Goal: Task Accomplishment & Management: Complete application form

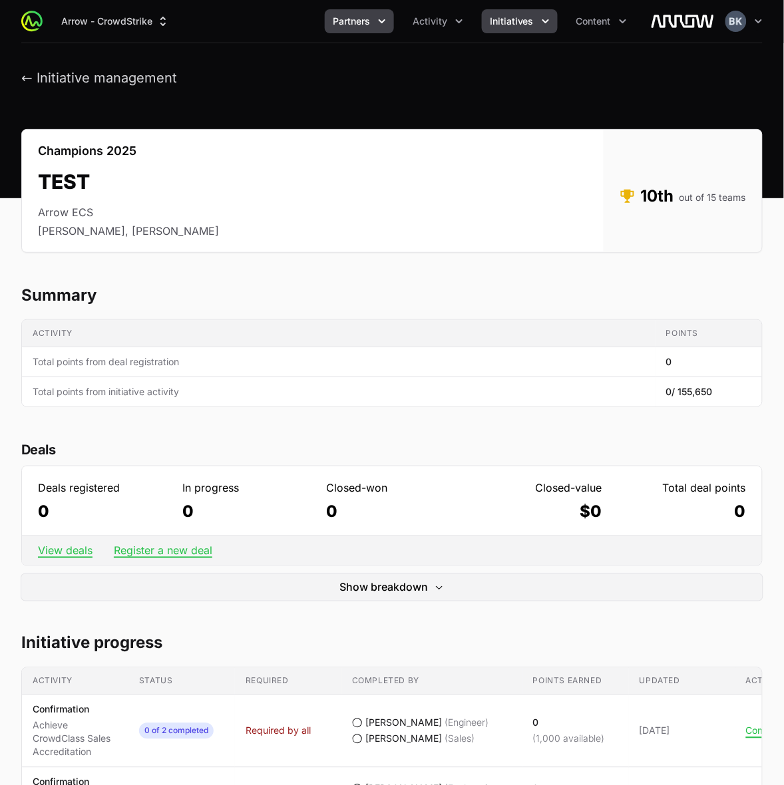
click at [387, 25] on icon "Partners menu" at bounding box center [381, 21] width 13 height 13
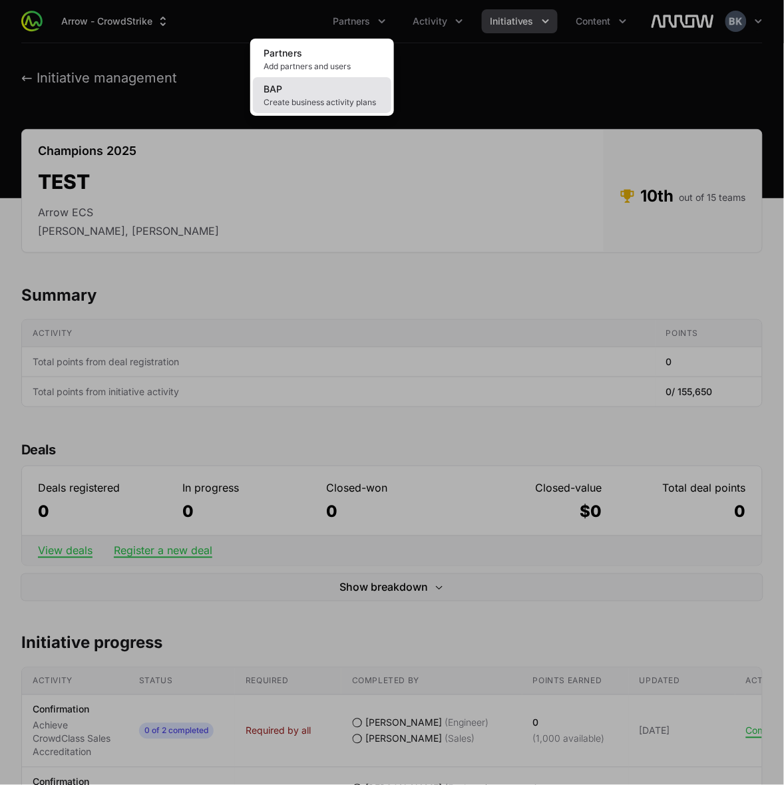
click at [370, 85] on link "BAP Create business activity plans" at bounding box center [322, 95] width 138 height 36
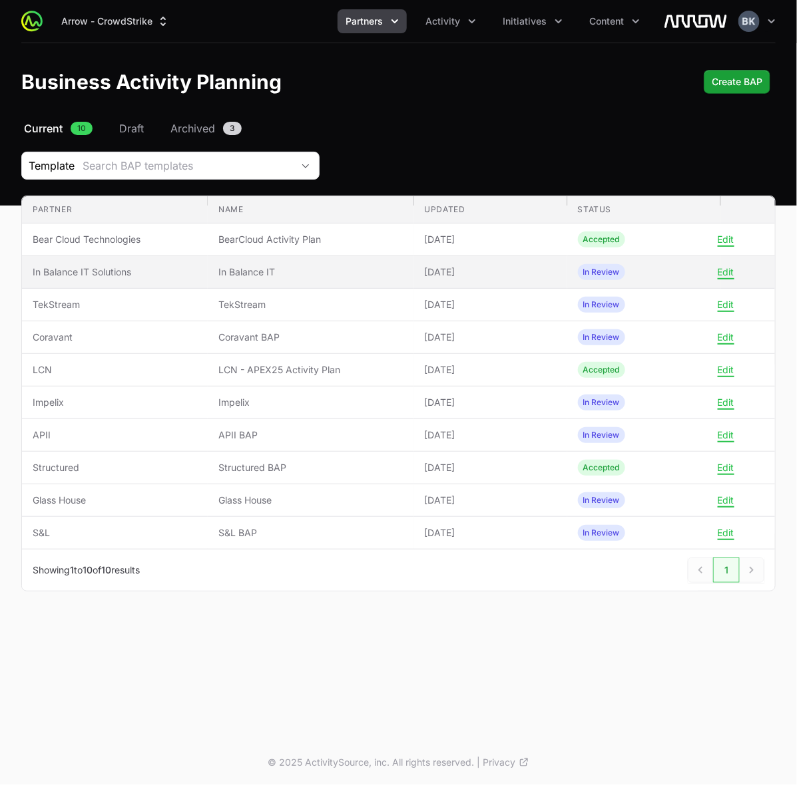
click at [58, 268] on span "In Balance IT Solutions" at bounding box center [115, 272] width 164 height 13
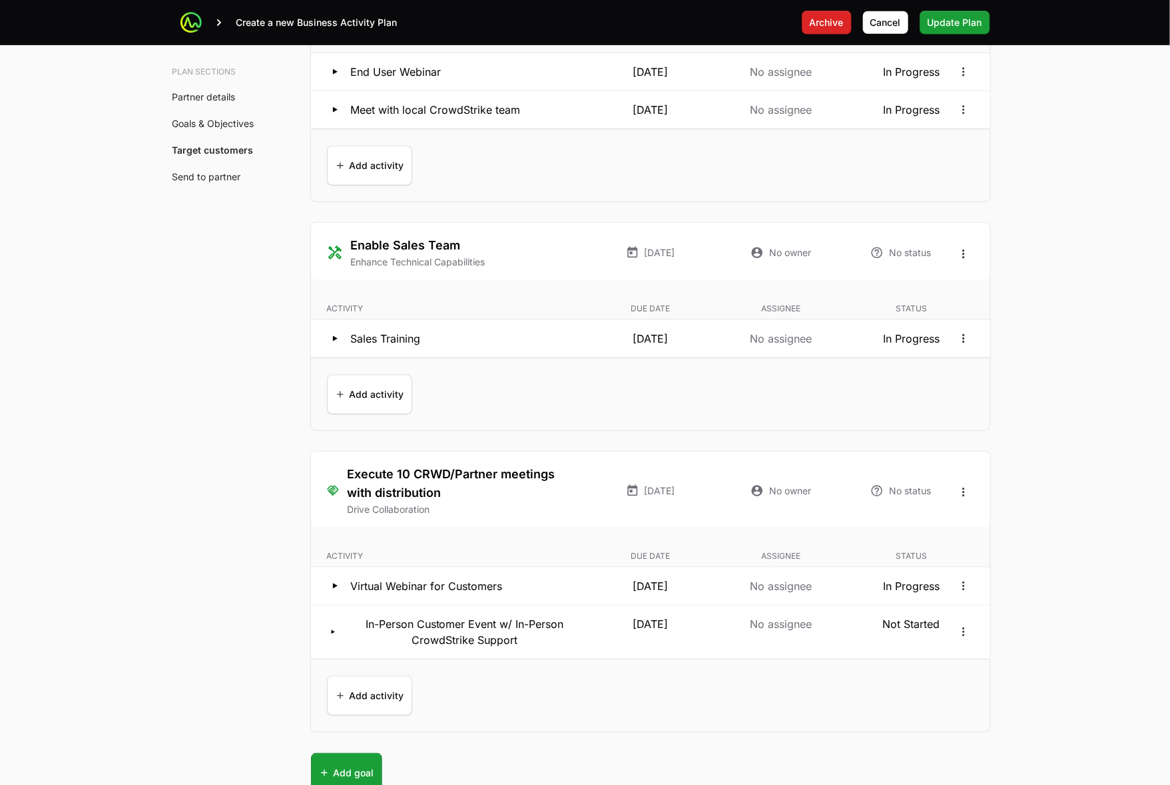
scroll to position [2829, 0]
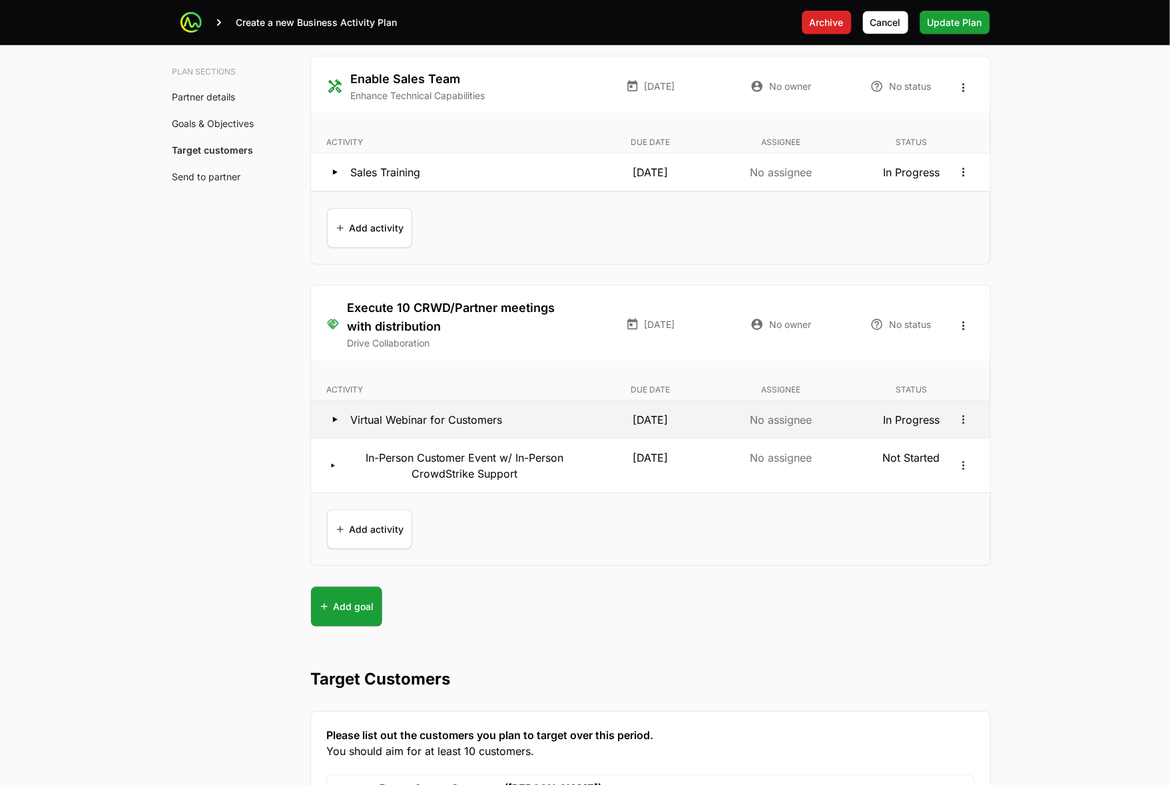
click at [334, 423] on icon at bounding box center [335, 419] width 5 height 5
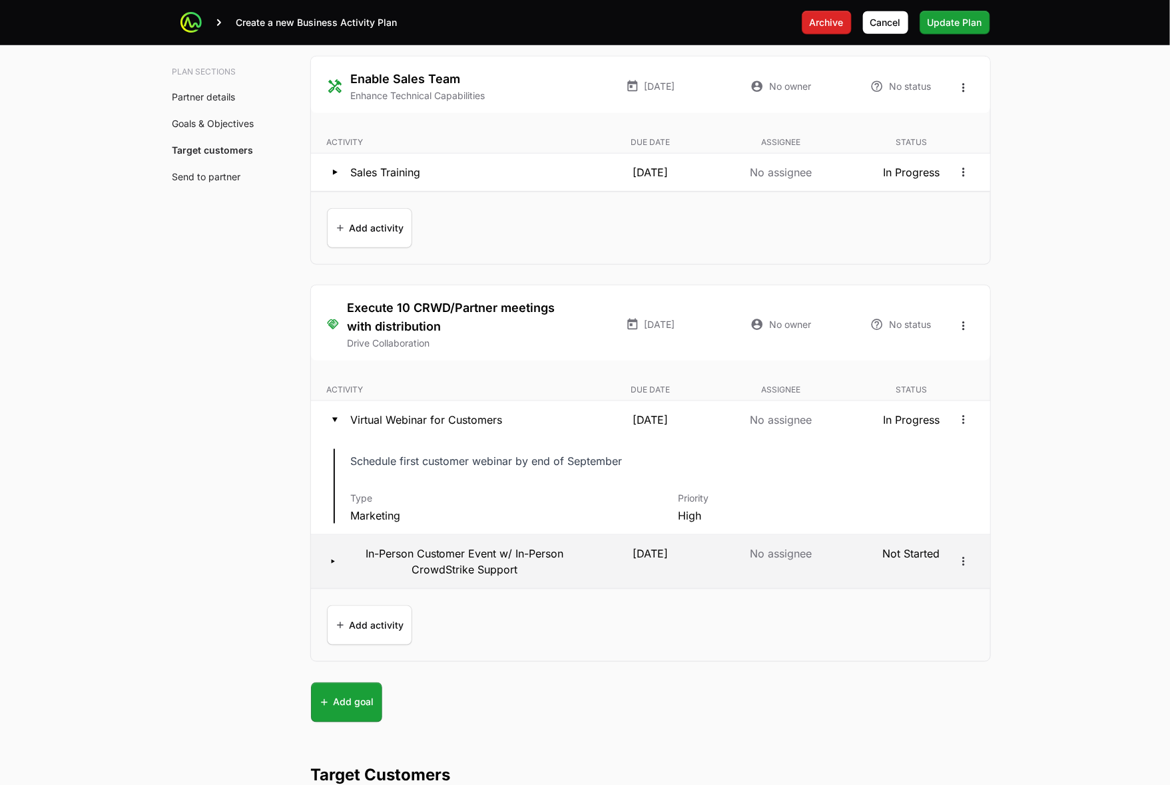
click at [331, 566] on icon at bounding box center [333, 562] width 16 height 12
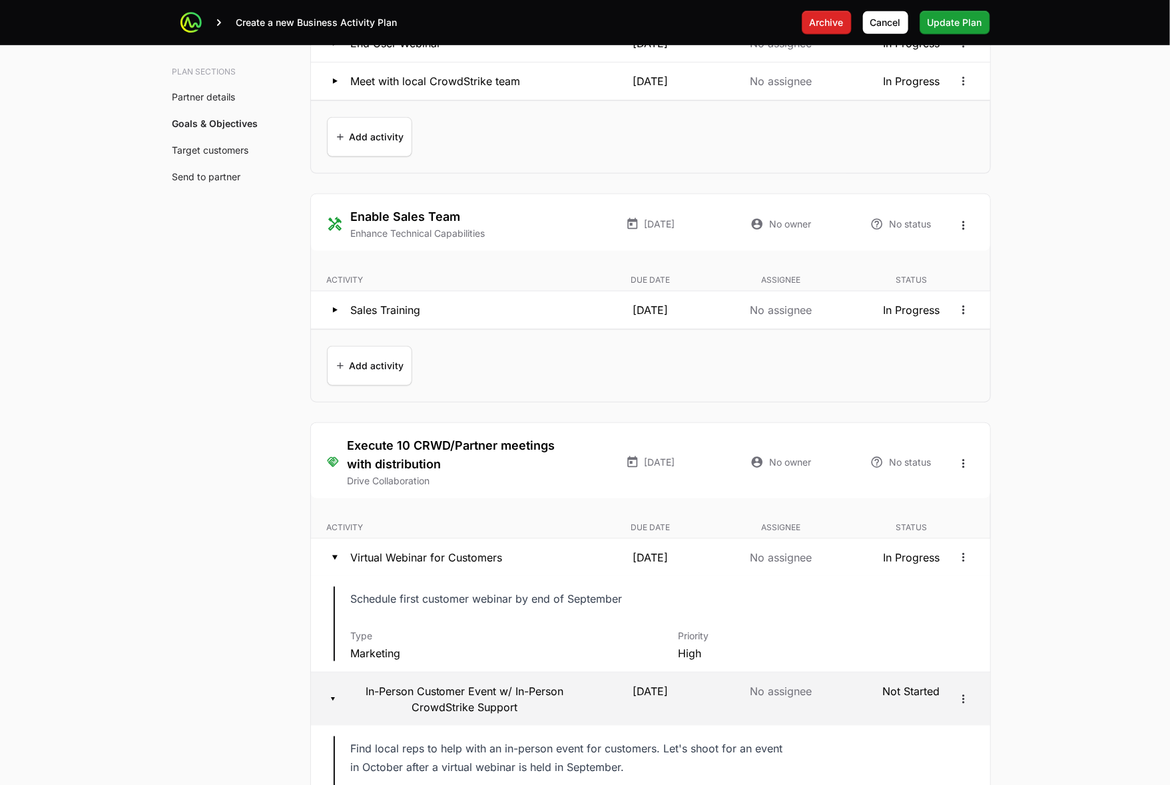
scroll to position [2663, 0]
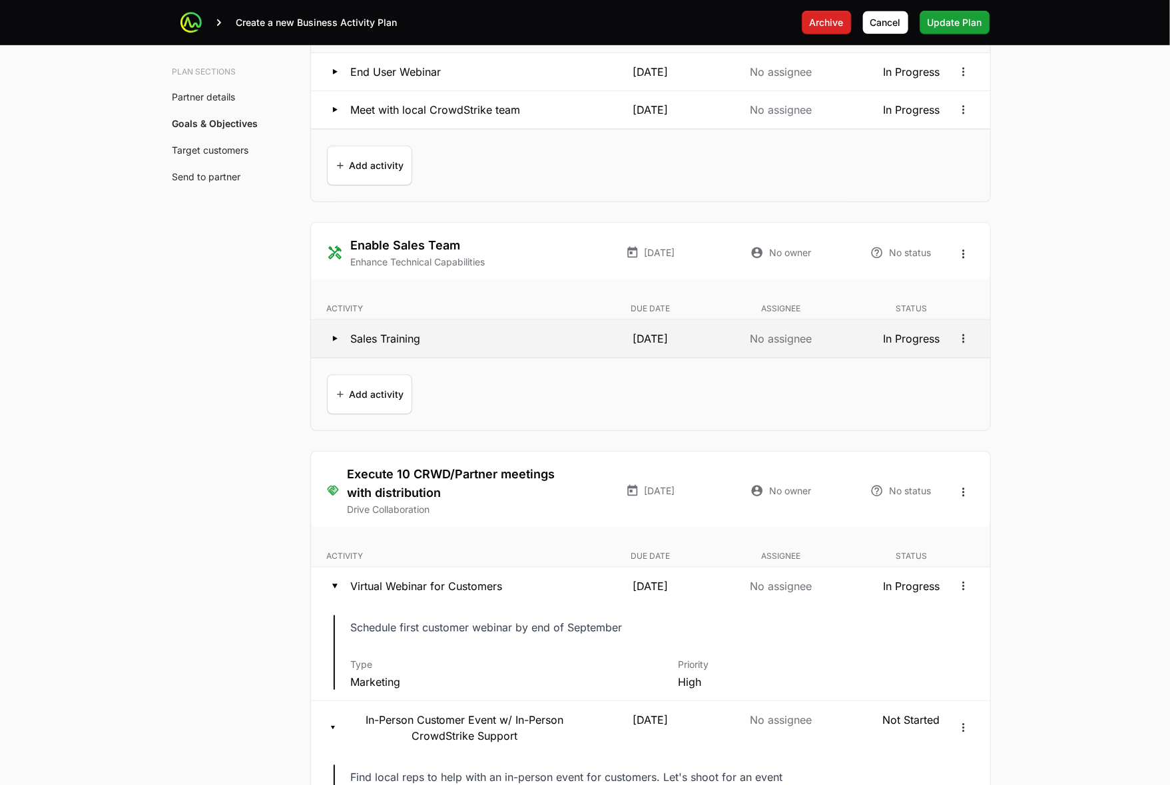
click at [330, 344] on icon at bounding box center [335, 339] width 16 height 16
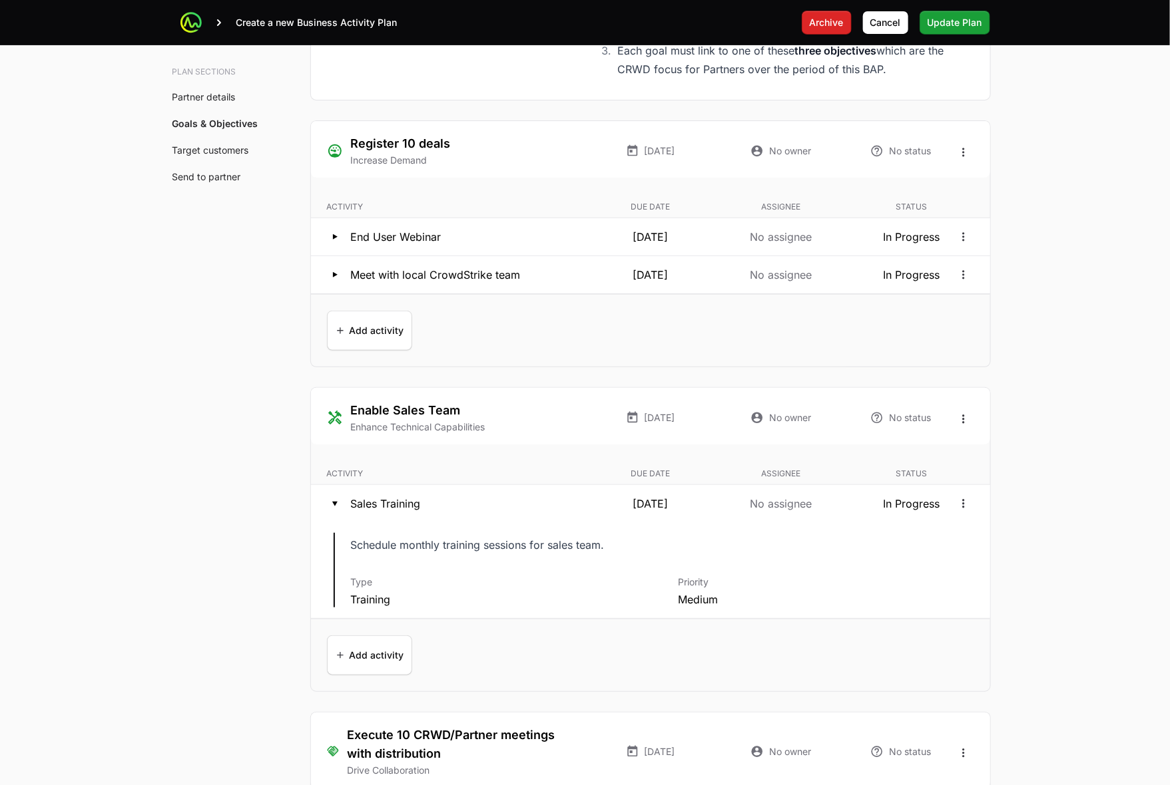
scroll to position [2496, 0]
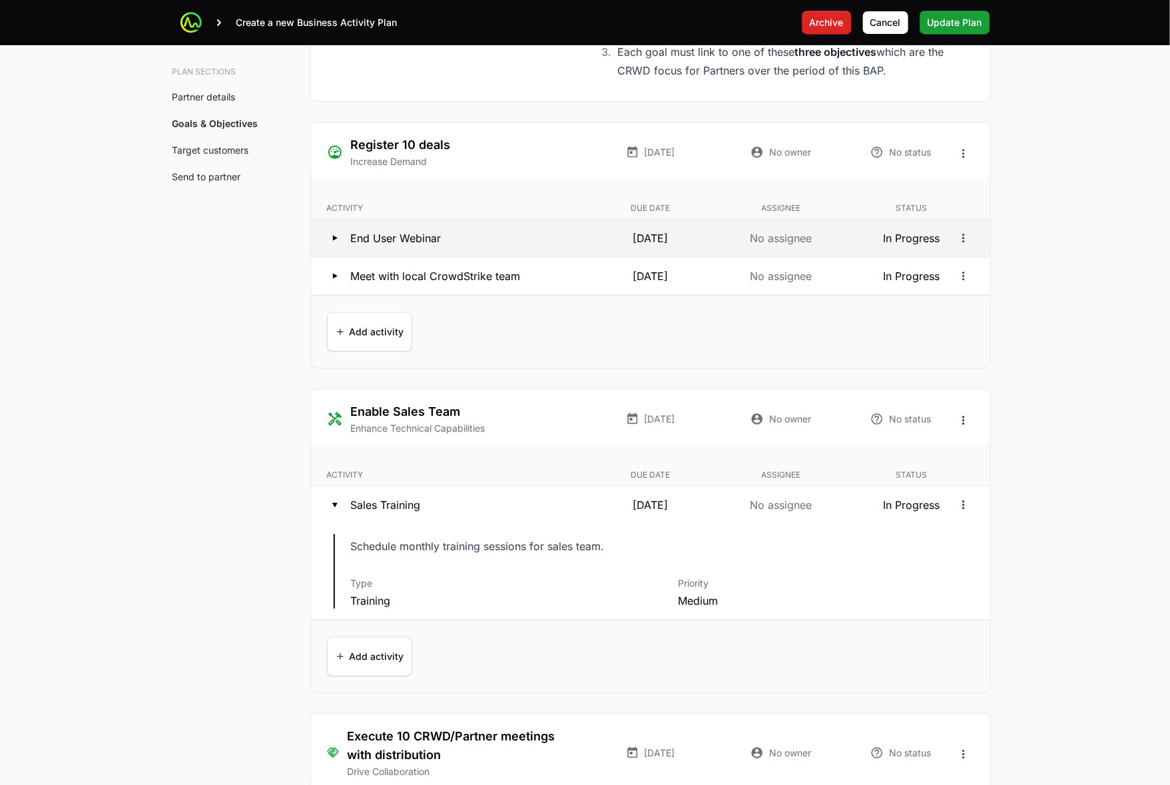
click at [333, 241] on icon at bounding box center [335, 238] width 5 height 5
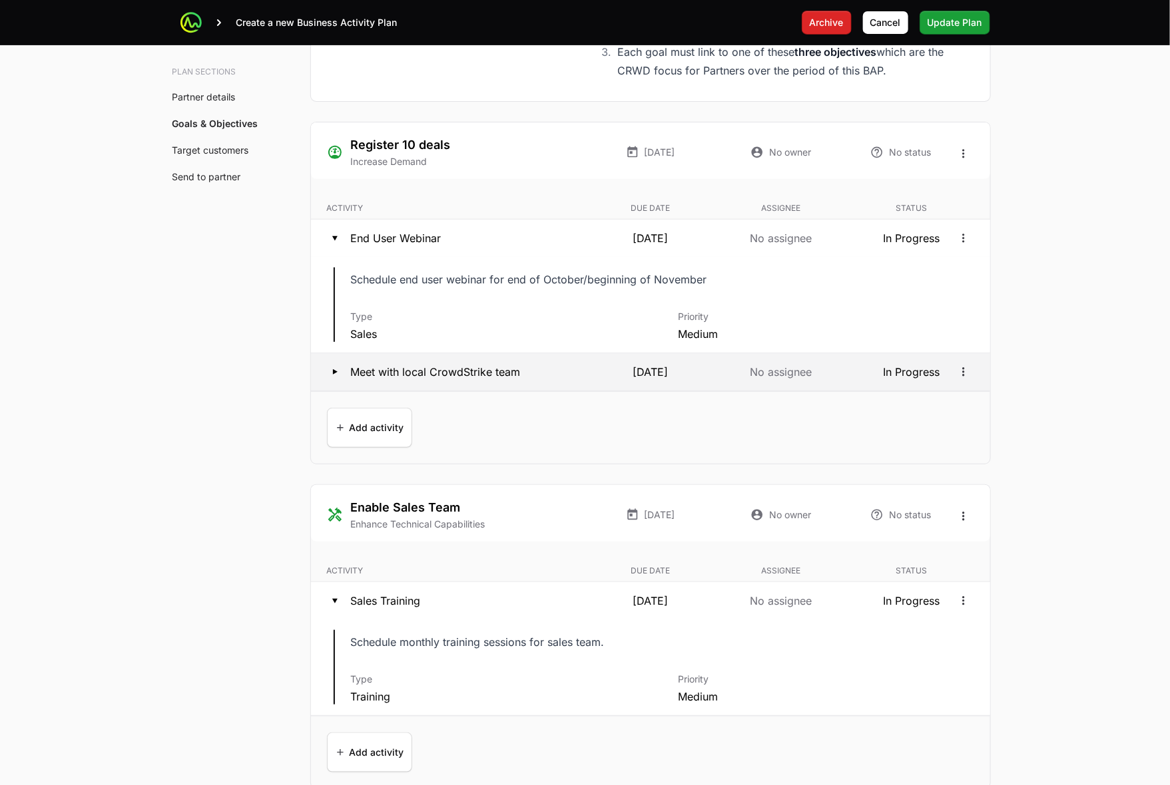
click at [333, 376] on icon at bounding box center [335, 372] width 16 height 16
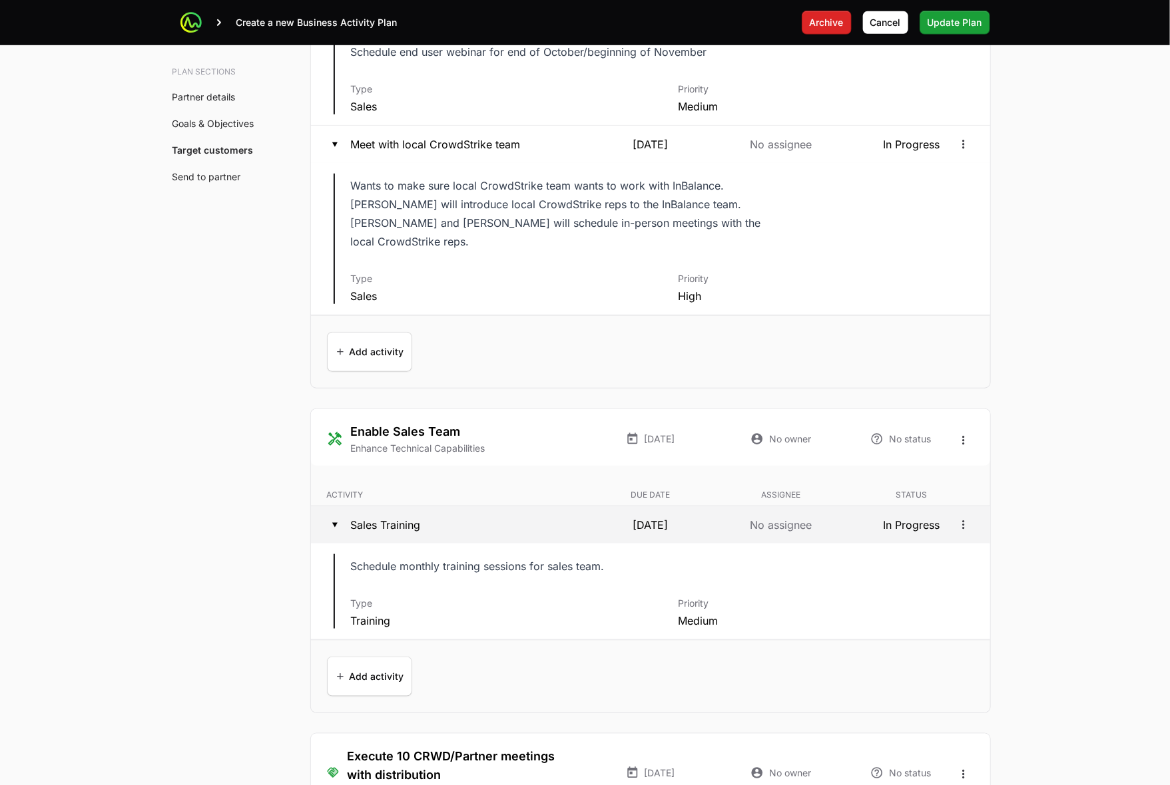
scroll to position [2746, 0]
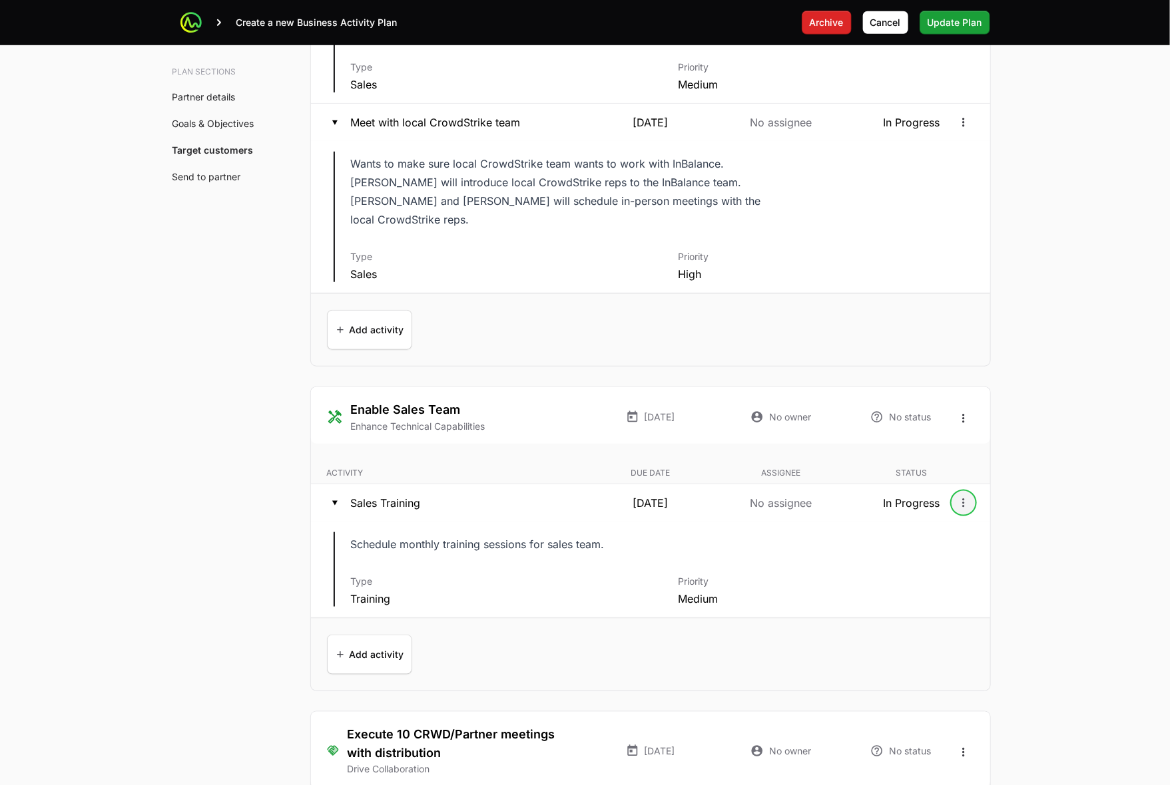
click at [796, 497] on icon "Open options" at bounding box center [963, 503] width 13 height 13
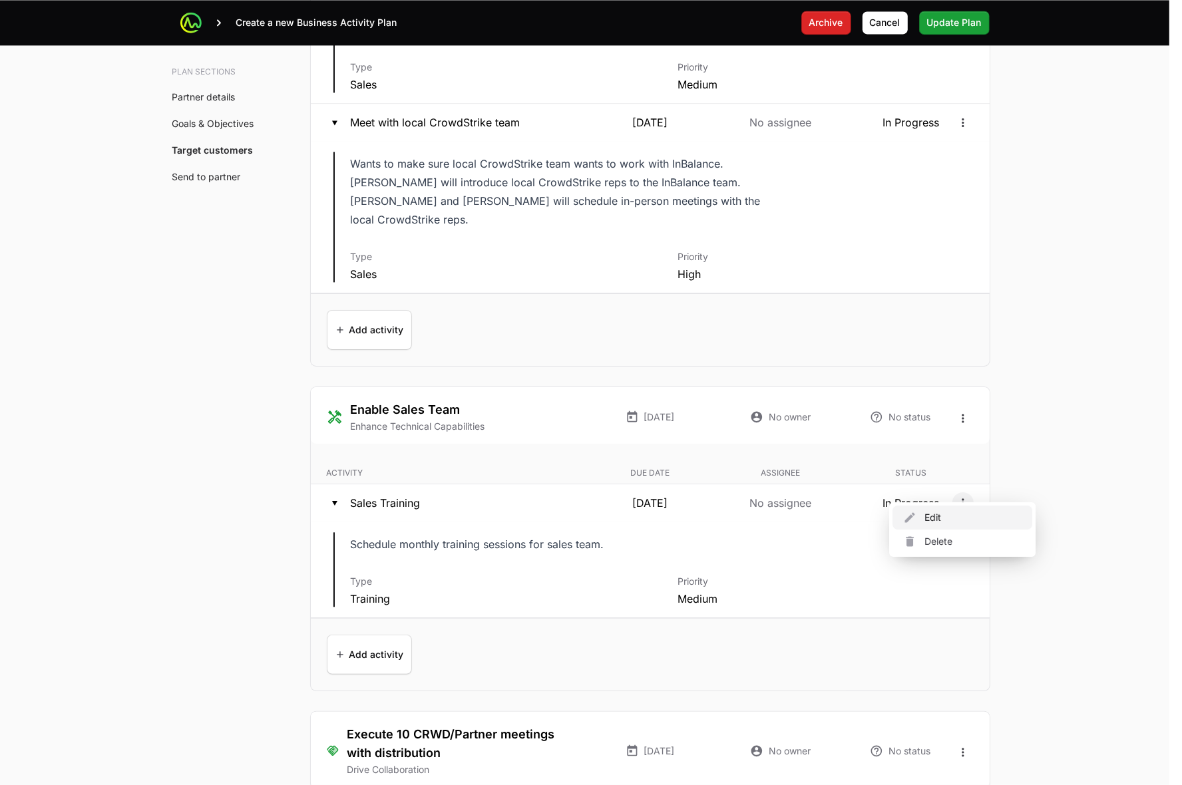
click at [796, 514] on div "Edit" at bounding box center [963, 518] width 140 height 24
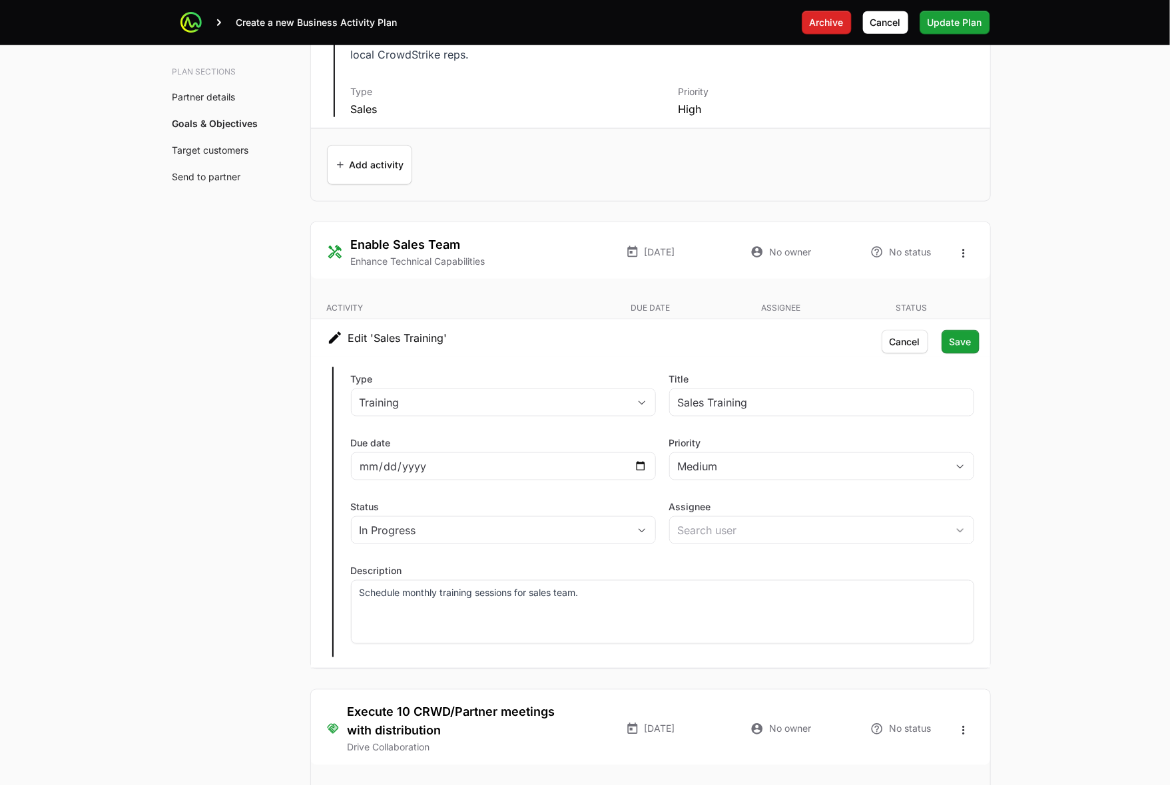
scroll to position [2912, 0]
click at [664, 586] on div "Schedule monthly training sessions for sales team." at bounding box center [662, 611] width 623 height 64
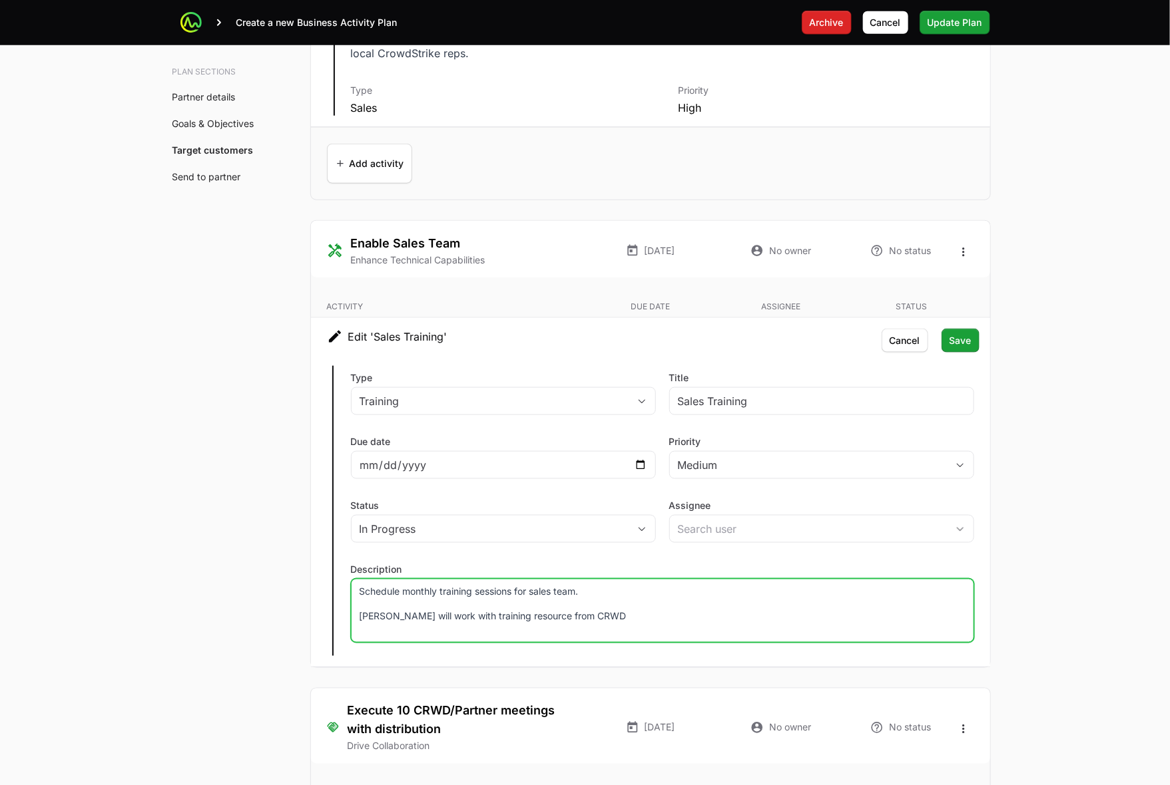
click at [357, 601] on div "Schedule monthly training sessions for sales team. Chad will work with training…" at bounding box center [662, 611] width 623 height 64
click at [528, 610] on p "Eric will intro CRWD resource to Chad will work with training resource from CRWD" at bounding box center [662, 616] width 606 height 13
click at [796, 610] on p "Eric will intro CRWD resource to Chad, and Chad will work with training resourc…" at bounding box center [662, 616] width 606 height 13
click at [361, 585] on p "Schedule monthly training sessions for sales team." at bounding box center [662, 591] width 606 height 13
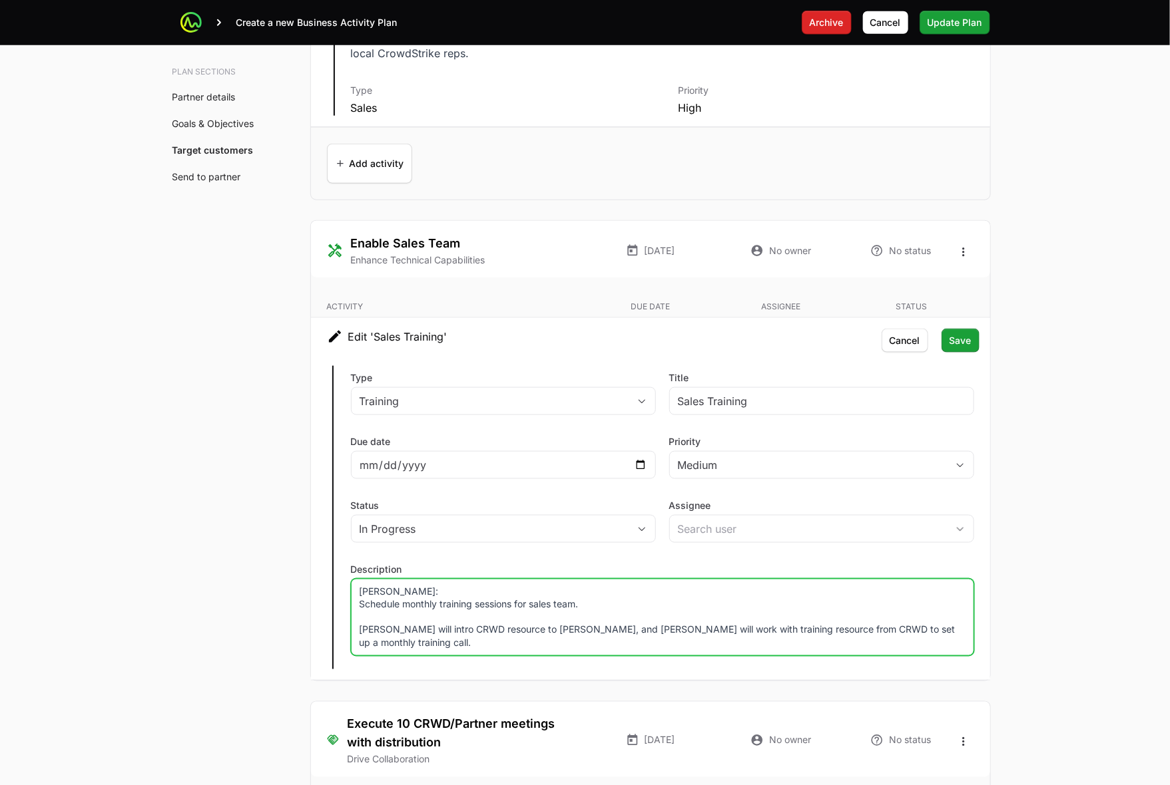
click at [359, 624] on p "Eric will intro CRWD resource to Chad, and Chad will work with training resourc…" at bounding box center [662, 637] width 606 height 27
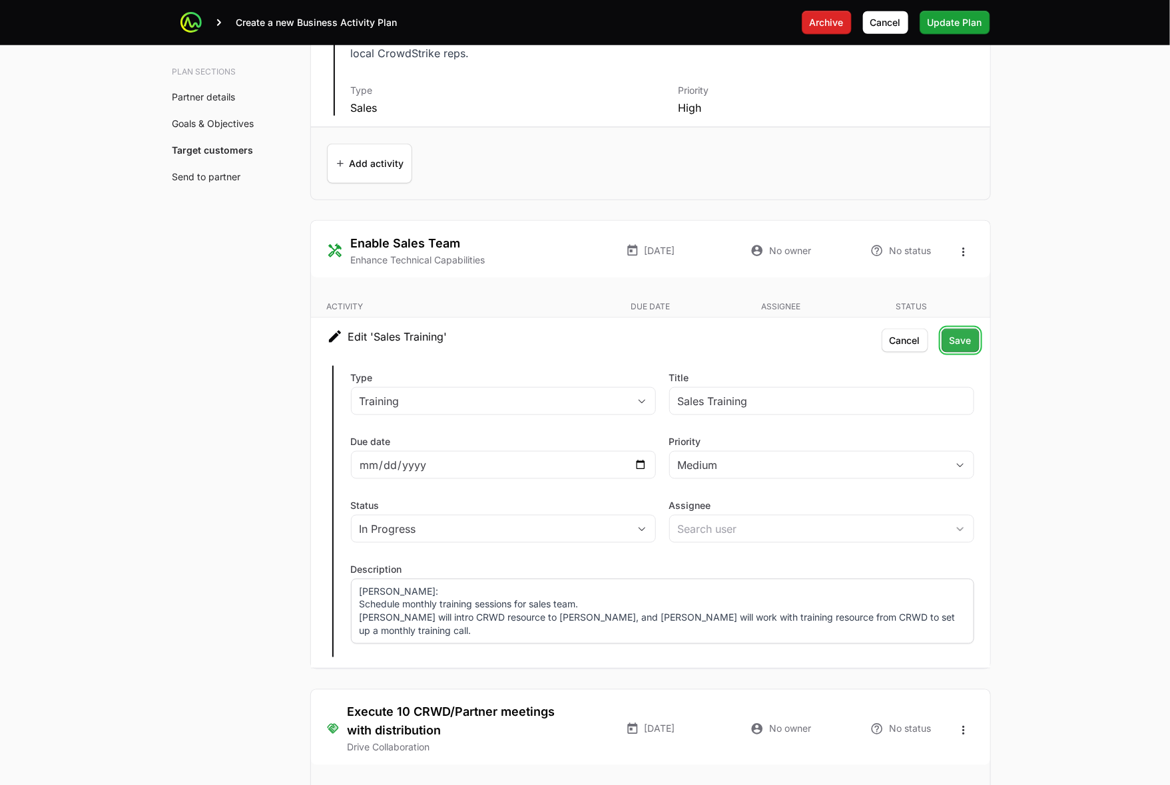
click at [796, 330] on button "Save Save" at bounding box center [960, 341] width 38 height 24
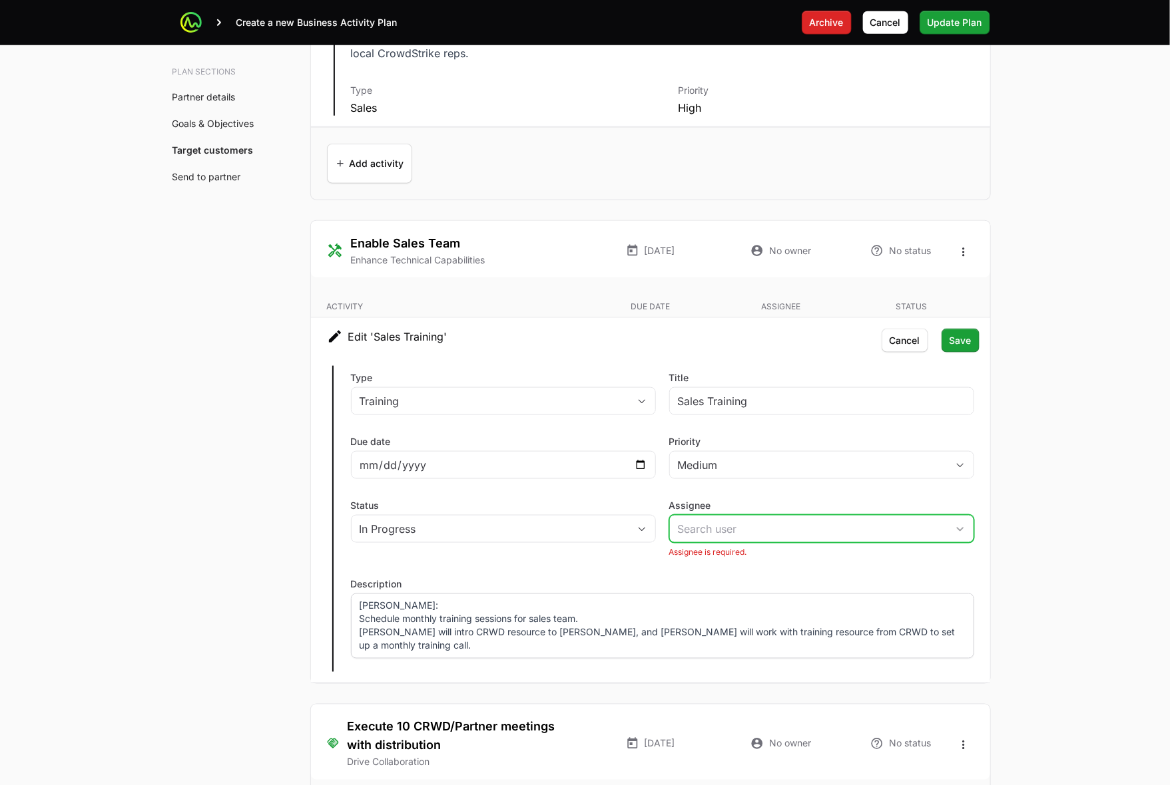
click at [796, 516] on input "Assignee" at bounding box center [808, 529] width 277 height 27
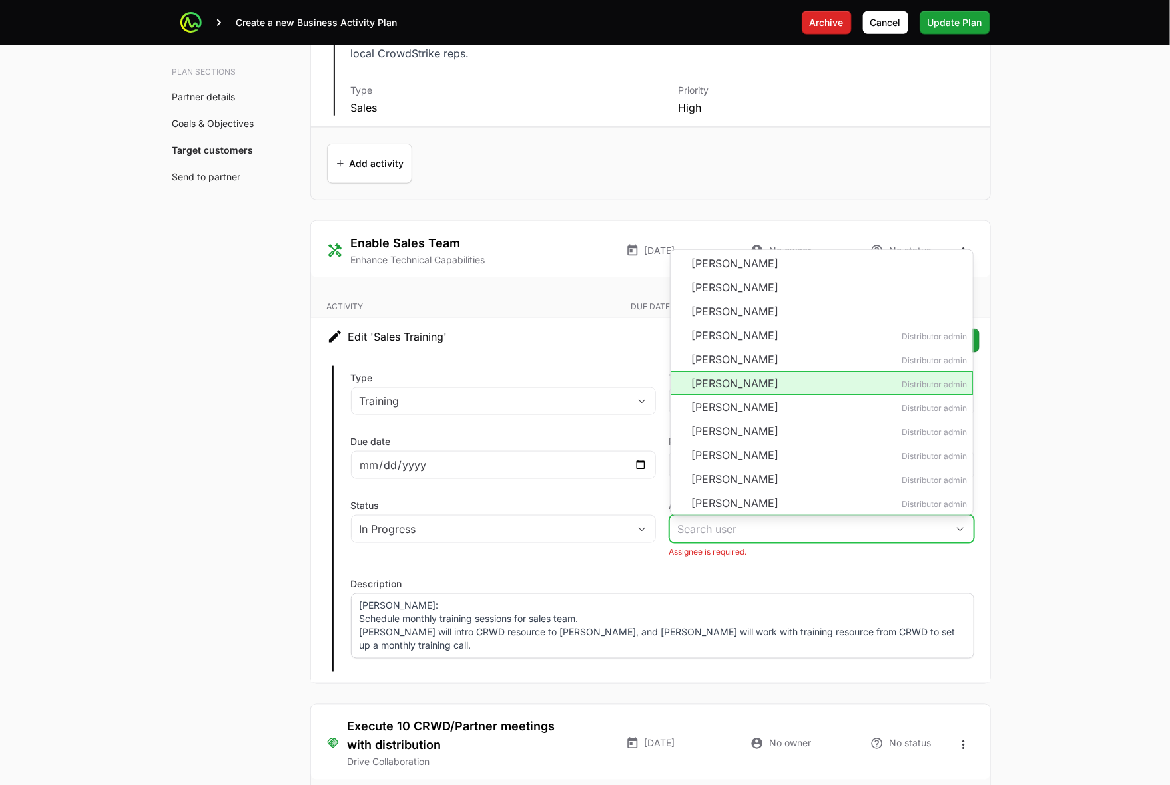
drag, startPoint x: 756, startPoint y: 373, endPoint x: 793, endPoint y: 367, distance: 37.8
click at [756, 371] on li "Eric Mingus Distributor admin" at bounding box center [821, 383] width 302 height 24
type input "[PERSON_NAME]"
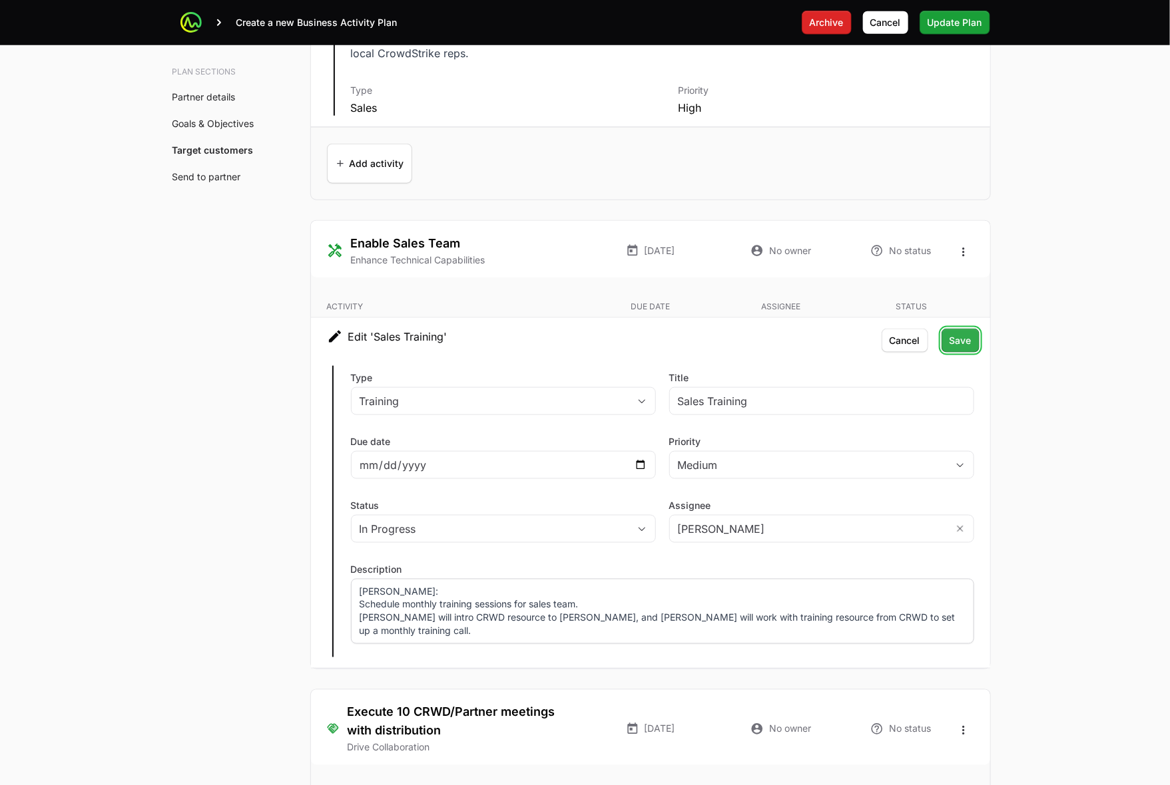
click at [796, 333] on span "Save" at bounding box center [960, 341] width 22 height 16
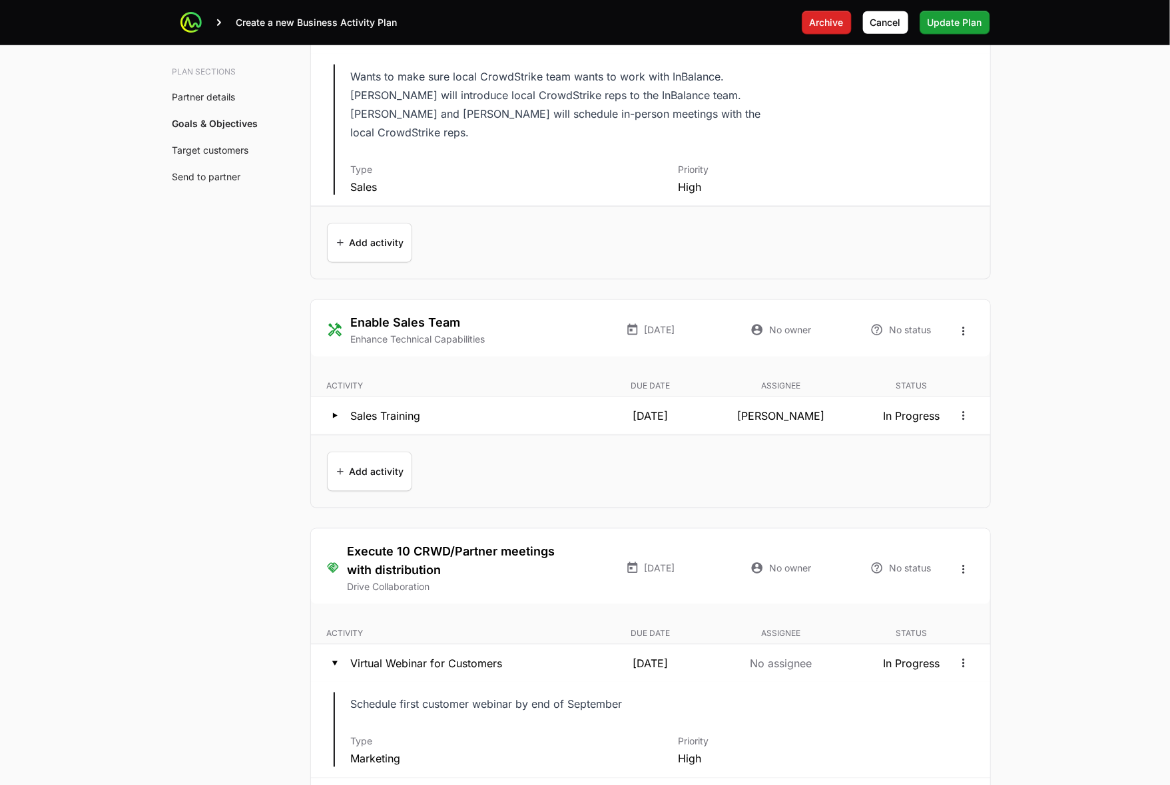
scroll to position [2829, 0]
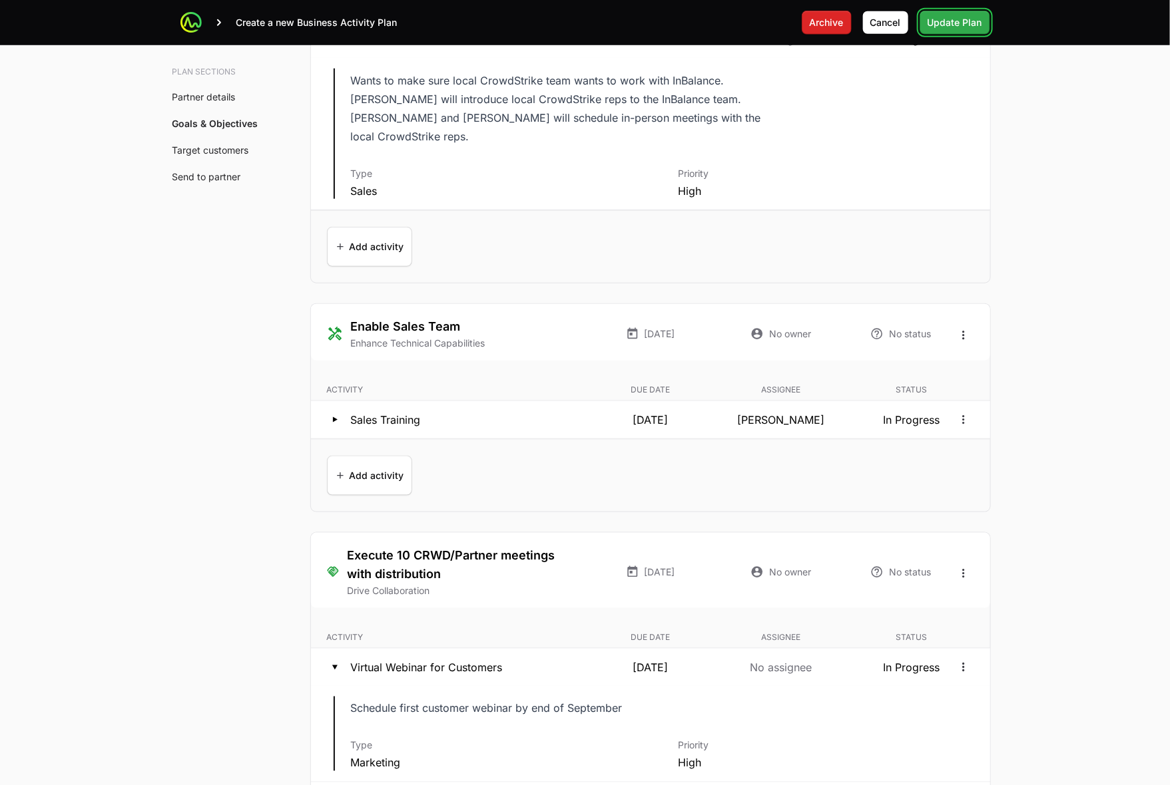
click at [796, 30] on span "Update Plan" at bounding box center [954, 23] width 55 height 16
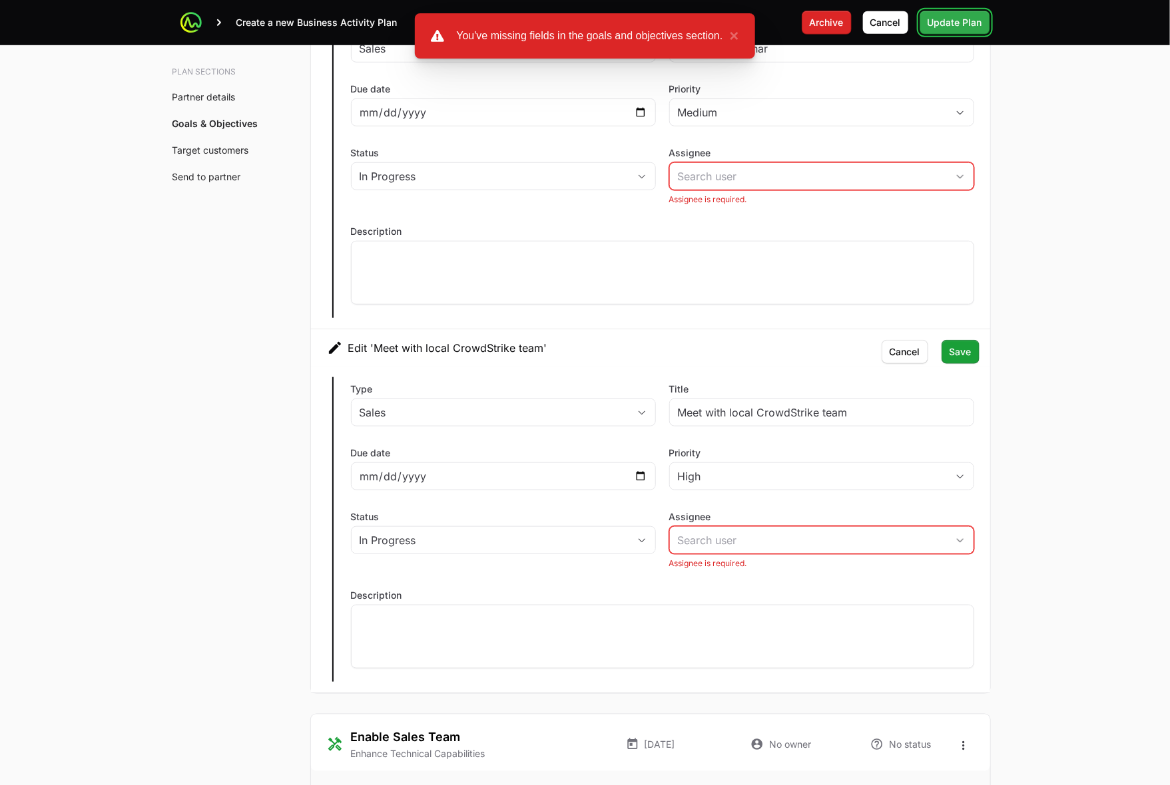
scroll to position [2693, 0]
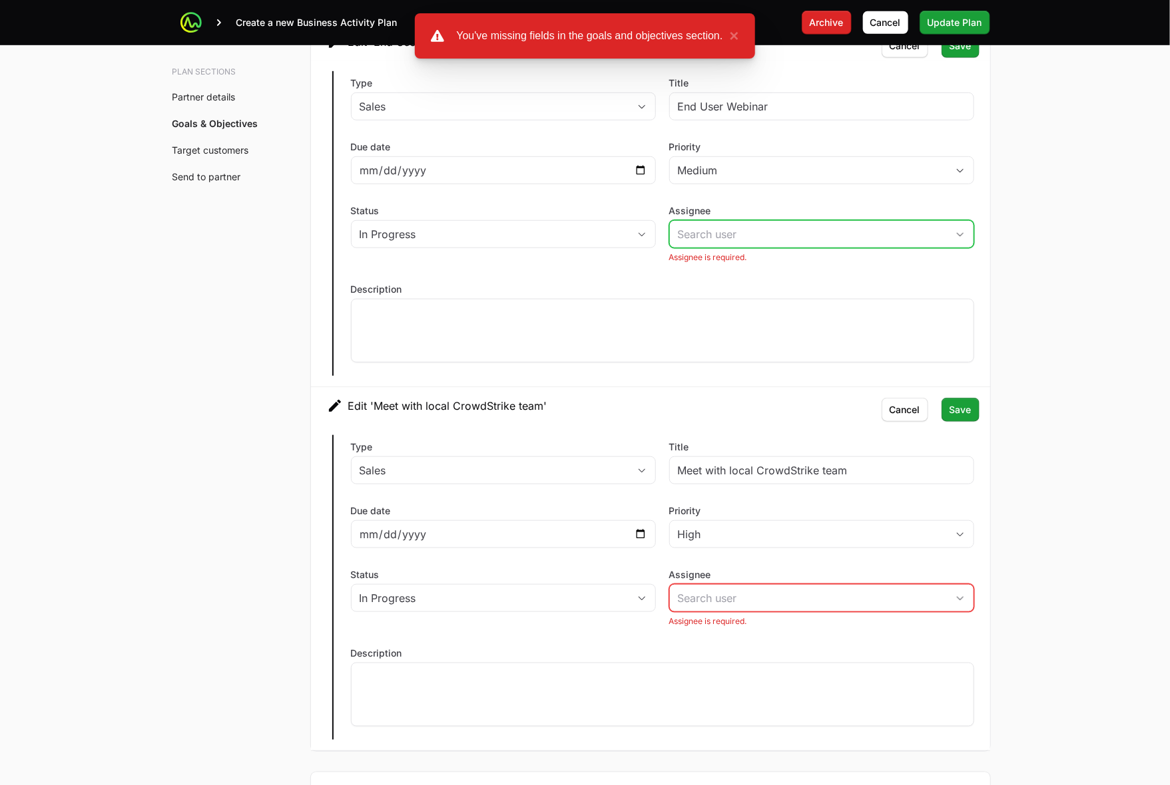
click at [796, 234] on div "Open" at bounding box center [960, 234] width 27 height 27
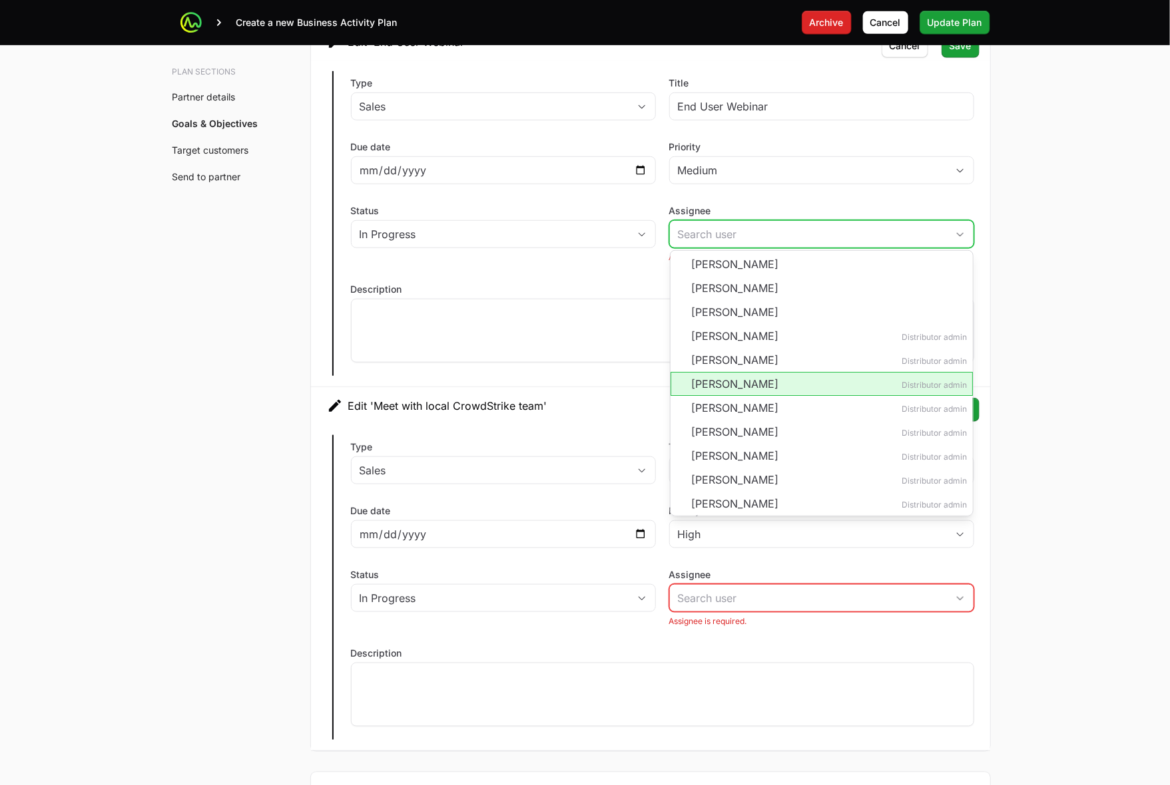
click at [796, 384] on li "Eric Mingus Distributor admin" at bounding box center [821, 384] width 302 height 24
type input "[PERSON_NAME]"
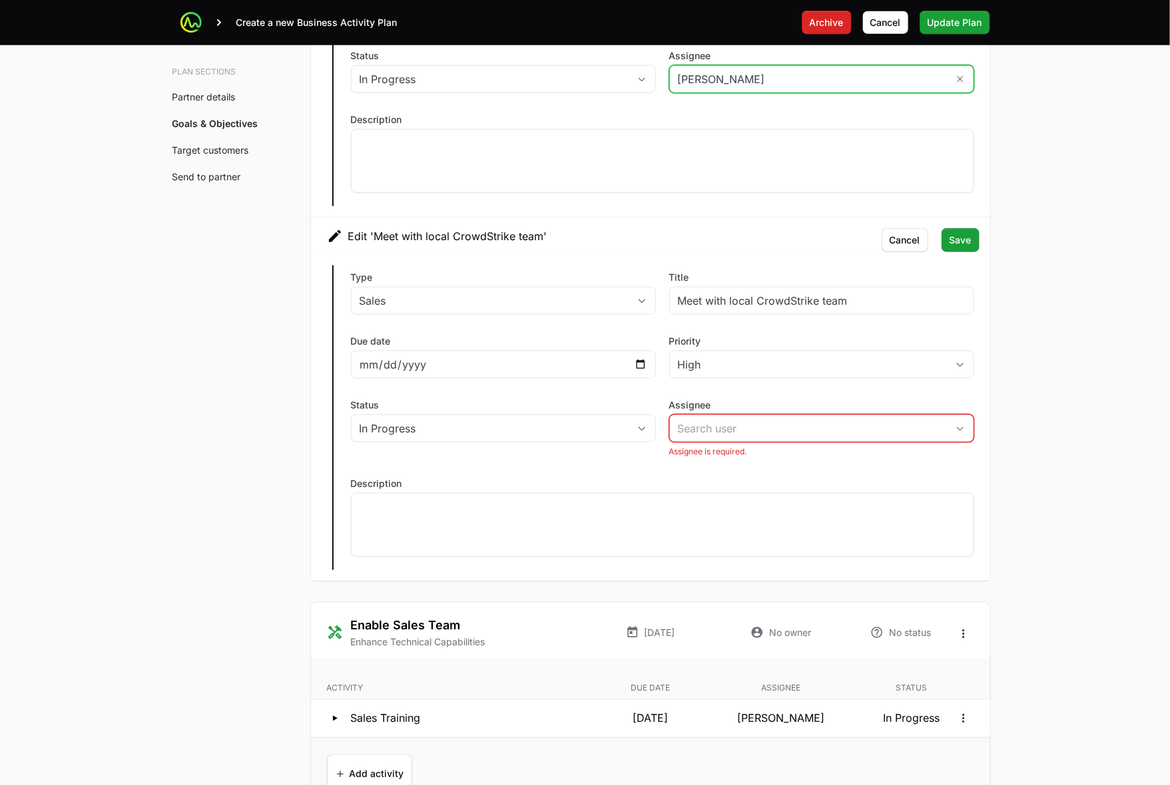
scroll to position [2859, 0]
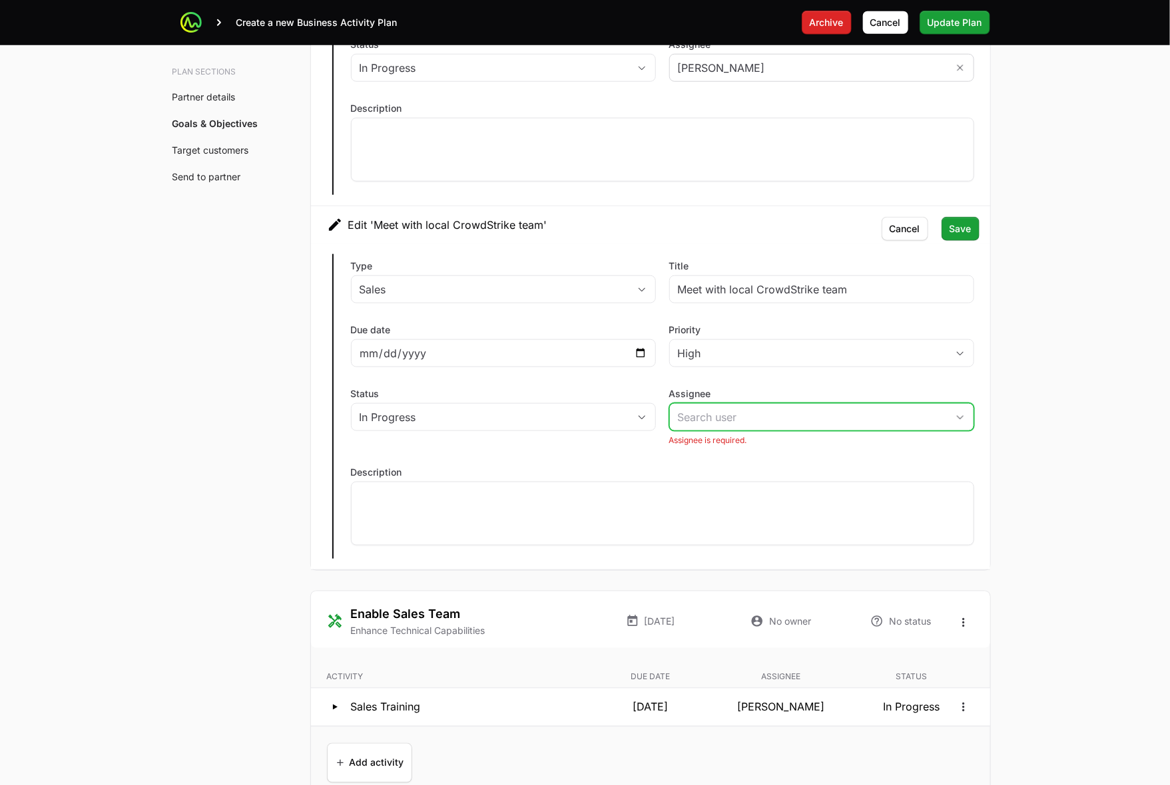
click at [796, 427] on div "Open" at bounding box center [960, 417] width 27 height 27
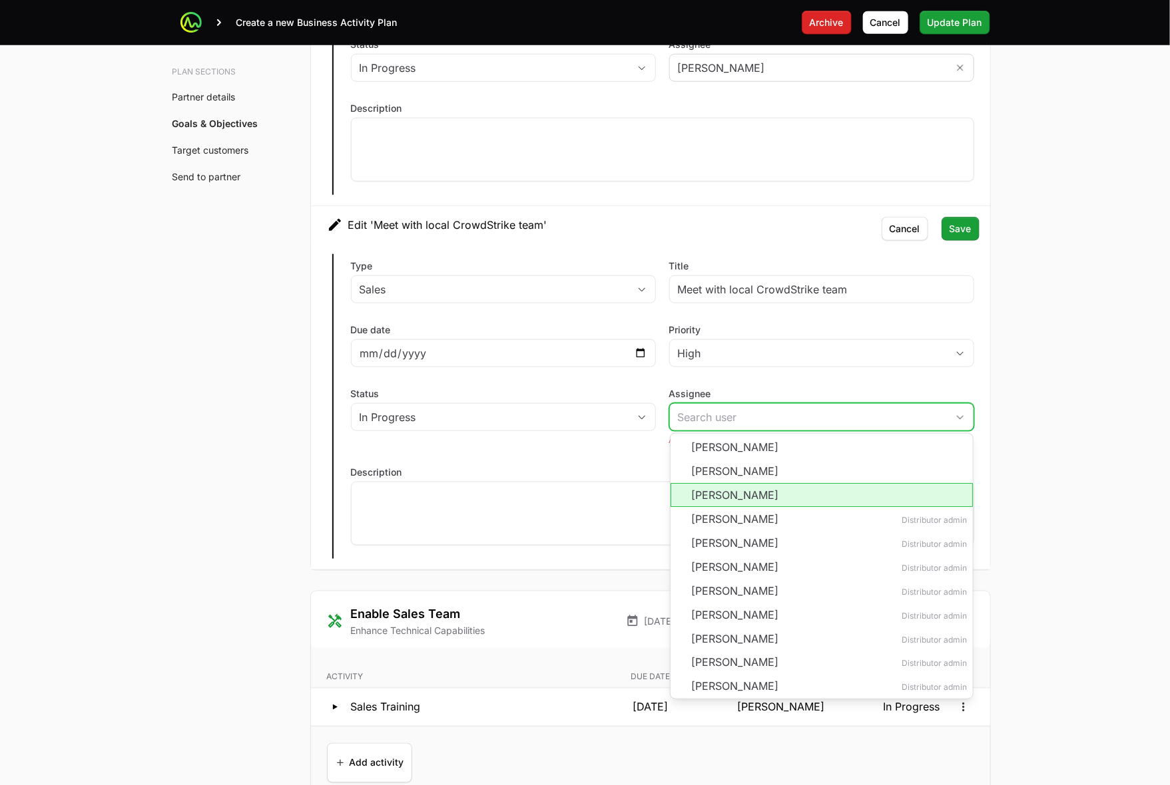
scroll to position [1, 0]
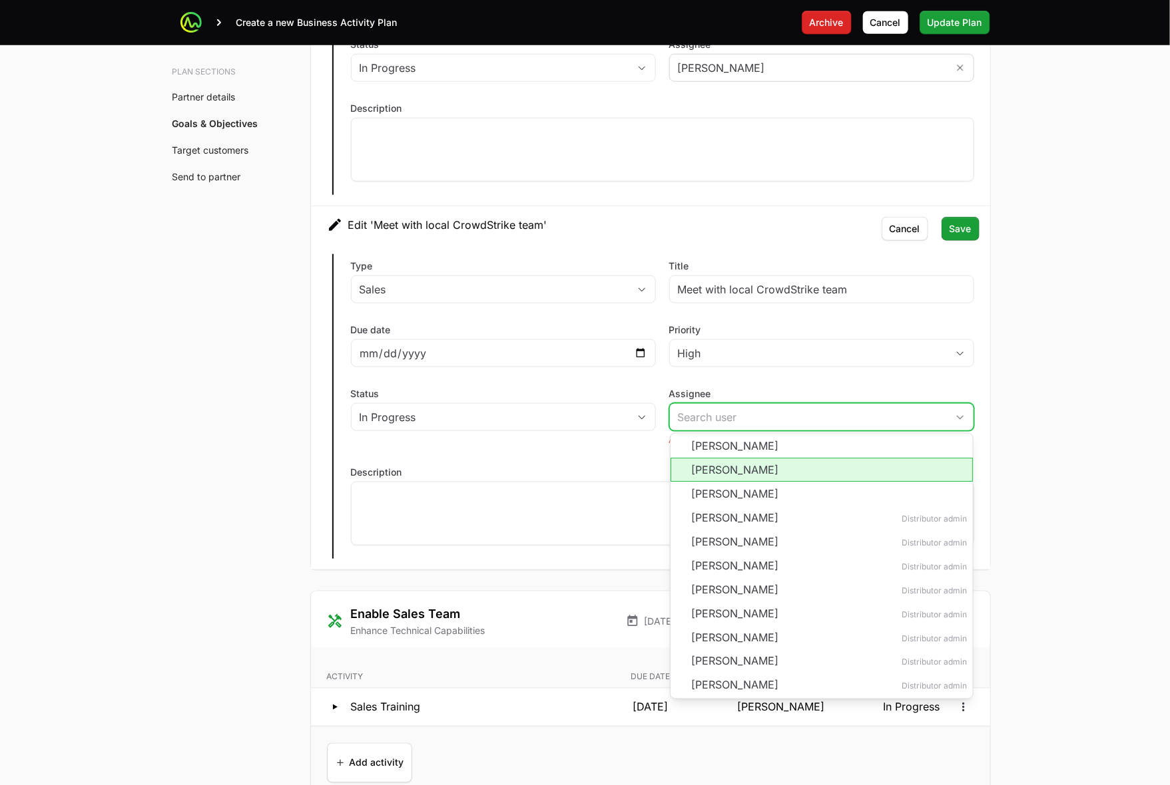
click at [796, 479] on li "Chadd Russotto" at bounding box center [821, 470] width 302 height 24
type input "Chadd Russotto"
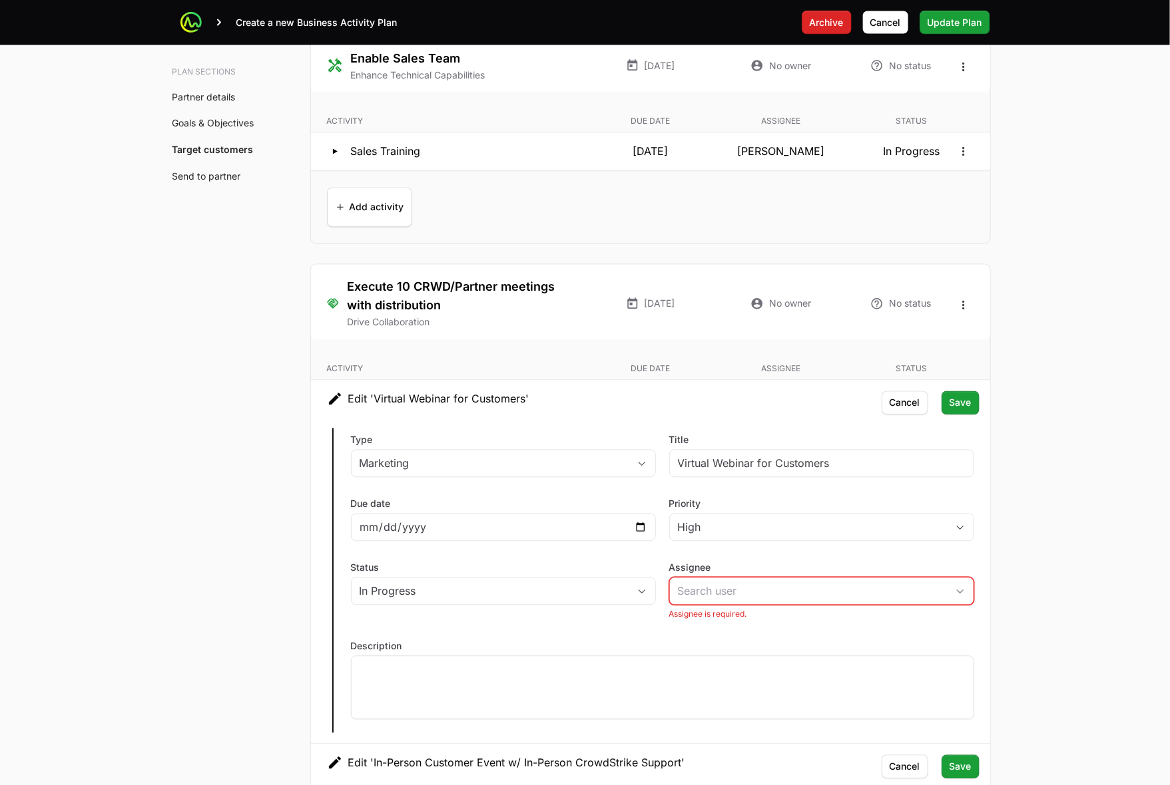
scroll to position [3608, 0]
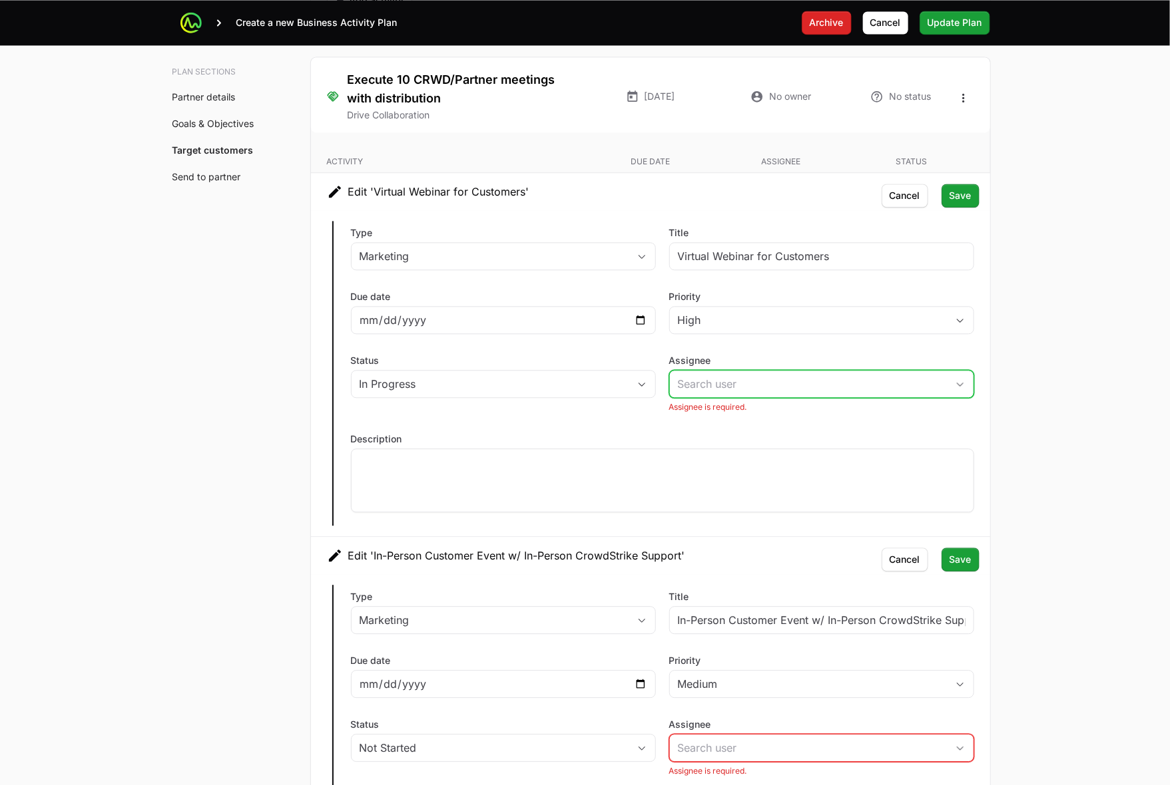
click at [796, 387] on span "Open" at bounding box center [960, 384] width 27 height 5
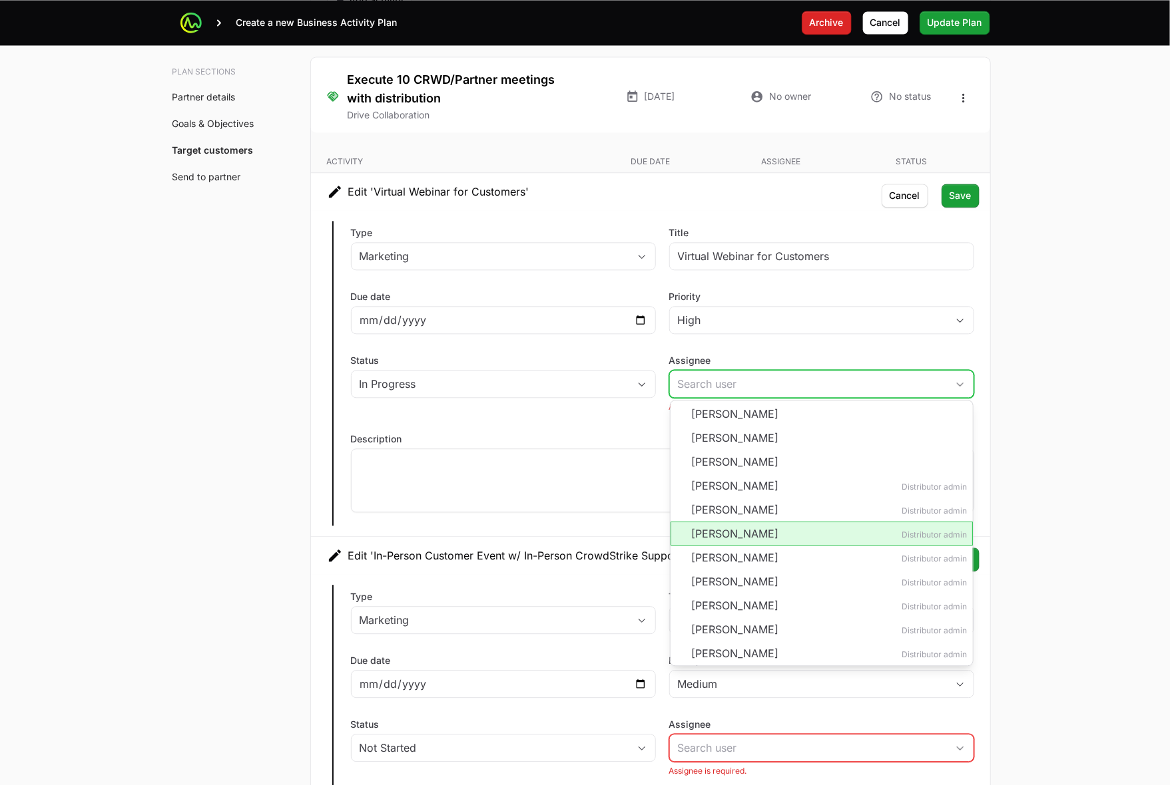
click at [796, 543] on li "Eric Mingus Distributor admin" at bounding box center [821, 534] width 302 height 24
type input "[PERSON_NAME]"
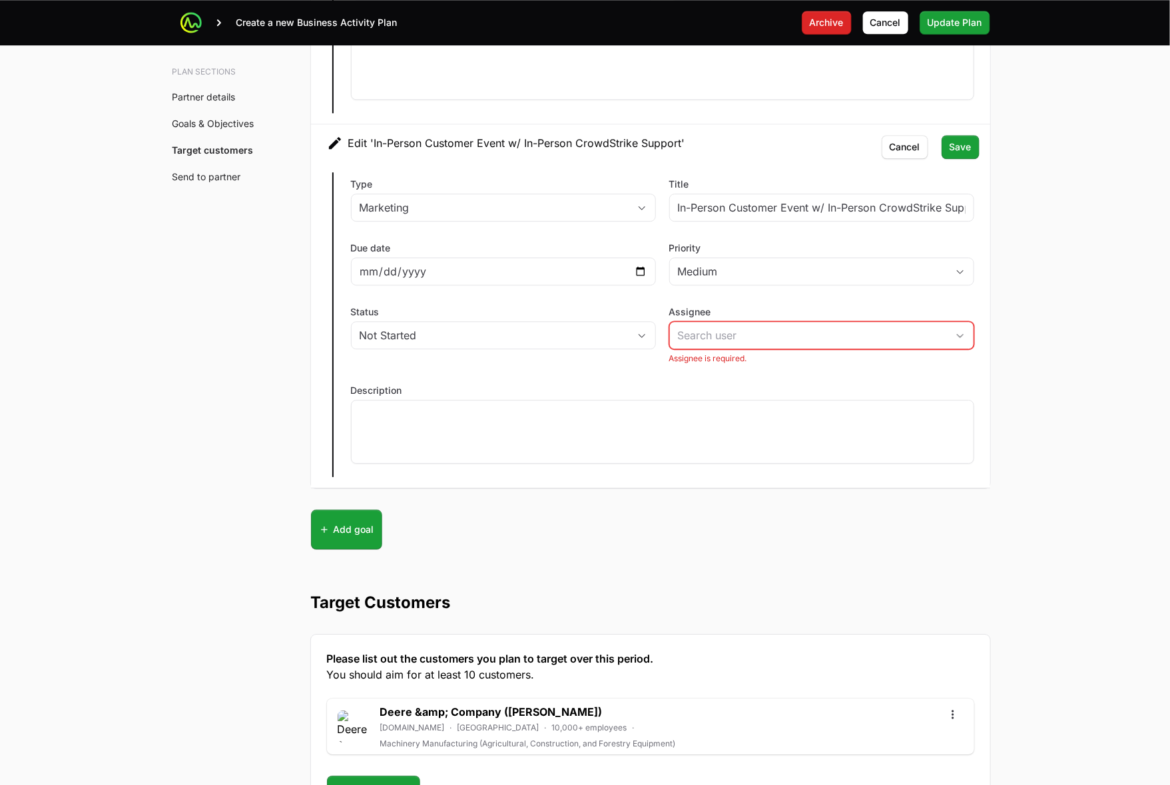
scroll to position [4024, 0]
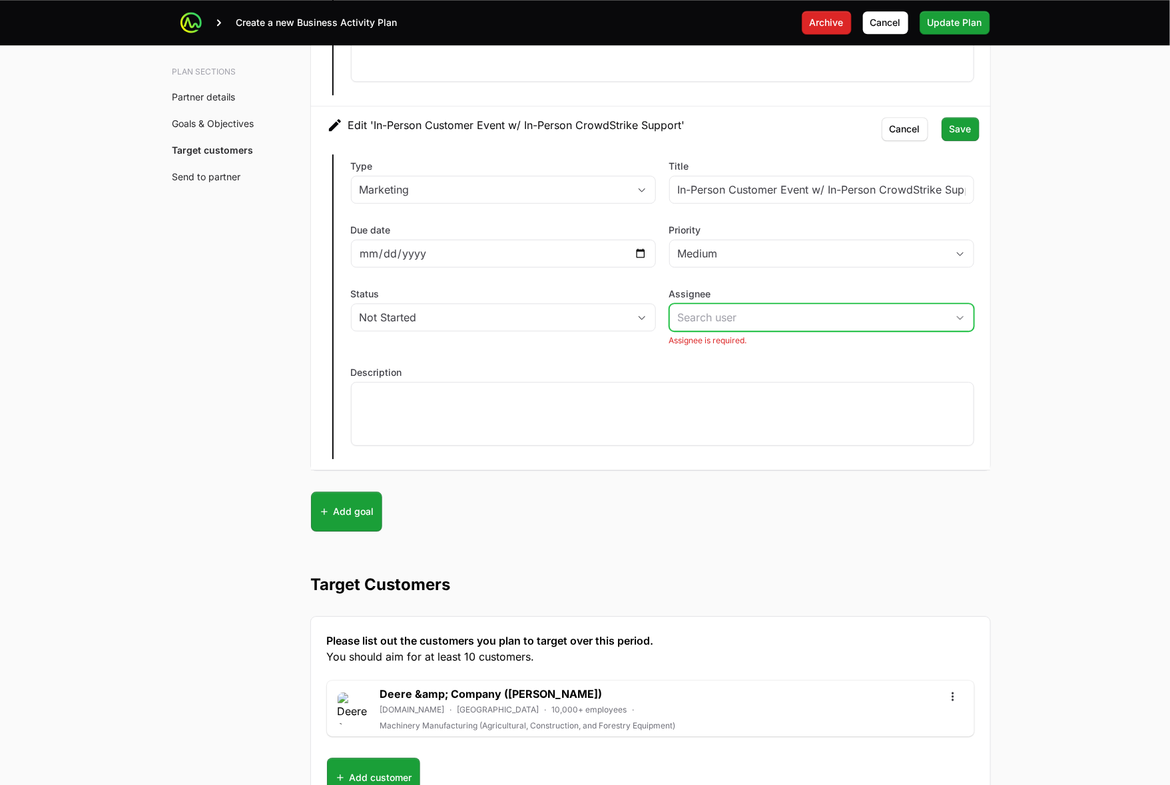
click at [796, 320] on icon "Open" at bounding box center [960, 318] width 11 height 5
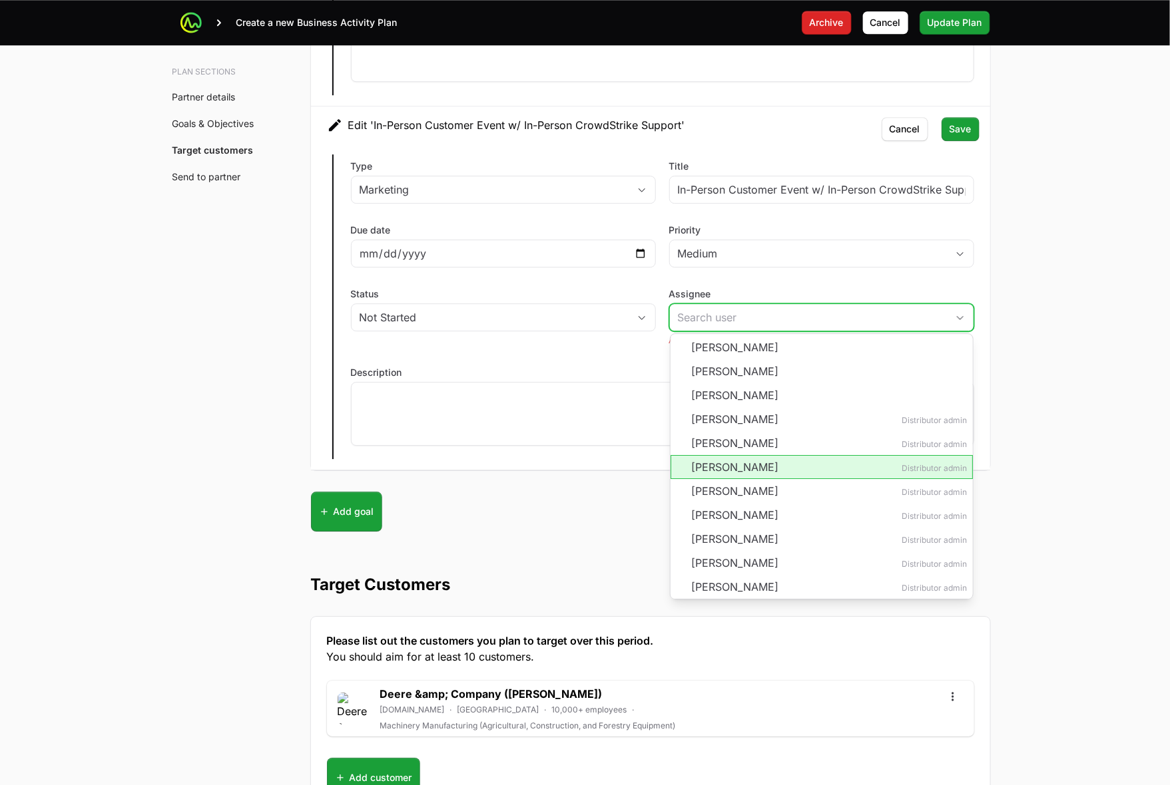
click at [796, 475] on li "Eric Mingus Distributor admin" at bounding box center [821, 467] width 302 height 24
type input "[PERSON_NAME]"
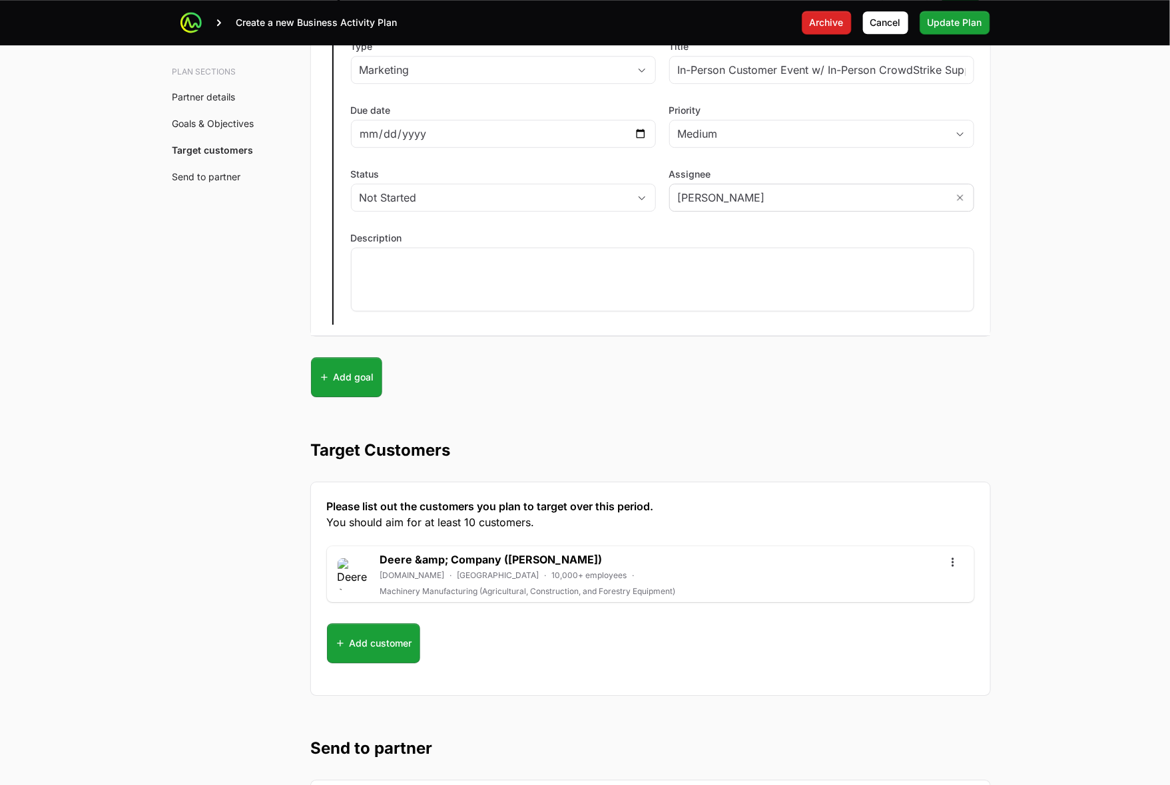
scroll to position [4285, 0]
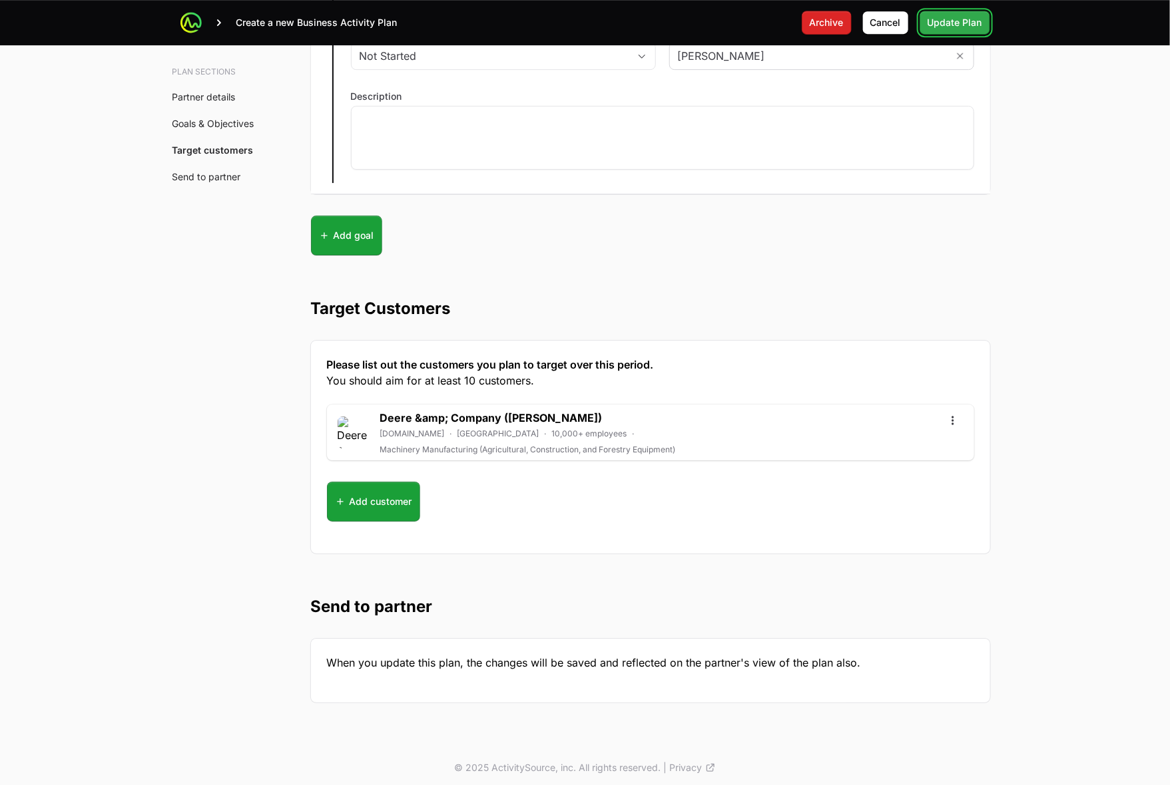
click at [796, 27] on span "Update Plan" at bounding box center [954, 23] width 55 height 16
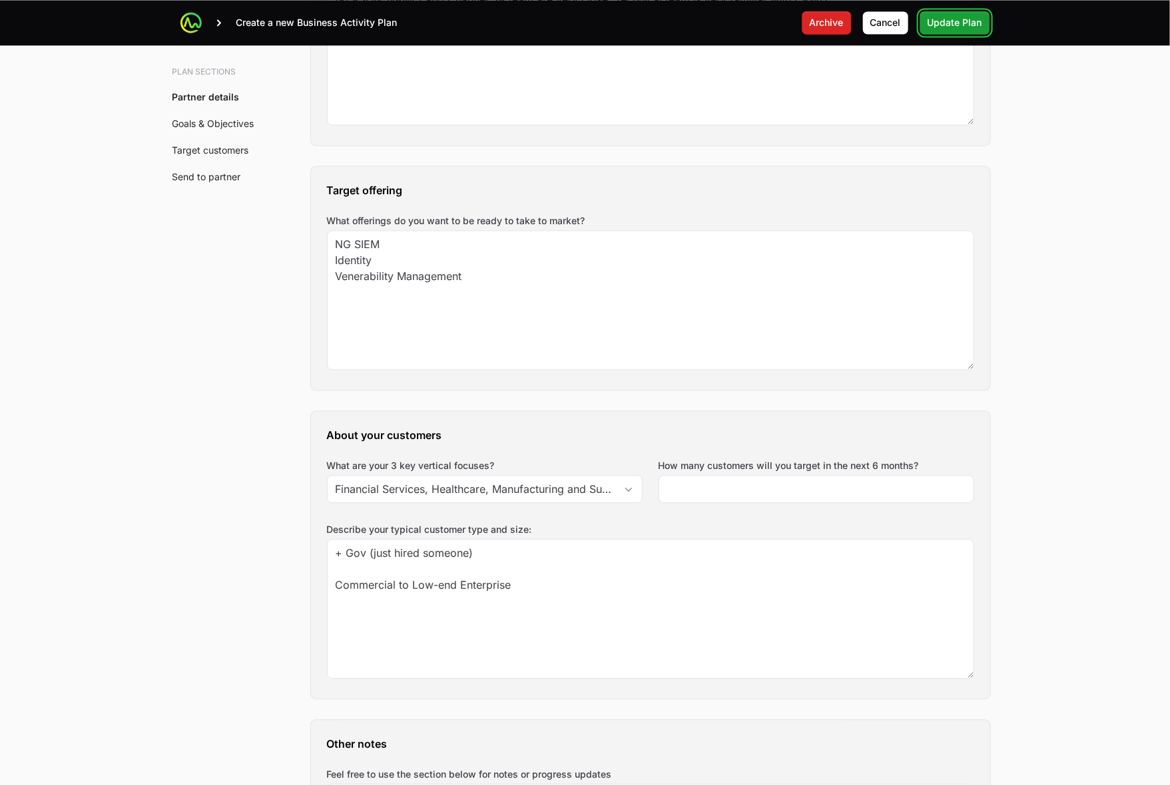
scroll to position [1285, 0]
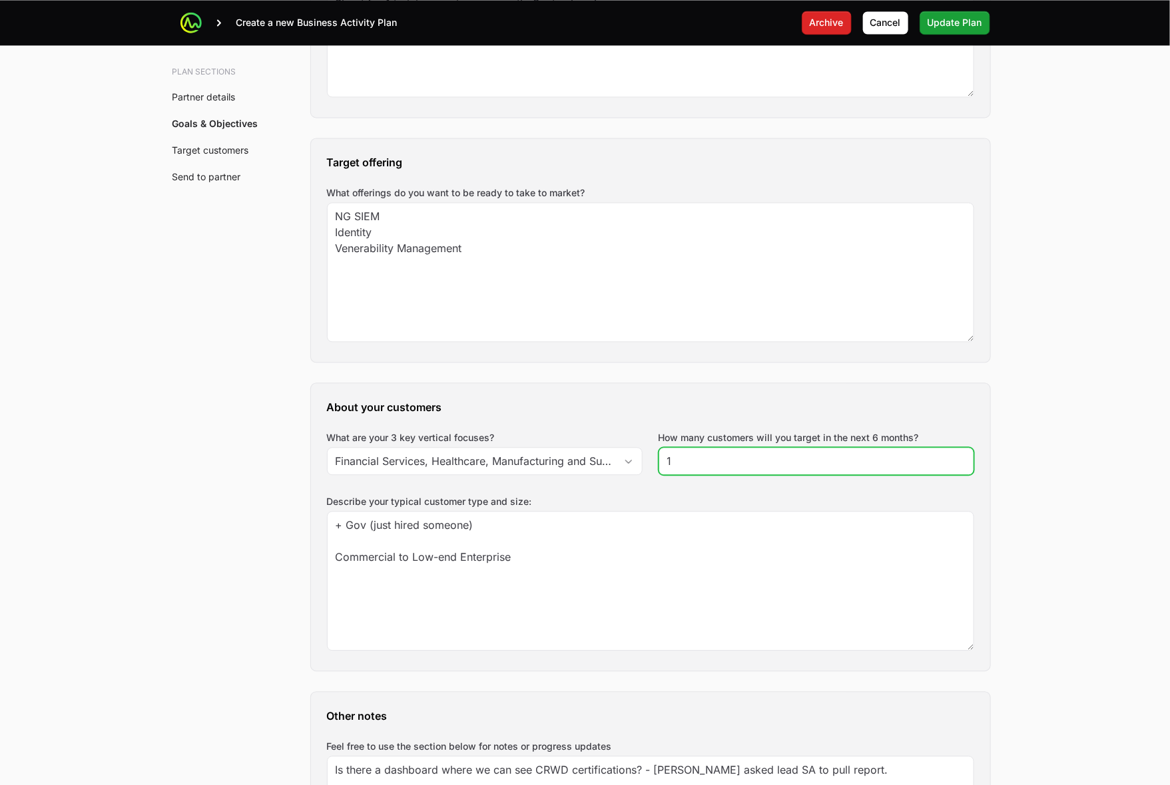
type input "1"
click at [796, 460] on input "1" at bounding box center [816, 461] width 298 height 16
type input "25"
drag, startPoint x: 990, startPoint y: 218, endPoint x: 1005, endPoint y: 123, distance: 95.8
click at [796, 217] on div "A Business Activity Plan is an agreement between the partner and the distributo…" at bounding box center [651, 764] width 722 height 3796
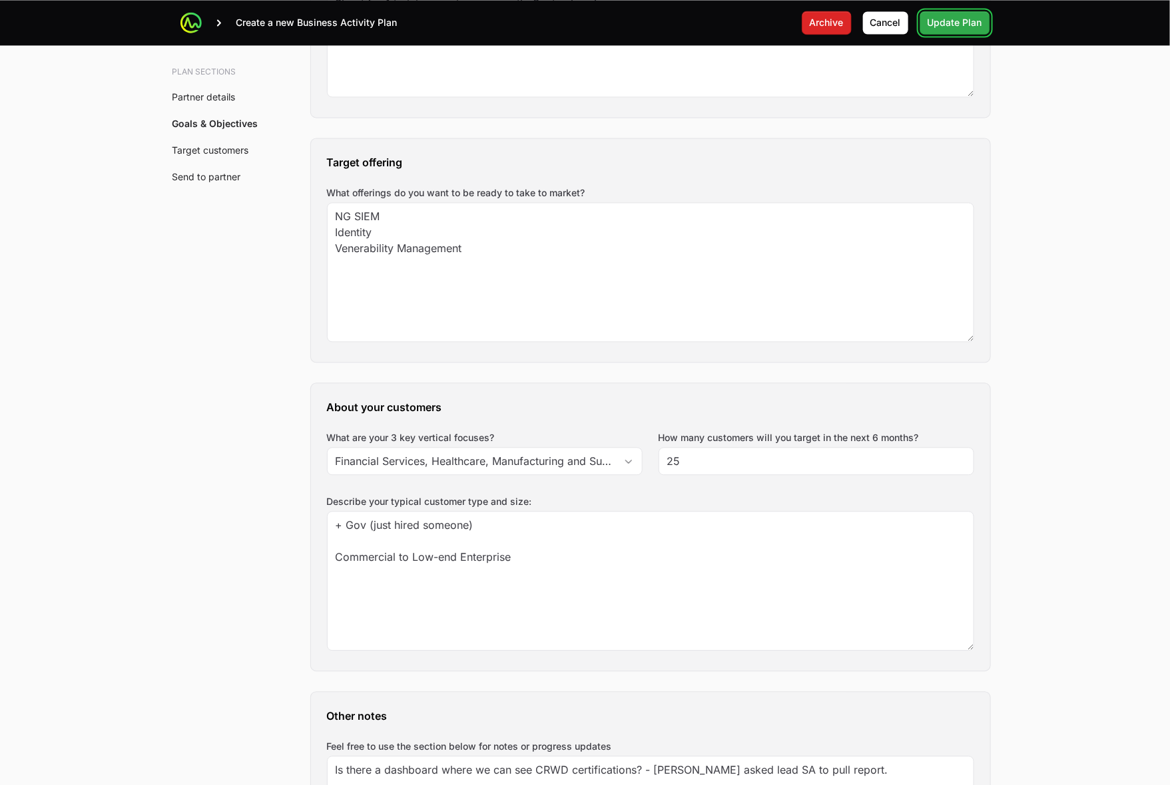
click at [796, 19] on span "Update Plan" at bounding box center [954, 23] width 55 height 16
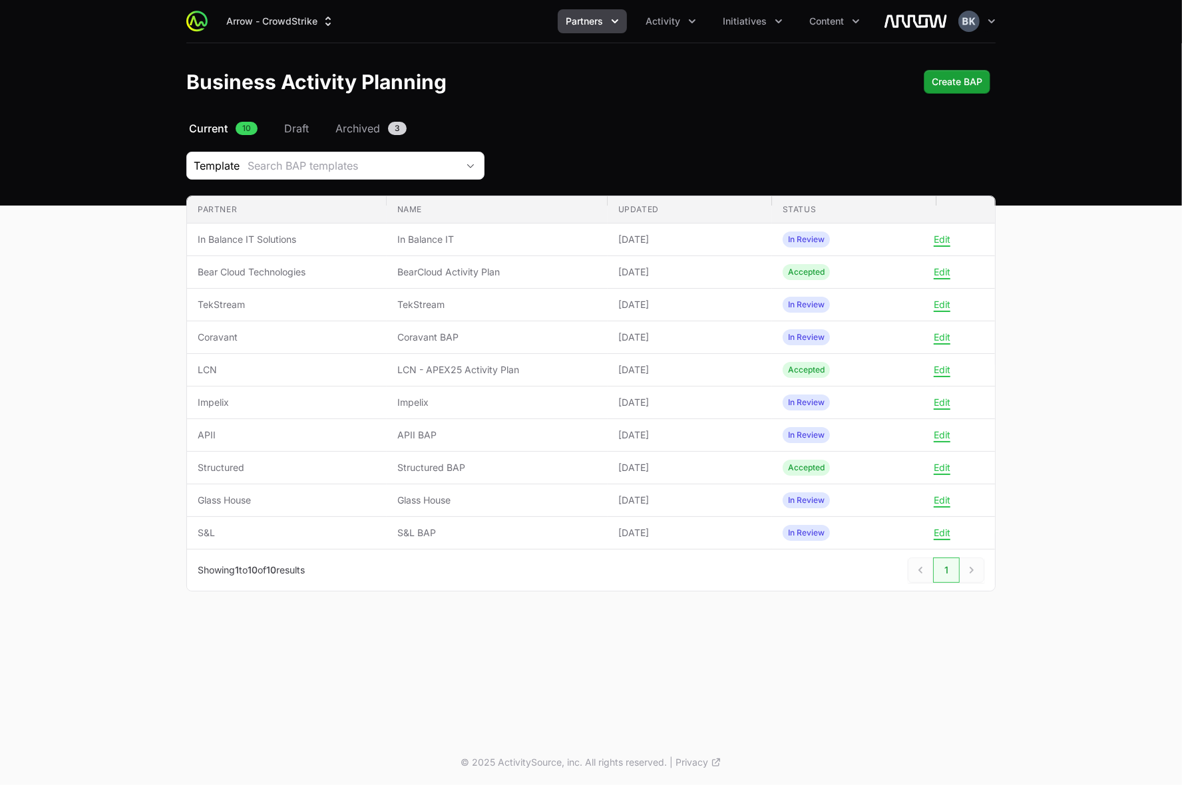
click at [796, 39] on nav "Arrow - CrowdStrike Partners Activity Initiatives Content Open user menu Open m…" at bounding box center [591, 21] width 1182 height 43
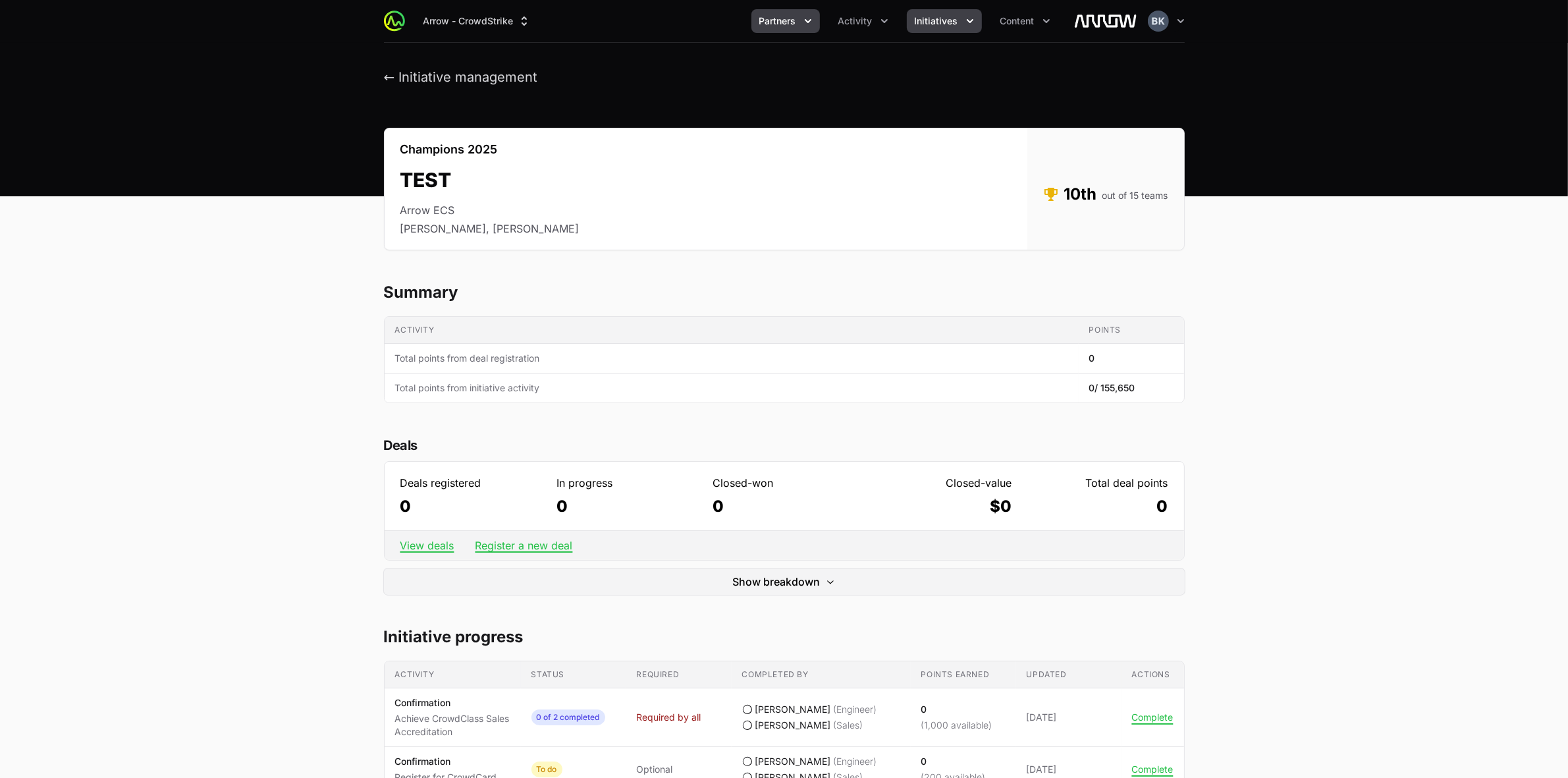
click at [806, 20] on icon "Partners menu" at bounding box center [807, 21] width 7 height 4
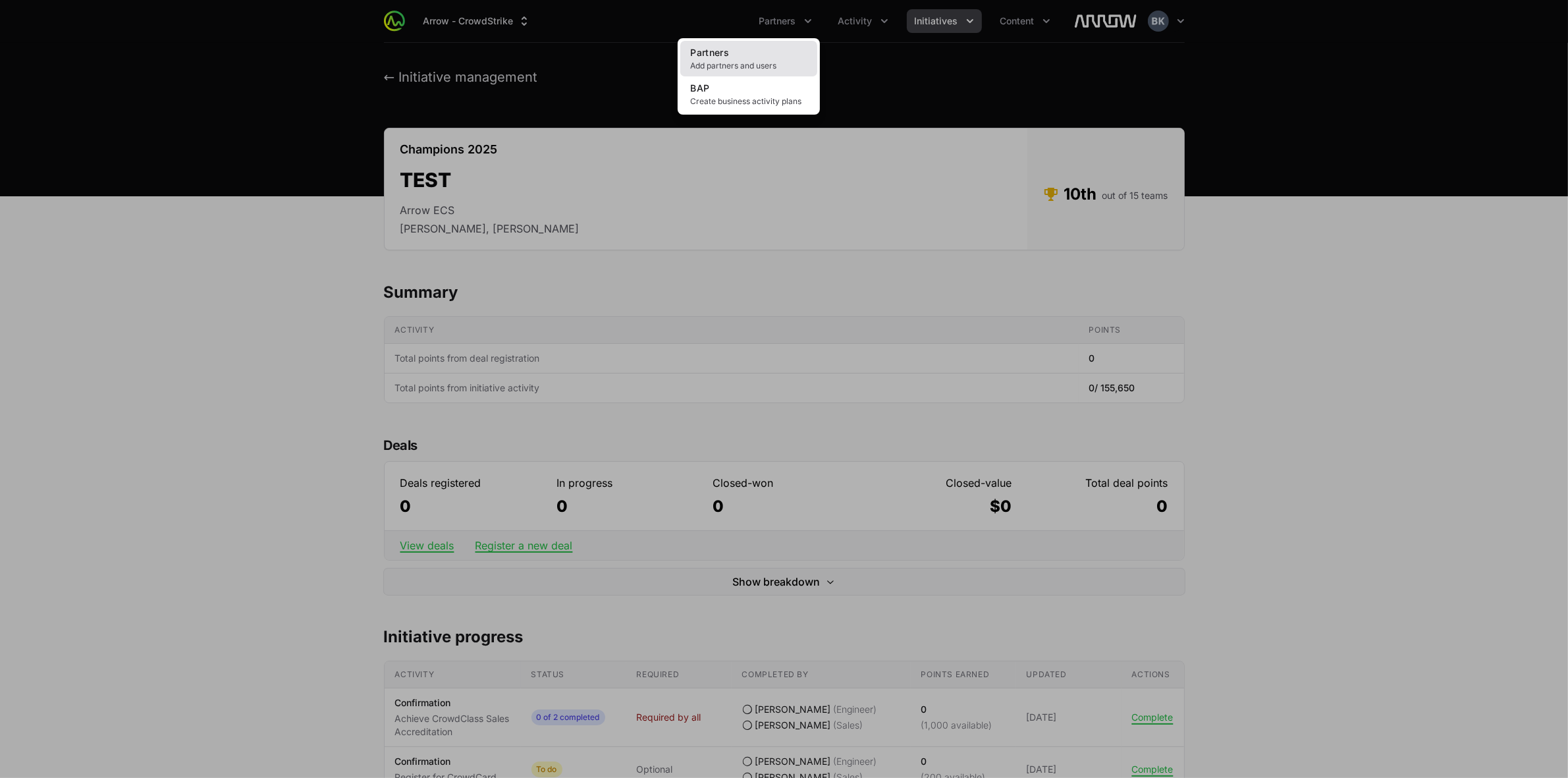
click at [759, 68] on span "Add partners and users" at bounding box center [748, 65] width 116 height 11
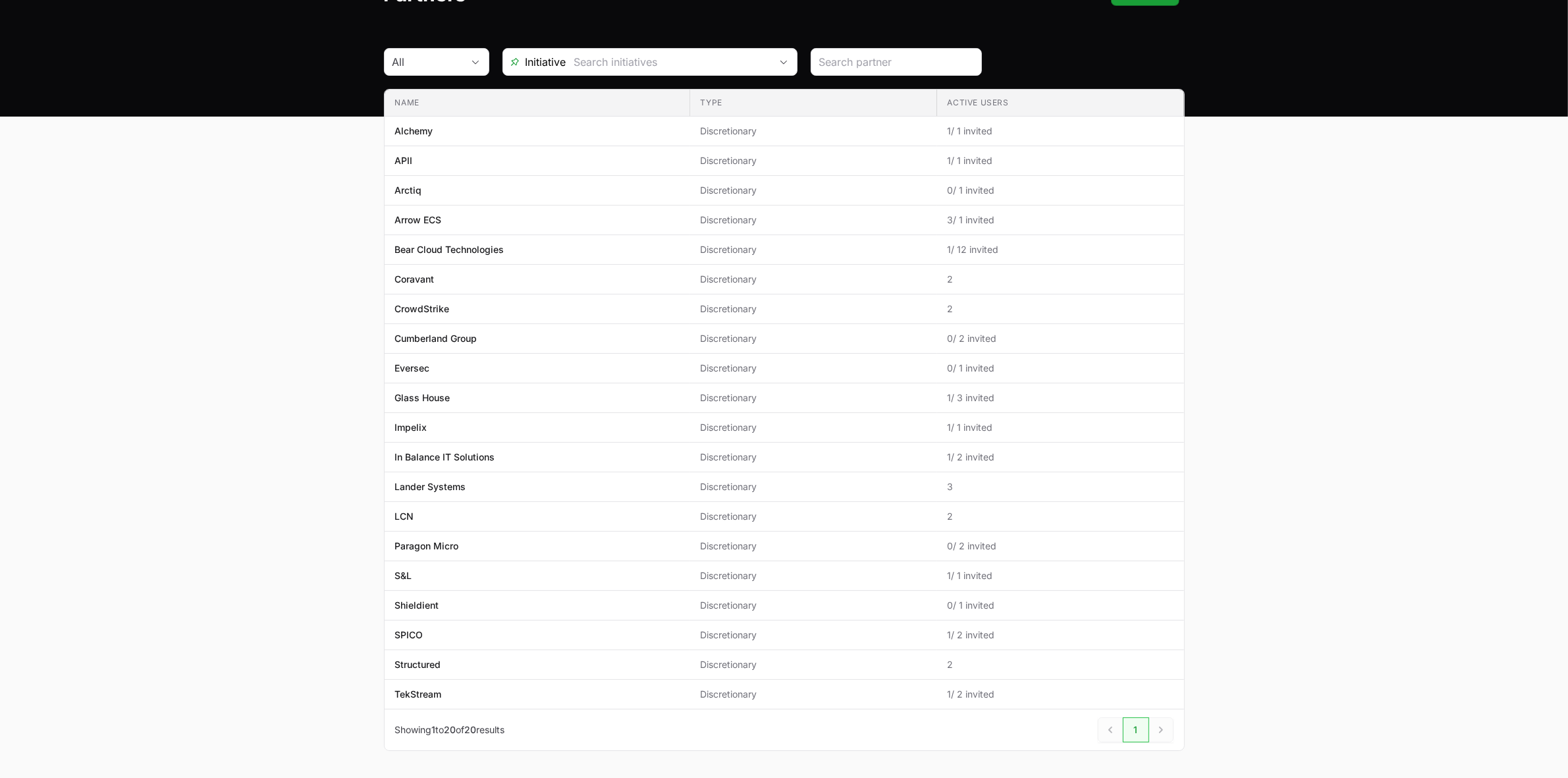
scroll to position [58, 0]
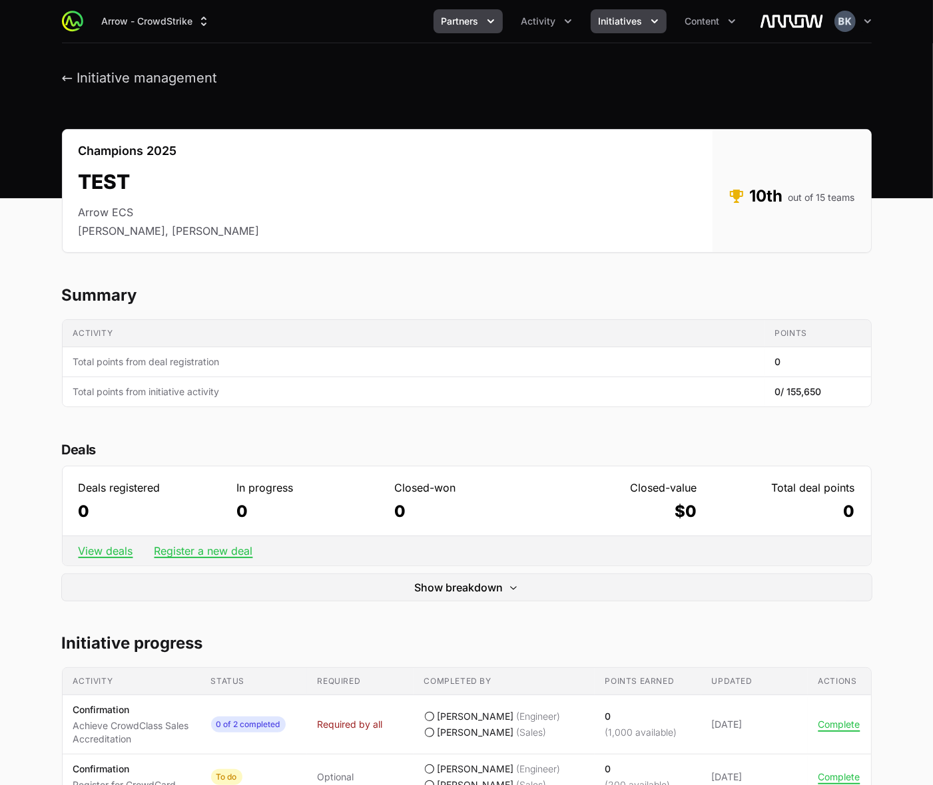
click at [489, 24] on icon "Partners menu" at bounding box center [490, 21] width 13 height 13
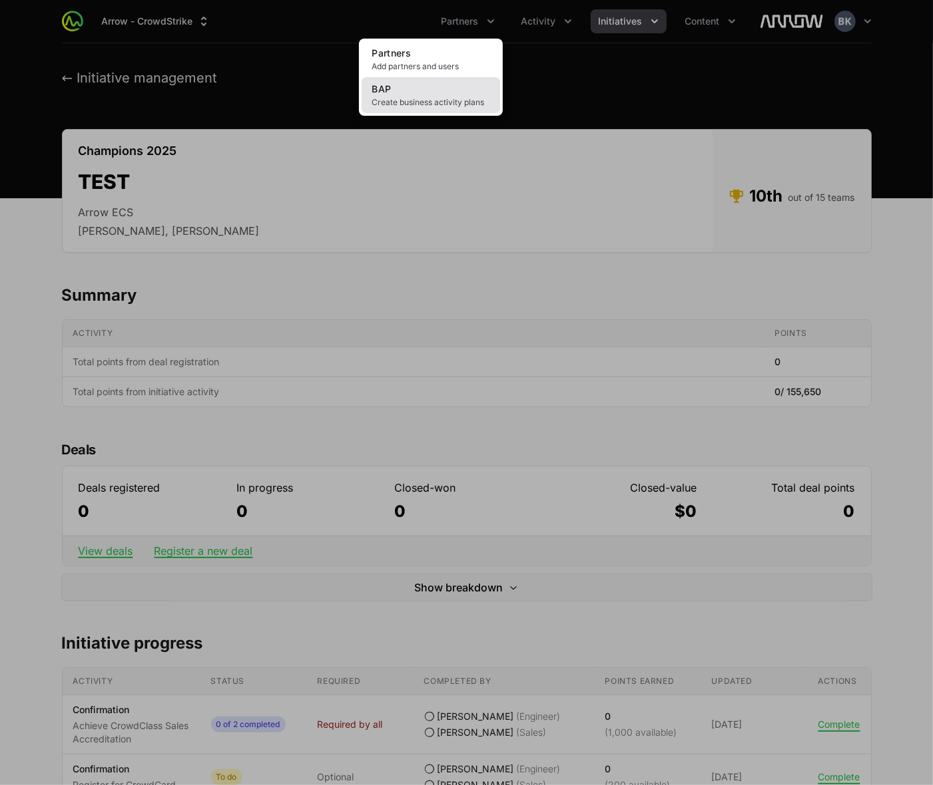
click at [439, 97] on span "Create business activity plans" at bounding box center [430, 102] width 117 height 11
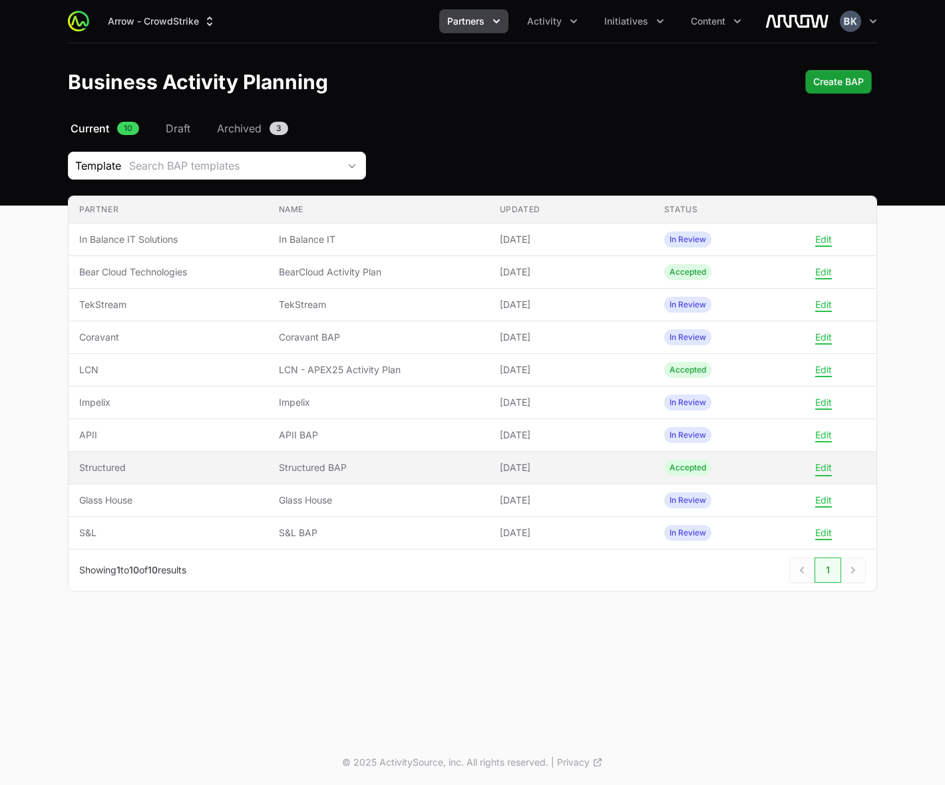
click at [825, 466] on button "Edit" at bounding box center [823, 468] width 17 height 12
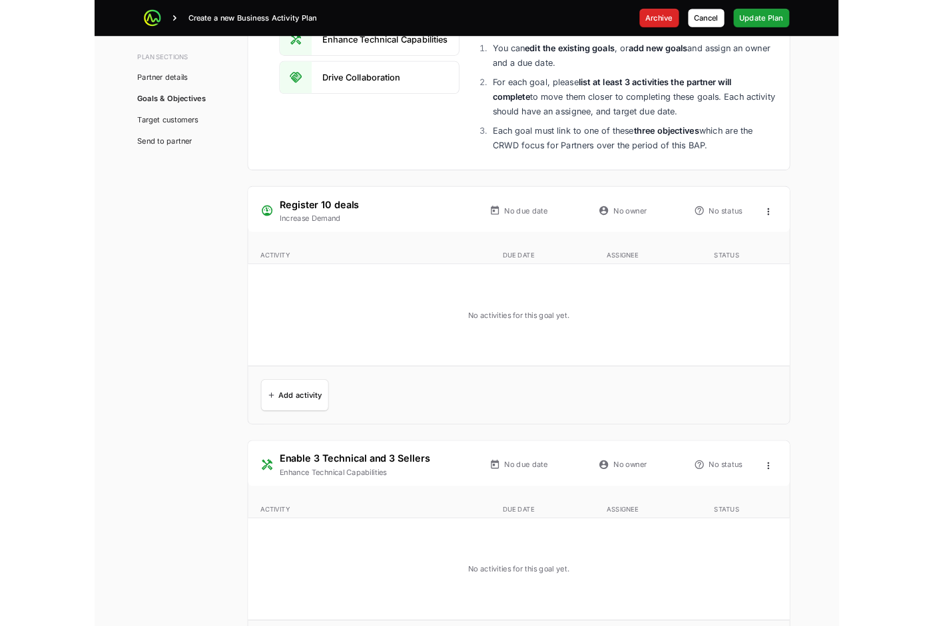
scroll to position [2413, 0]
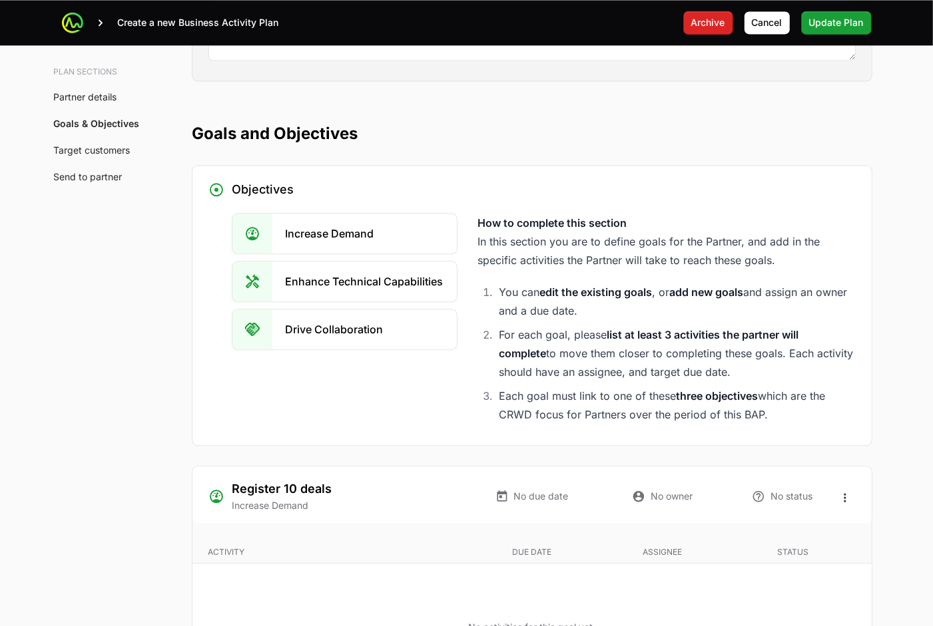
scroll to position [2330, 0]
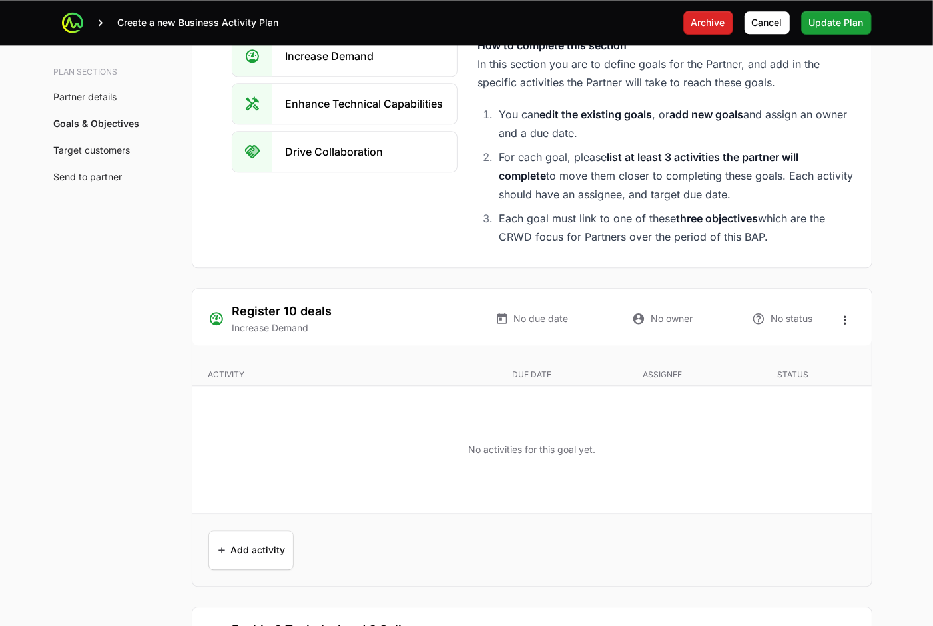
drag, startPoint x: 67, startPoint y: 349, endPoint x: 75, endPoint y: 344, distance: 9.6
click at [856, 176] on div "Objectives Increase Demand Enhance Technical Capabilities Drive Collaboration H…" at bounding box center [531, 128] width 679 height 280
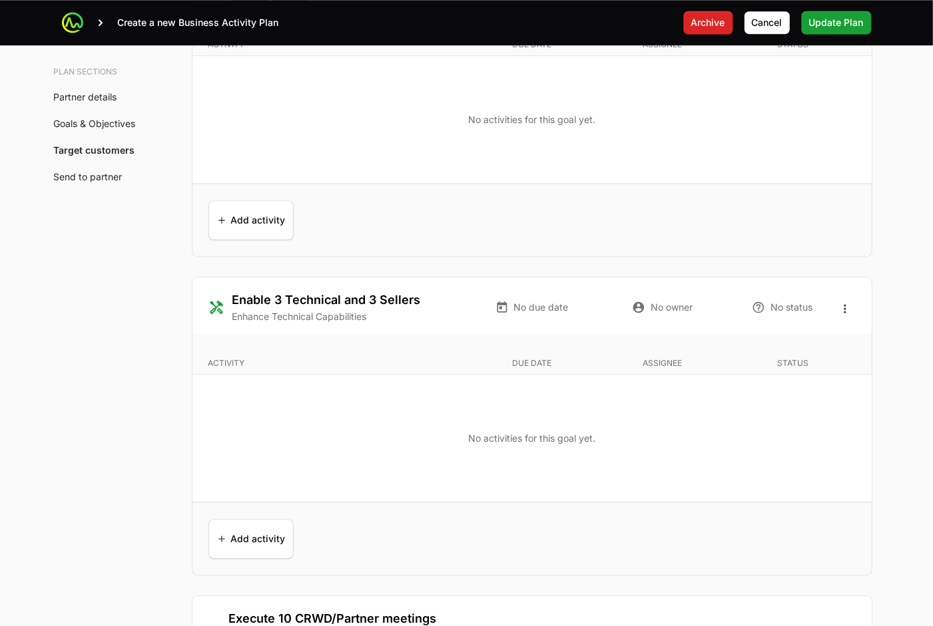
scroll to position [2663, 0]
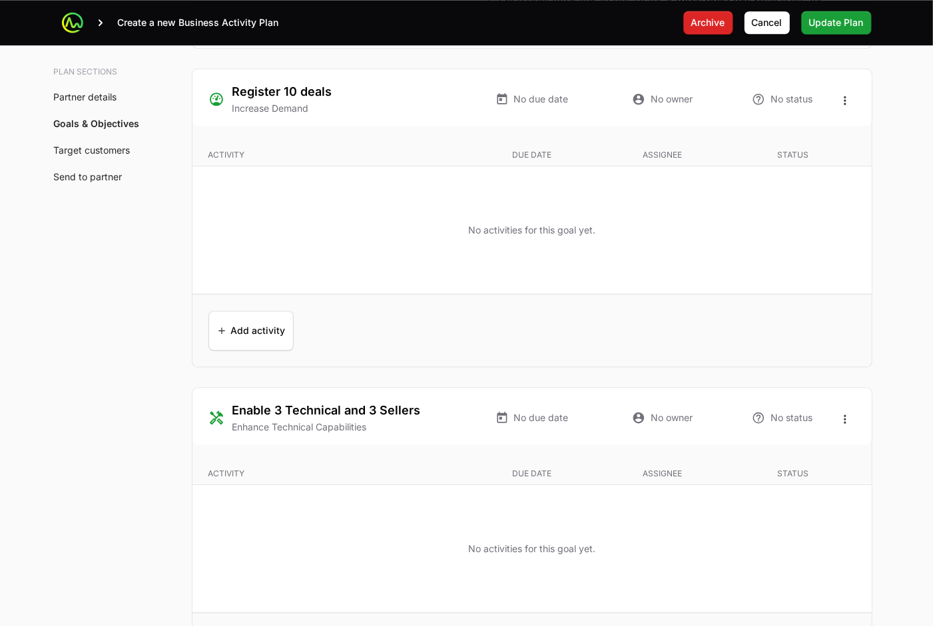
scroll to position [2579, 0]
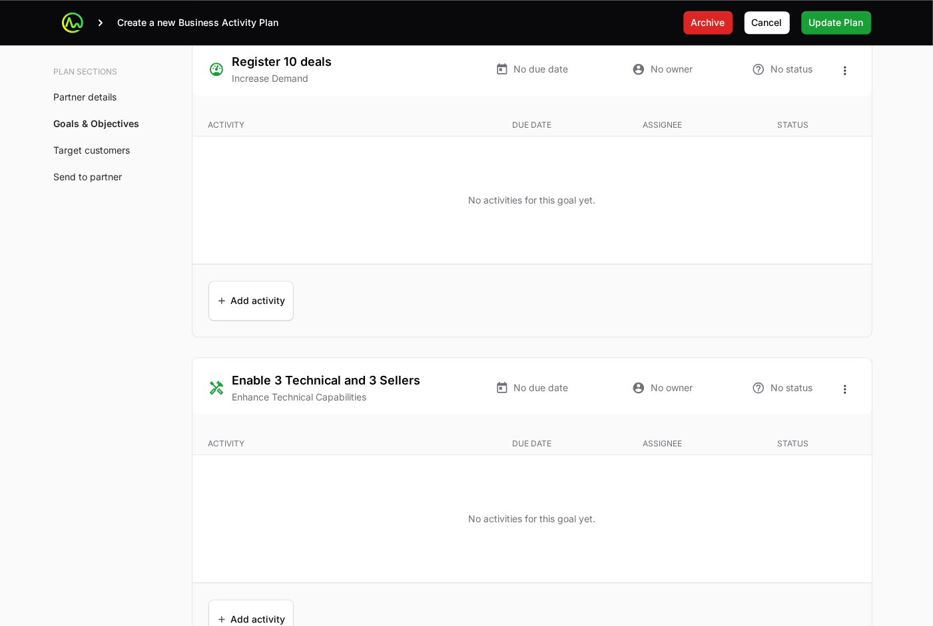
click at [846, 393] on icon "Open options" at bounding box center [844, 389] width 13 height 13
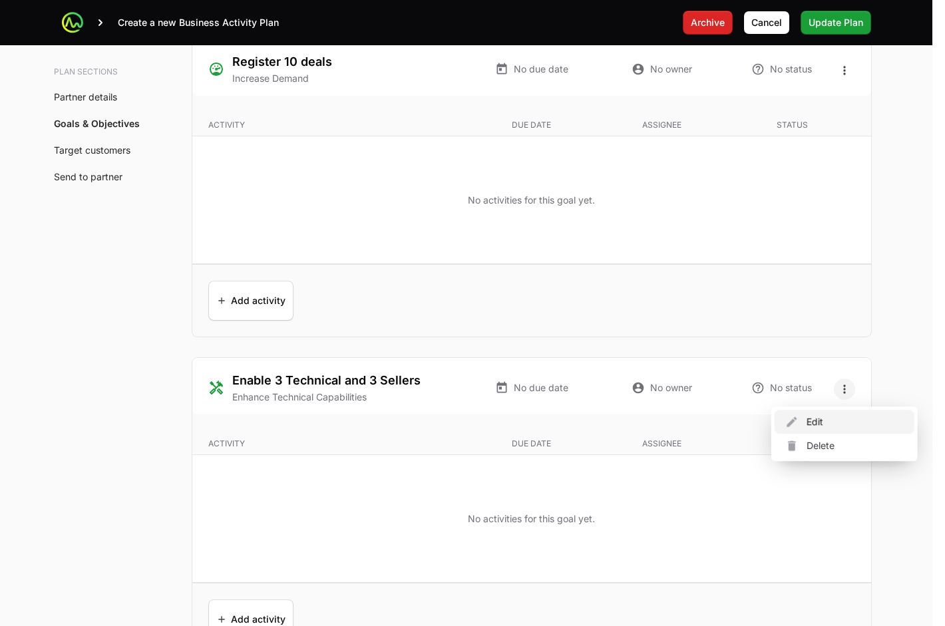
click at [807, 423] on div "Edit" at bounding box center [845, 422] width 140 height 24
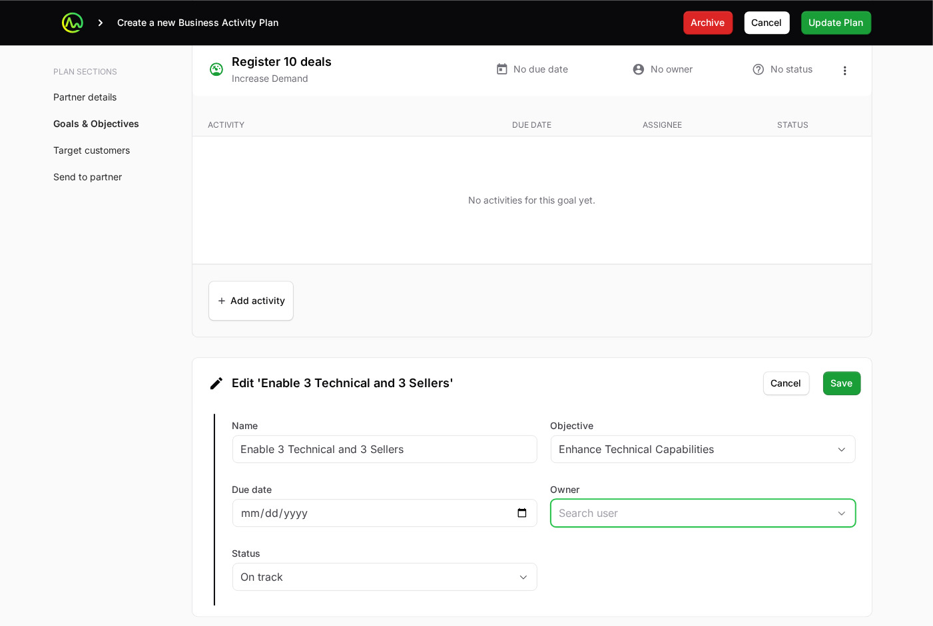
click at [654, 516] on input "Owner" at bounding box center [689, 513] width 277 height 27
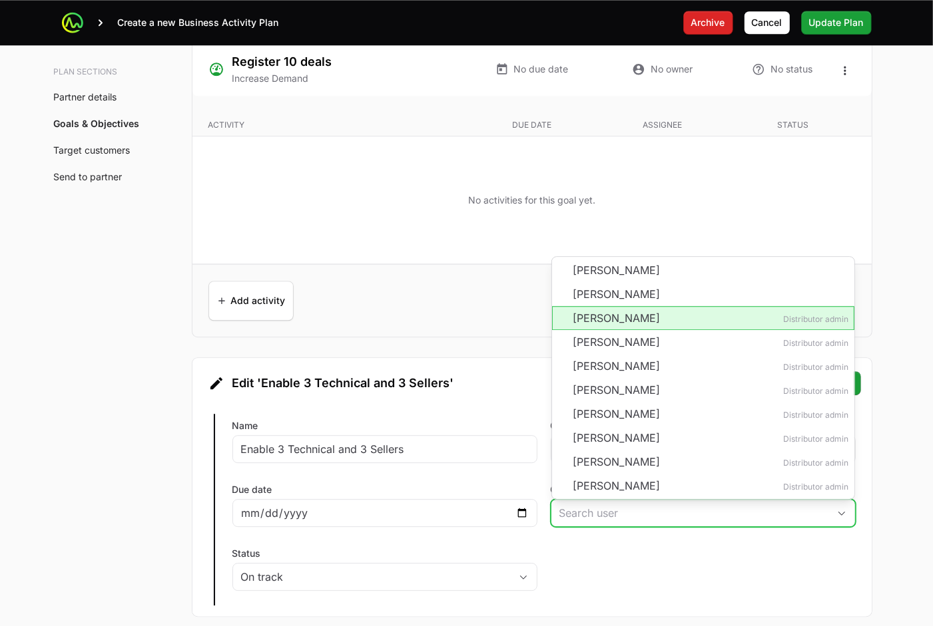
click at [634, 320] on li "[PERSON_NAME] Distributor admin" at bounding box center [703, 318] width 302 height 24
type input "[PERSON_NAME]"
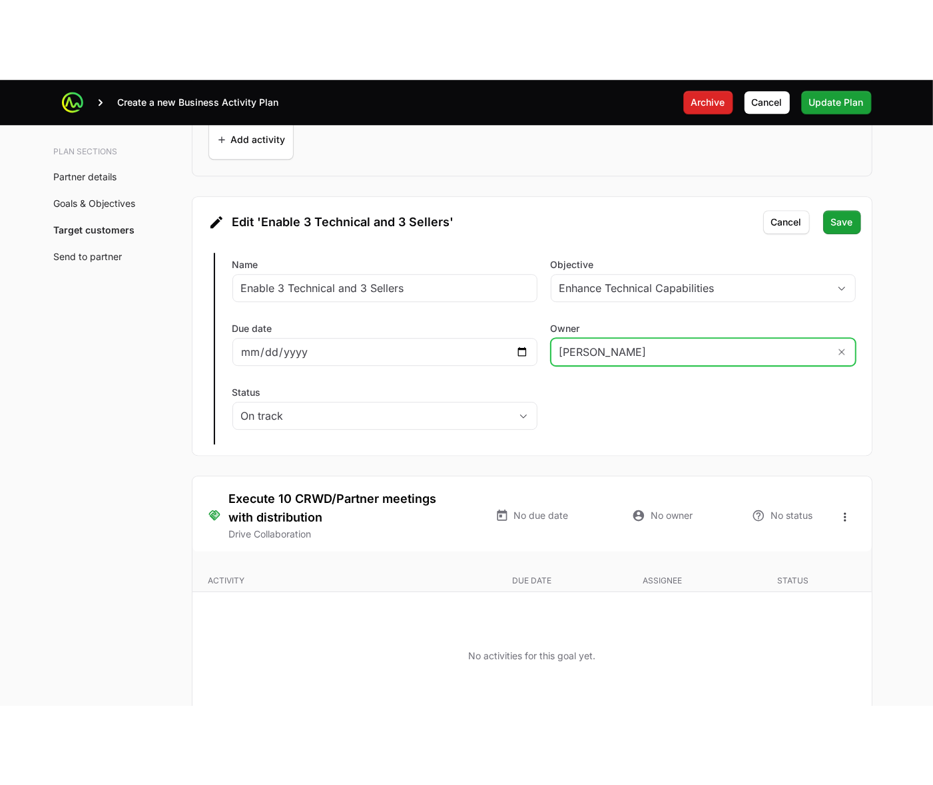
scroll to position [2829, 0]
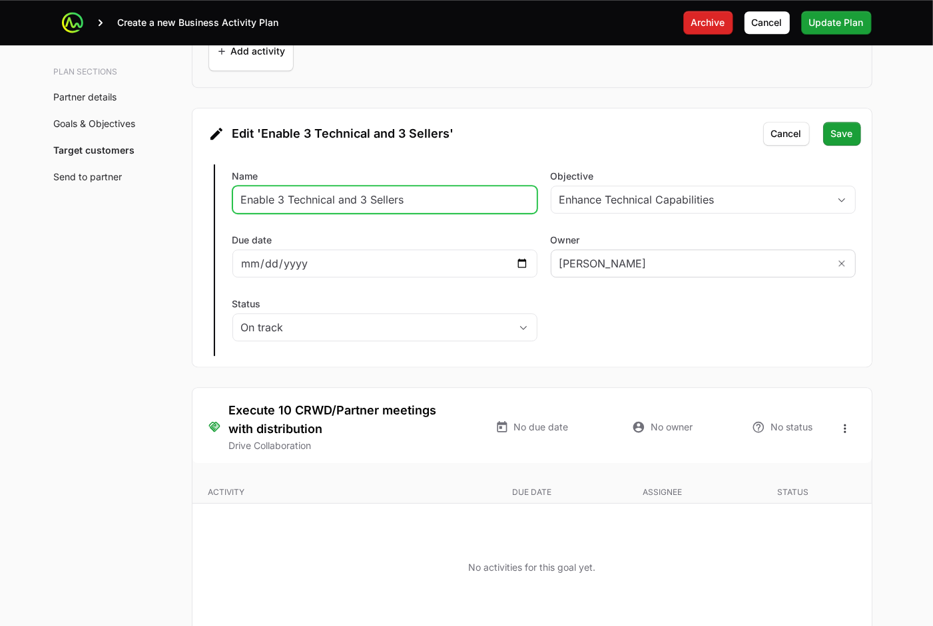
click at [357, 204] on input "Enable 3 Technical and 3 Sellers" at bounding box center [385, 200] width 288 height 16
type input "Team Training"
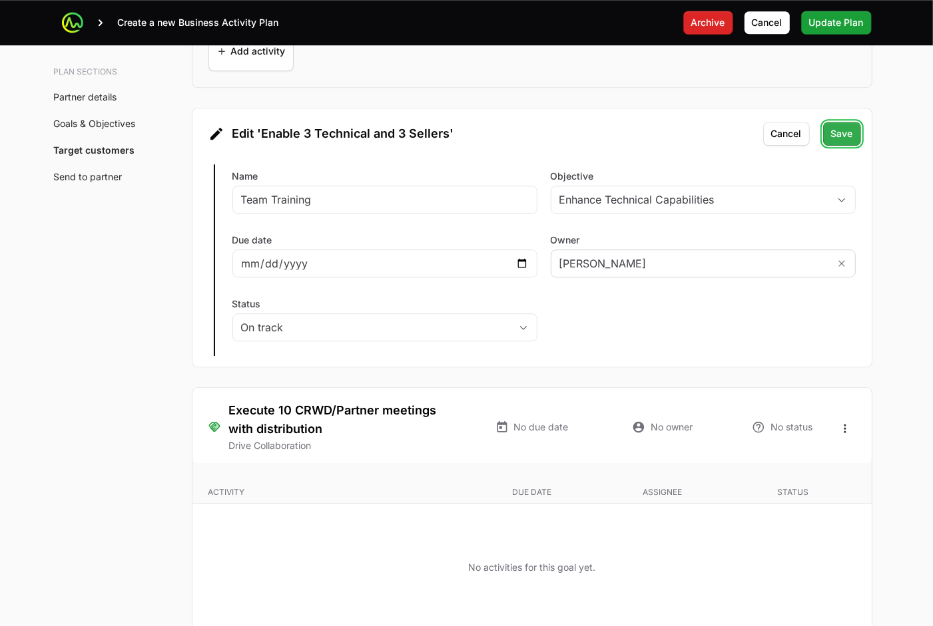
click at [839, 137] on span "Save" at bounding box center [842, 134] width 22 height 16
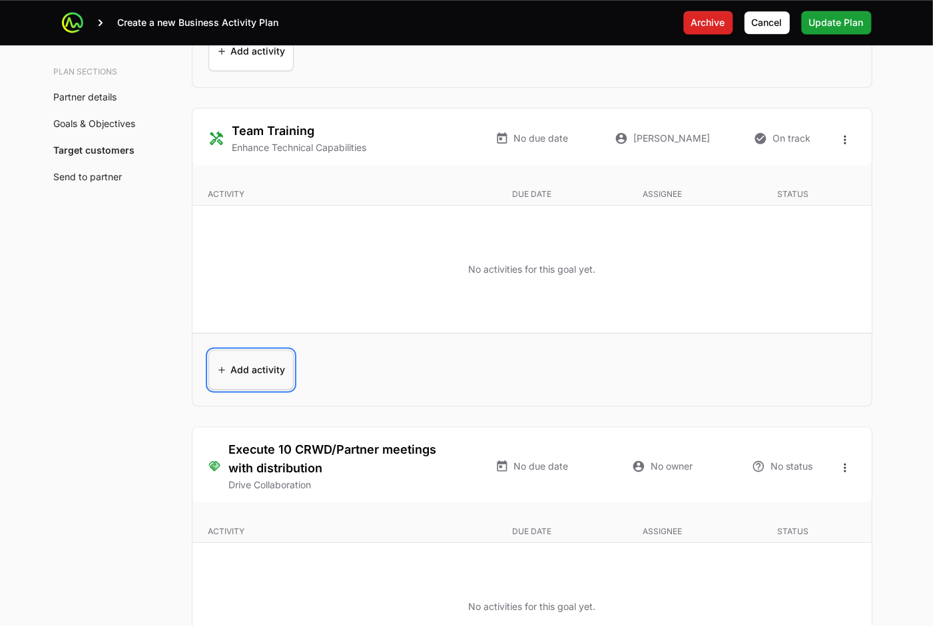
click at [248, 370] on span "Add activity" at bounding box center [250, 370] width 69 height 32
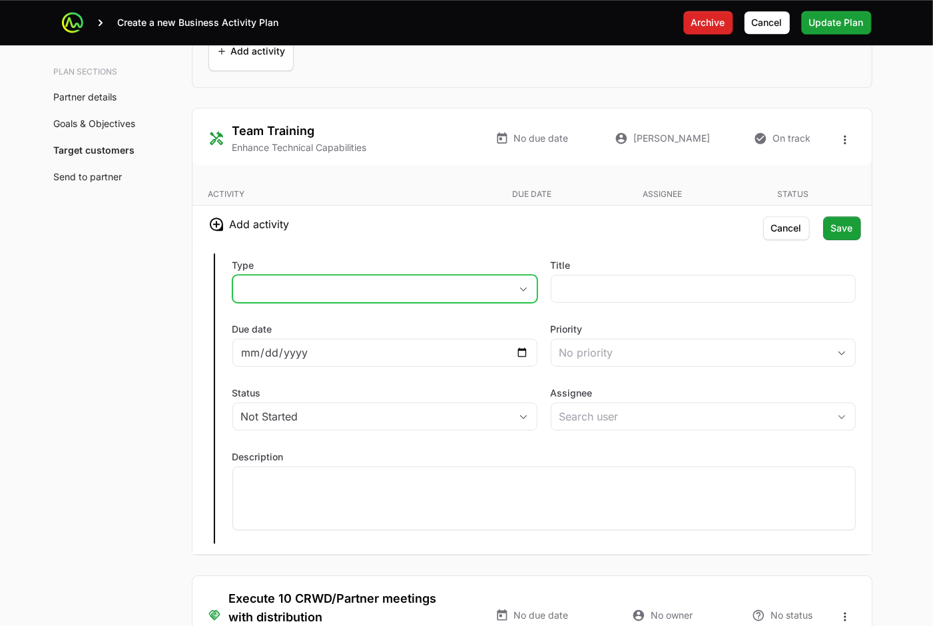
click at [331, 288] on button "placeholder" at bounding box center [385, 289] width 304 height 27
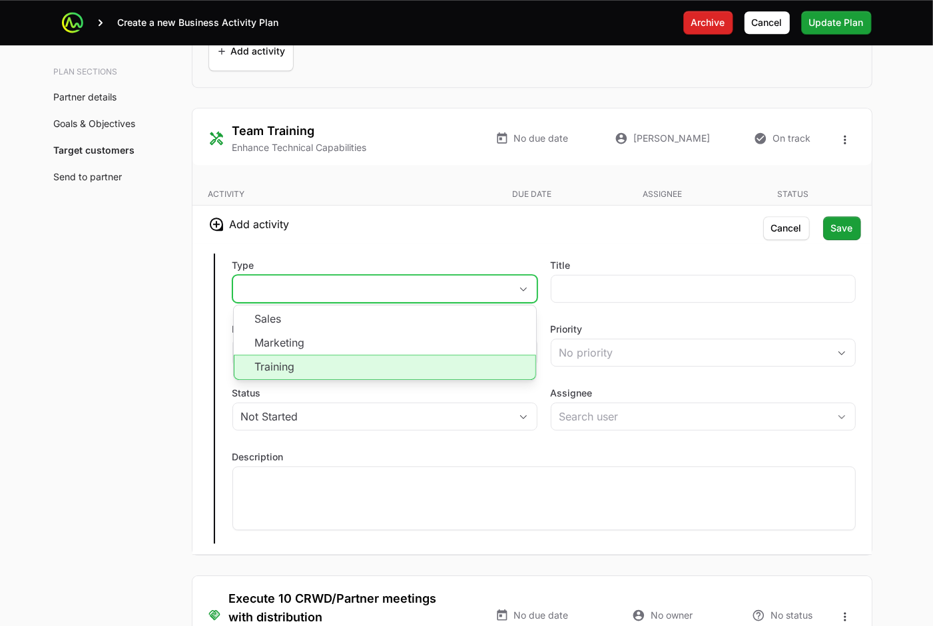
click at [331, 369] on li "Training" at bounding box center [385, 367] width 302 height 25
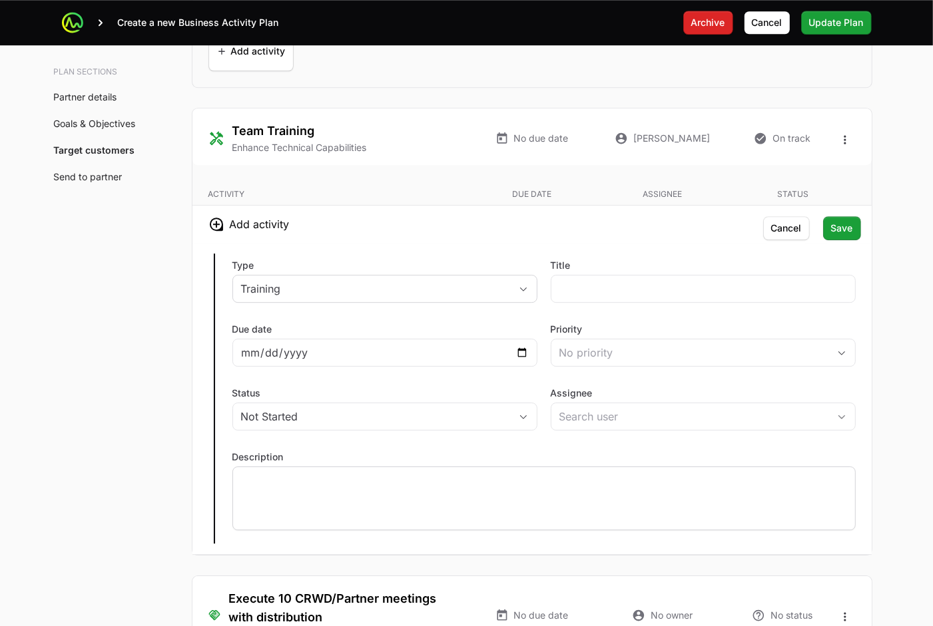
click at [437, 507] on div at bounding box center [543, 499] width 623 height 64
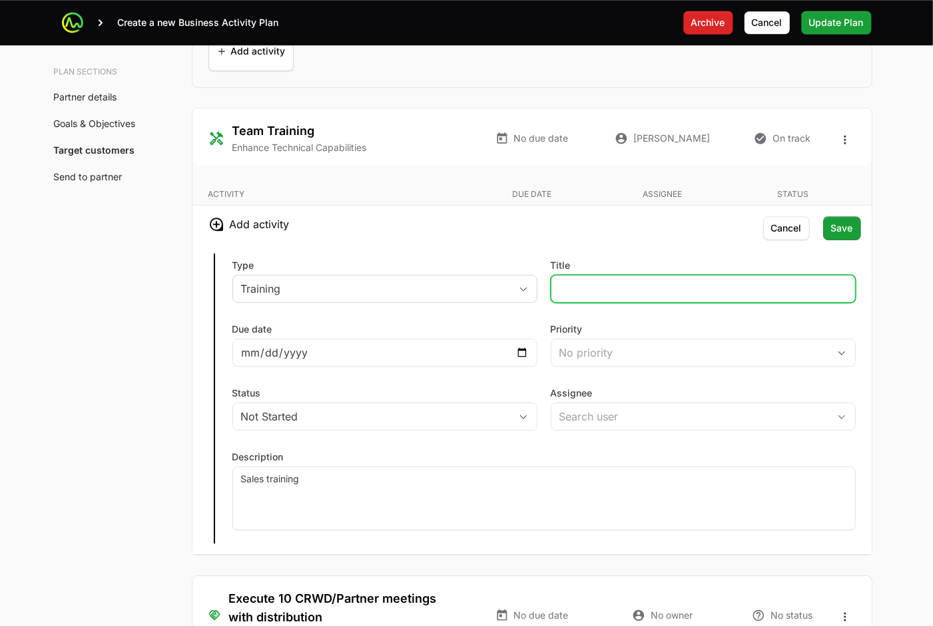
click at [626, 292] on input "Title" at bounding box center [703, 289] width 288 height 16
type input "Sales training"
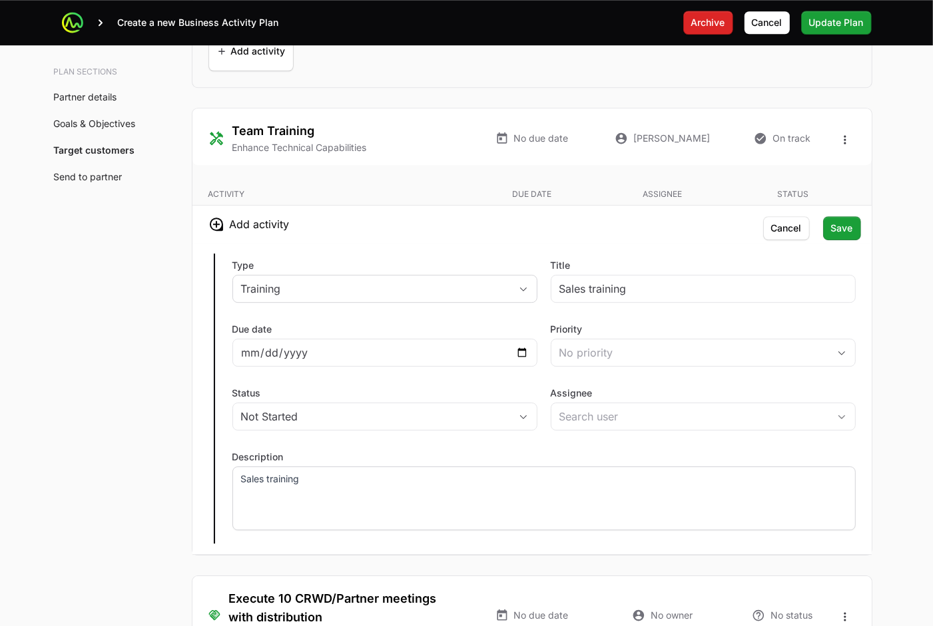
click at [443, 486] on p "Sales training" at bounding box center [544, 479] width 606 height 13
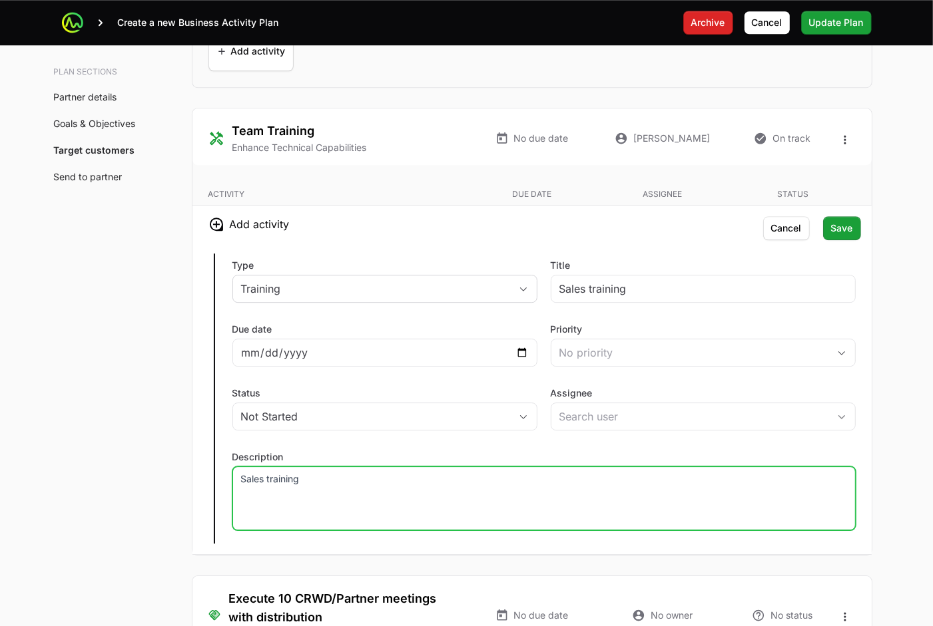
click at [443, 486] on p "Sales training" at bounding box center [544, 479] width 606 height 13
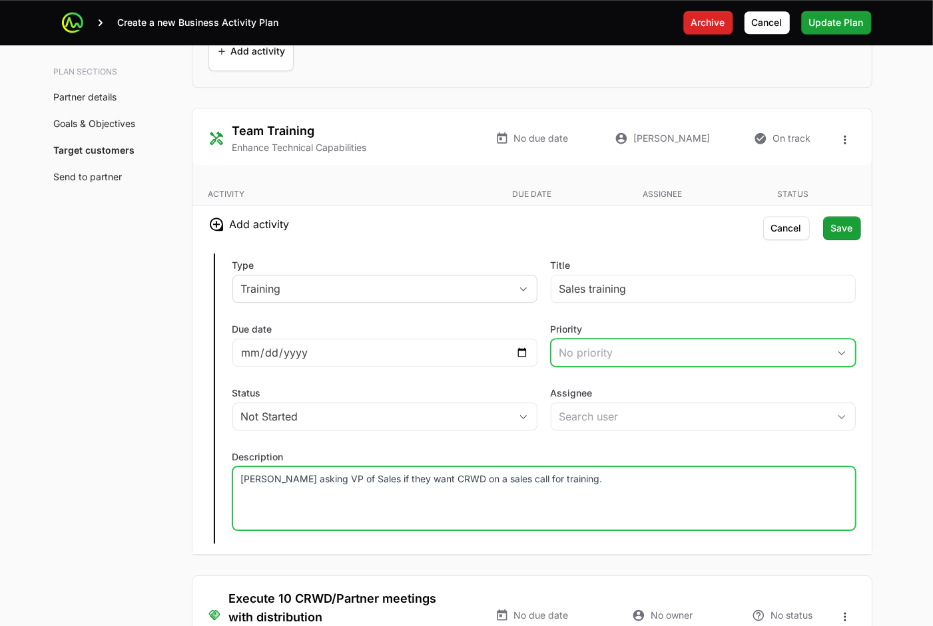
click at [738, 361] on div "No priority" at bounding box center [693, 353] width 269 height 16
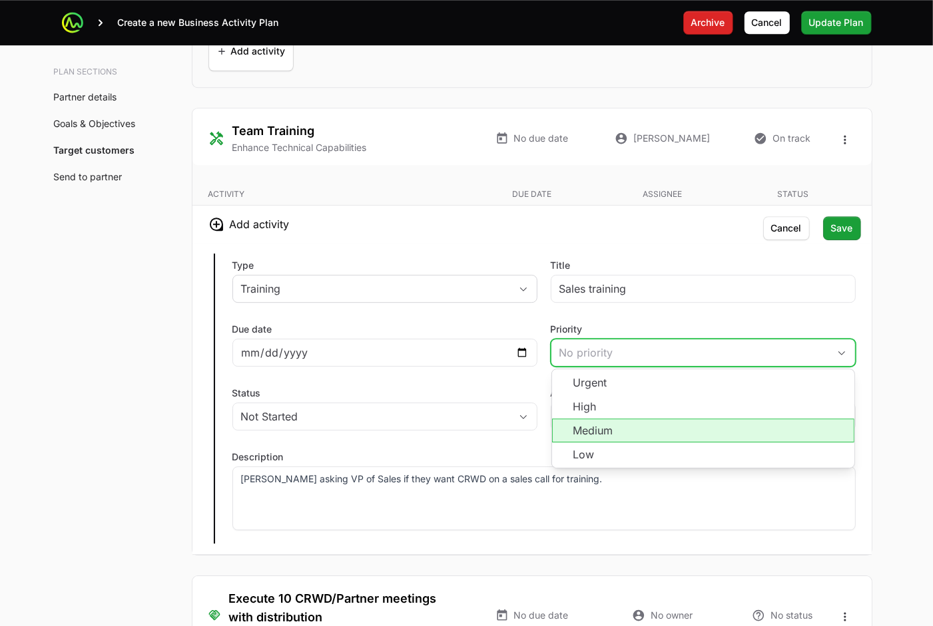
click at [717, 433] on li "Medium" at bounding box center [703, 431] width 302 height 24
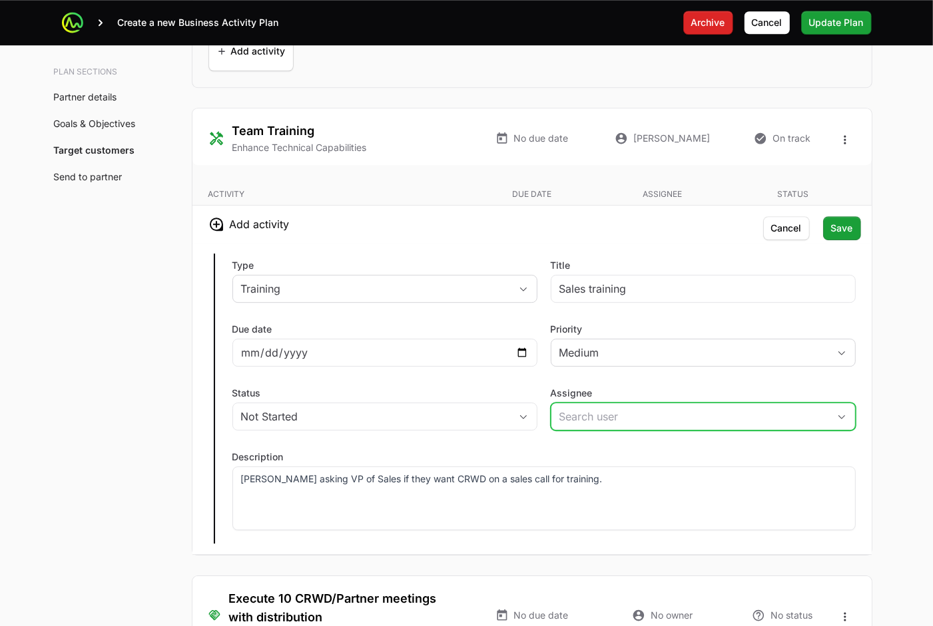
click at [717, 425] on input "Assignee" at bounding box center [689, 416] width 277 height 27
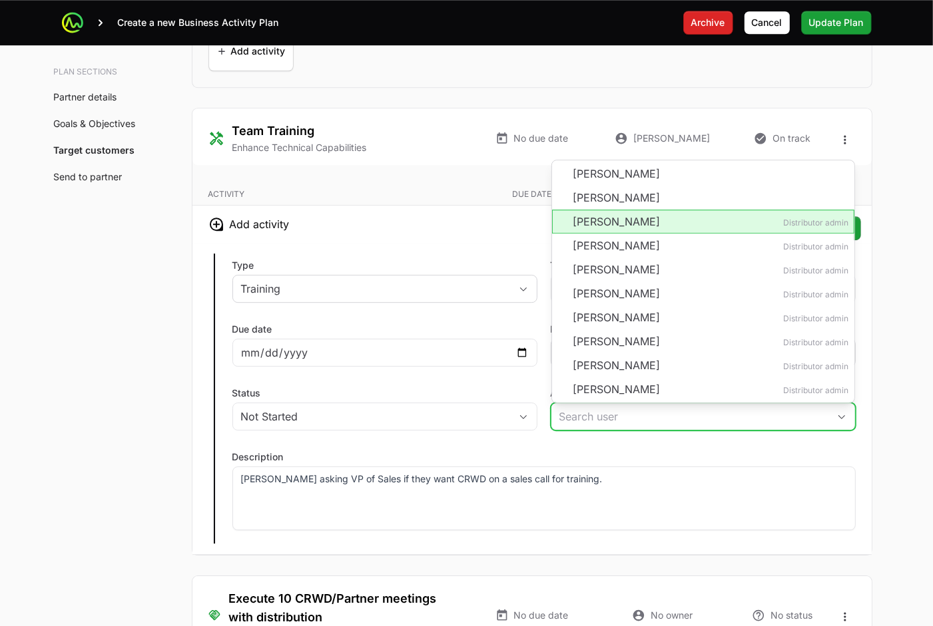
click at [677, 228] on li "[PERSON_NAME] Distributor admin" at bounding box center [703, 222] width 302 height 24
type input "[PERSON_NAME]"
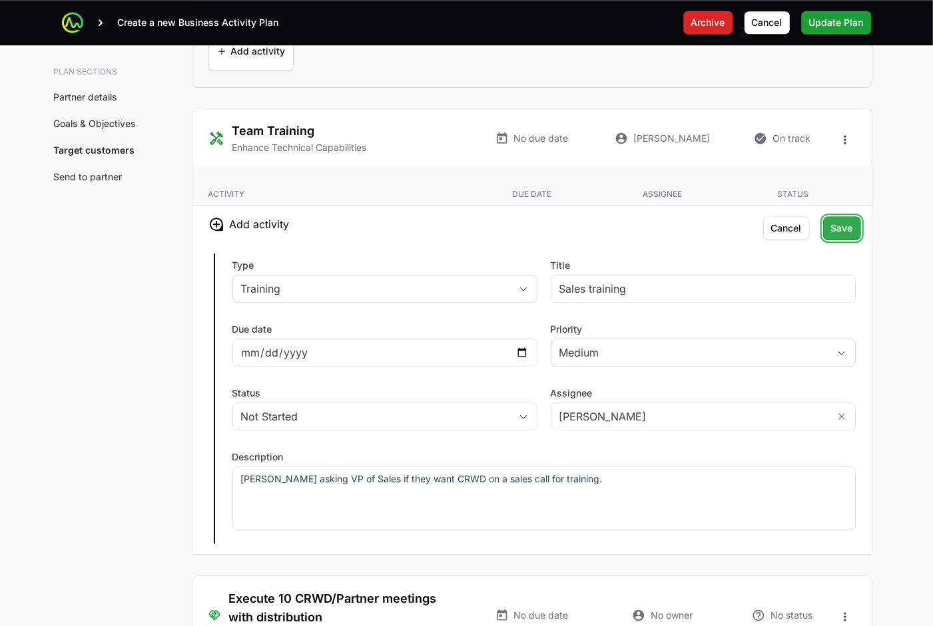
click at [837, 236] on span "Save" at bounding box center [842, 228] width 22 height 16
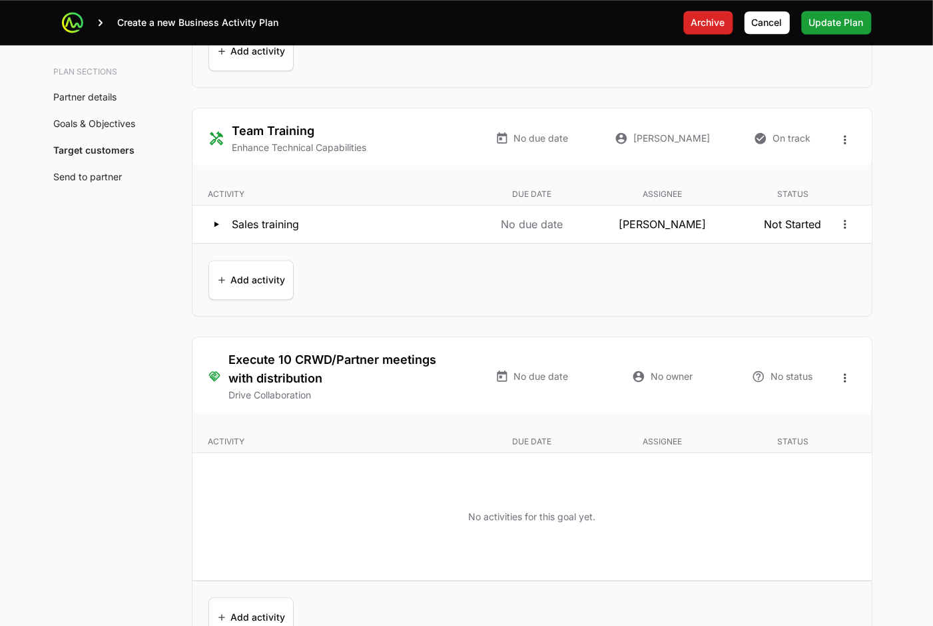
click at [780, 609] on div "Add activity Add activity" at bounding box center [531, 617] width 679 height 73
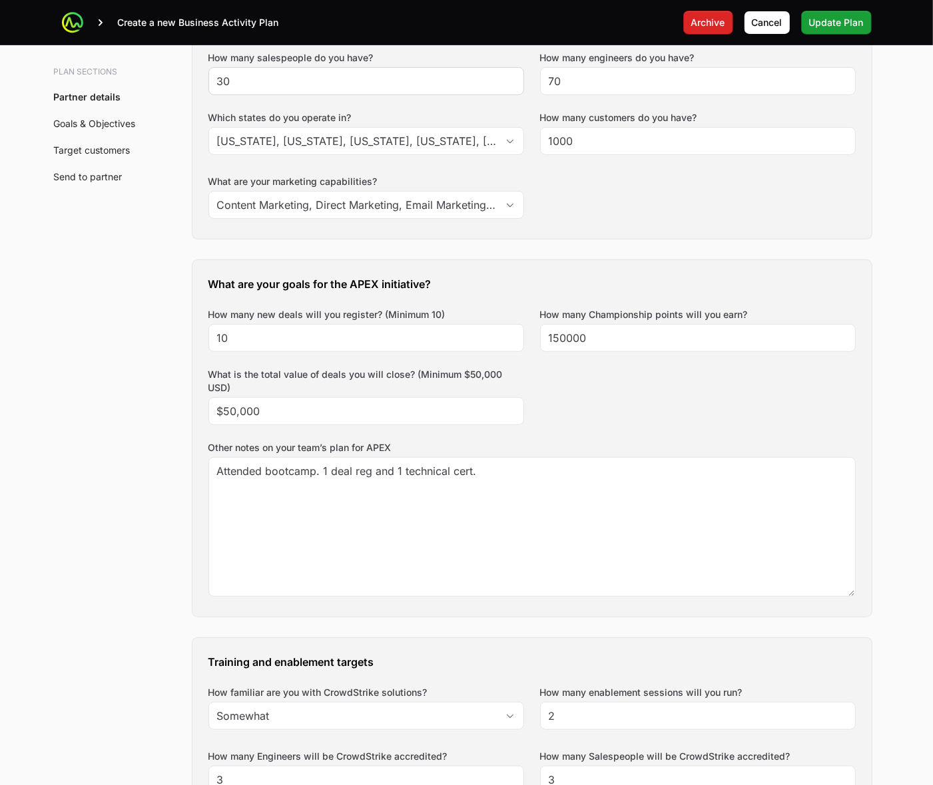
scroll to position [0, 0]
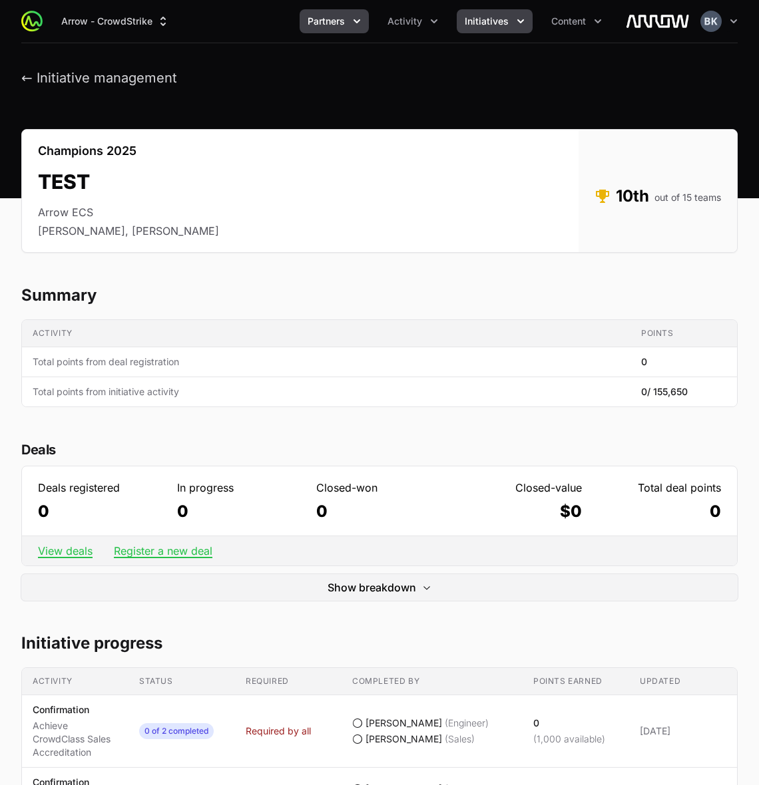
click at [355, 25] on icon "Partners menu" at bounding box center [356, 21] width 13 height 13
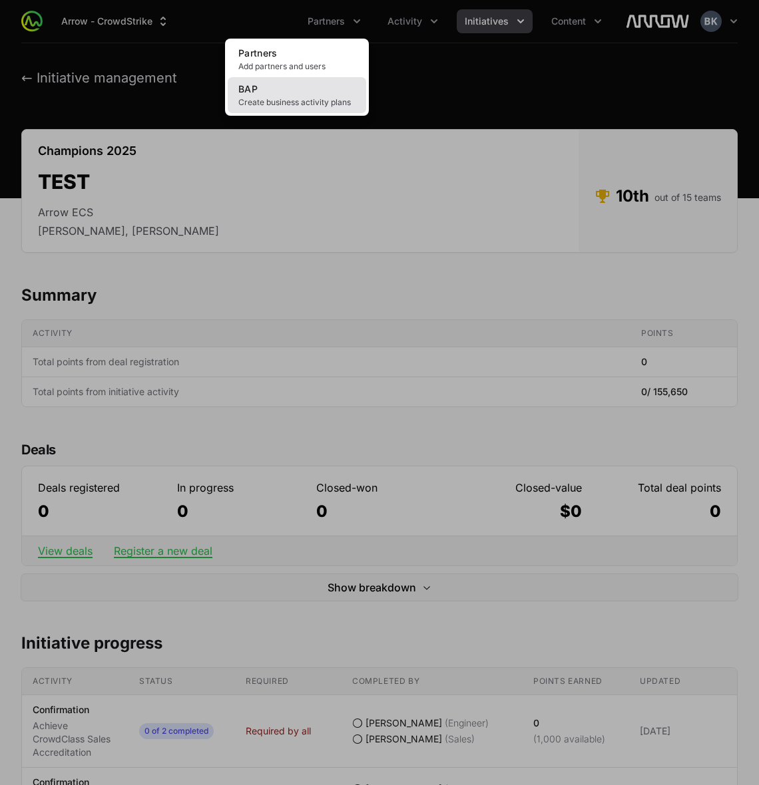
click at [321, 95] on link "BAP Create business activity plans" at bounding box center [297, 95] width 138 height 36
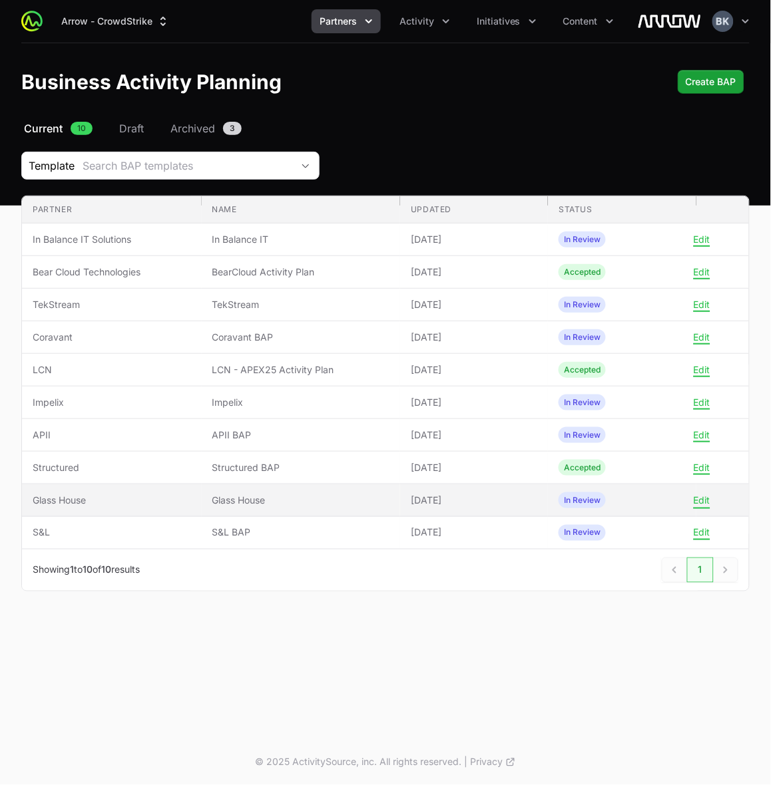
click at [704, 505] on button "Edit" at bounding box center [702, 501] width 17 height 12
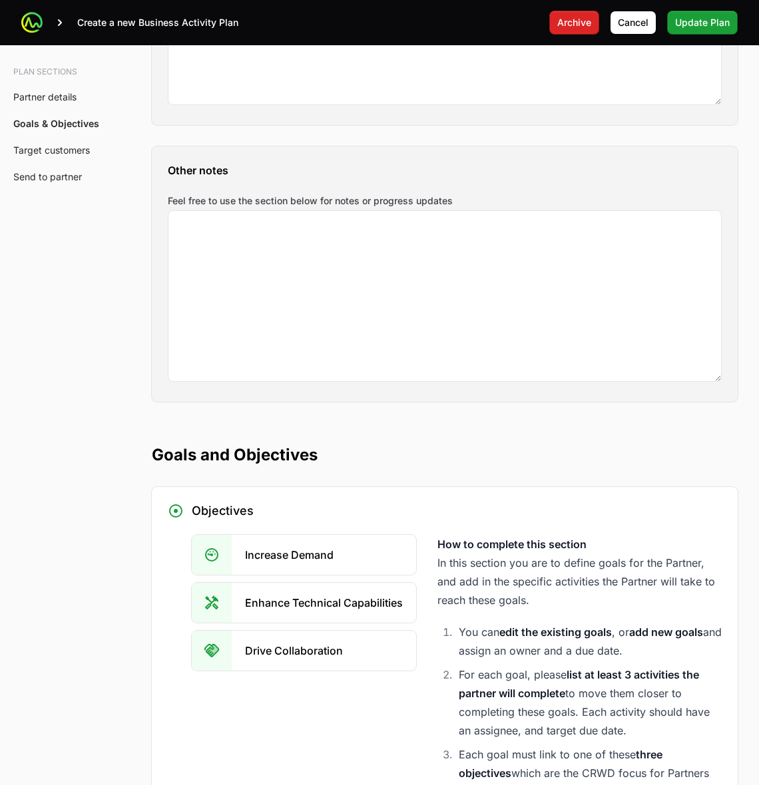
scroll to position [1498, 0]
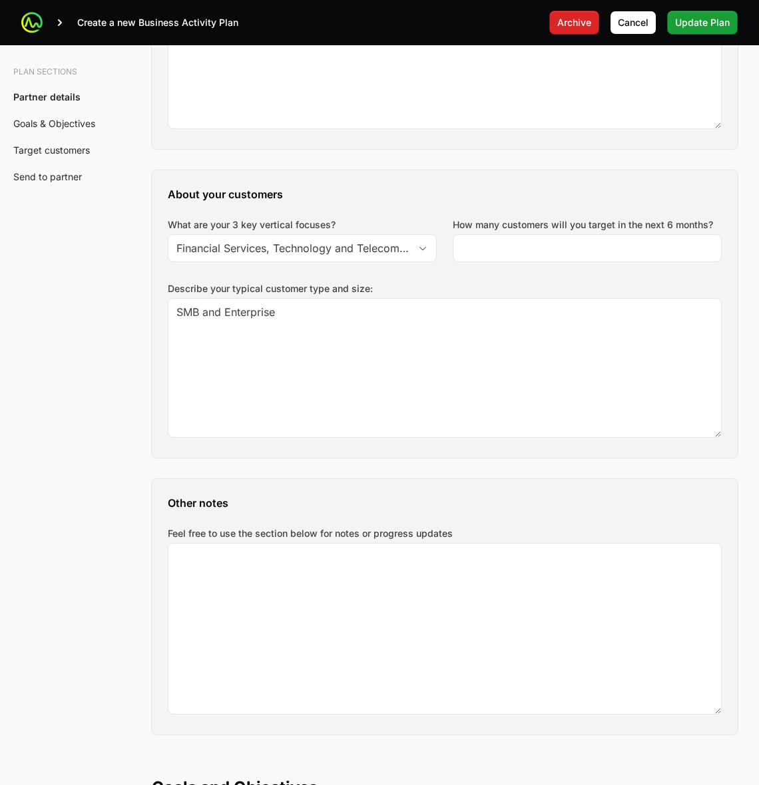
click at [142, 357] on div "A Business Activity Plan is an agreement between the partner and the distributo…" at bounding box center [444, 741] width 628 height 4176
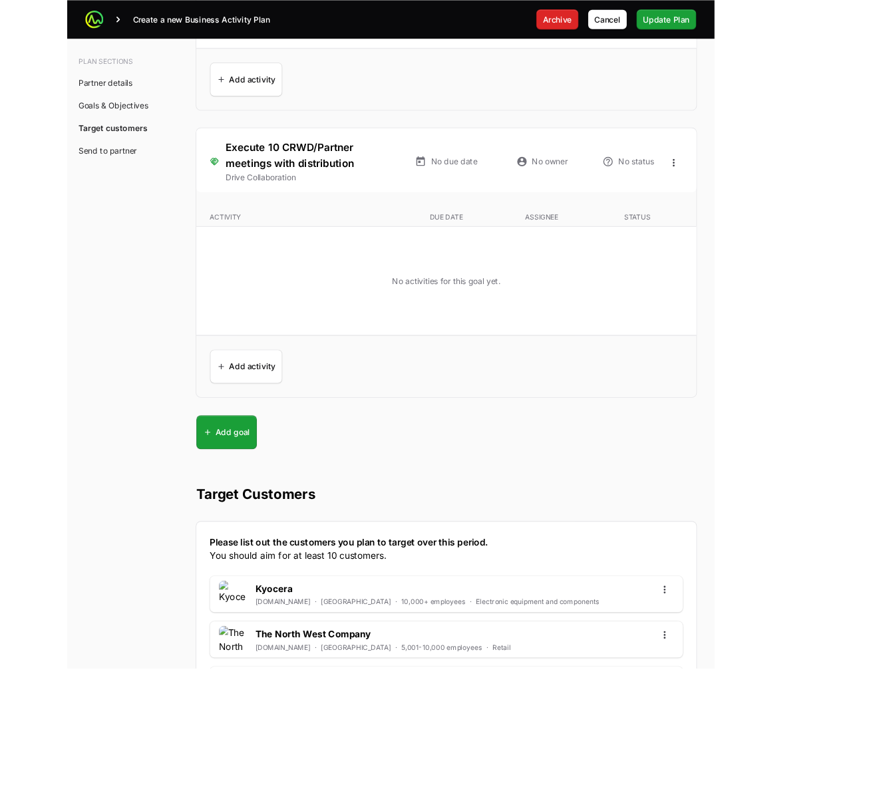
scroll to position [3106, 0]
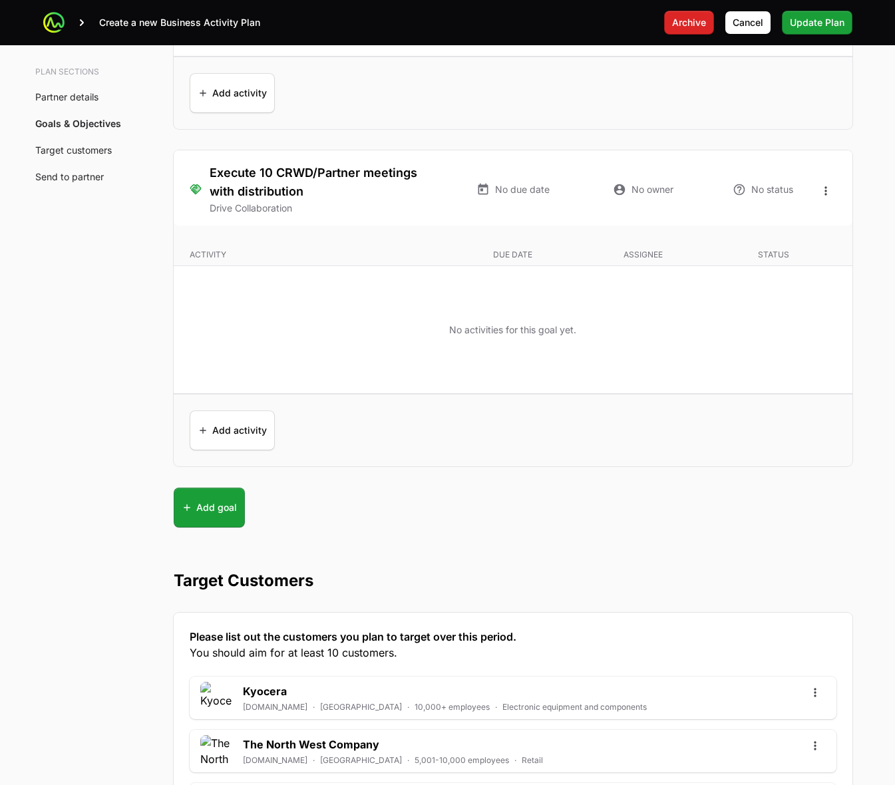
drag, startPoint x: 43, startPoint y: 393, endPoint x: 67, endPoint y: 413, distance: 31.2
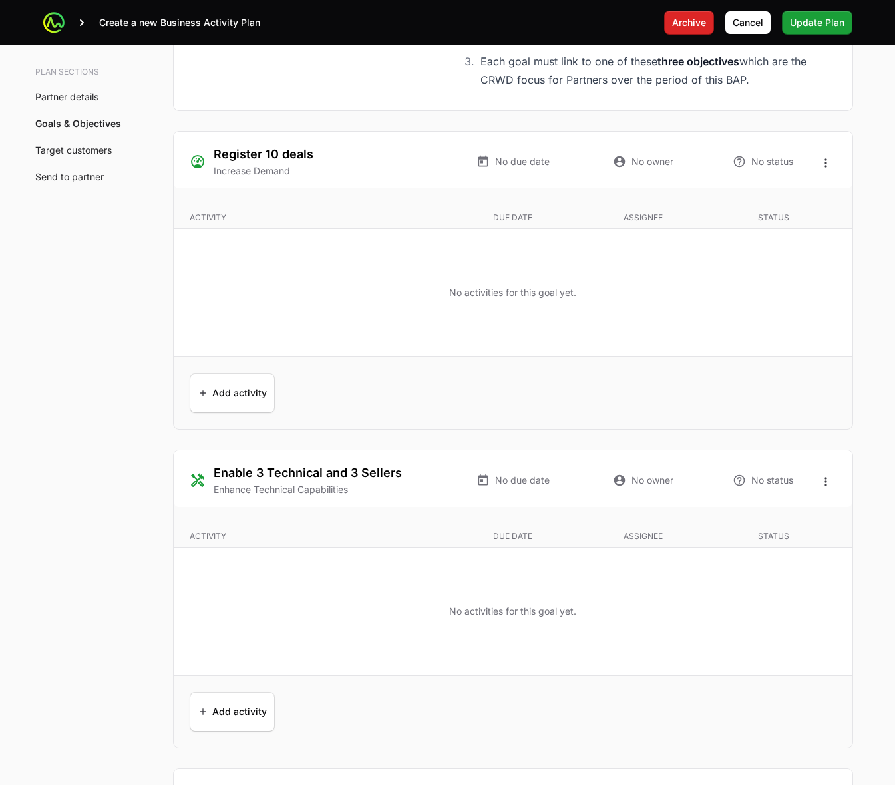
scroll to position [2523, 0]
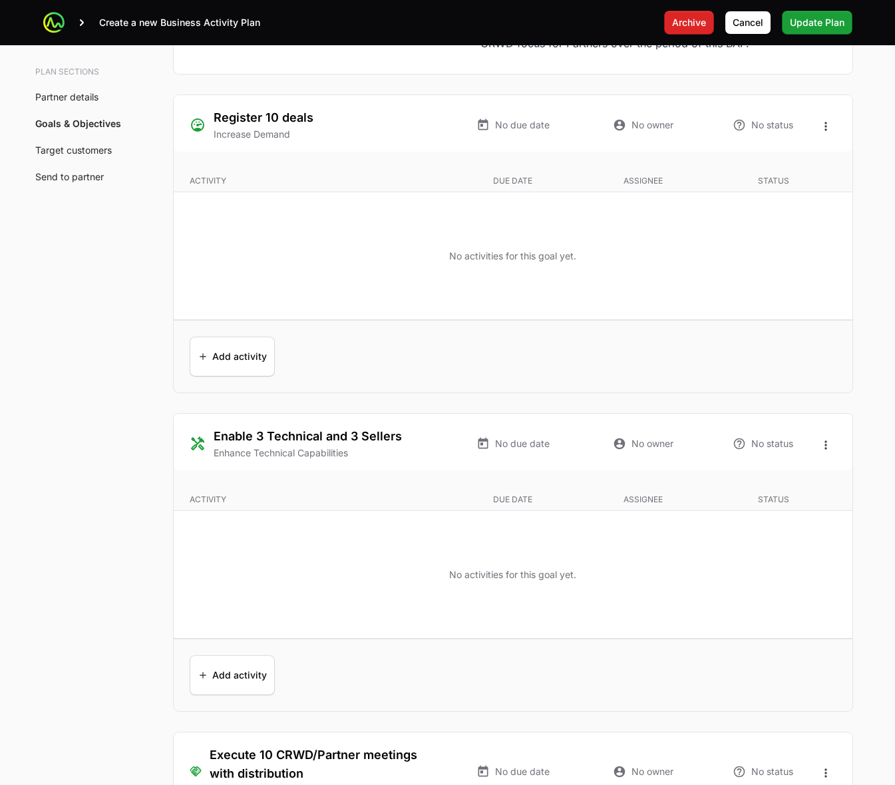
drag, startPoint x: 147, startPoint y: 266, endPoint x: 325, endPoint y: 268, distance: 177.7
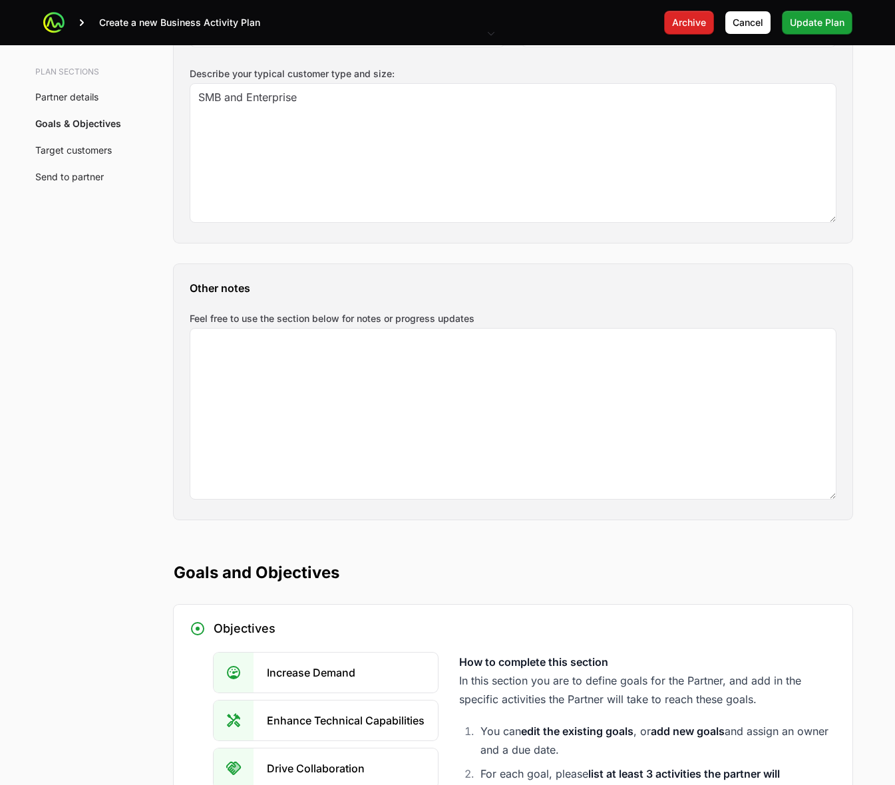
scroll to position [1691, 0]
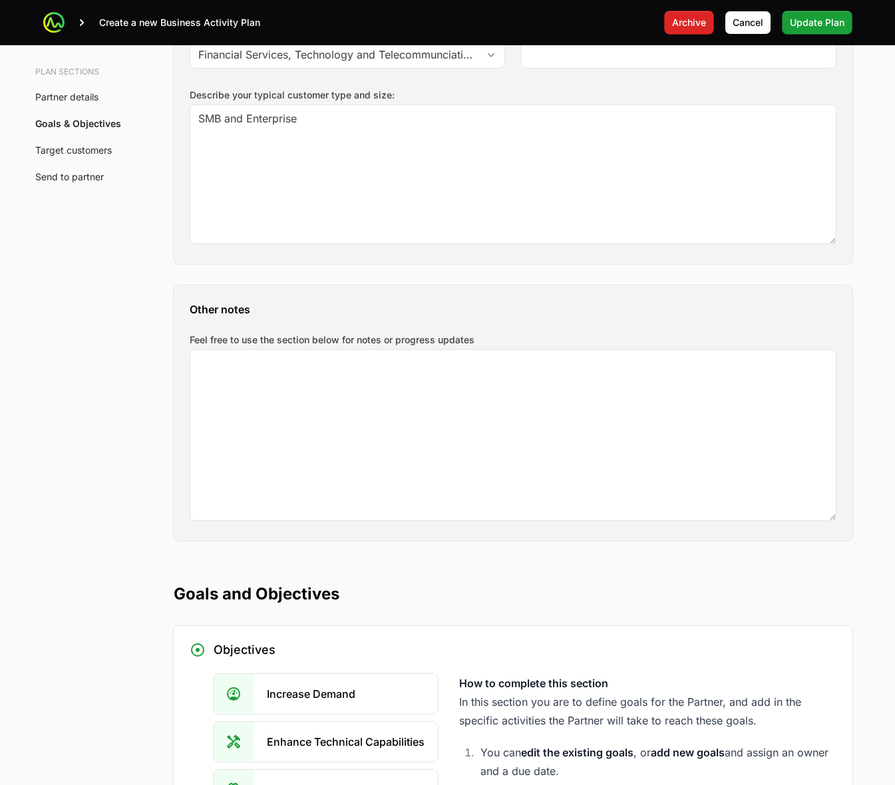
click at [67, 335] on div "Plan sections Partner details Goals & Objectives Target customers Send to partn…" at bounding box center [448, 519] width 852 height 4120
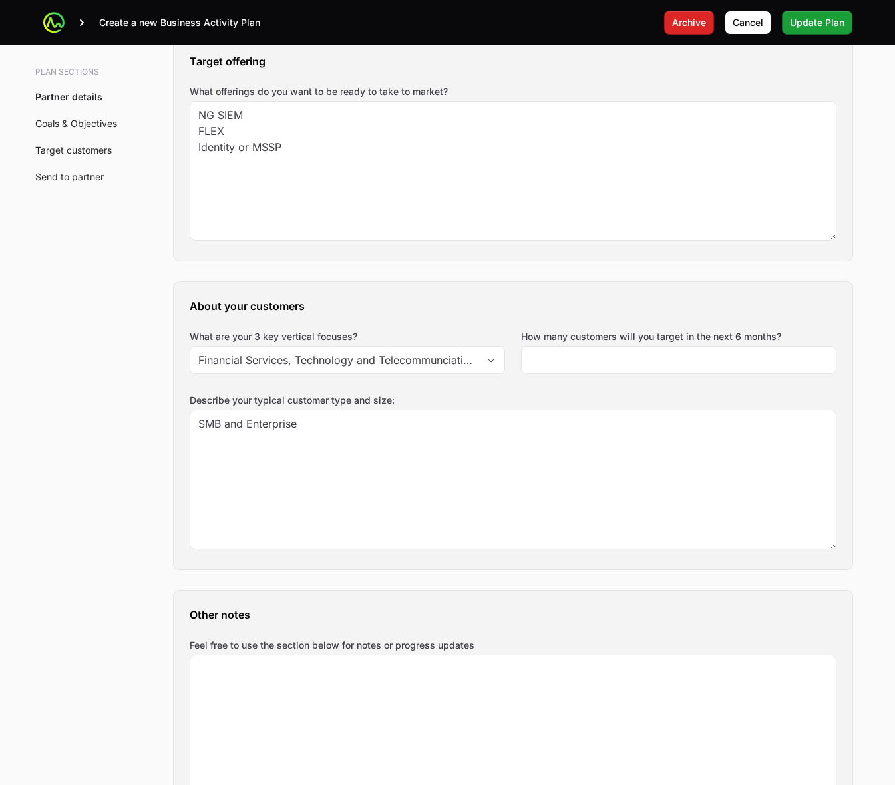
scroll to position [1275, 0]
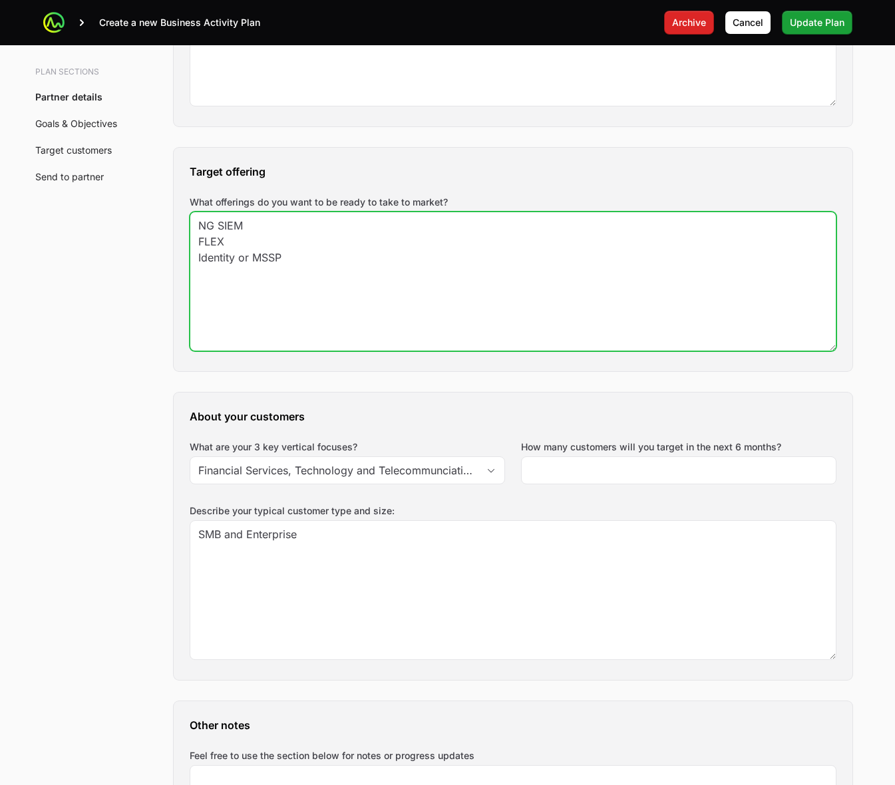
click at [421, 275] on textarea "NG SIEM FLEX Identity or MSSP" at bounding box center [513, 281] width 646 height 138
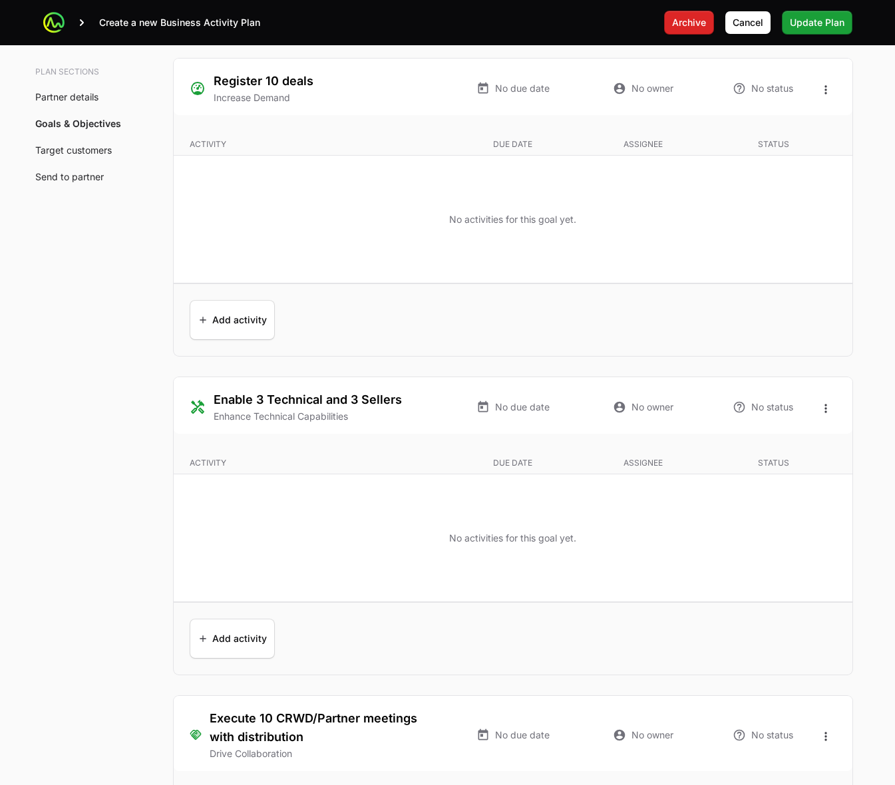
scroll to position [2550, 0]
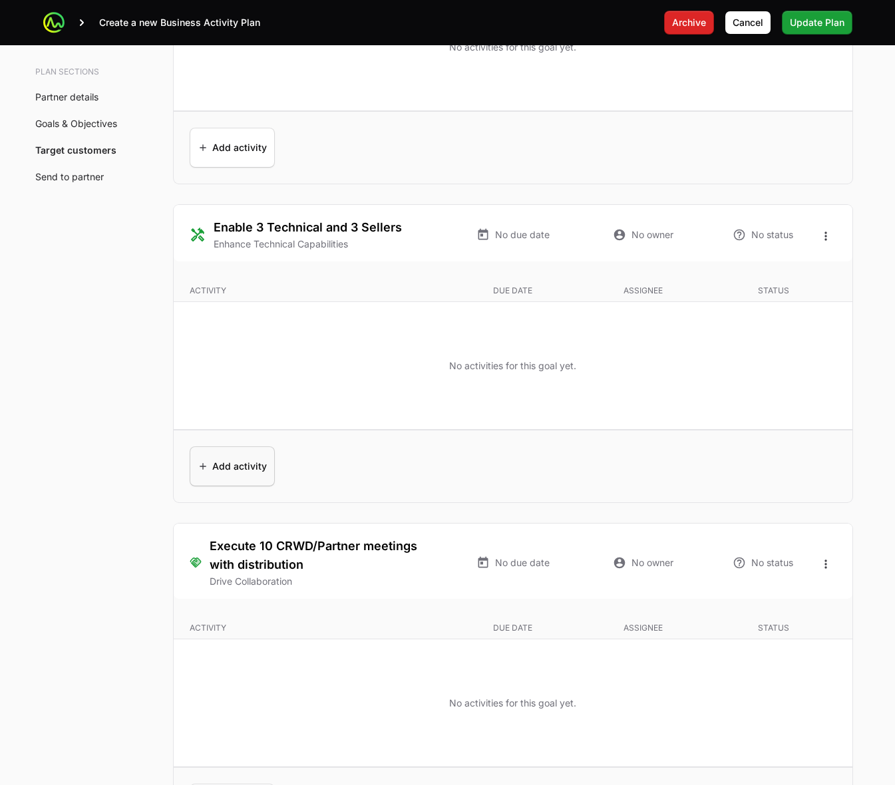
scroll to position [2800, 0]
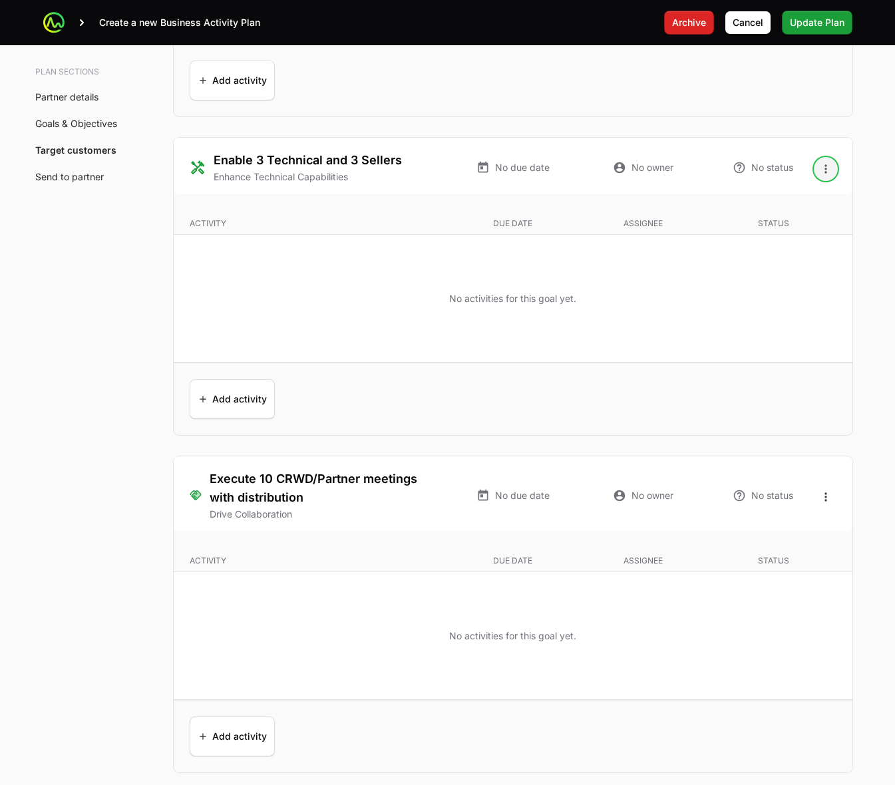
click at [826, 170] on icon "Open options" at bounding box center [826, 168] width 2 height 9
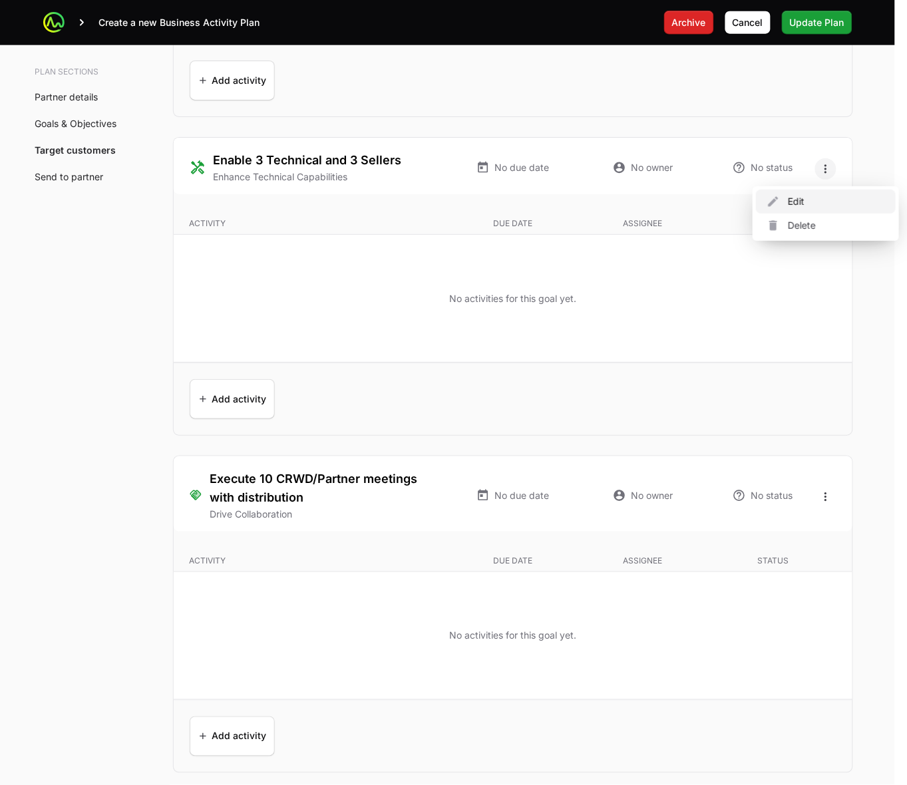
click at [817, 200] on div "Edit" at bounding box center [826, 202] width 140 height 24
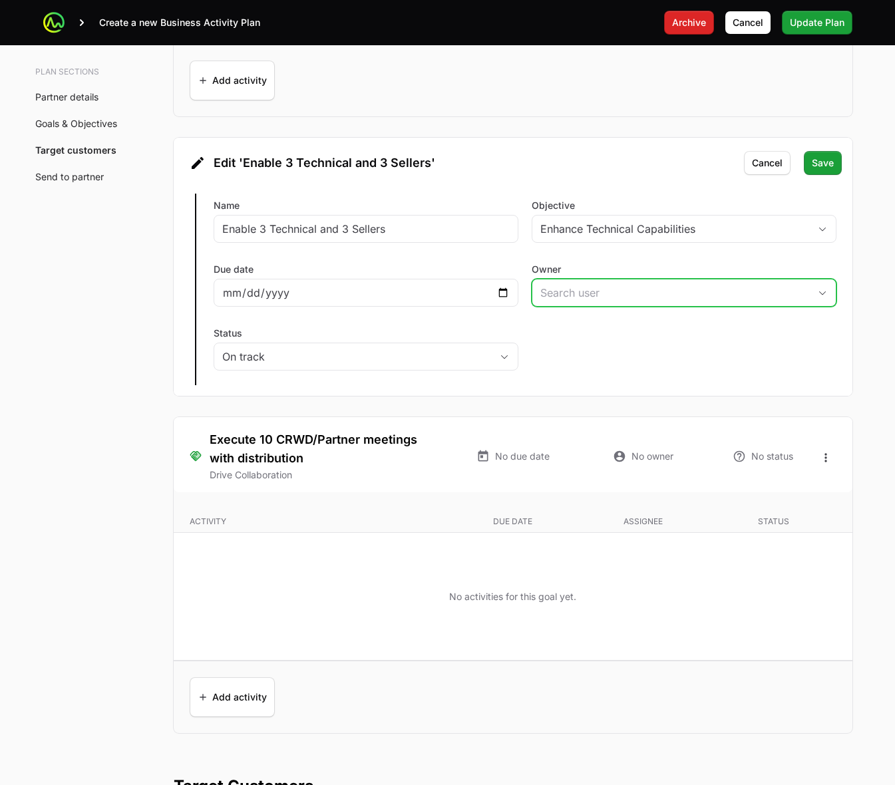
click at [707, 286] on input "Owner" at bounding box center [671, 293] width 277 height 27
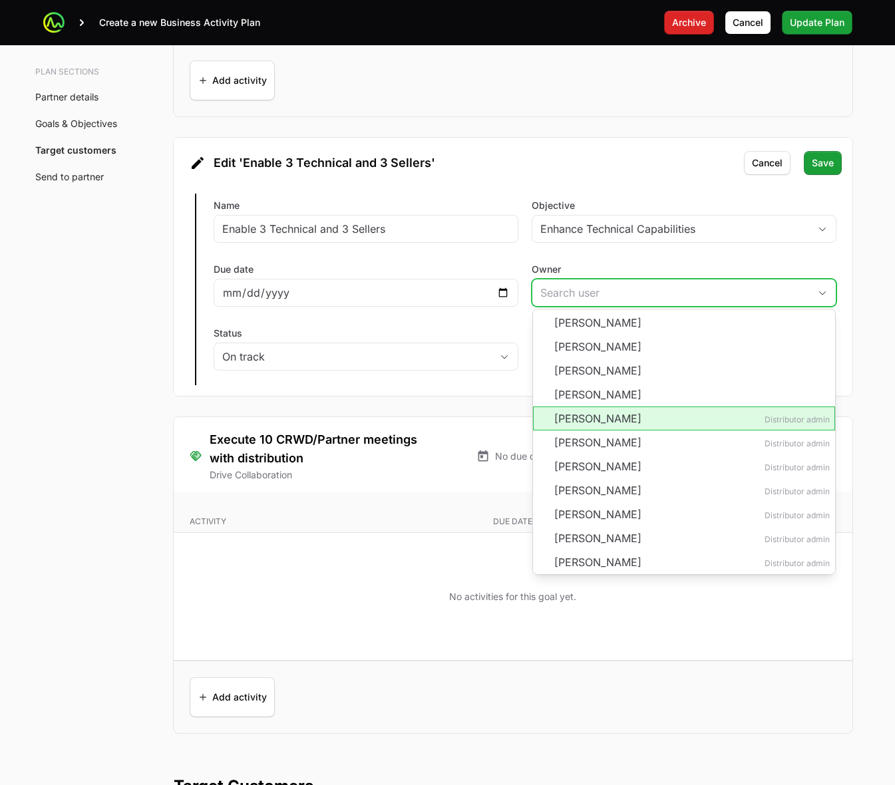
click at [624, 418] on li "[PERSON_NAME] Distributor admin" at bounding box center [684, 419] width 302 height 24
type input "[PERSON_NAME]"
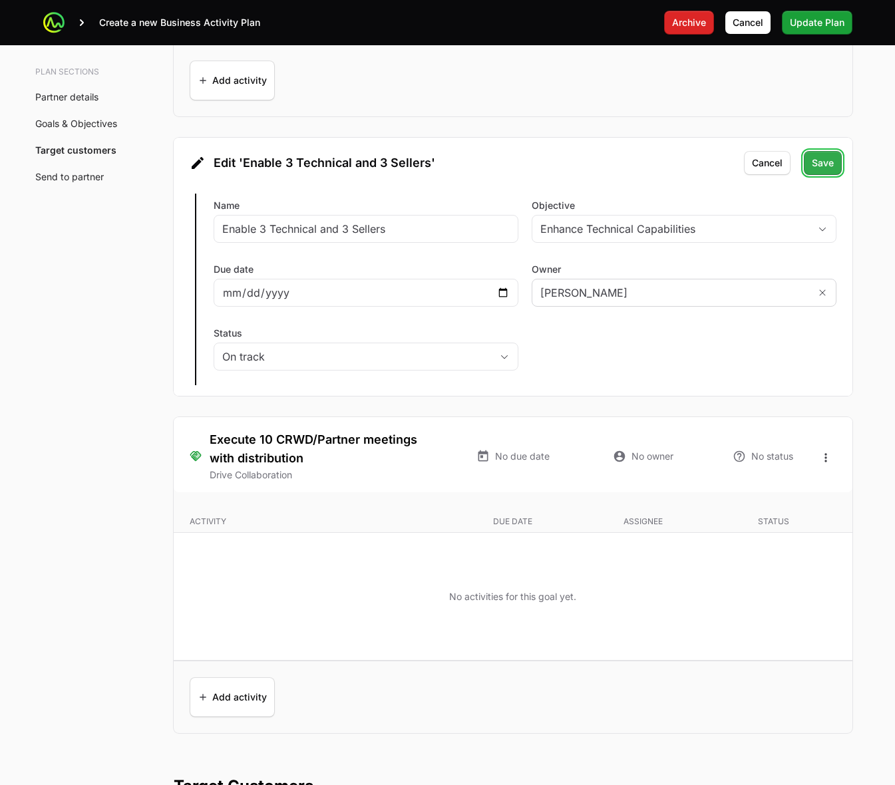
click at [823, 171] on span "Save" at bounding box center [823, 163] width 22 height 16
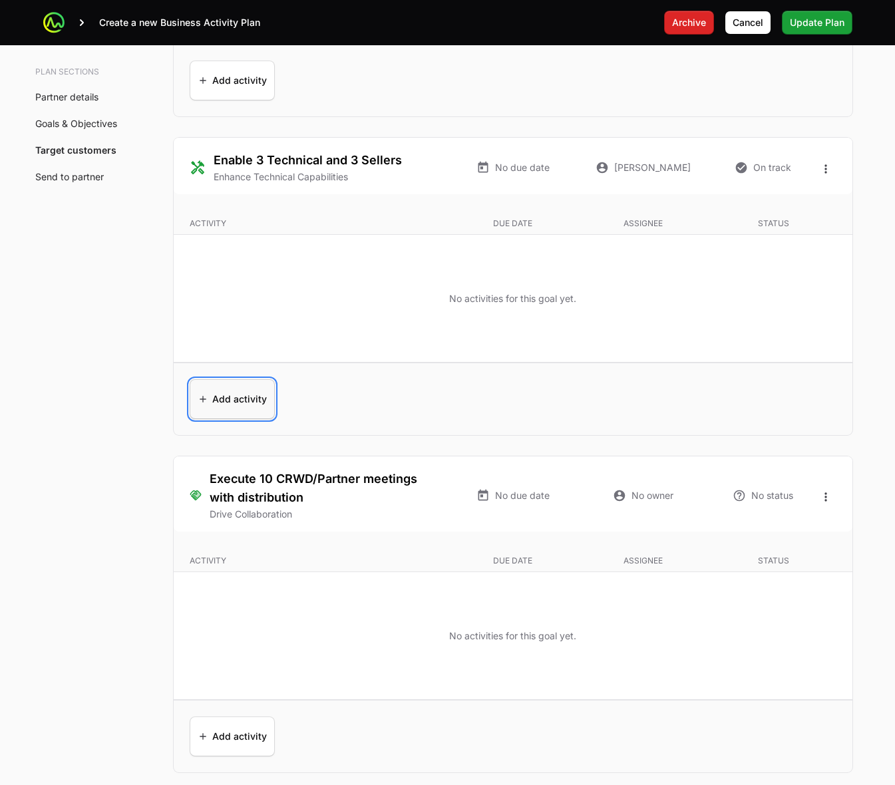
click at [231, 406] on span "Add activity" at bounding box center [232, 399] width 69 height 32
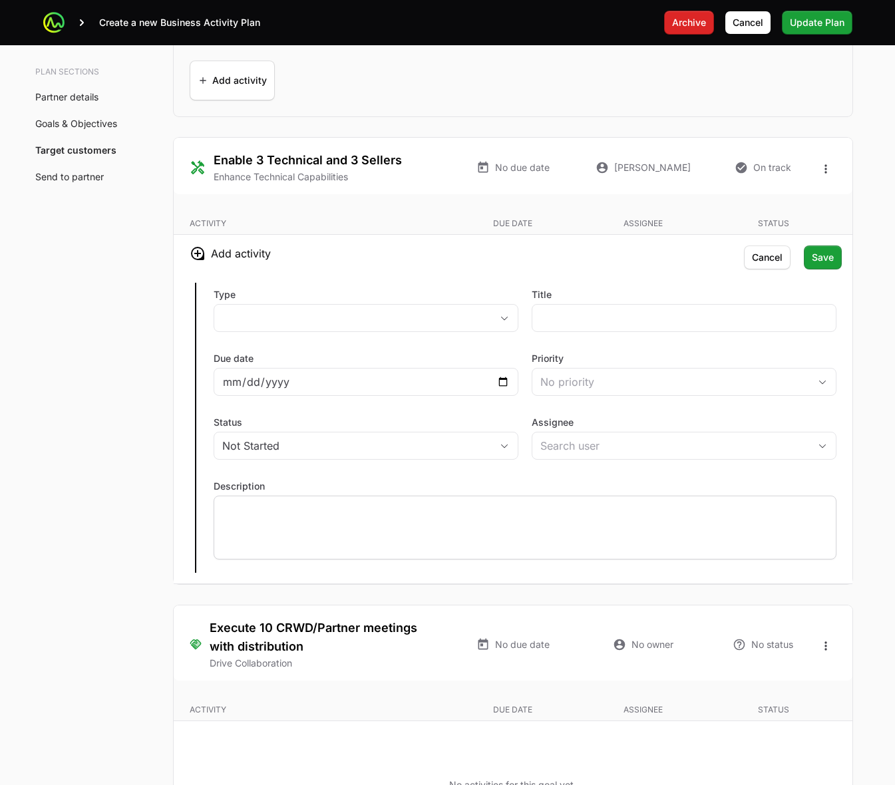
click at [353, 515] on p at bounding box center [525, 508] width 606 height 13
click at [312, 318] on button "placeholder" at bounding box center [366, 318] width 304 height 27
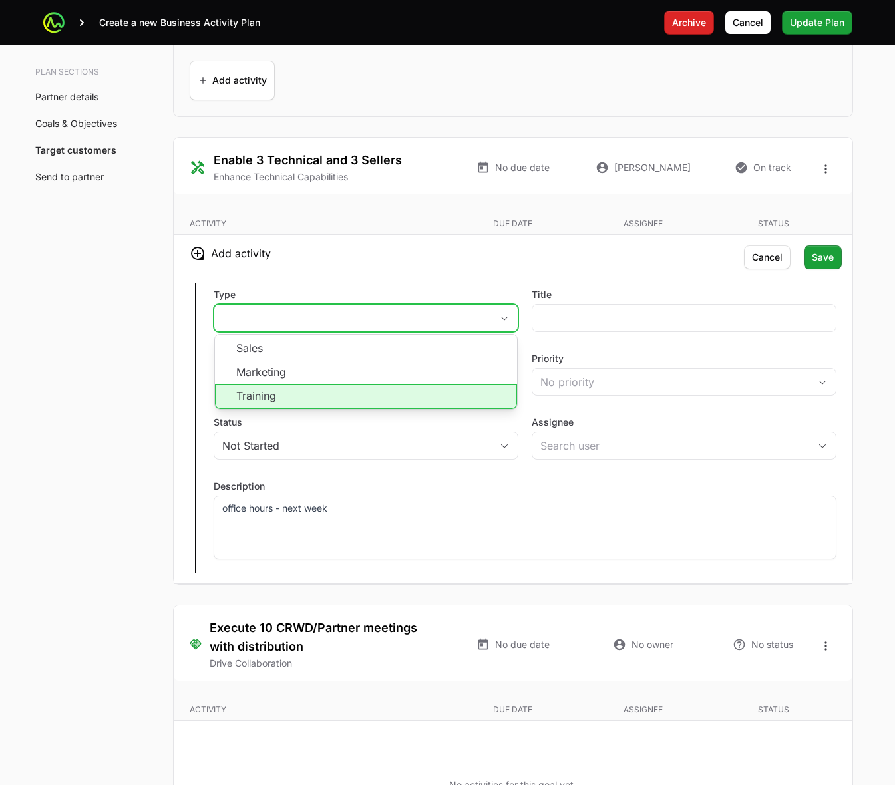
click at [301, 393] on li "Training" at bounding box center [366, 396] width 302 height 25
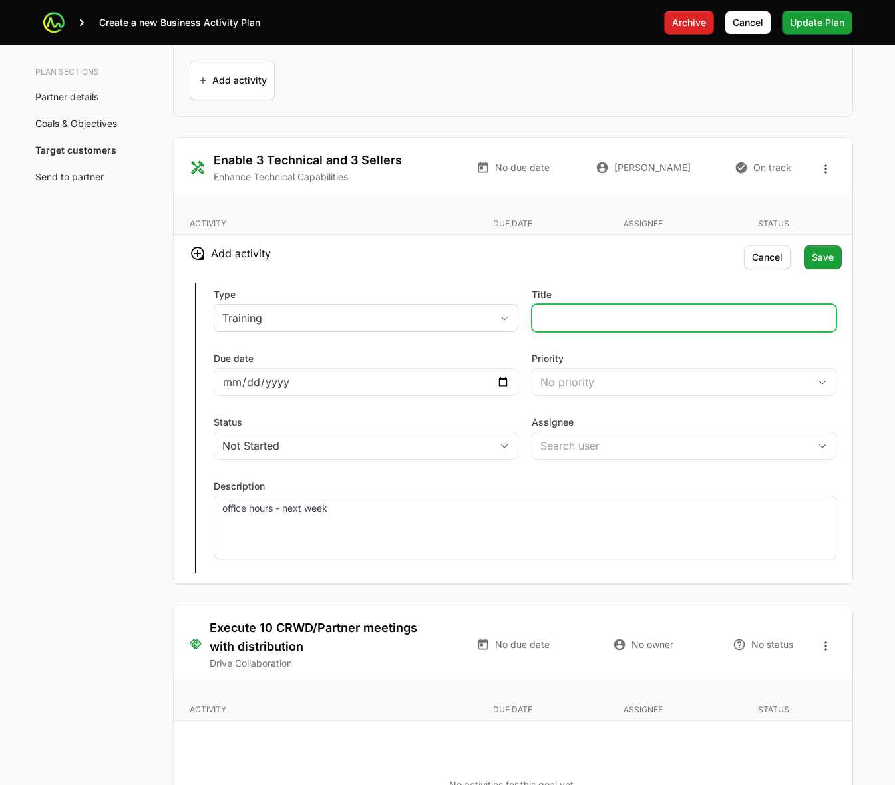
click at [660, 314] on input "Title" at bounding box center [685, 318] width 288 height 16
type input "sales training"
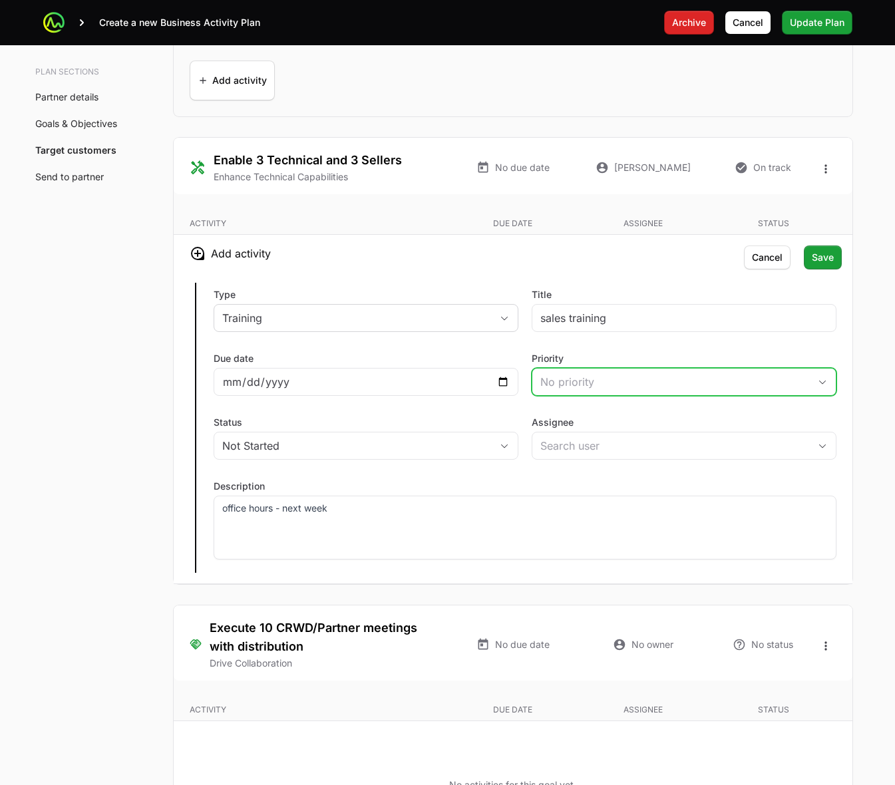
click at [773, 390] on div "No priority" at bounding box center [675, 382] width 269 height 16
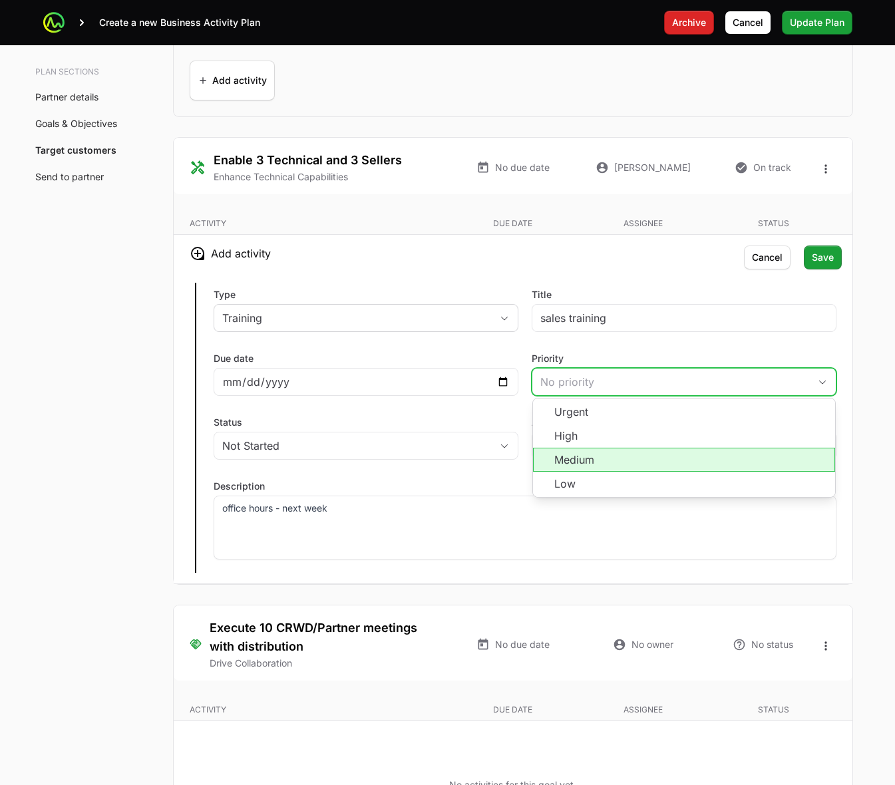
click at [721, 457] on li "Medium" at bounding box center [684, 460] width 302 height 24
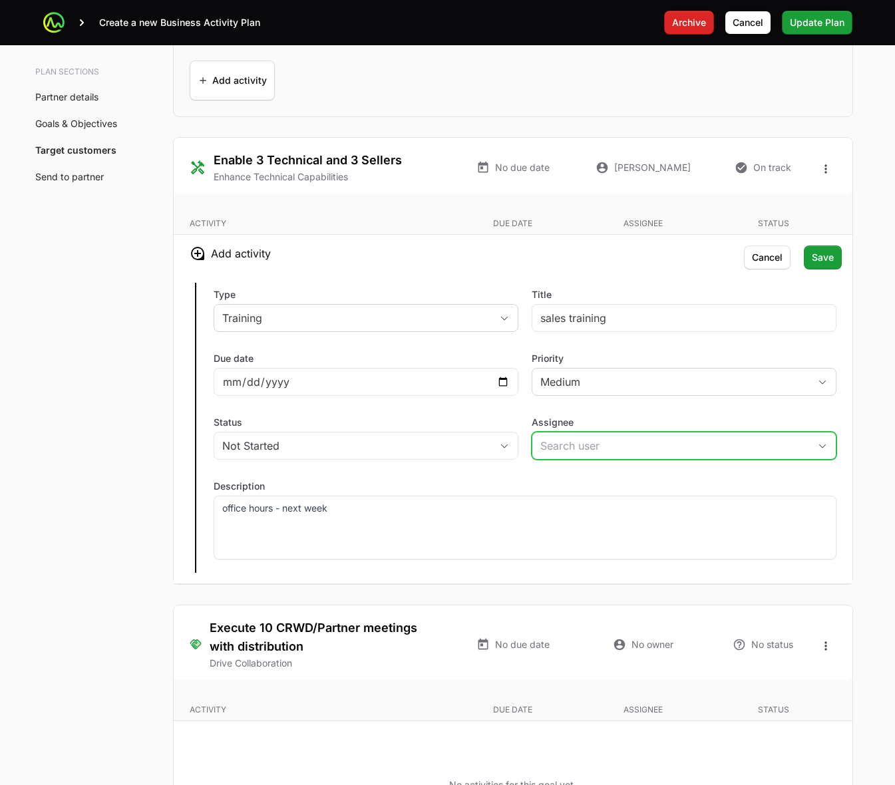
click at [640, 448] on input "Assignee" at bounding box center [671, 446] width 277 height 27
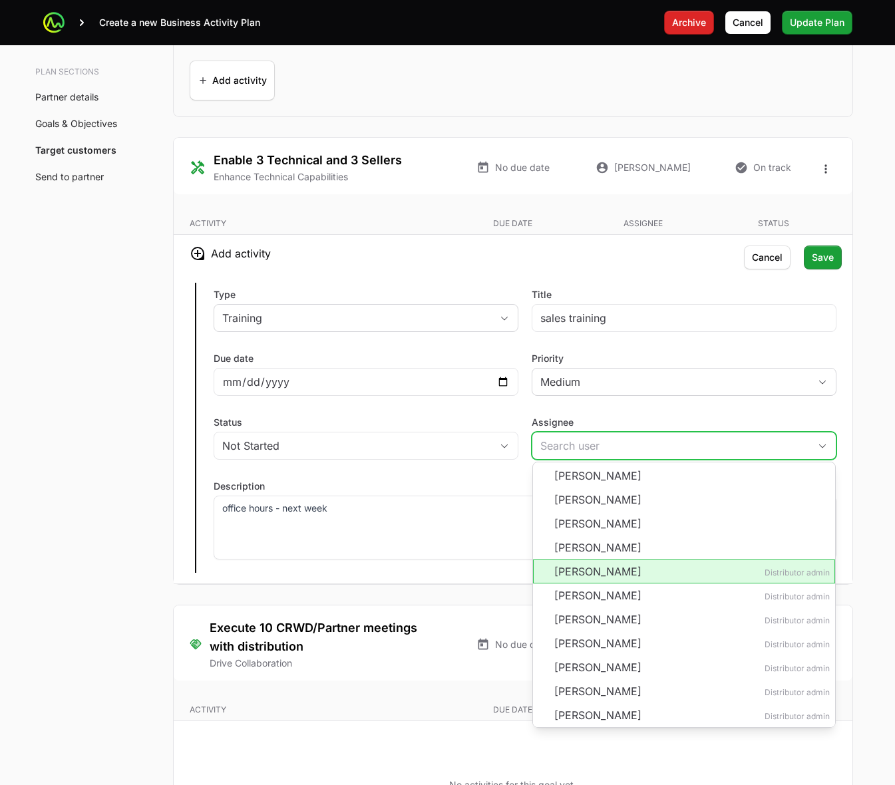
click at [650, 576] on li "[PERSON_NAME] Distributor admin" at bounding box center [684, 572] width 302 height 24
type input "[PERSON_NAME]"
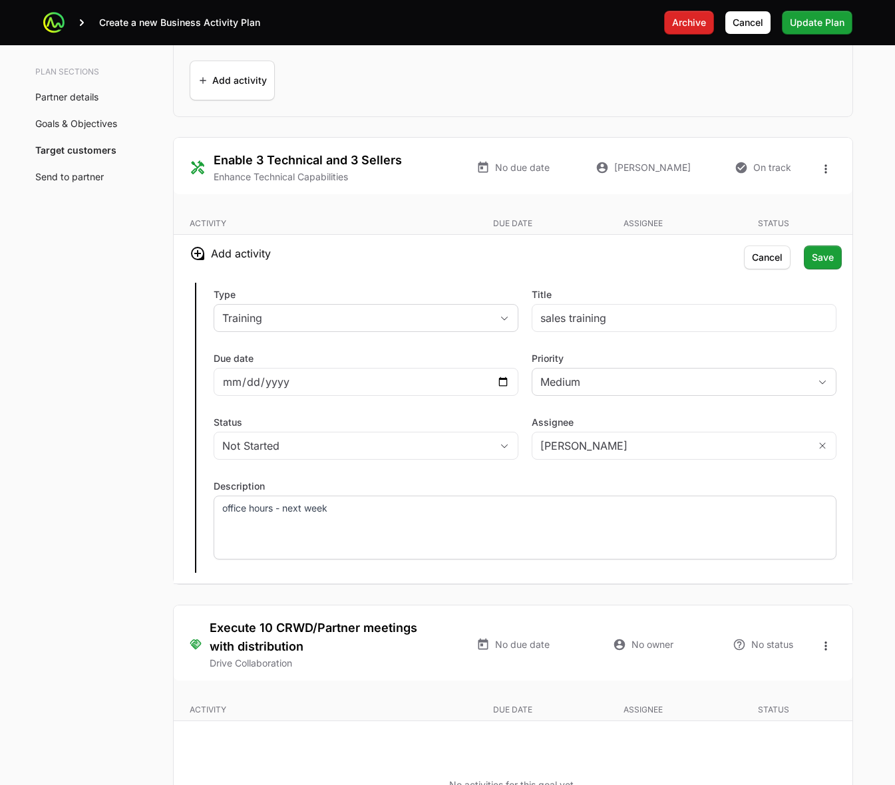
click at [616, 527] on div "office hours - next week" at bounding box center [525, 528] width 623 height 64
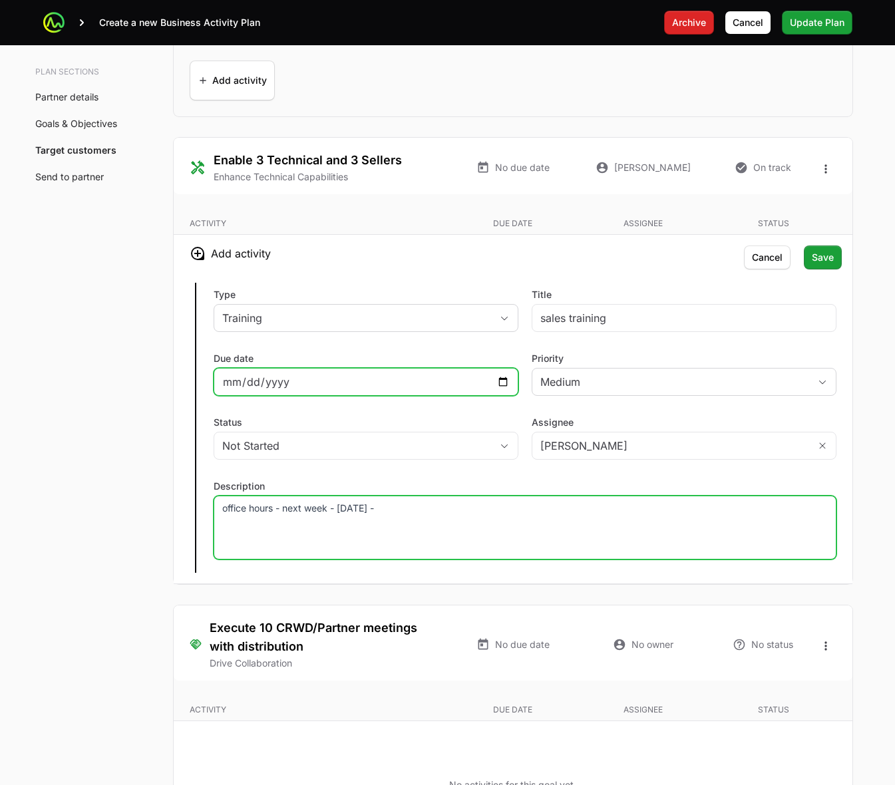
click at [501, 381] on input "Due date" at bounding box center [366, 382] width 288 height 16
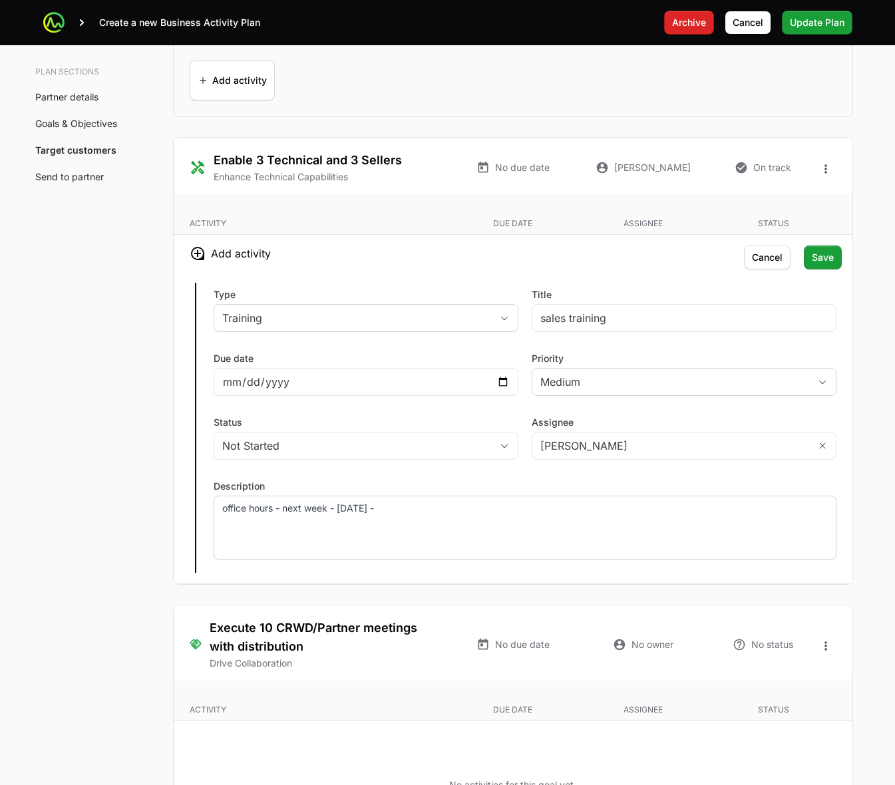
click at [469, 515] on p "office hours - next week - wednesday -" at bounding box center [525, 508] width 606 height 13
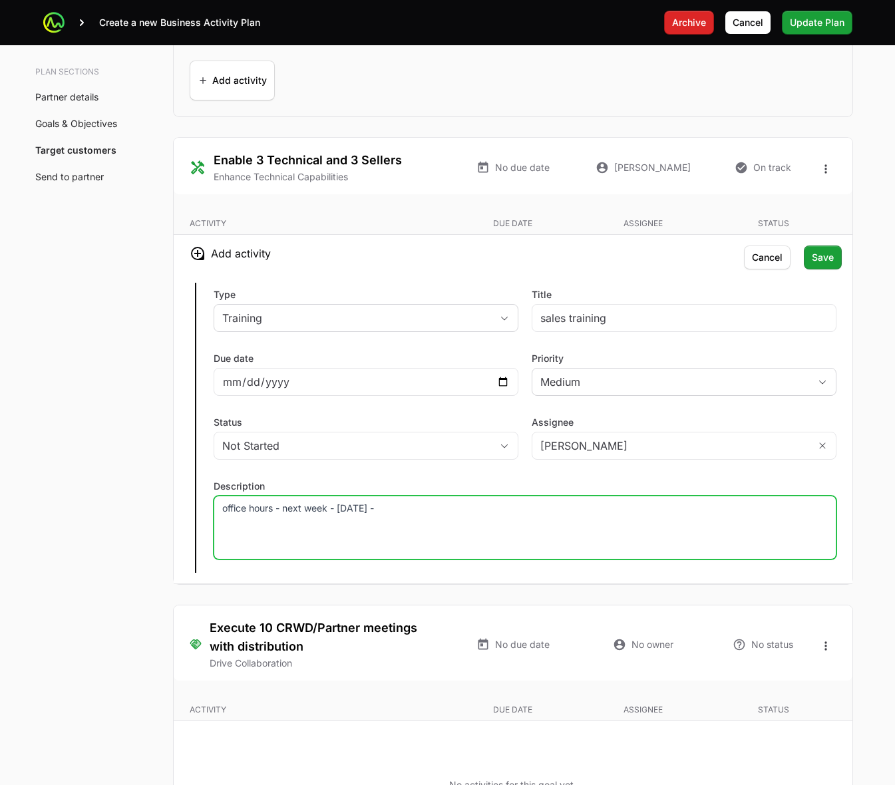
click at [598, 515] on p "office hours - next week - wednesday -" at bounding box center [525, 508] width 606 height 13
click at [601, 513] on p "office hours - next week - wednesday -" at bounding box center [525, 508] width 606 height 13
click at [604, 513] on p "office hours - next week - wednesday -" at bounding box center [525, 508] width 606 height 13
click at [346, 511] on p "office hours - next week - wednesday -" at bounding box center [525, 508] width 606 height 13
click at [501, 515] on p "office hours - next week - Wednesday -" at bounding box center [525, 508] width 606 height 13
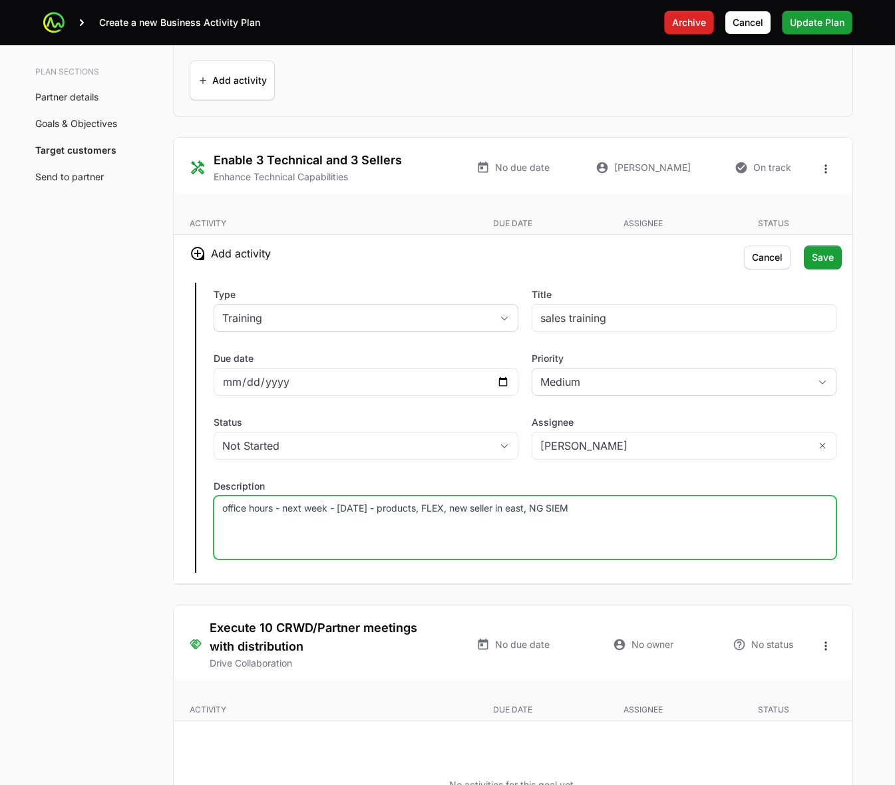
click at [222, 514] on p "office hours - next week - Wednesday - products, FLEX, new seller in east, NG S…" at bounding box center [525, 508] width 606 height 13
click at [616, 515] on p "office hours - next week - Wednesday - products, FLEX, new seller in east, NG S…" at bounding box center [525, 508] width 606 height 13
click at [503, 383] on input "2025-09-23" at bounding box center [366, 382] width 288 height 16
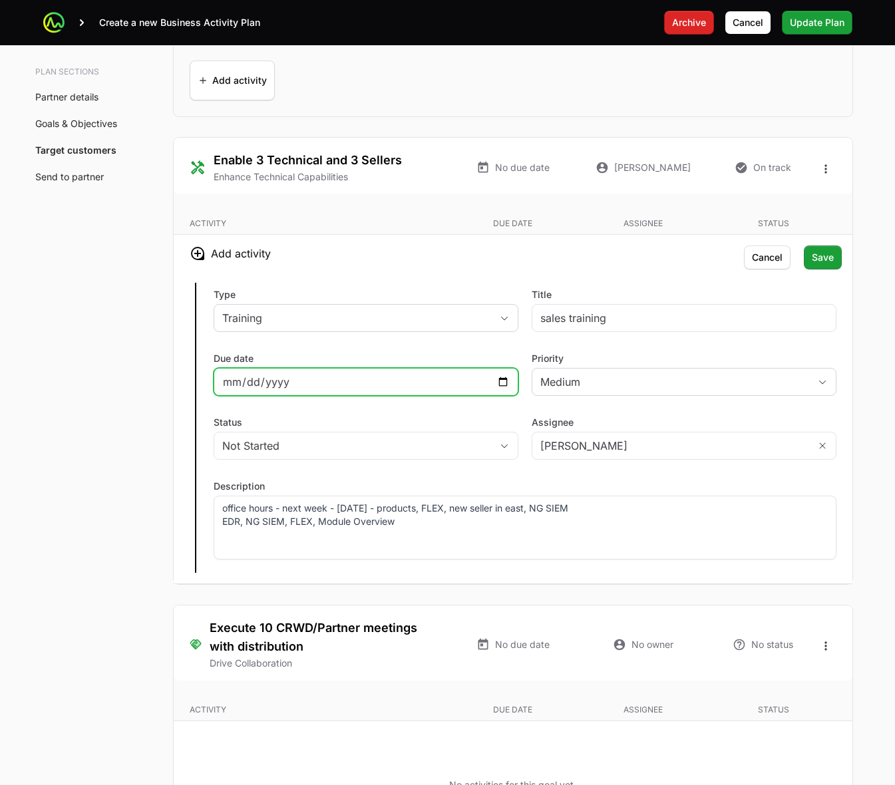
type input "2025-09-26"
click at [498, 262] on h3 "Add activity" at bounding box center [513, 253] width 679 height 37
click at [834, 262] on button "Save Save" at bounding box center [823, 258] width 38 height 24
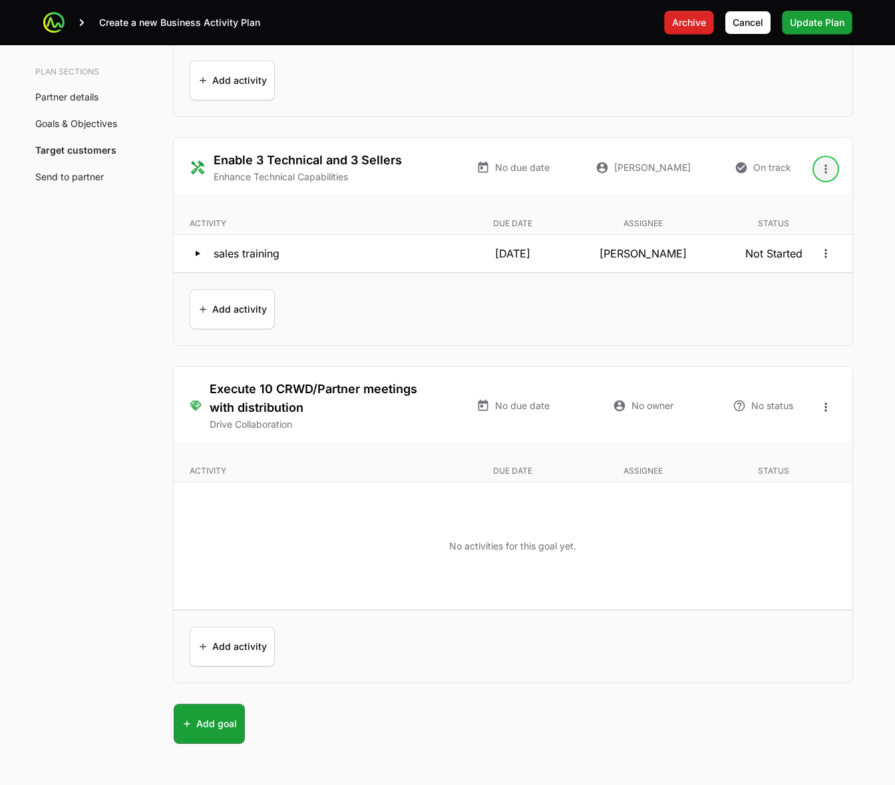
click at [829, 174] on icon "Open options" at bounding box center [825, 168] width 13 height 13
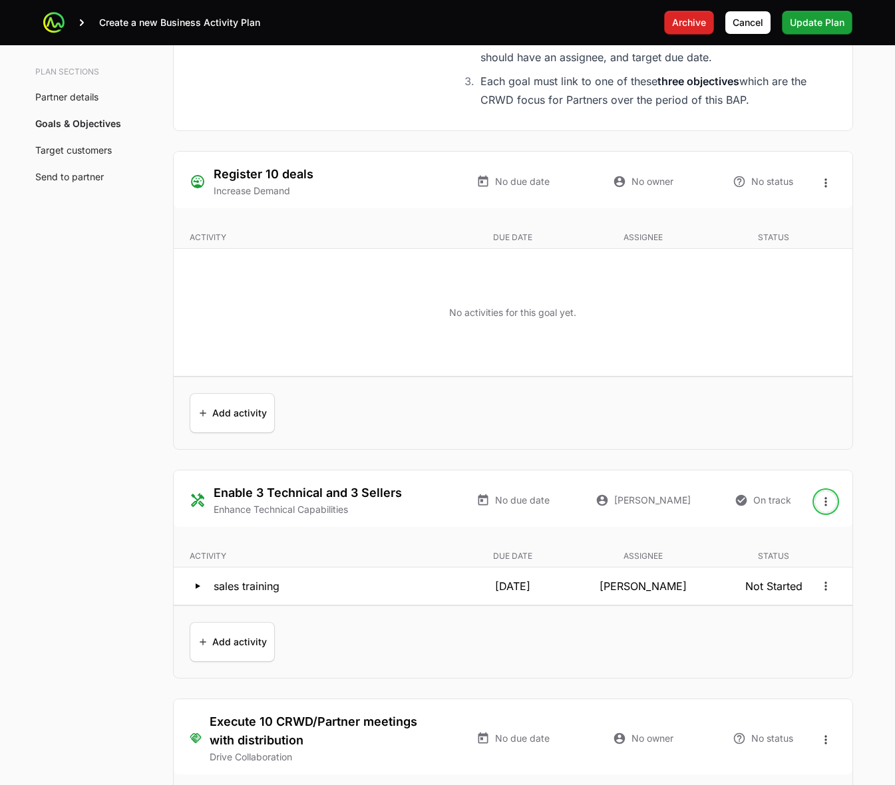
scroll to position [2550, 0]
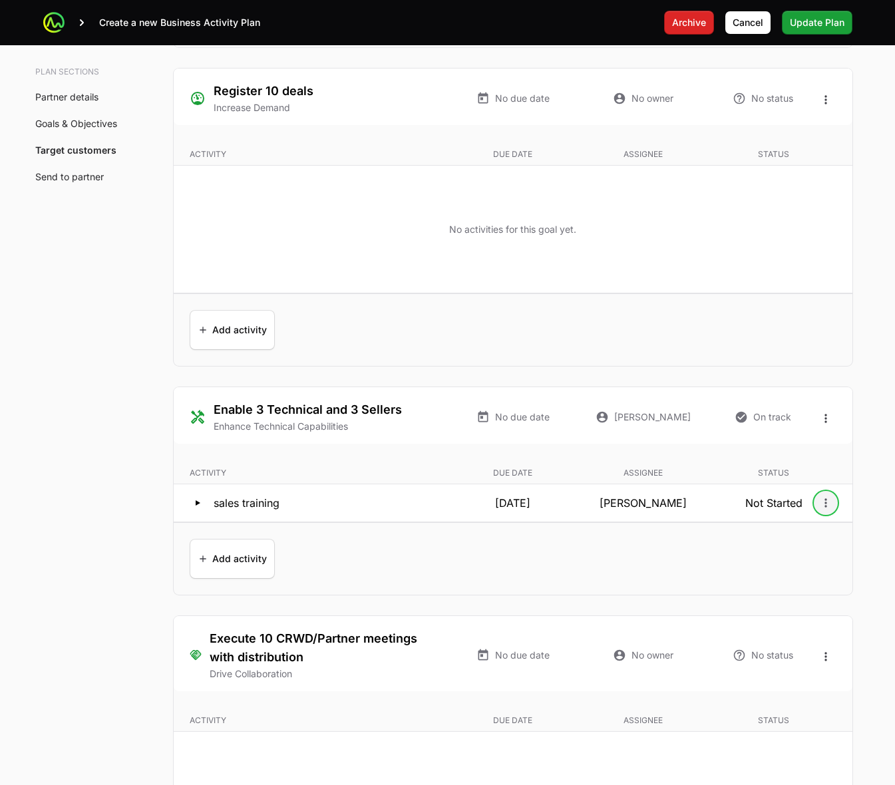
click at [825, 507] on icon "Open options" at bounding box center [826, 503] width 2 height 9
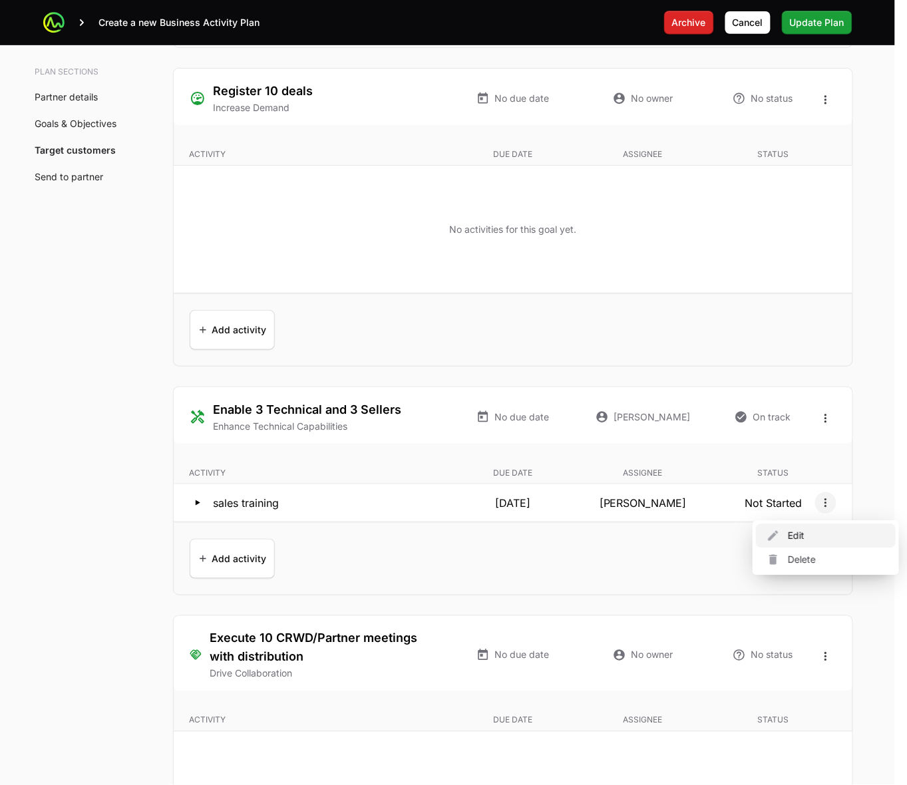
drag, startPoint x: 814, startPoint y: 531, endPoint x: 576, endPoint y: 568, distance: 240.4
click at [815, 531] on div "Edit" at bounding box center [826, 537] width 140 height 24
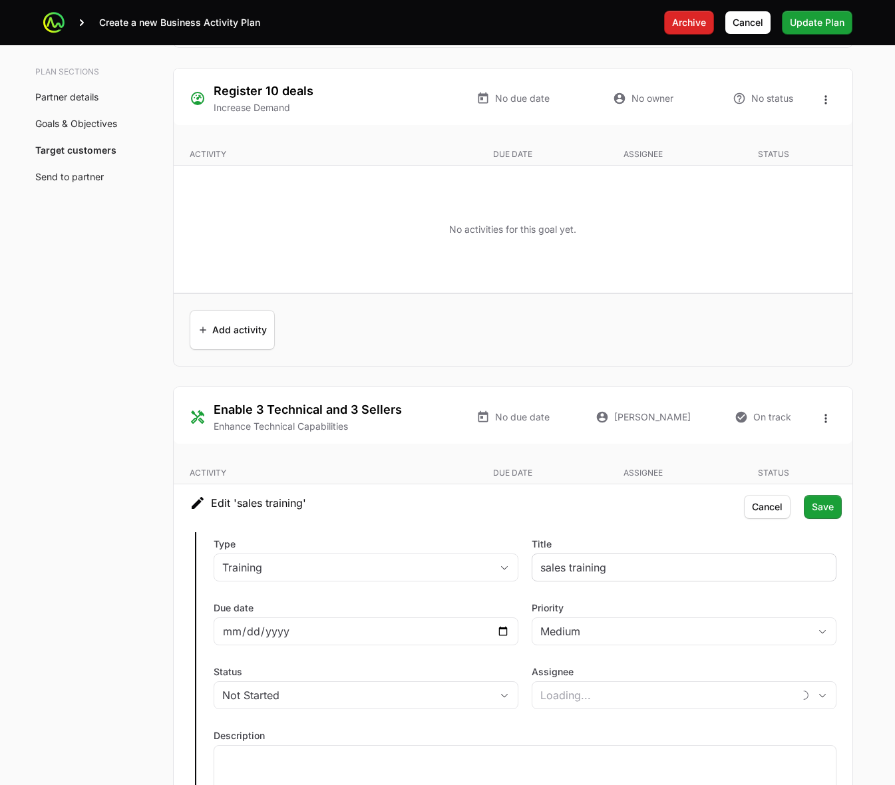
type input "[PERSON_NAME]"
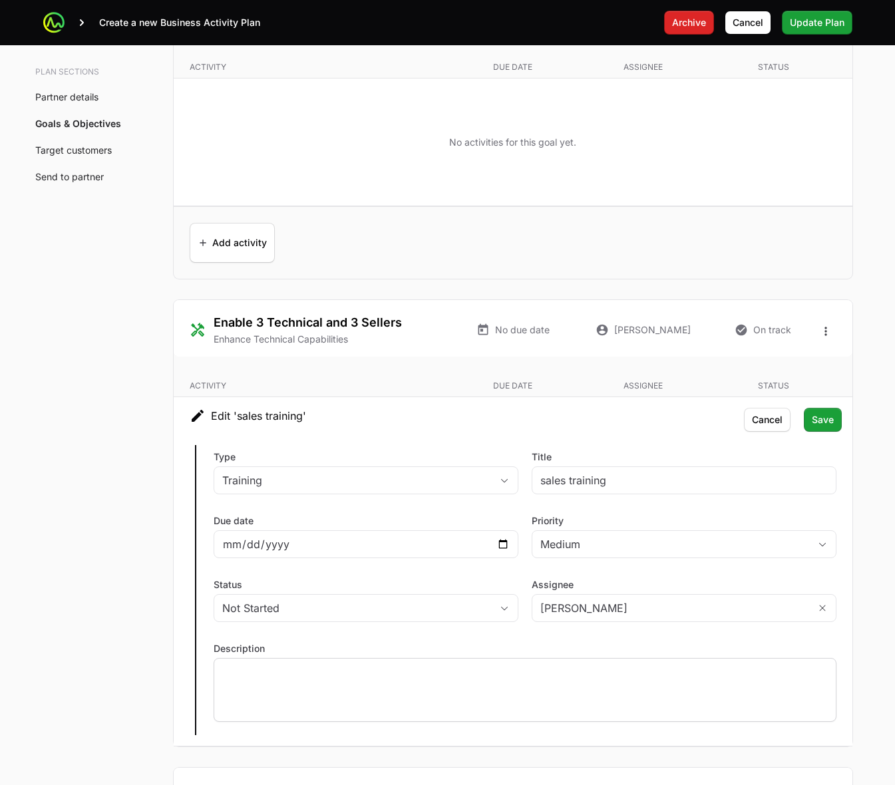
scroll to position [2717, 0]
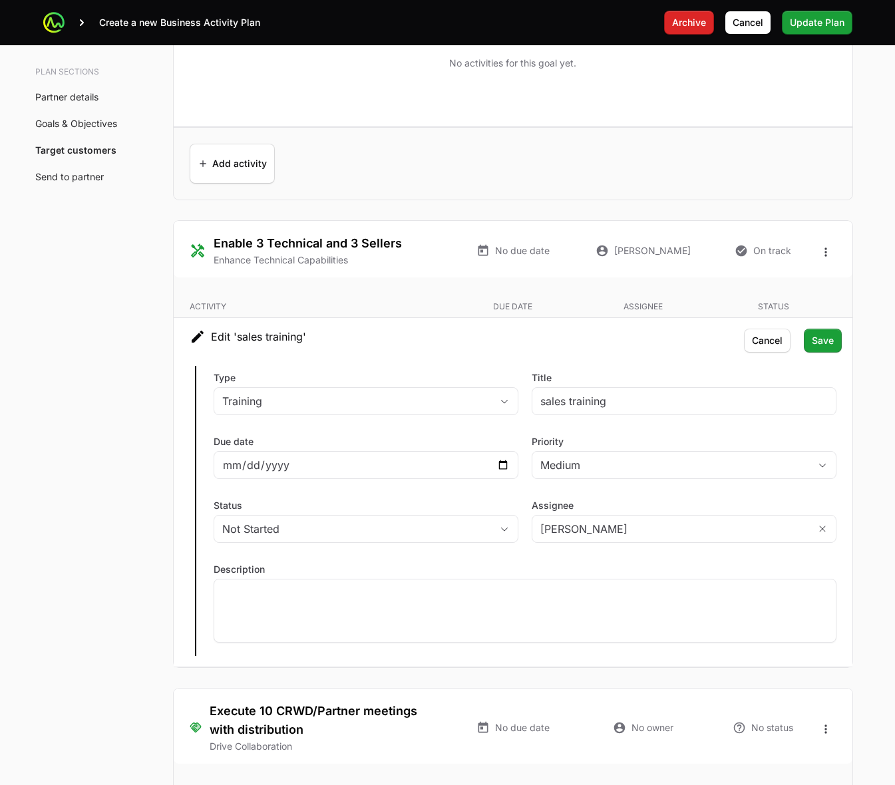
click at [761, 344] on span "Cancel" at bounding box center [767, 341] width 31 height 16
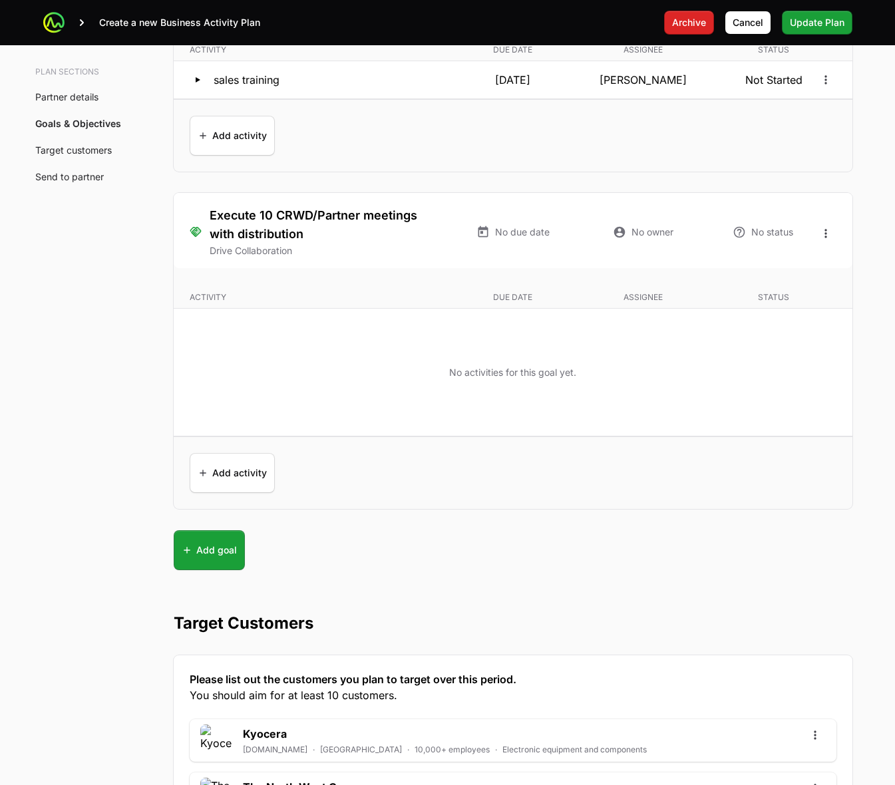
scroll to position [2807, 0]
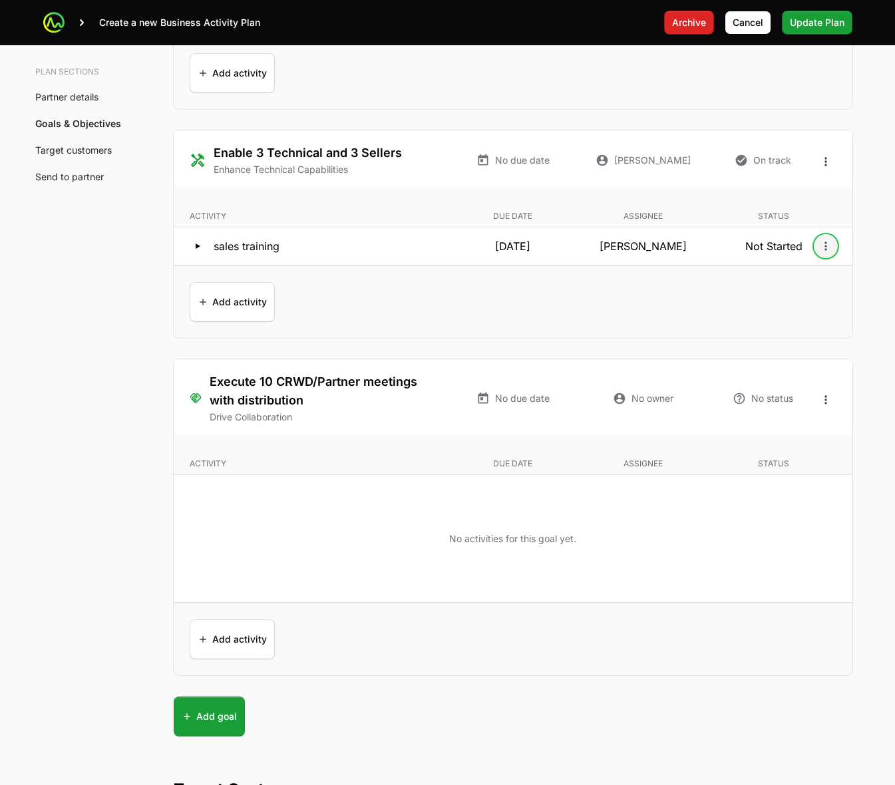
click at [821, 252] on icon "Open options" at bounding box center [825, 246] width 13 height 13
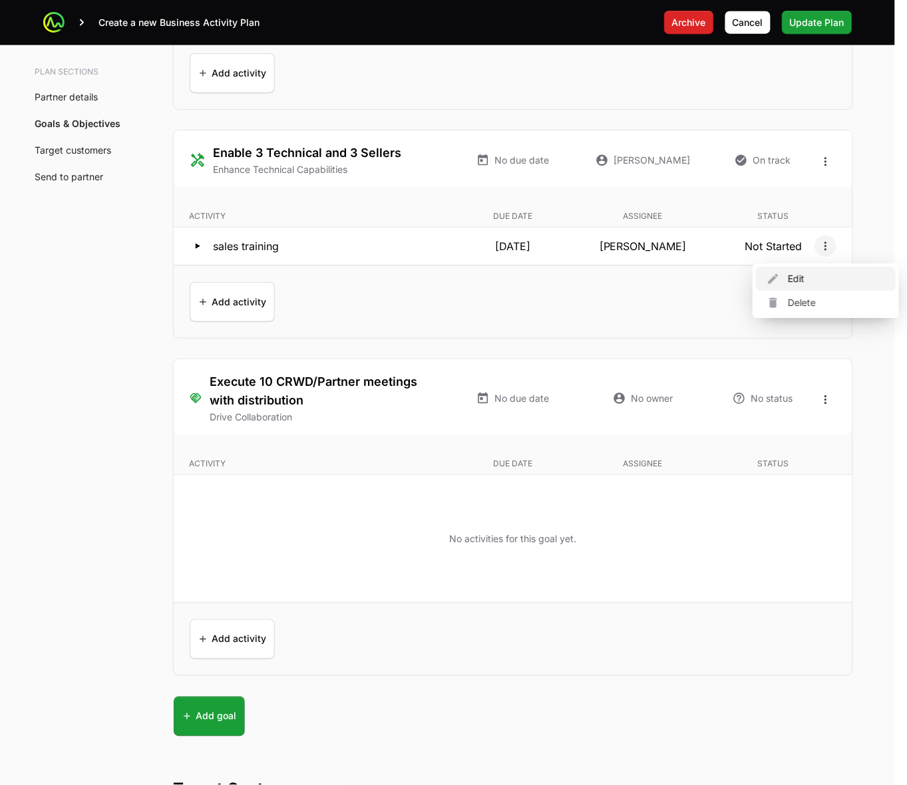
click at [804, 282] on div "Edit" at bounding box center [826, 279] width 140 height 24
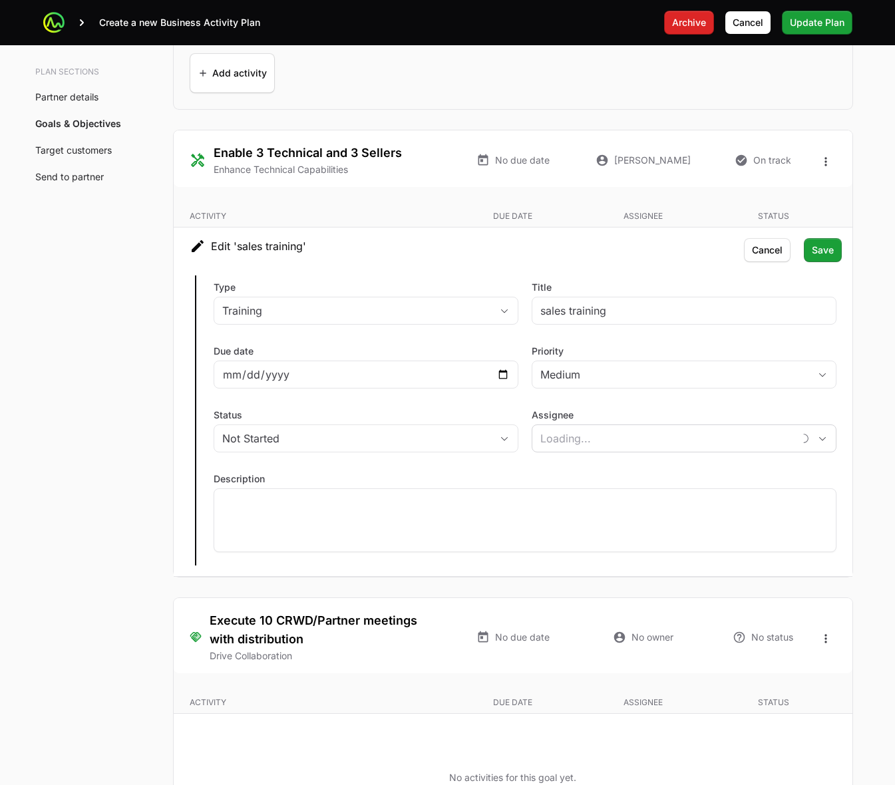
type input "[PERSON_NAME]"
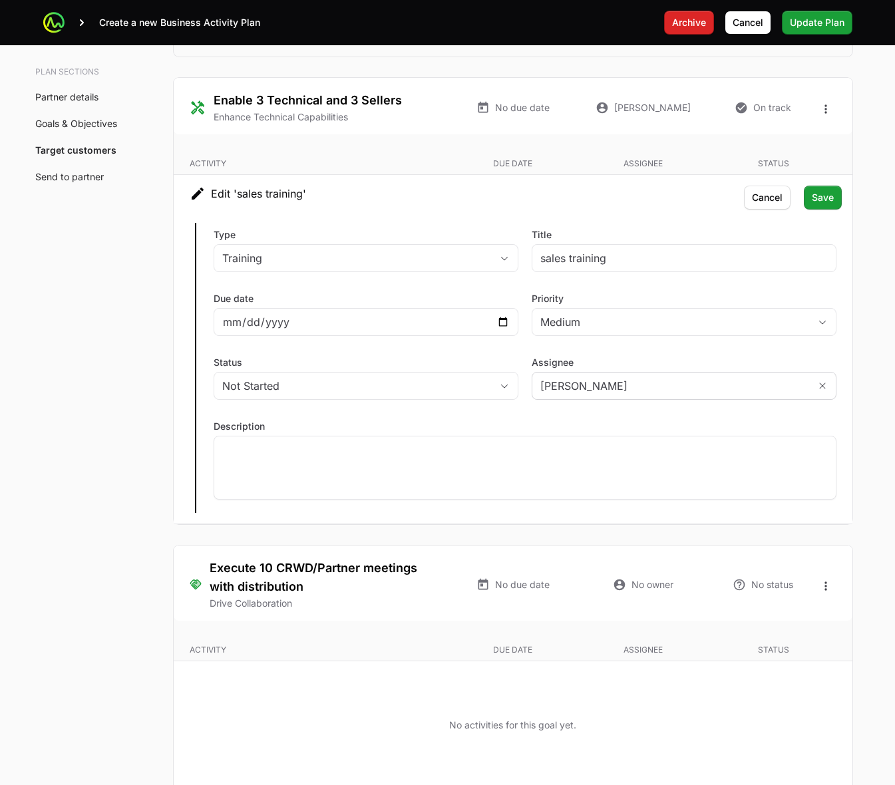
scroll to position [2890, 0]
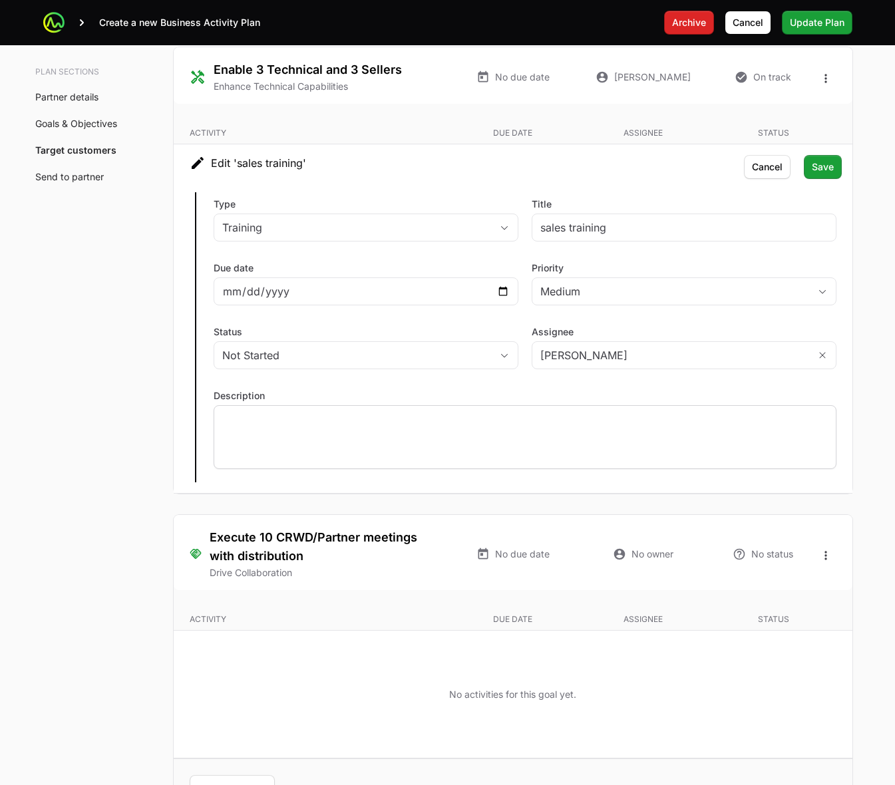
click at [501, 445] on div at bounding box center [525, 437] width 623 height 64
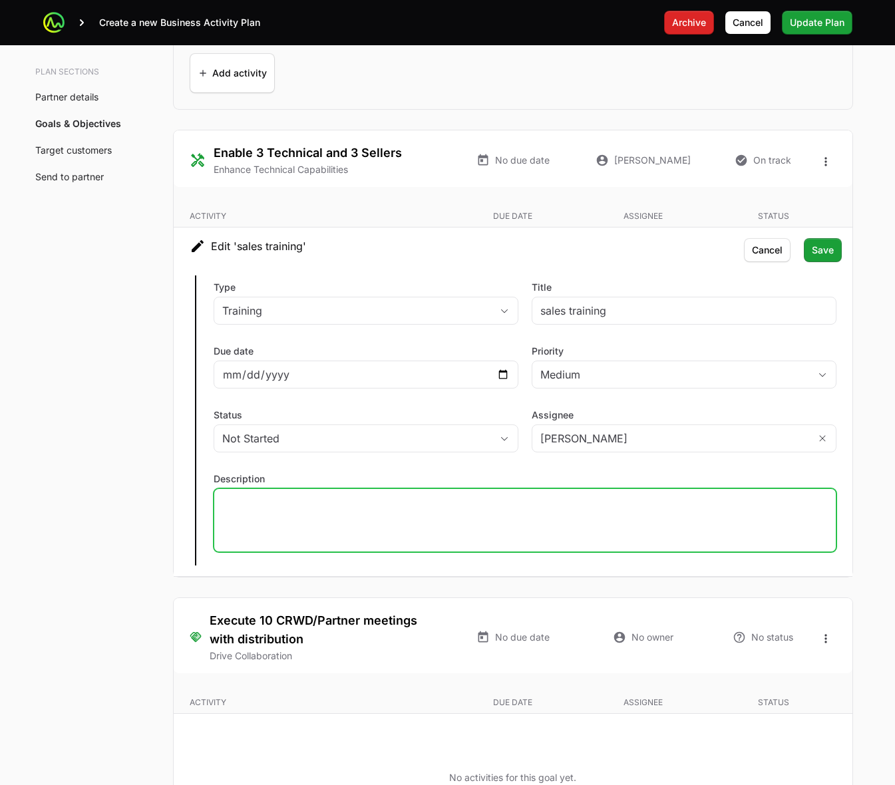
scroll to position [2724, 0]
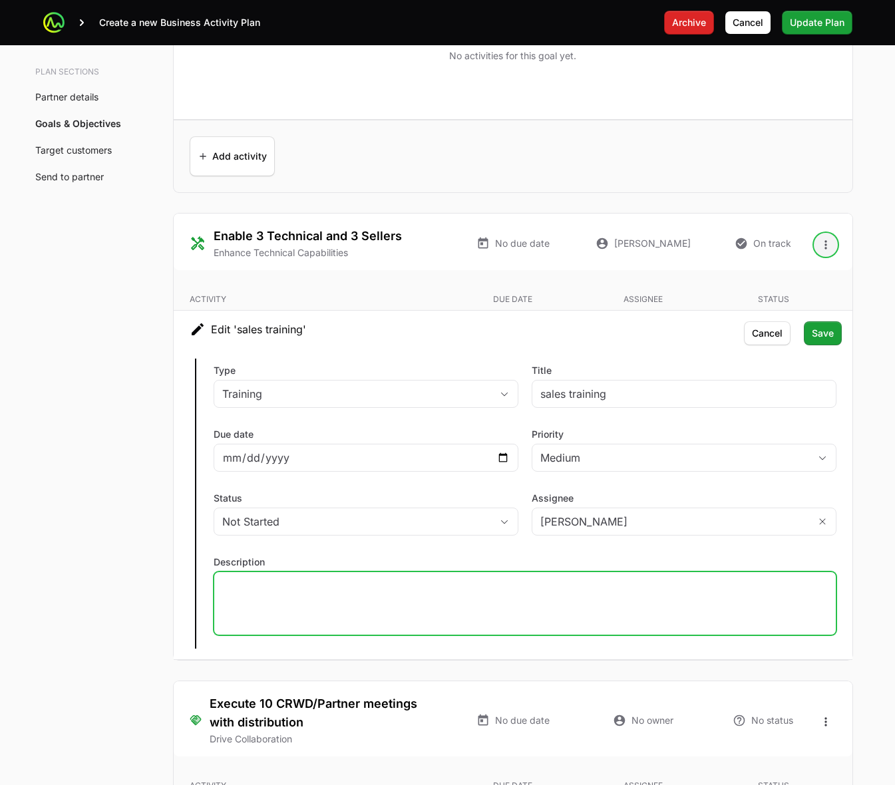
click at [827, 248] on icon "Open options" at bounding box center [825, 244] width 13 height 13
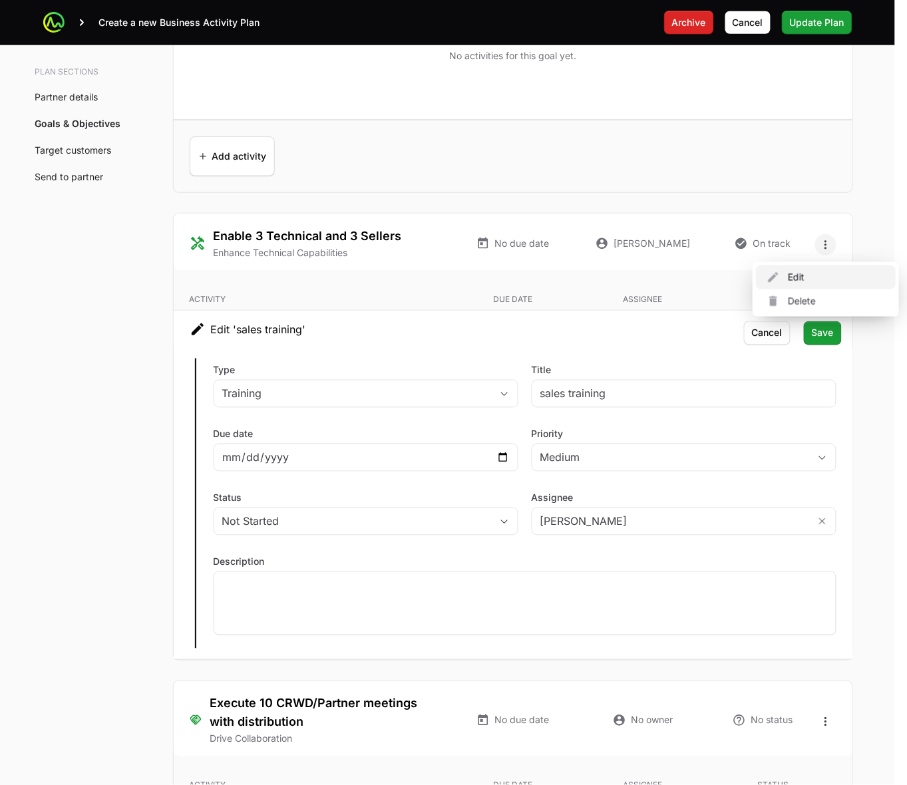
click at [819, 275] on div "Edit" at bounding box center [826, 278] width 140 height 24
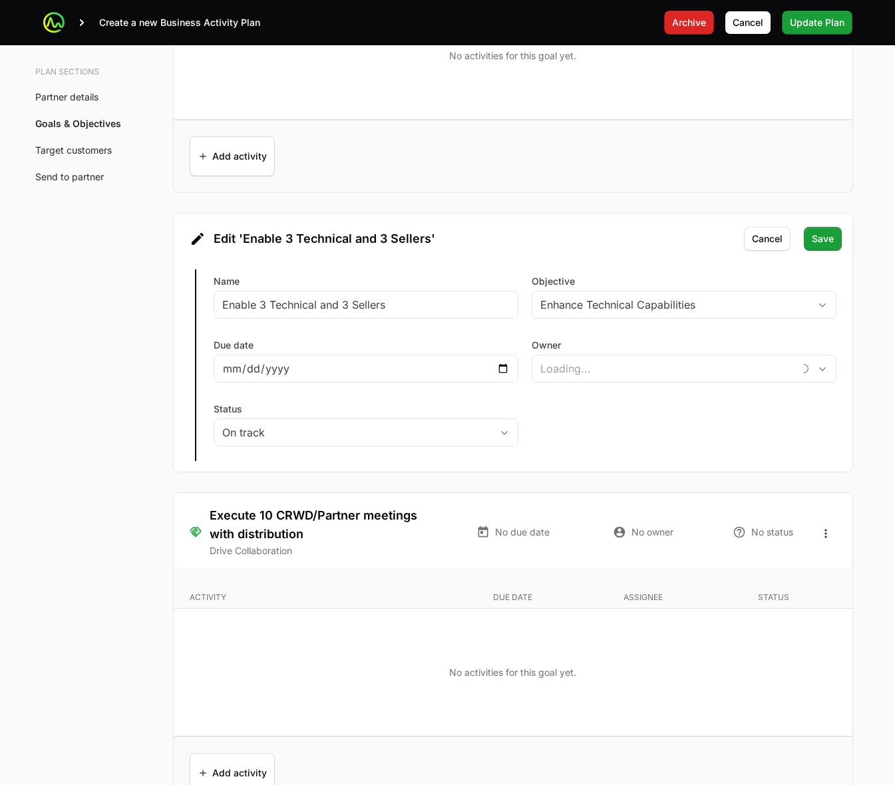
type input "[PERSON_NAME]"
click at [822, 235] on span "Save" at bounding box center [823, 239] width 22 height 16
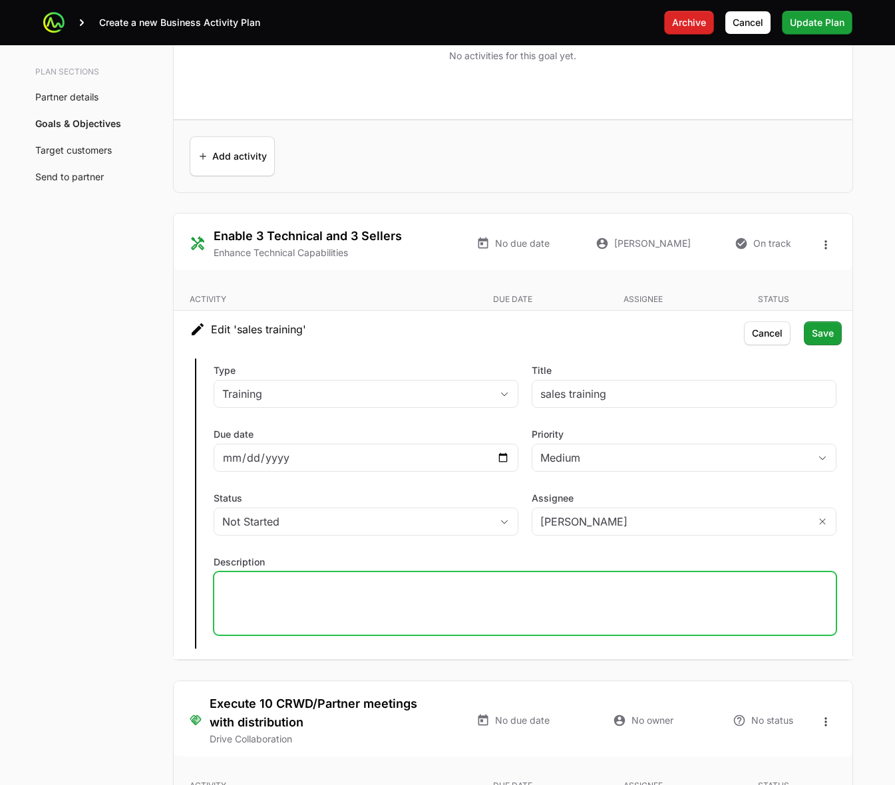
click at [535, 617] on div at bounding box center [525, 604] width 623 height 64
click at [826, 341] on span "Save" at bounding box center [823, 334] width 22 height 16
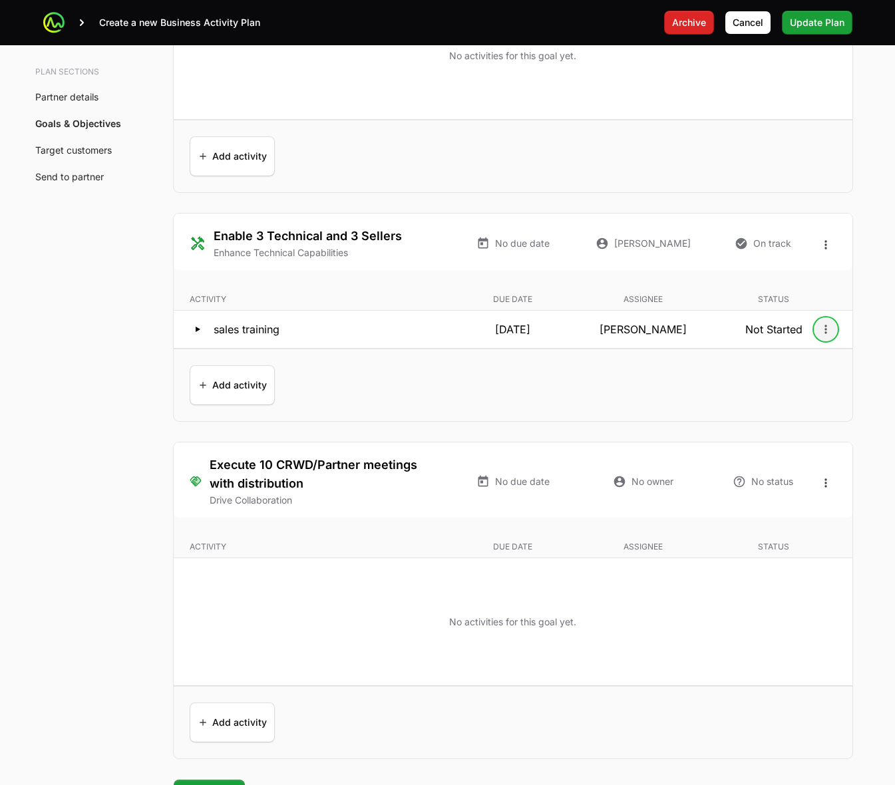
click at [823, 333] on icon "Open options" at bounding box center [825, 329] width 13 height 13
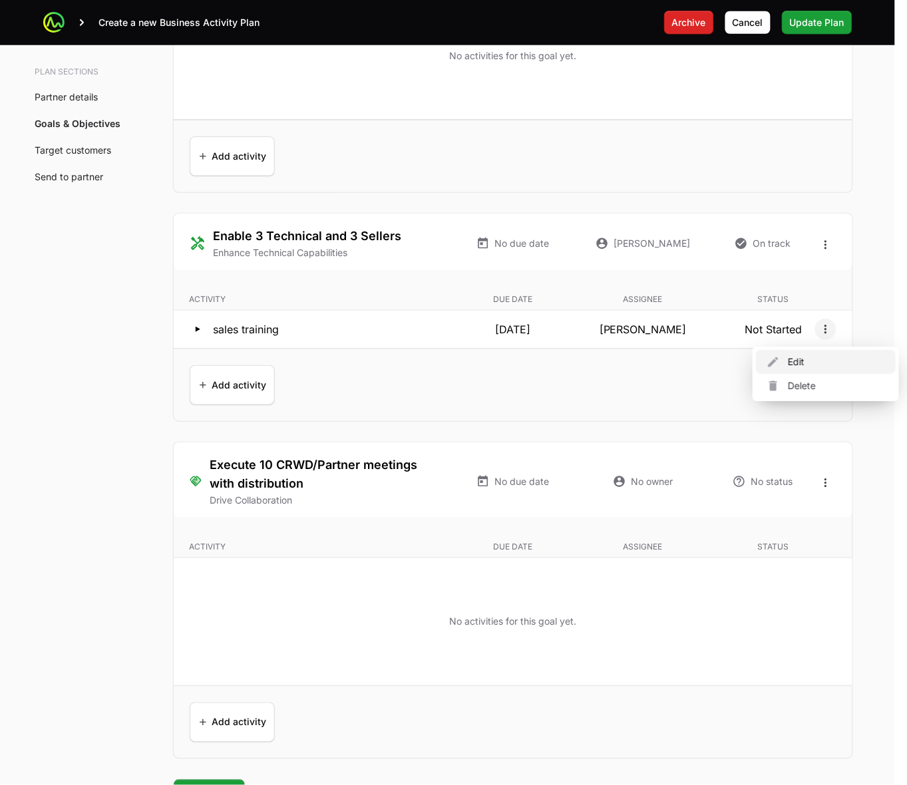
click at [781, 355] on div "Edit" at bounding box center [826, 362] width 140 height 24
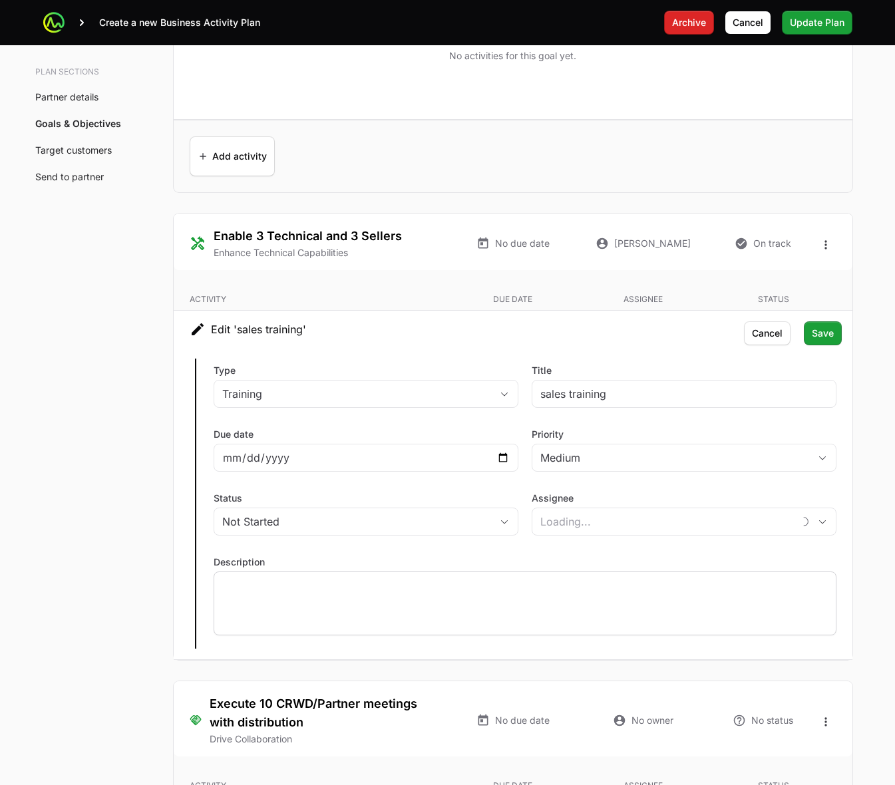
type input "[PERSON_NAME]"
click at [435, 586] on p at bounding box center [525, 584] width 606 height 13
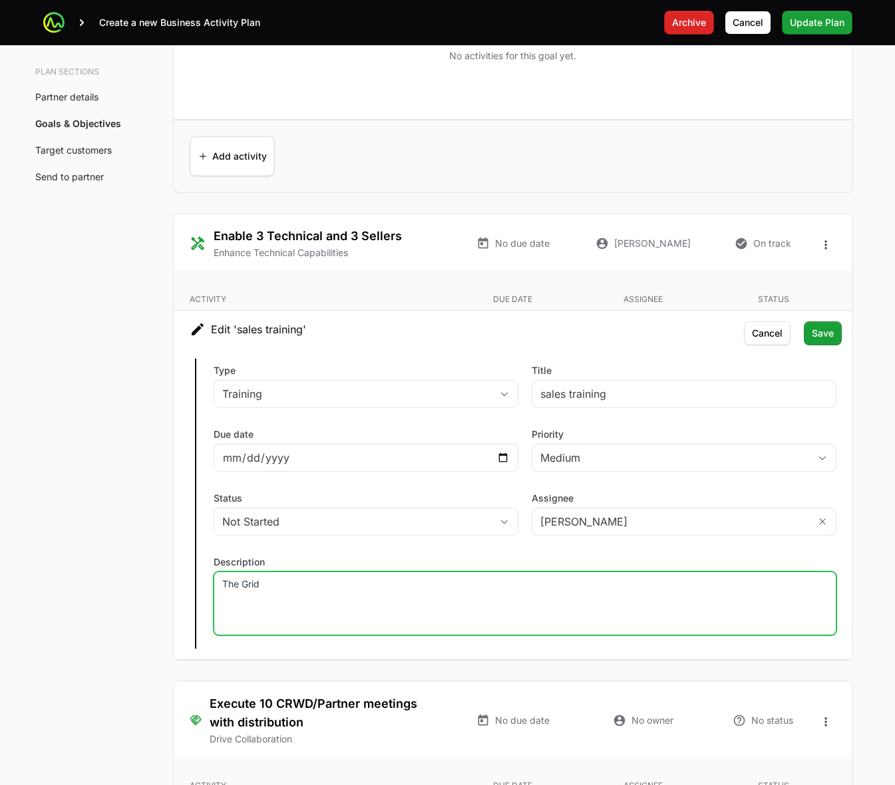
click at [435, 586] on p "The Grid" at bounding box center [525, 584] width 606 height 13
click at [833, 341] on button "Save Save" at bounding box center [823, 334] width 38 height 24
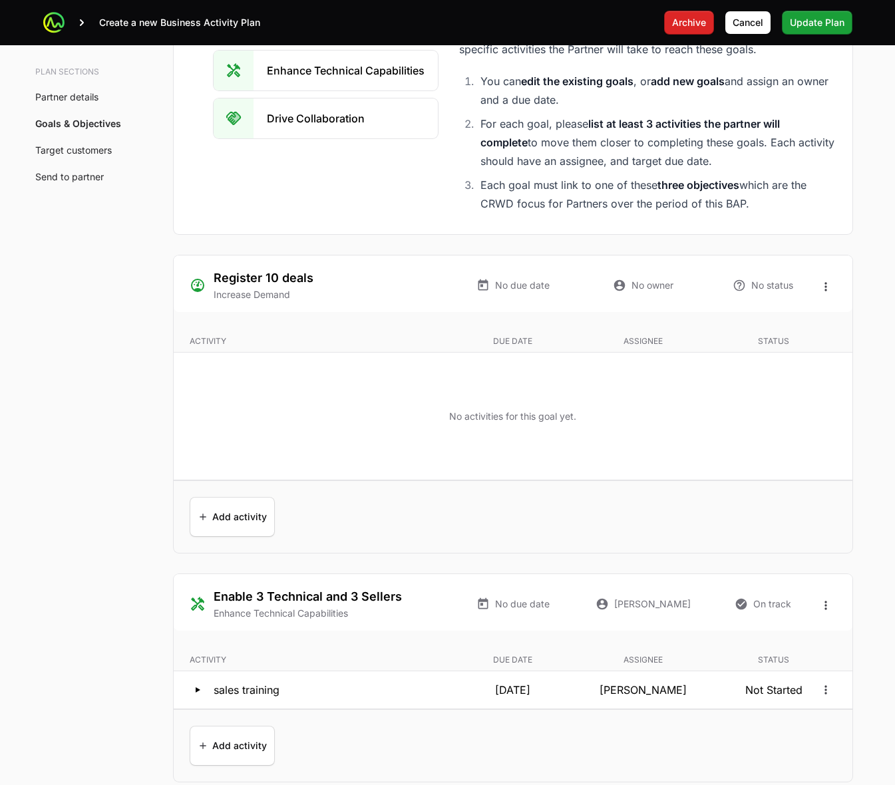
scroll to position [2391, 0]
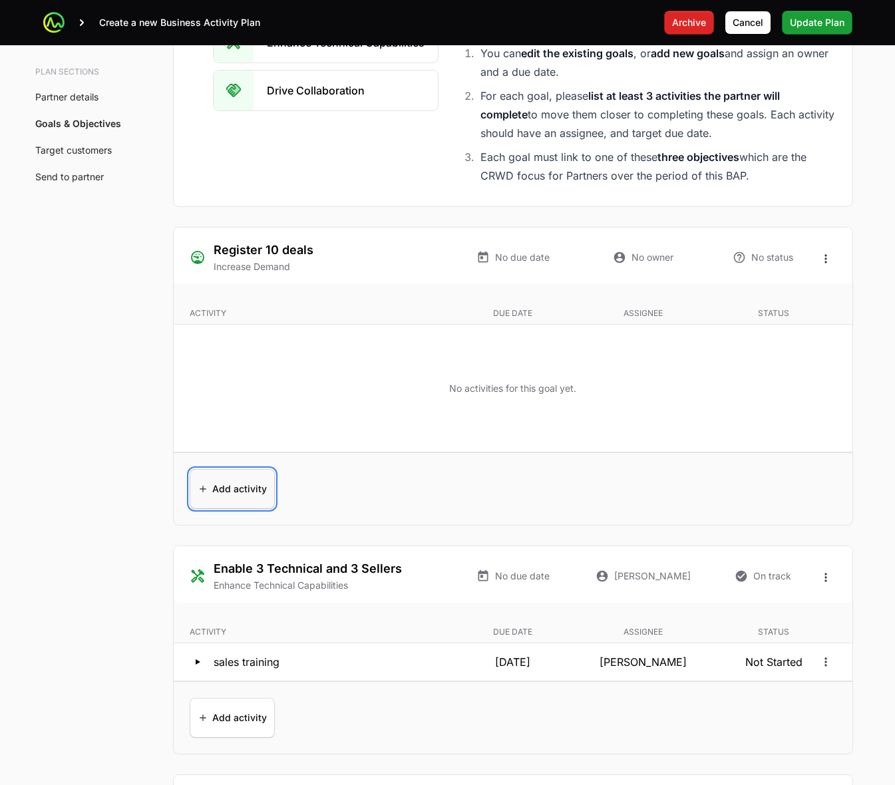
click at [238, 491] on span "Add activity" at bounding box center [232, 489] width 69 height 32
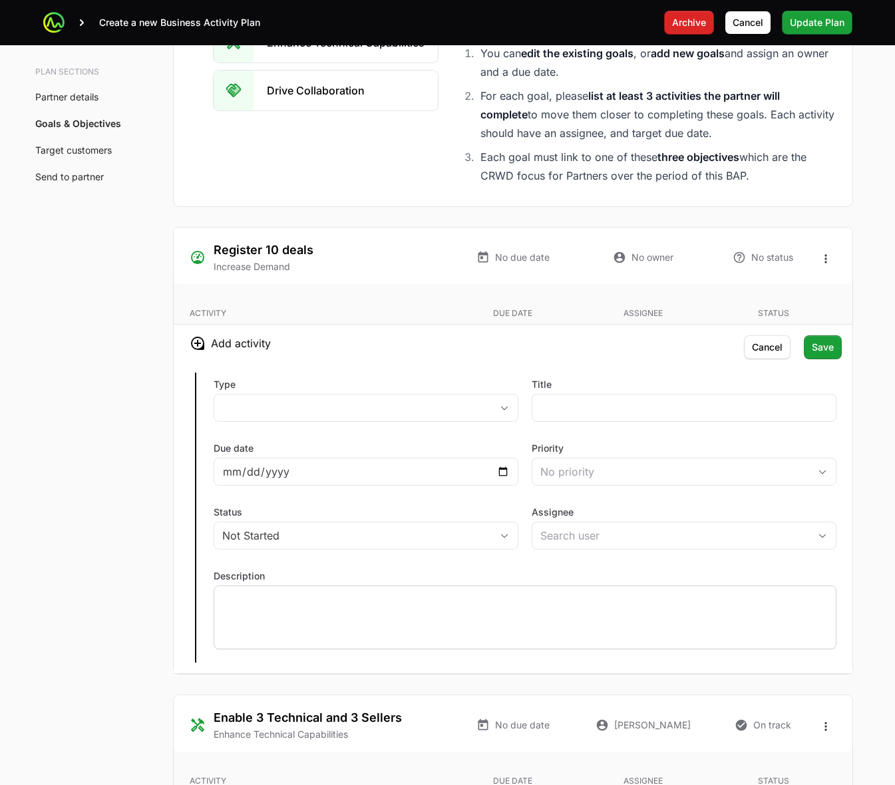
click at [487, 616] on div at bounding box center [525, 618] width 623 height 64
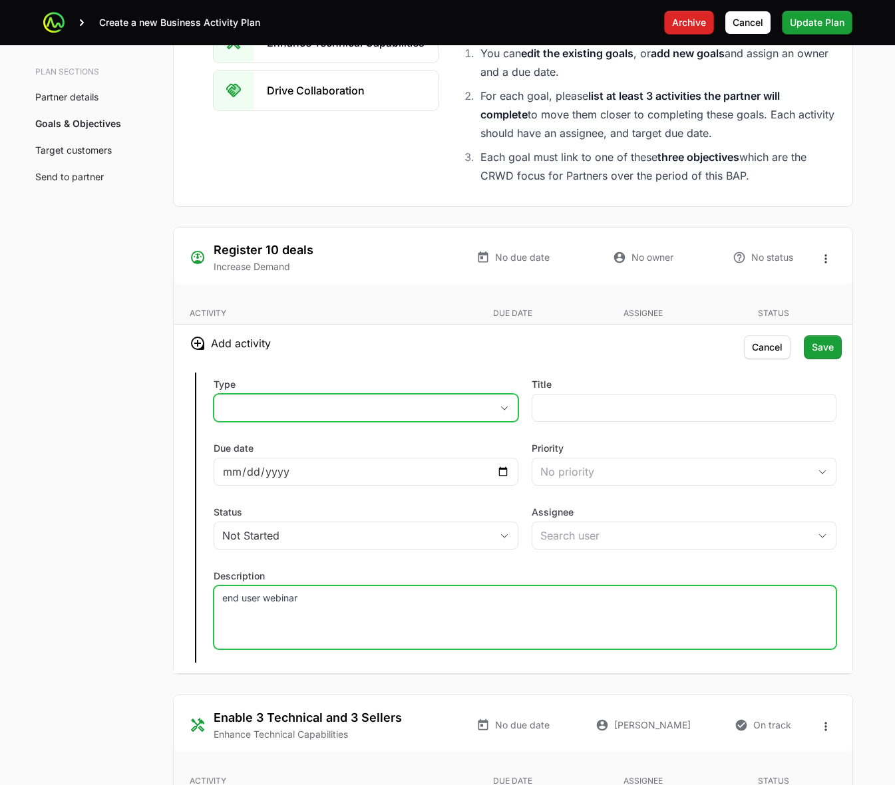
click at [503, 409] on icon "button" at bounding box center [504, 408] width 11 height 5
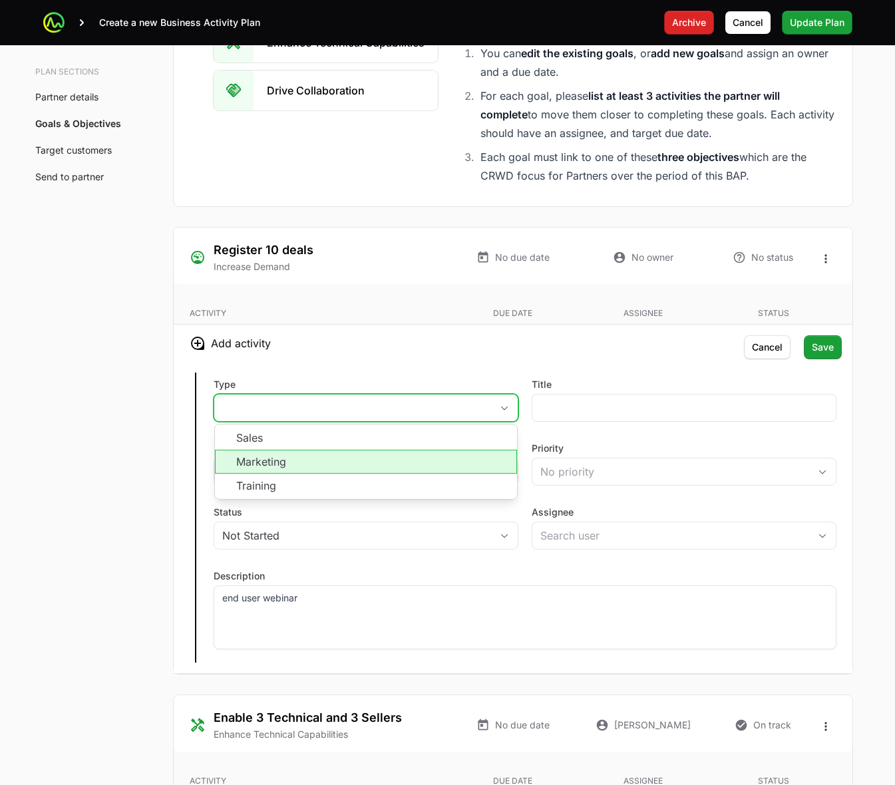
click at [427, 463] on li "Marketing" at bounding box center [366, 462] width 302 height 24
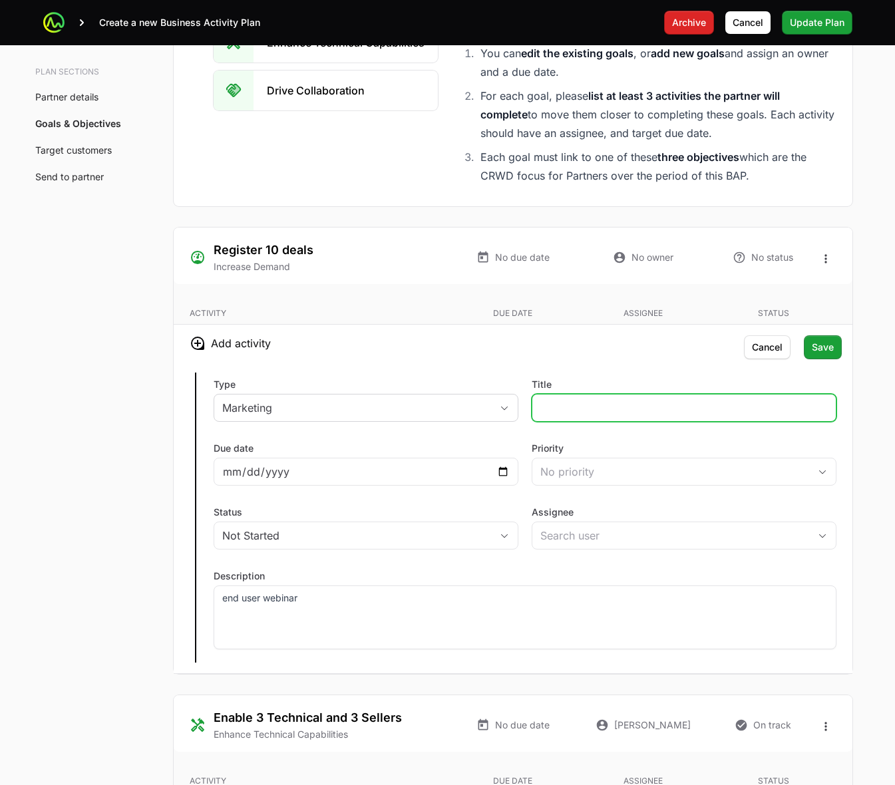
click at [604, 414] on input "Title" at bounding box center [685, 408] width 288 height 16
type input "end user webinar"
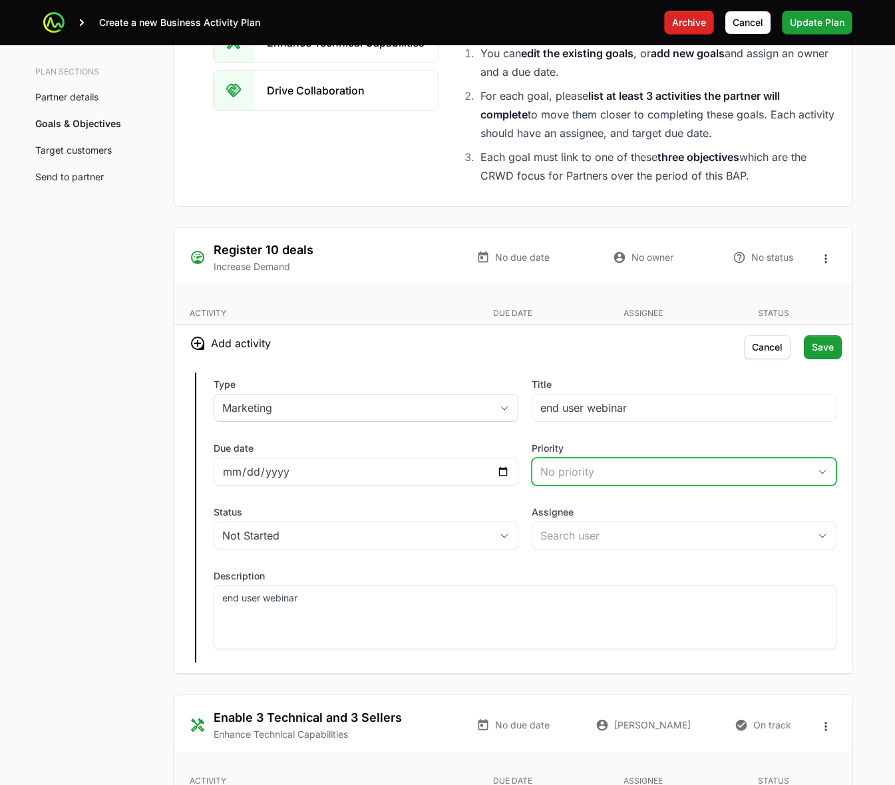
click at [604, 477] on div "No priority" at bounding box center [675, 472] width 269 height 16
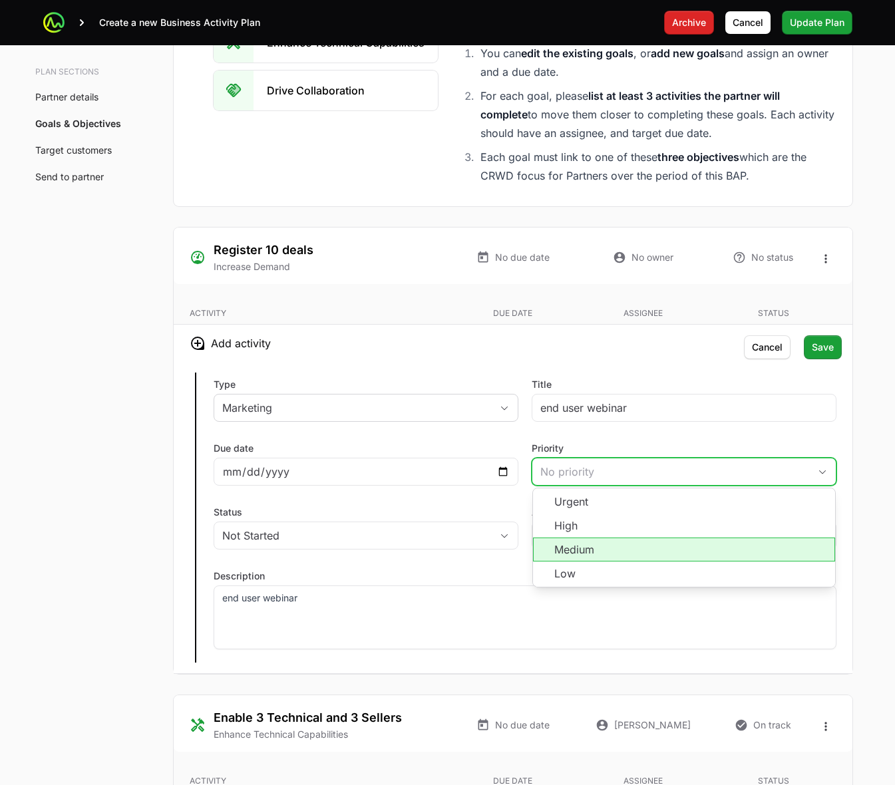
click at [622, 556] on li "Medium" at bounding box center [684, 550] width 302 height 24
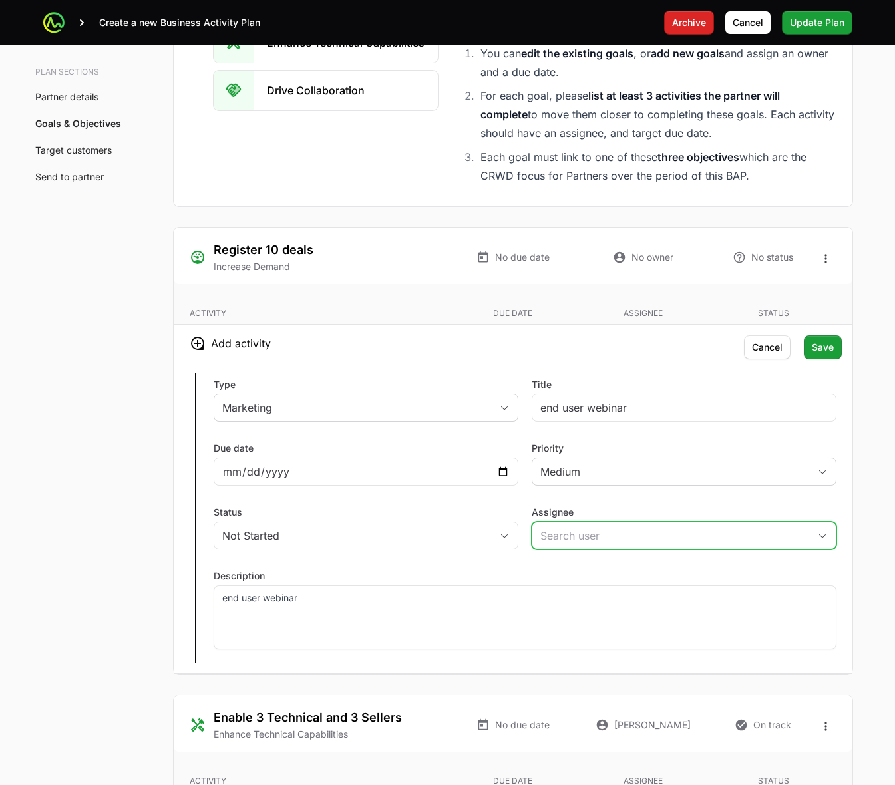
click at [601, 549] on input "Assignee" at bounding box center [671, 536] width 277 height 27
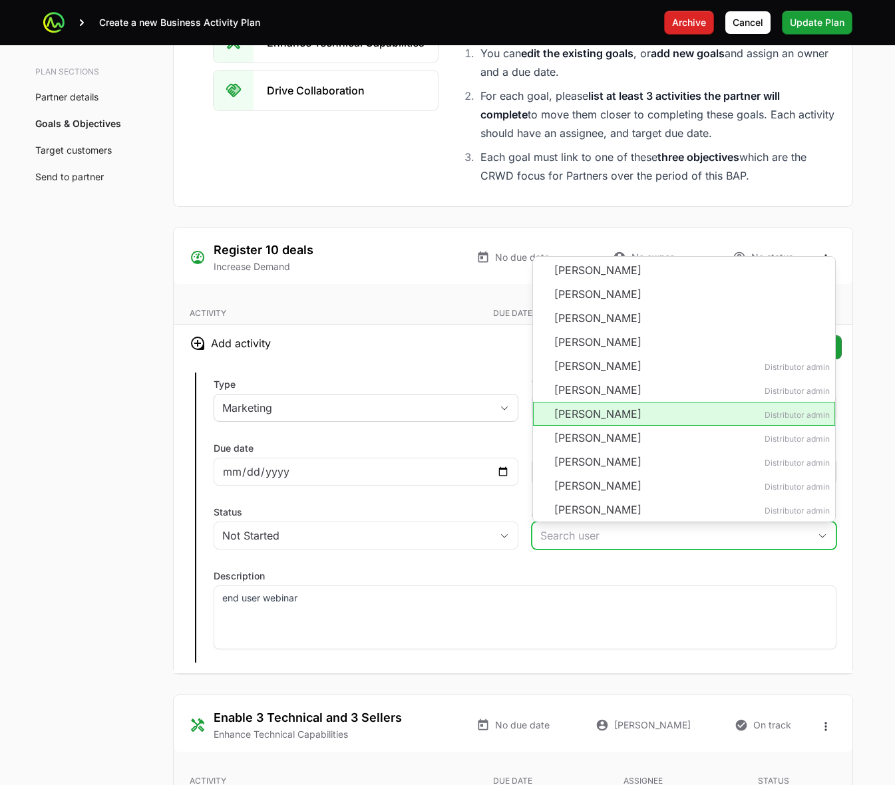
click at [620, 419] on li "Eric Mingus Distributor admin" at bounding box center [684, 414] width 302 height 24
type input "[PERSON_NAME]"
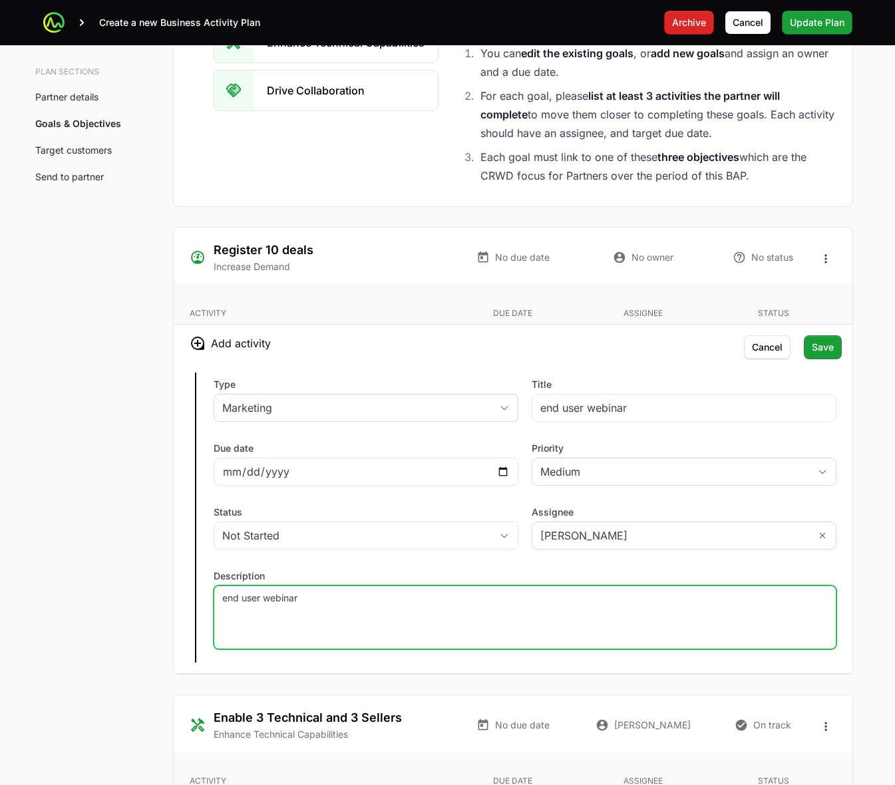
click at [531, 605] on p "end user webinar" at bounding box center [525, 598] width 606 height 13
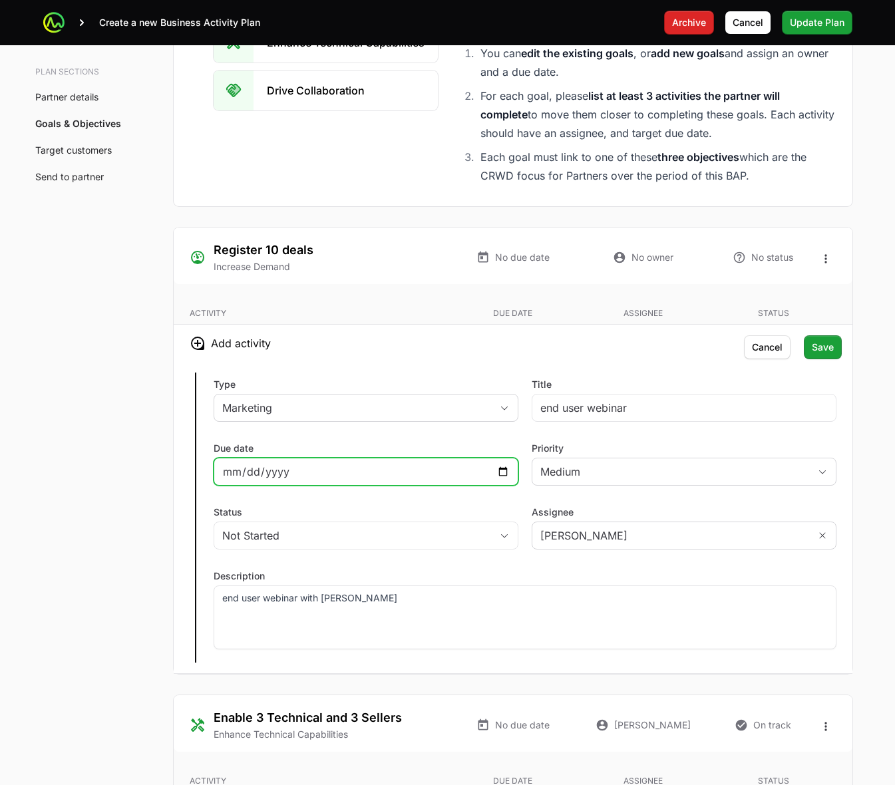
click at [504, 471] on input "Due date" at bounding box center [366, 472] width 288 height 16
type input "2025-09-30"
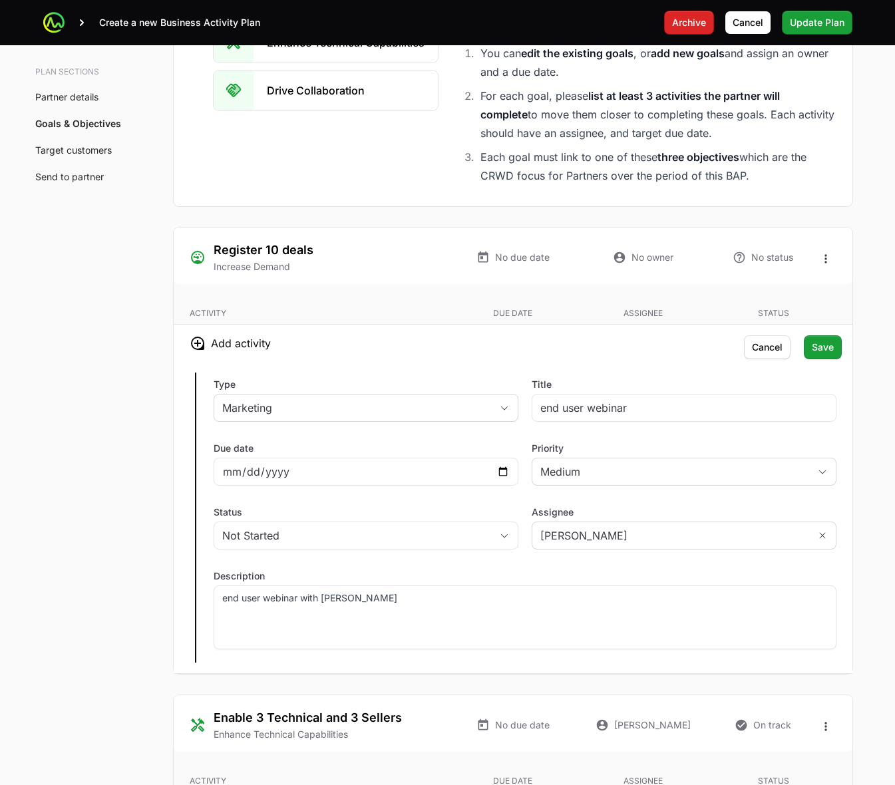
drag, startPoint x: 470, startPoint y: 373, endPoint x: 743, endPoint y: 341, distance: 274.8
click at [473, 373] on div "Type Marketing Title end user webinar Due date 2025-09-30 Priority Medium Statu…" at bounding box center [513, 518] width 679 height 312
click at [829, 355] on span "Save" at bounding box center [823, 347] width 22 height 16
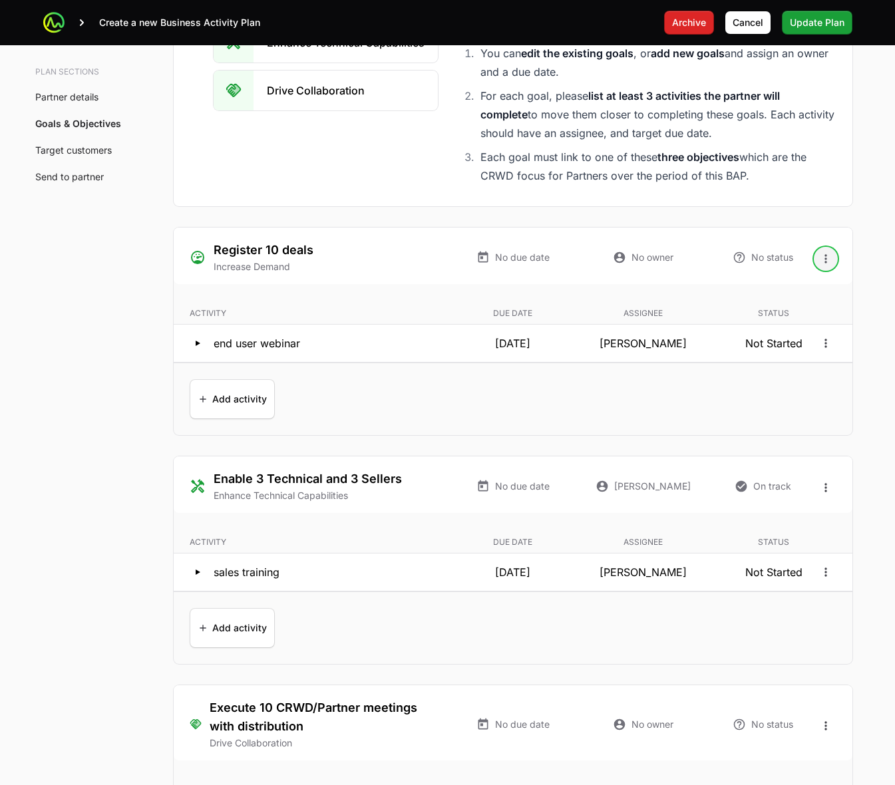
click at [823, 258] on icon "Open options" at bounding box center [825, 258] width 13 height 13
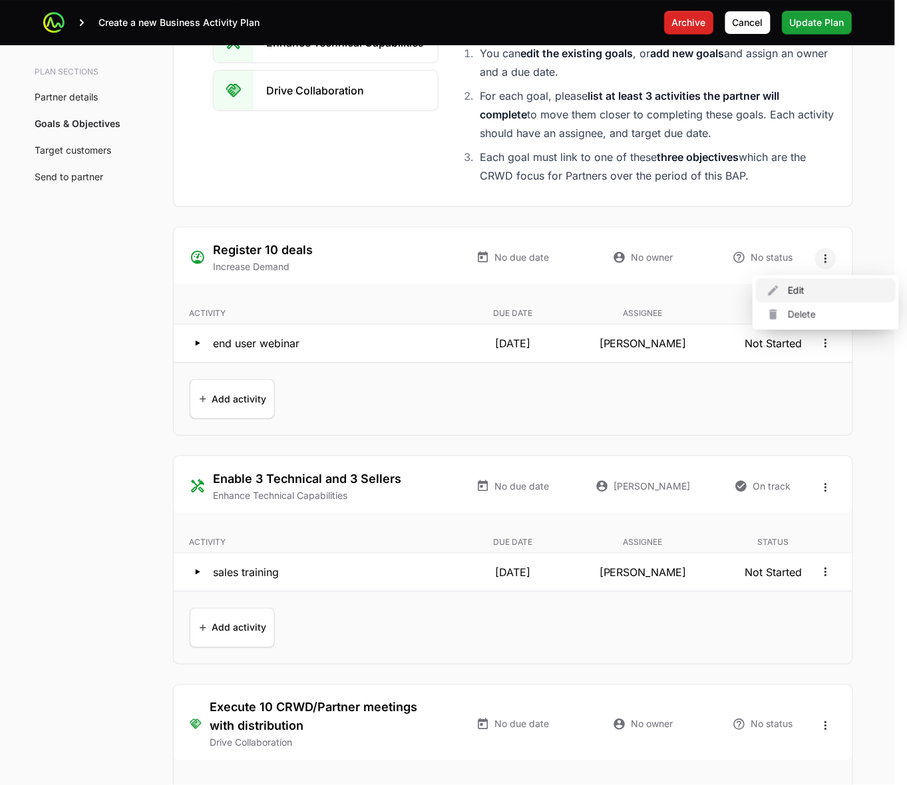
click at [799, 300] on div "Edit" at bounding box center [826, 291] width 140 height 24
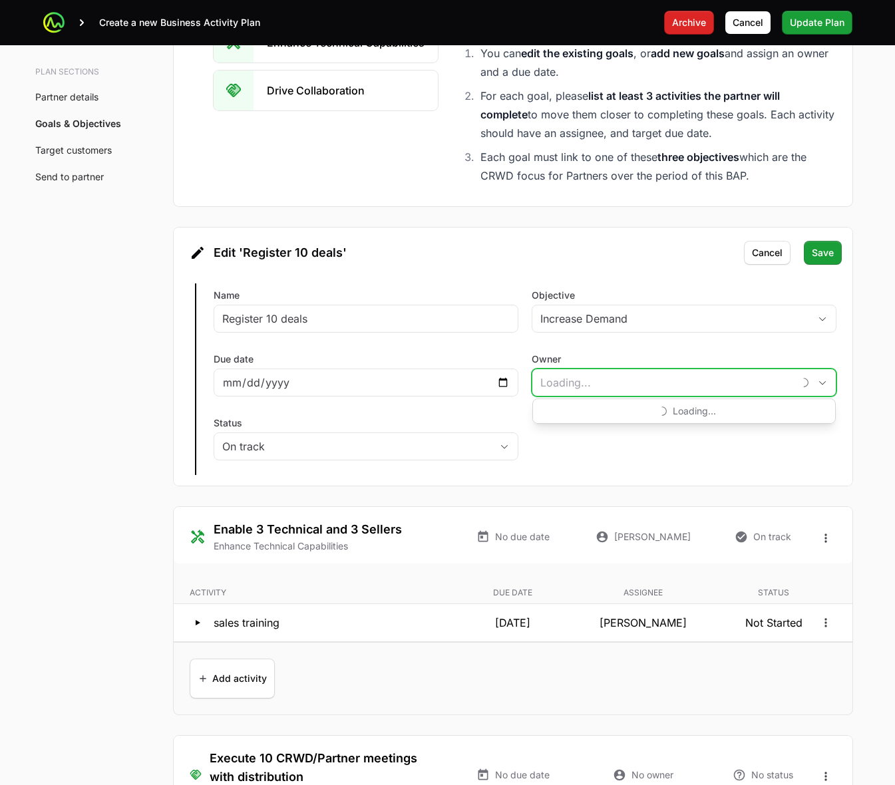
click at [690, 386] on input "Owner" at bounding box center [663, 382] width 261 height 27
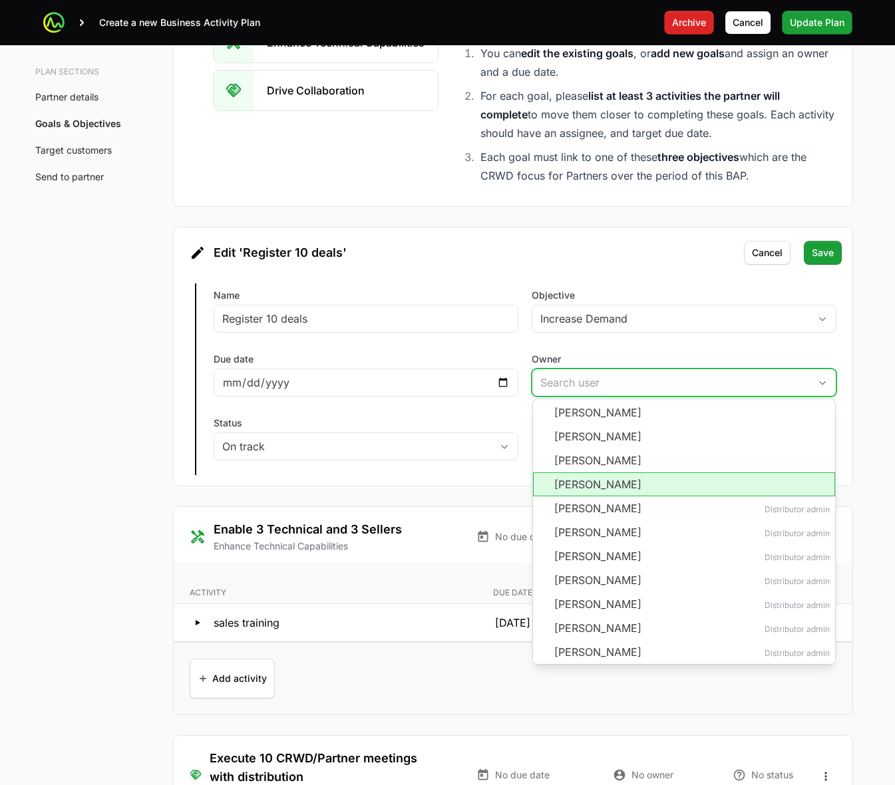
click at [623, 487] on li "Shawn Gershman" at bounding box center [684, 485] width 302 height 24
type input "Shawn Gershman"
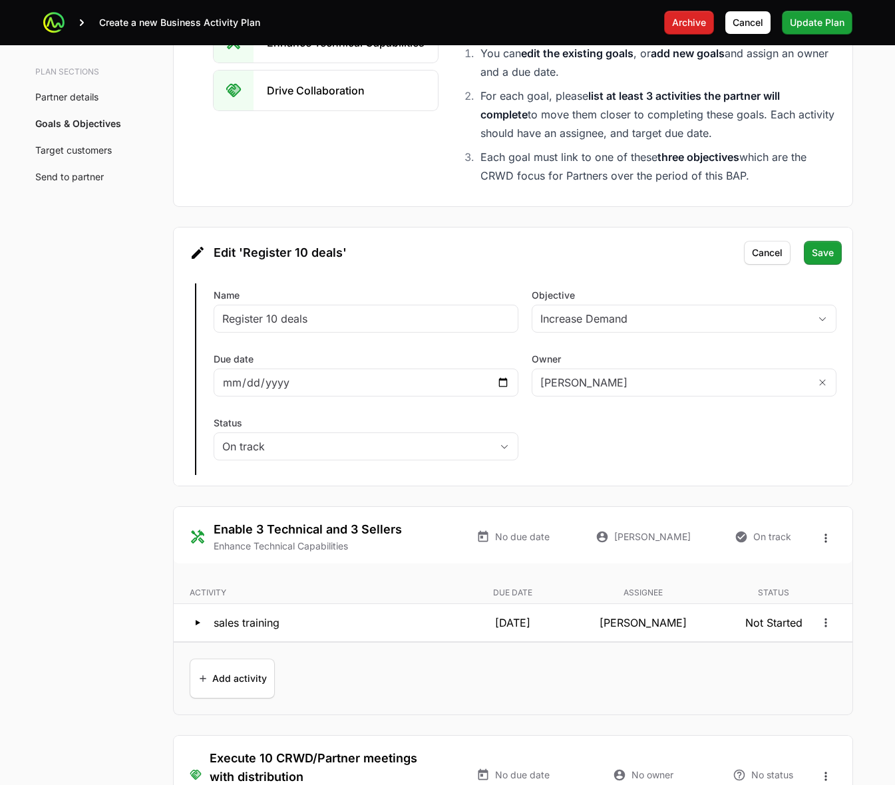
click at [679, 441] on div "Edit Register 10 deals Name Register 10 deals Objective Increase Demand Due dat…" at bounding box center [513, 379] width 679 height 213
click at [503, 386] on input "Due date" at bounding box center [366, 383] width 288 height 16
type input "2026-01-31"
click at [626, 440] on div "Edit Register 10 deals Name Register 10 deals Objective Increase Demand Due dat…" at bounding box center [513, 379] width 679 height 213
click at [827, 255] on span "Save" at bounding box center [823, 253] width 22 height 16
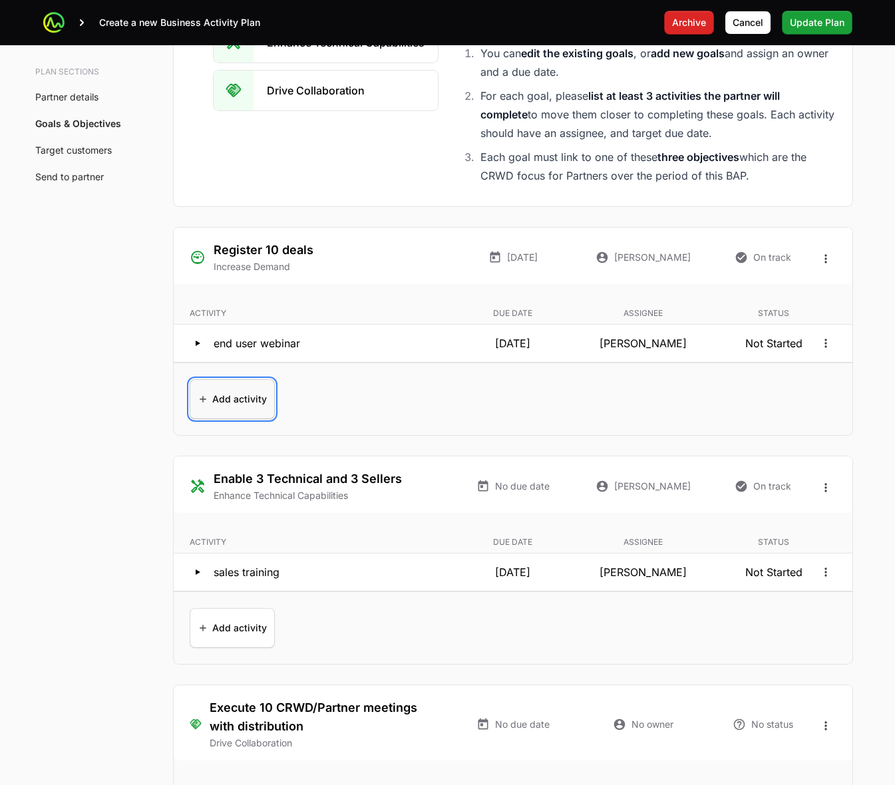
click at [247, 397] on span "Add activity" at bounding box center [232, 399] width 69 height 32
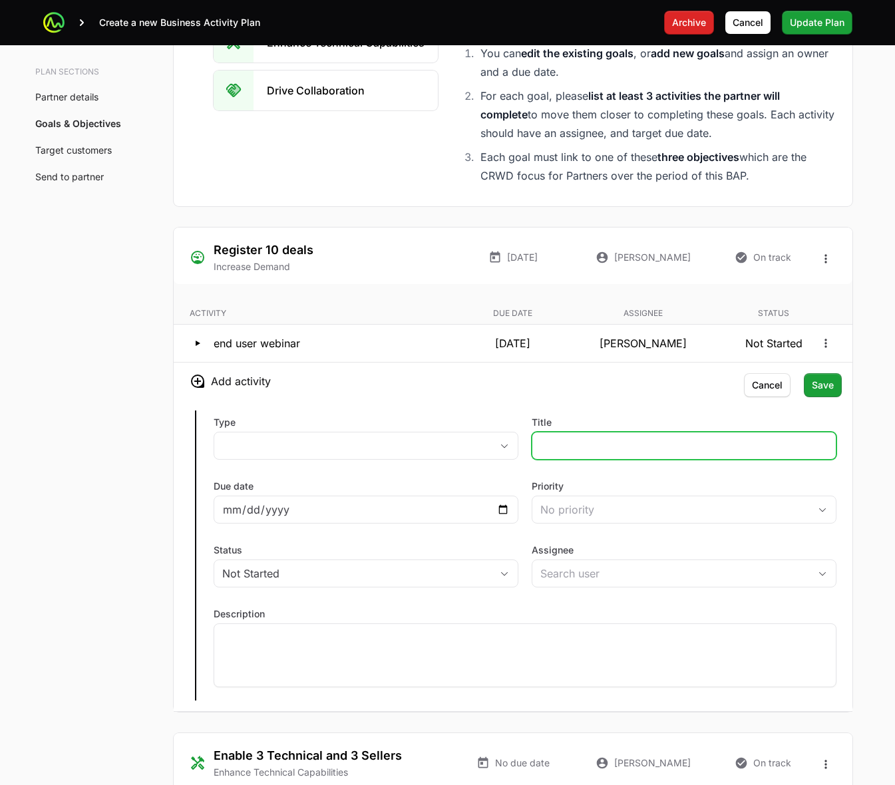
click at [581, 441] on input "Title" at bounding box center [685, 446] width 288 height 16
type input "ELP"
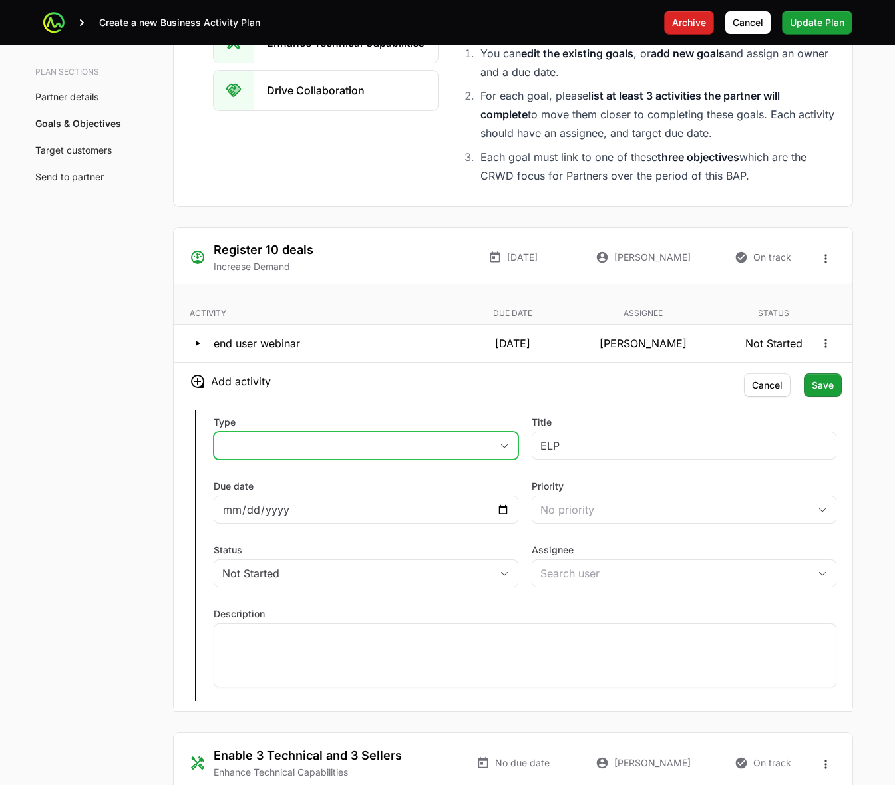
click at [471, 441] on button "placeholder" at bounding box center [366, 446] width 304 height 27
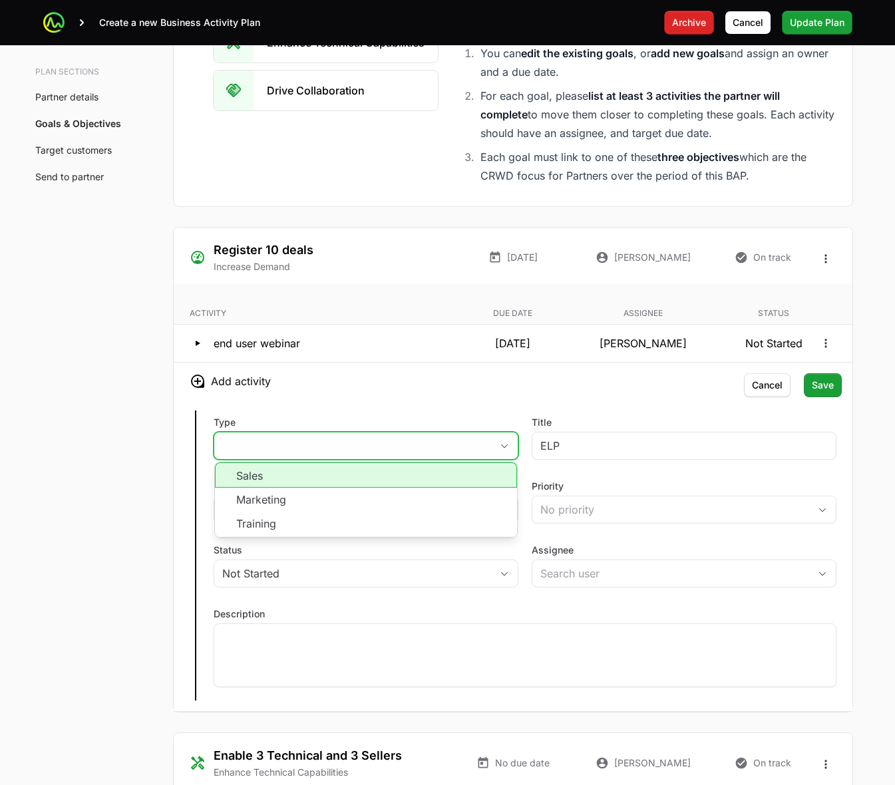
click at [467, 483] on li "Sales" at bounding box center [366, 475] width 302 height 25
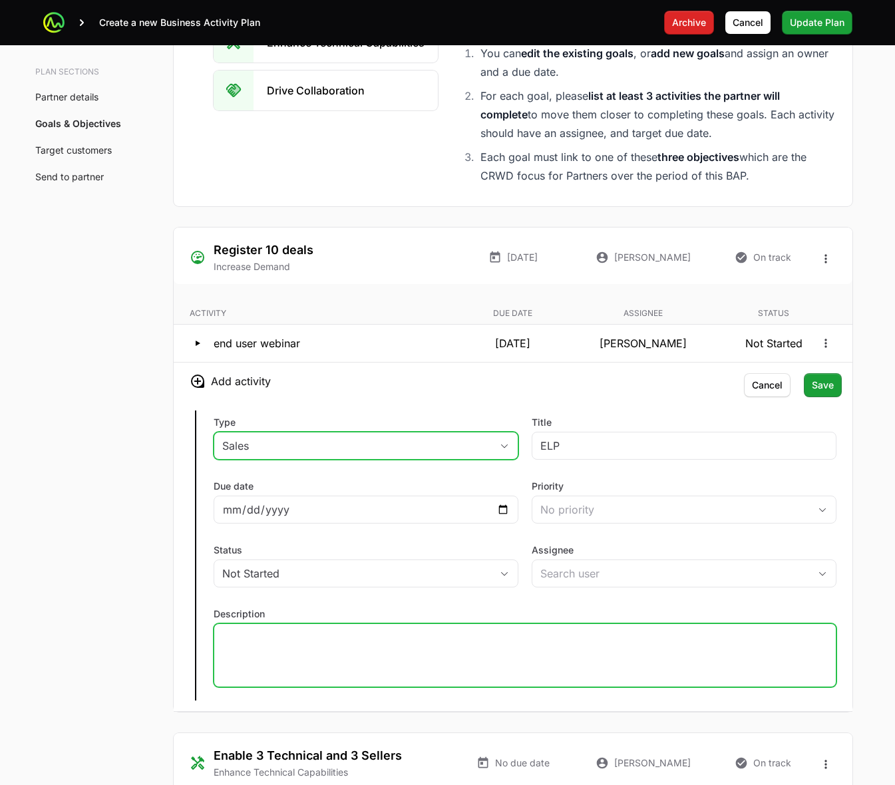
click at [468, 643] on p at bounding box center [525, 636] width 606 height 13
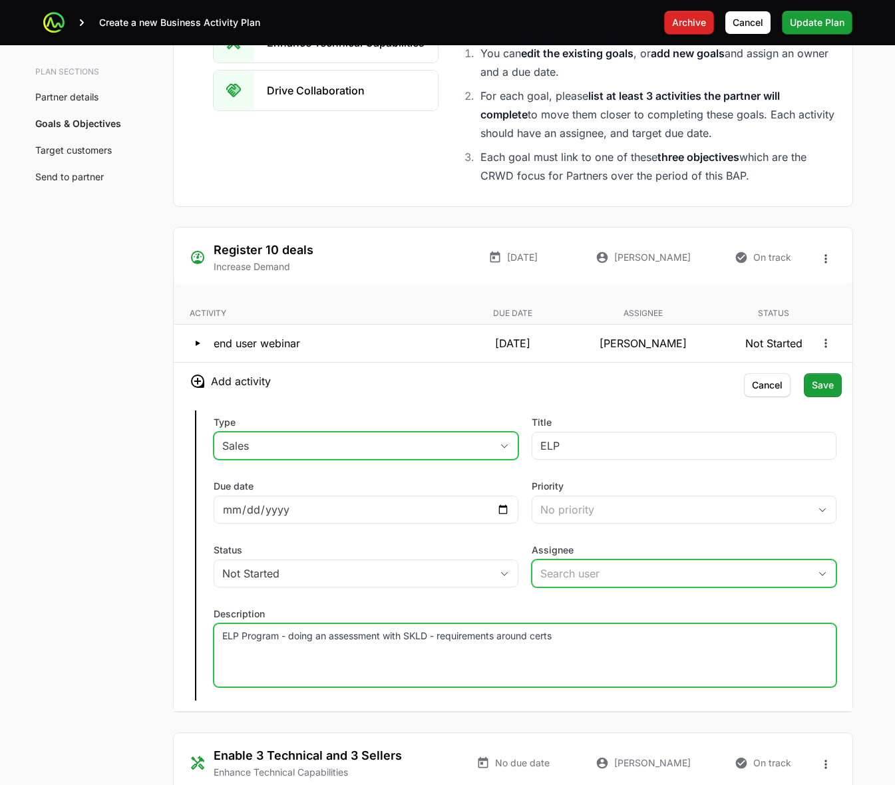
click at [773, 573] on input "Assignee" at bounding box center [671, 573] width 277 height 27
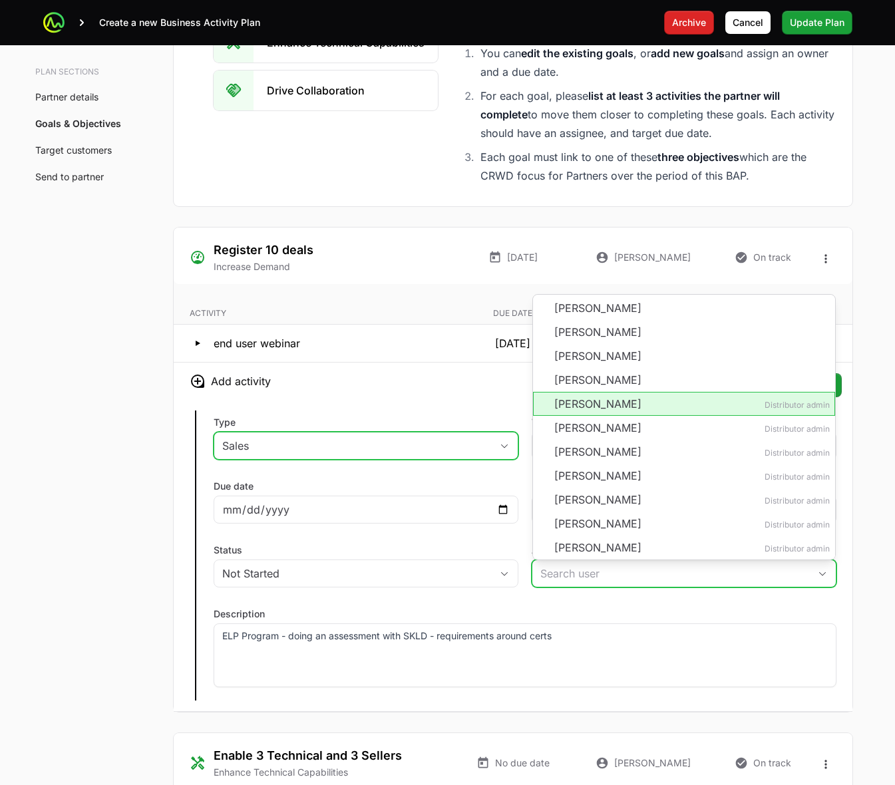
click at [649, 405] on li "[PERSON_NAME] Distributor admin" at bounding box center [684, 404] width 302 height 24
type input "[PERSON_NAME]"
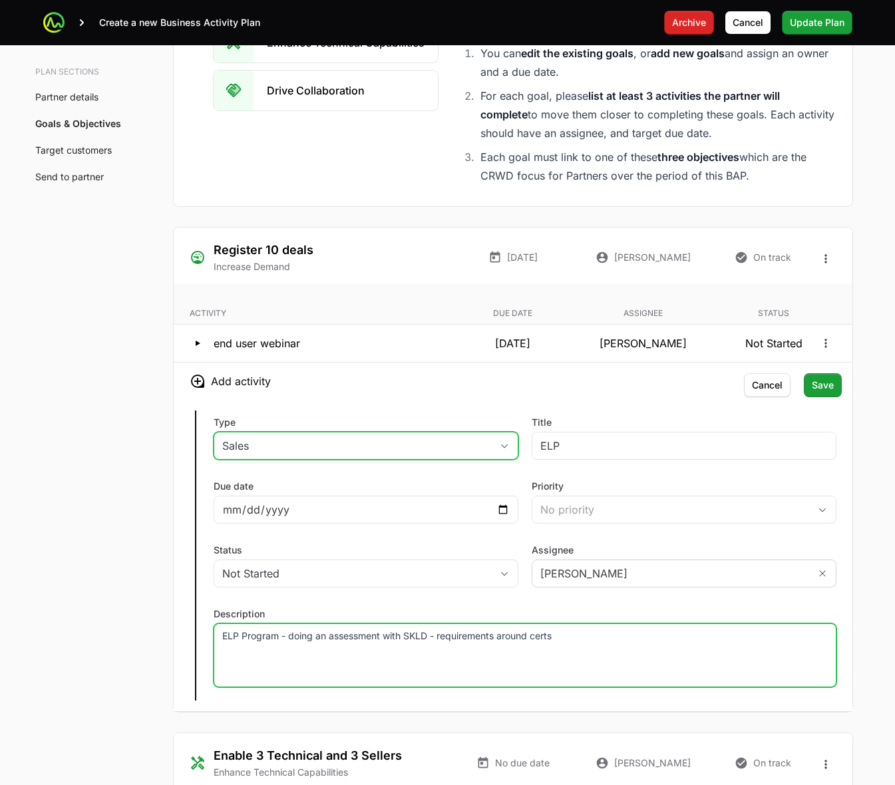
click at [701, 643] on p "ELP Program - doing an assessment with SKLD - requirements around certs" at bounding box center [525, 636] width 606 height 13
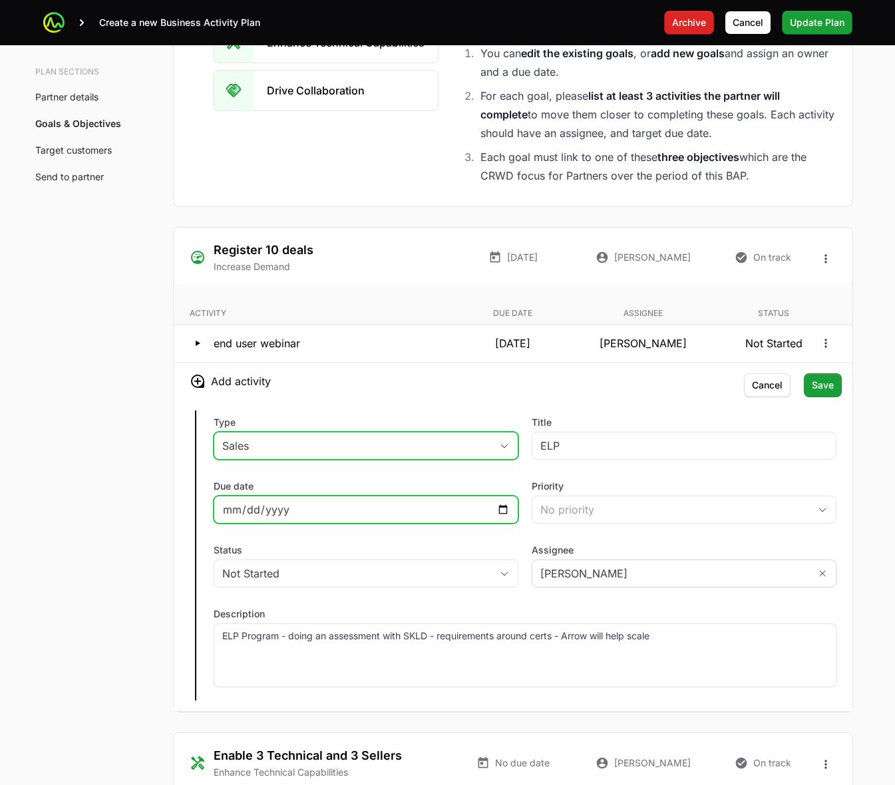
click at [504, 513] on input "Due date" at bounding box center [366, 510] width 288 height 16
type input "2025-09-30"
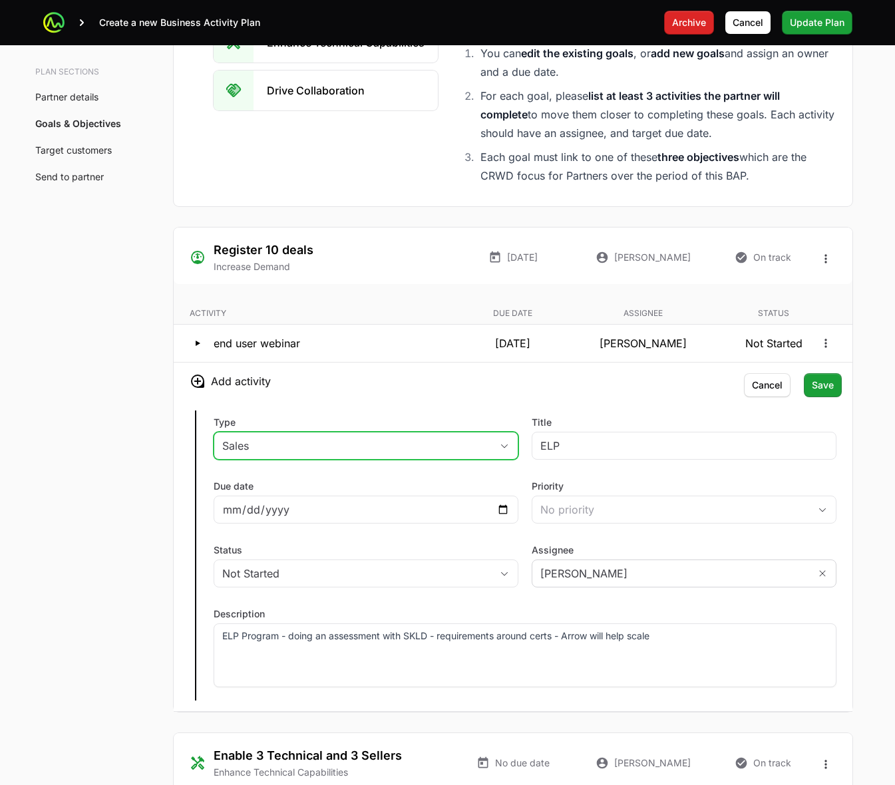
click at [367, 410] on div "Type Sales Title ELP Due date 2025-09-30 Priority No priority Status Not Starte…" at bounding box center [513, 556] width 679 height 312
click at [823, 385] on span "Save" at bounding box center [823, 385] width 22 height 16
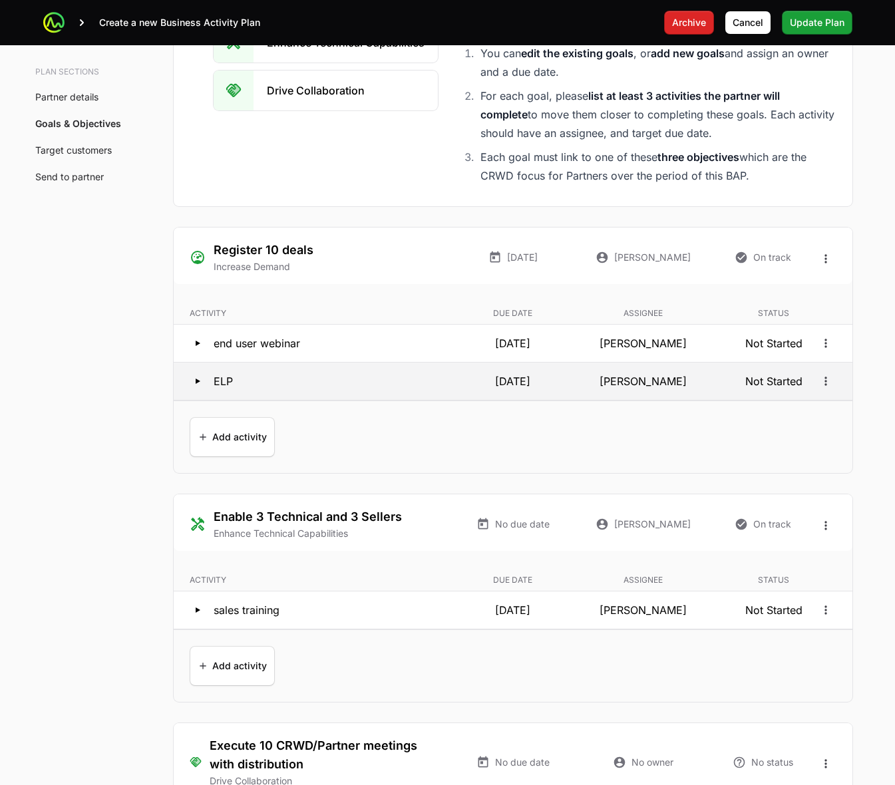
click at [195, 385] on icon at bounding box center [198, 381] width 16 height 16
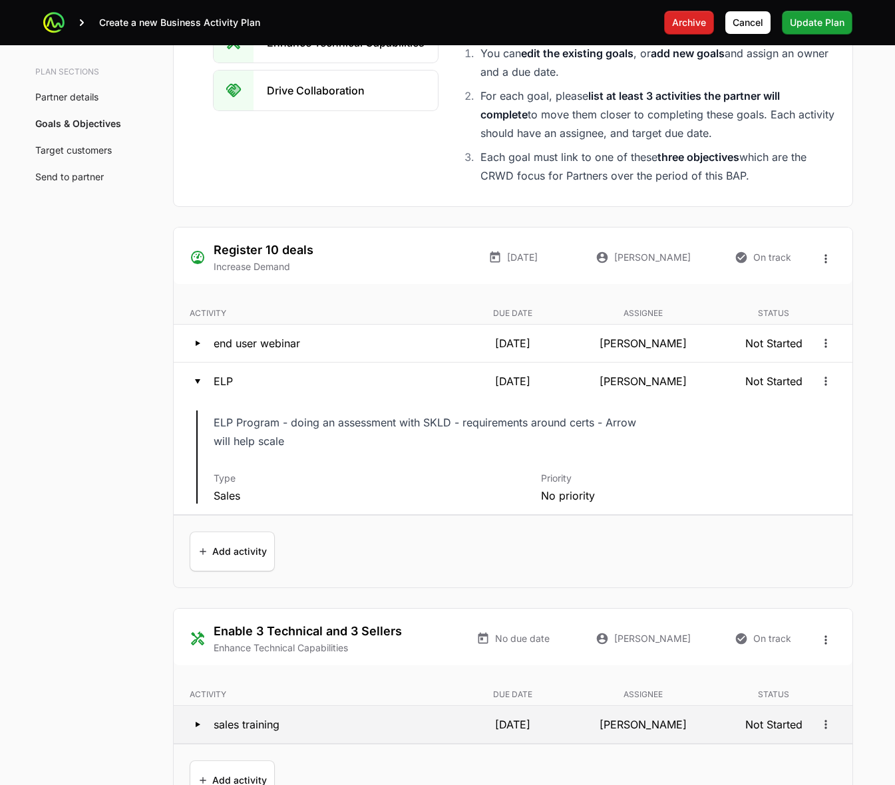
click at [196, 726] on icon at bounding box center [198, 725] width 16 height 16
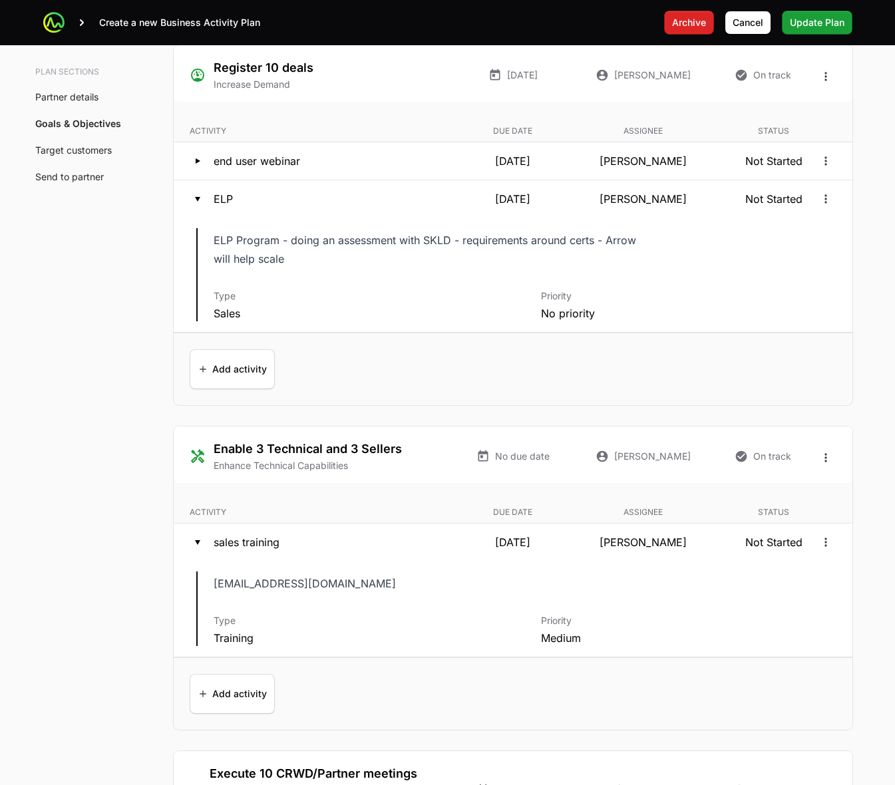
scroll to position [2641, 0]
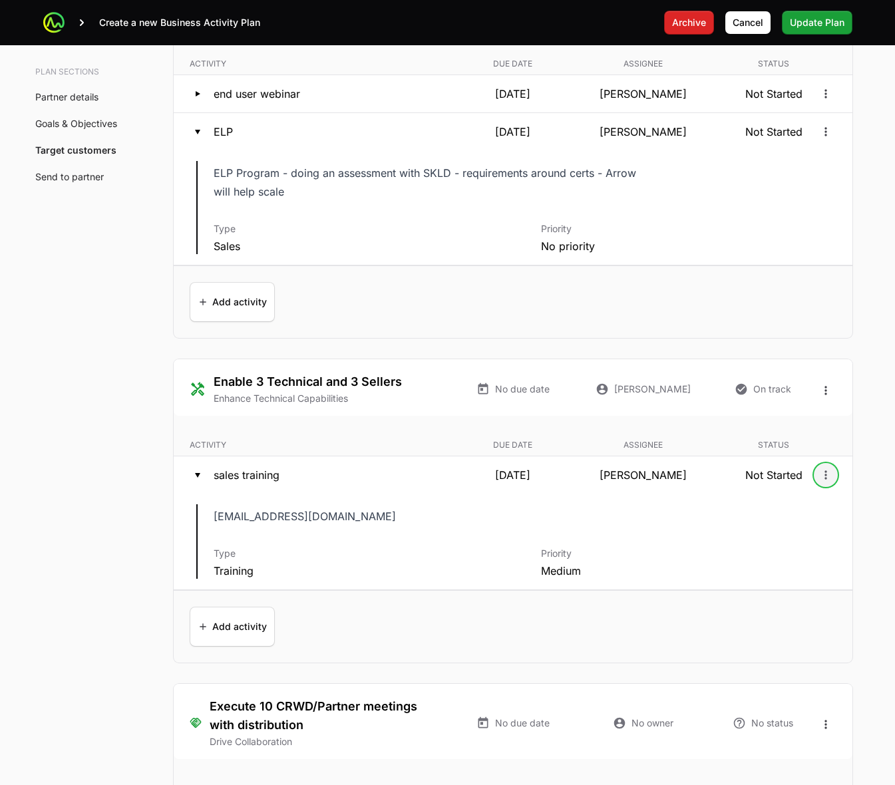
click at [825, 479] on icon "Open options" at bounding box center [826, 475] width 2 height 9
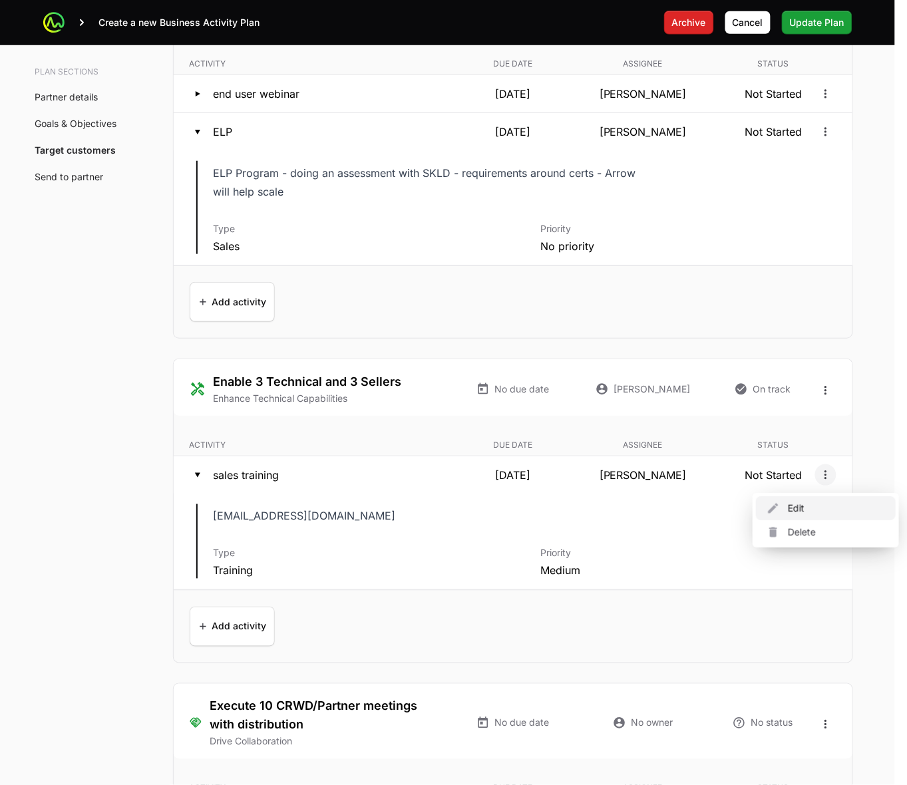
click at [821, 506] on div "Edit" at bounding box center [826, 509] width 140 height 24
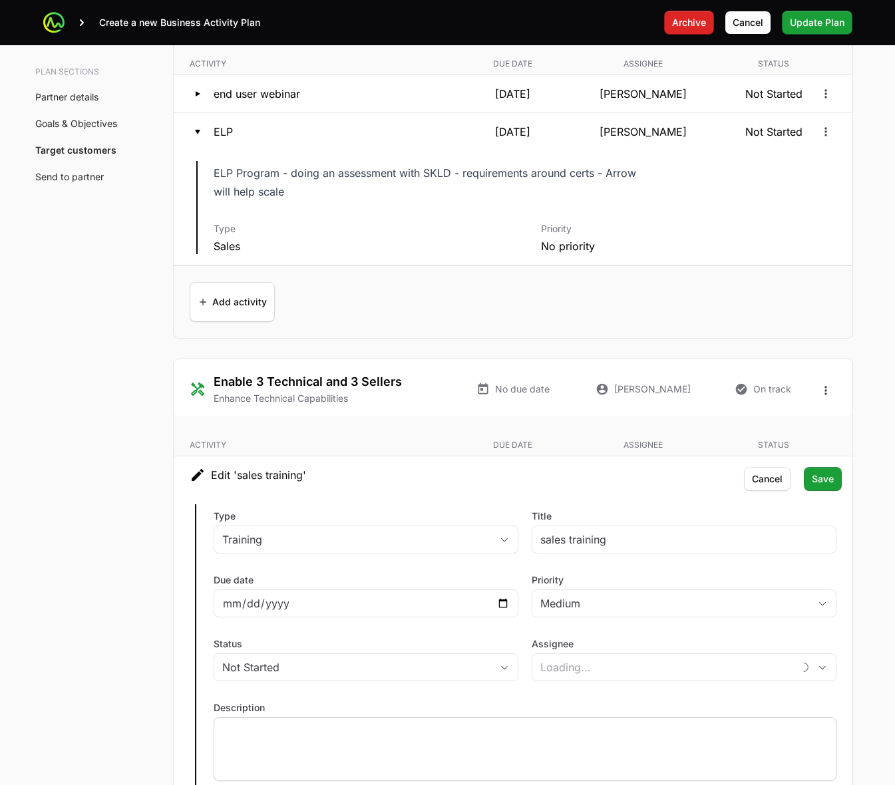
type input "[PERSON_NAME]"
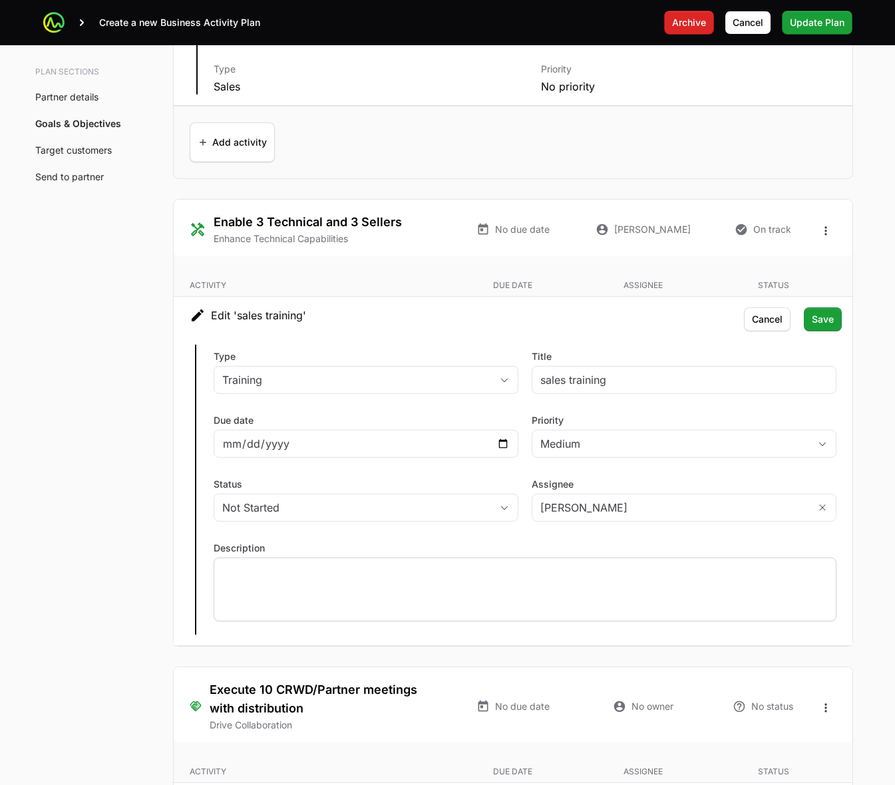
scroll to position [2807, 0]
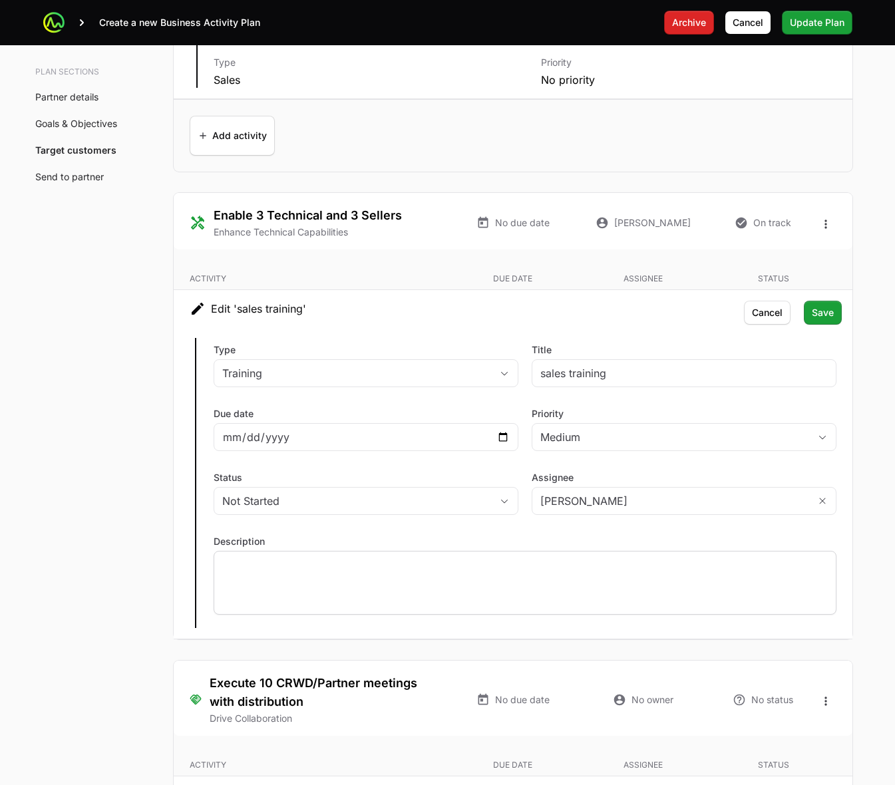
click at [463, 570] on p at bounding box center [525, 563] width 606 height 13
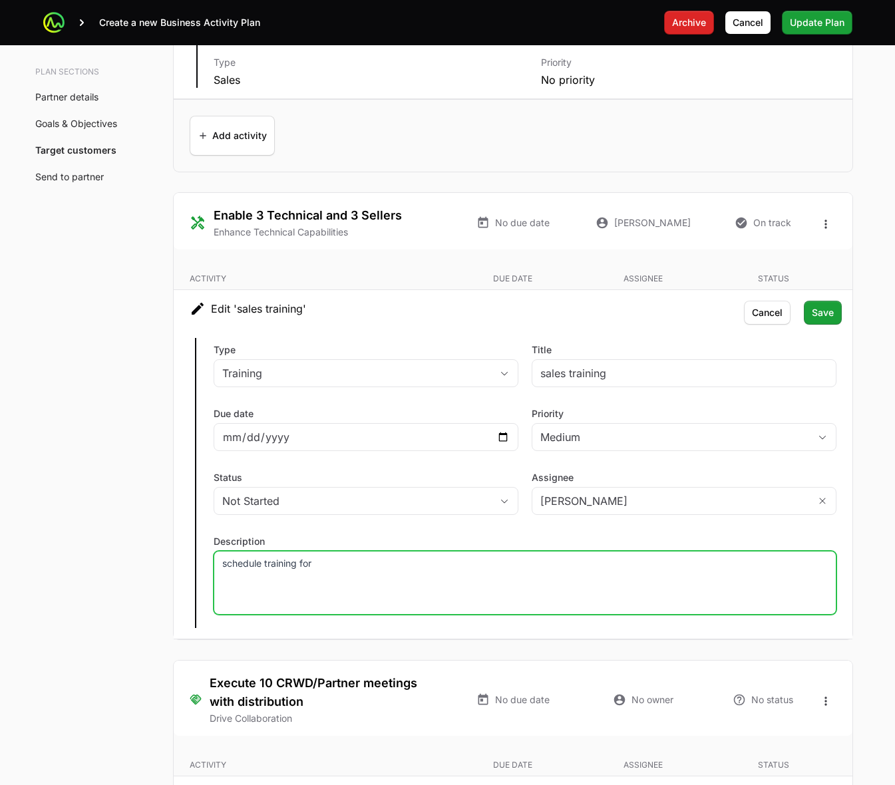
click at [533, 561] on p "schedule training for" at bounding box center [525, 563] width 606 height 13
click at [497, 578] on div "schedule training for" at bounding box center [525, 583] width 623 height 64
click at [339, 566] on p "schedule training for" at bounding box center [525, 563] width 606 height 13
click at [403, 570] on p "schedule training for" at bounding box center [525, 563] width 606 height 13
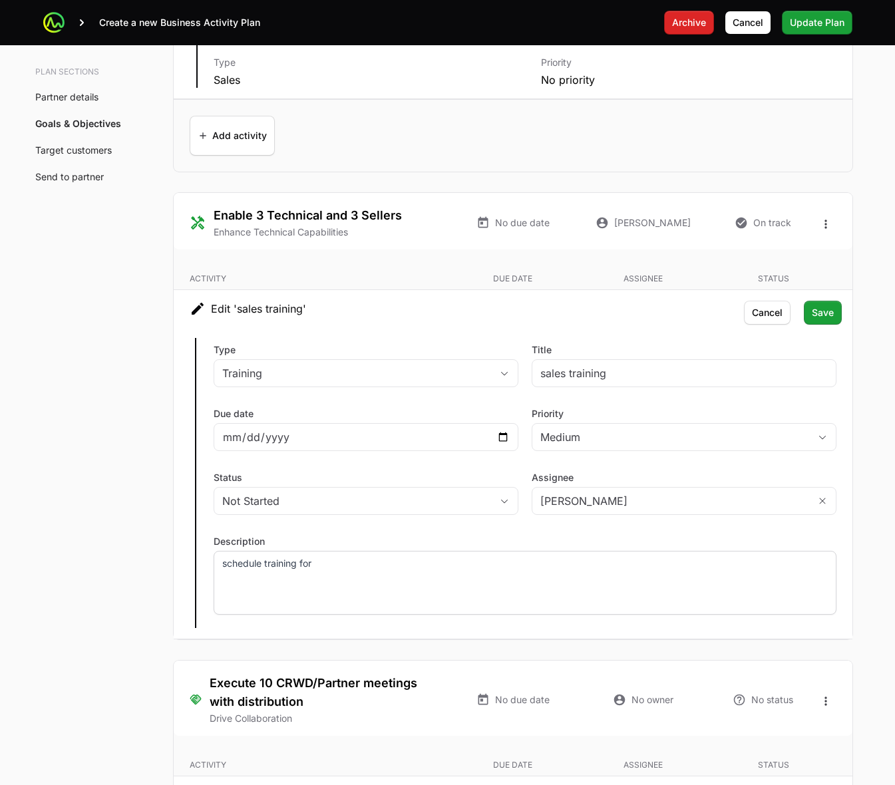
click at [365, 570] on p "schedule training for" at bounding box center [525, 563] width 606 height 13
click at [832, 310] on span "Save" at bounding box center [823, 313] width 22 height 16
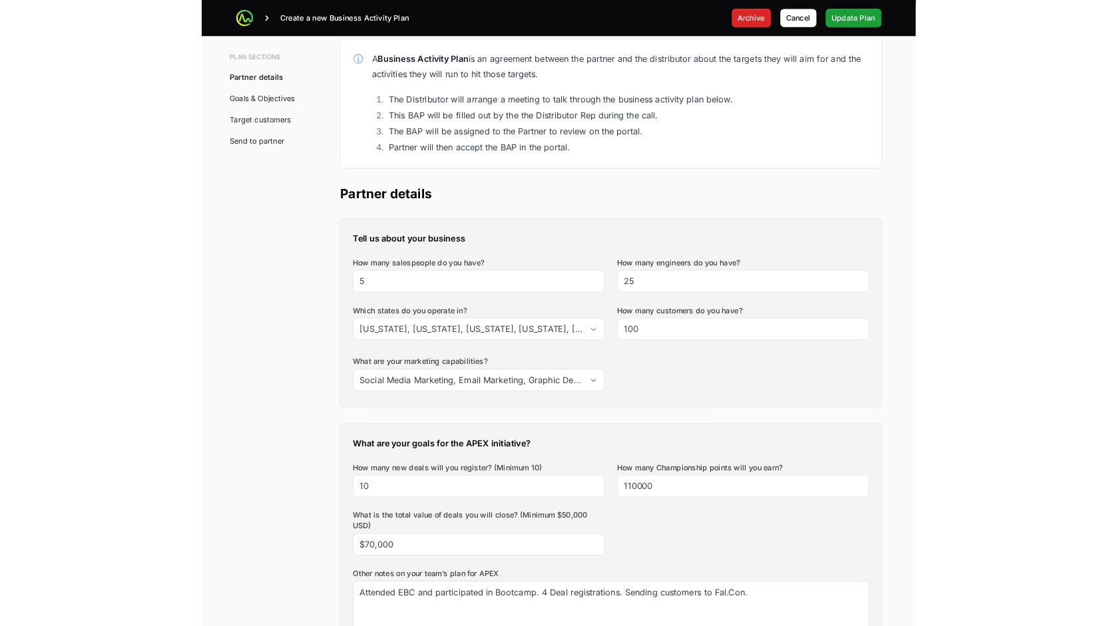
scroll to position [0, 0]
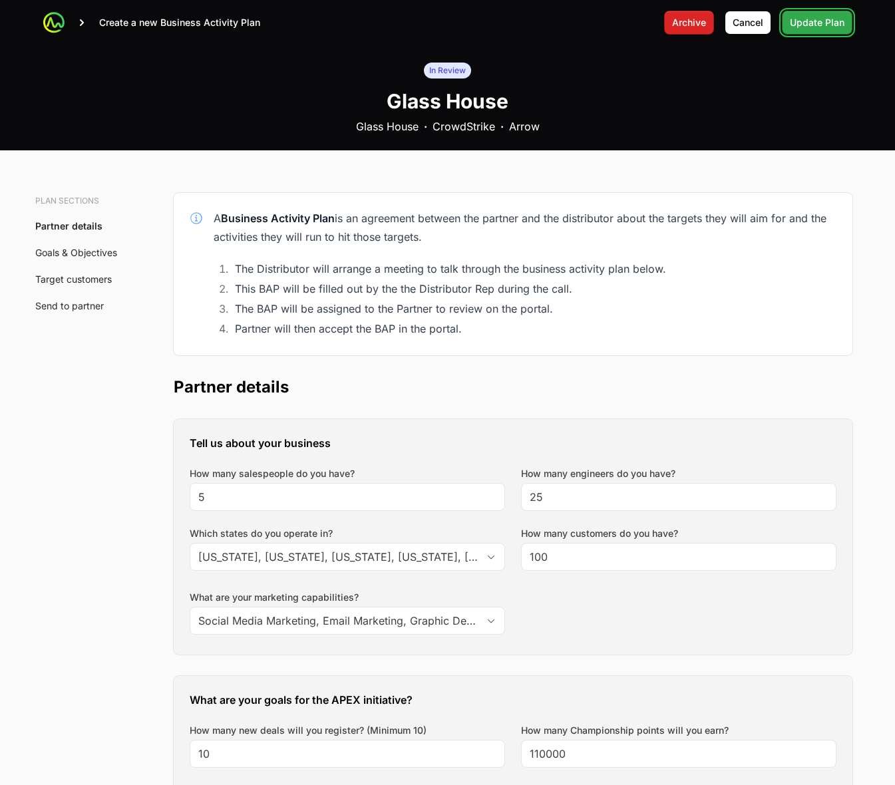
click at [833, 31] on button "Update Plan Update Plan" at bounding box center [817, 23] width 71 height 24
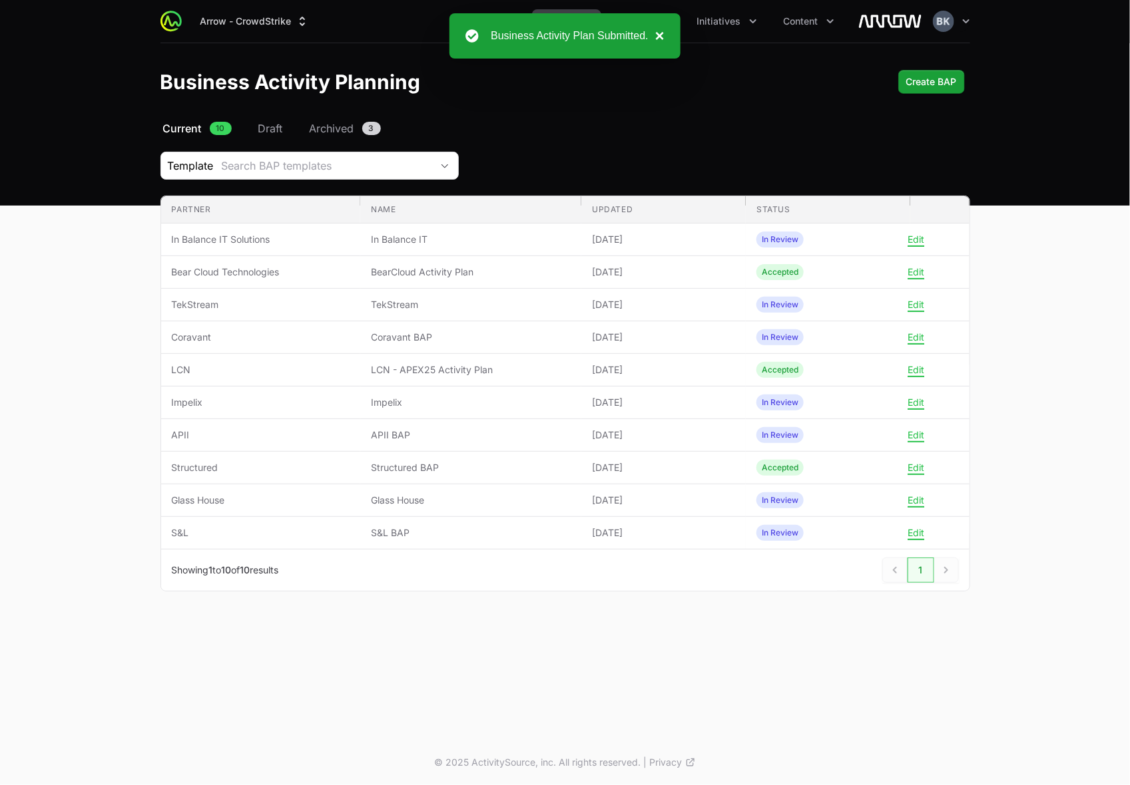
click at [660, 31] on button "×" at bounding box center [656, 36] width 16 height 16
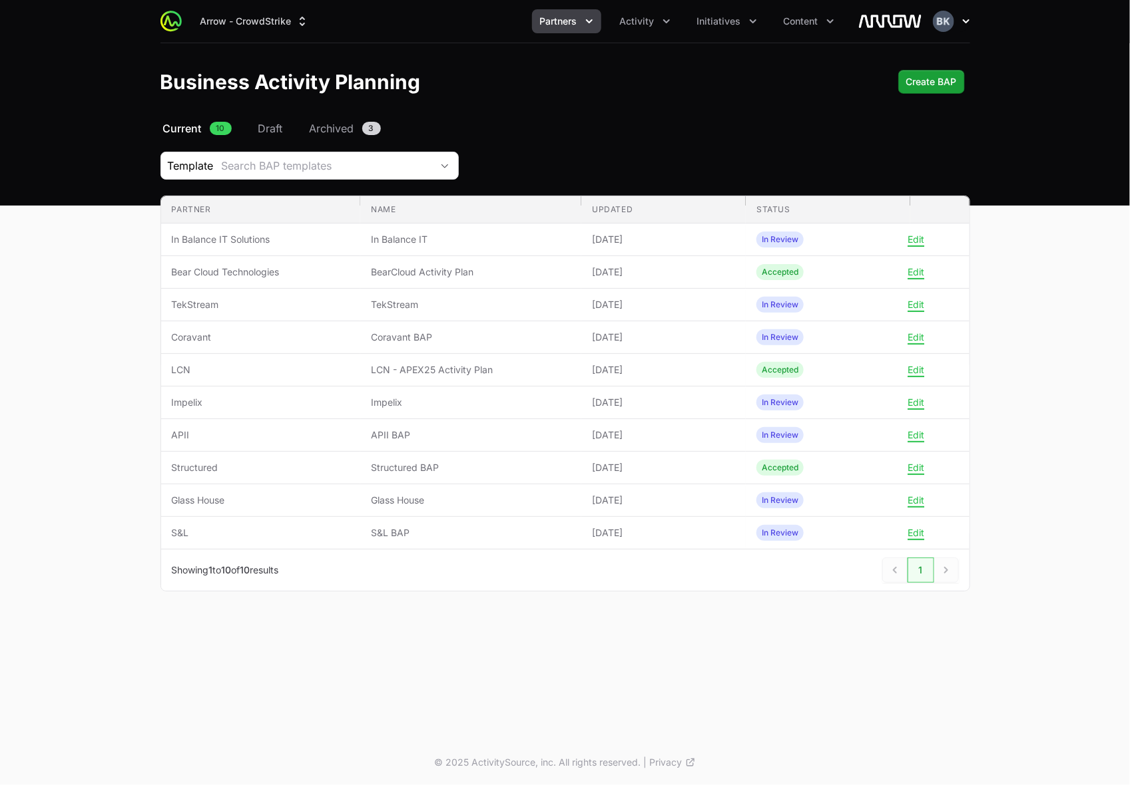
click at [945, 21] on icon "button" at bounding box center [965, 21] width 13 height 13
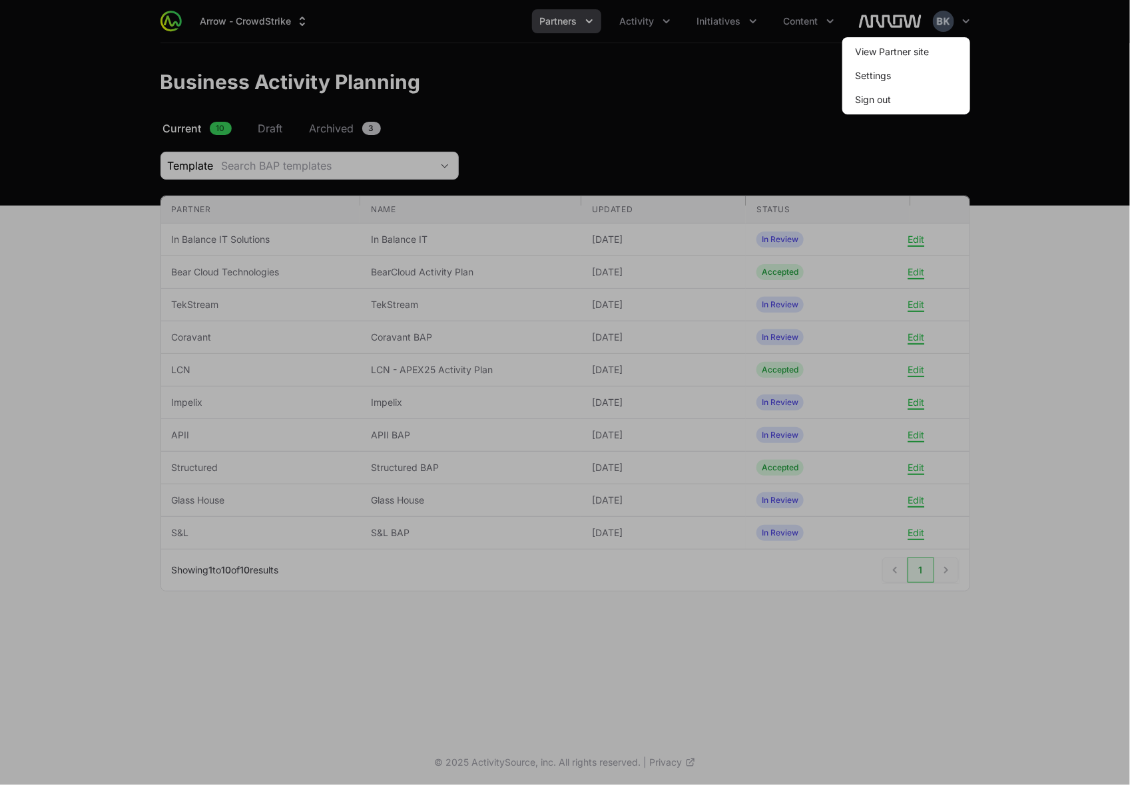
click at [660, 23] on div at bounding box center [565, 392] width 1130 height 785
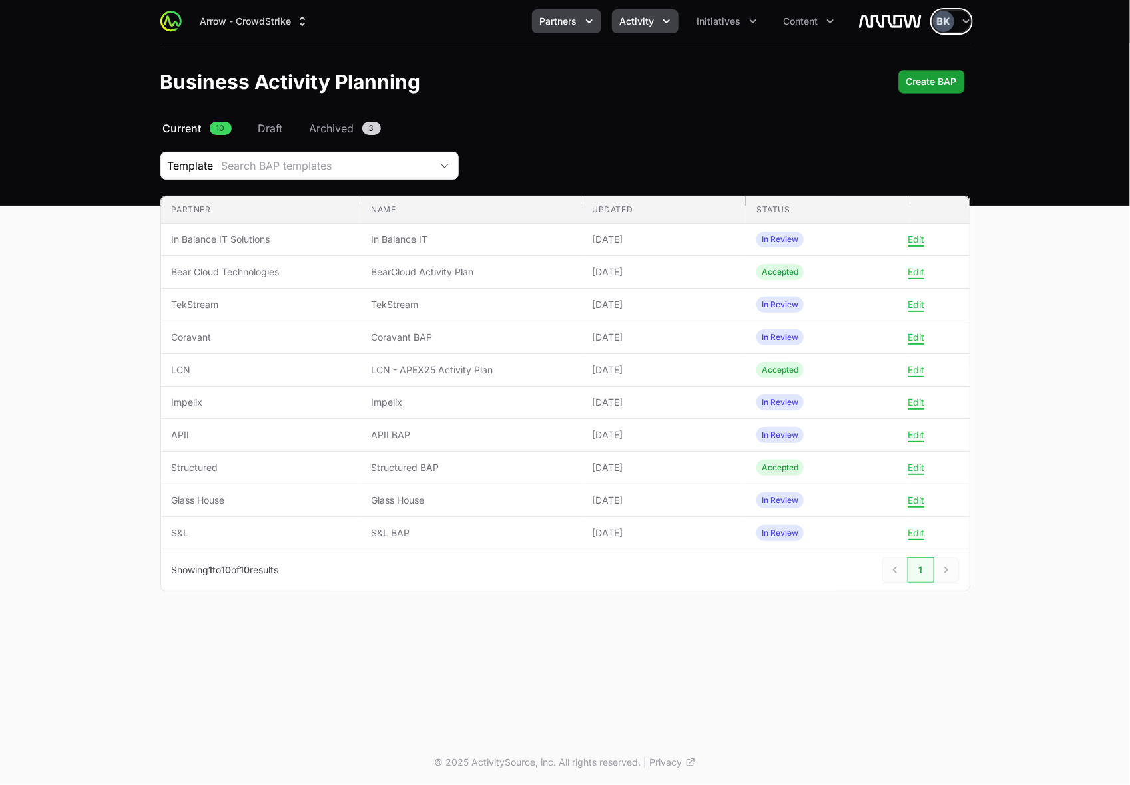
click at [661, 19] on icon "Activity menu" at bounding box center [666, 21] width 13 height 13
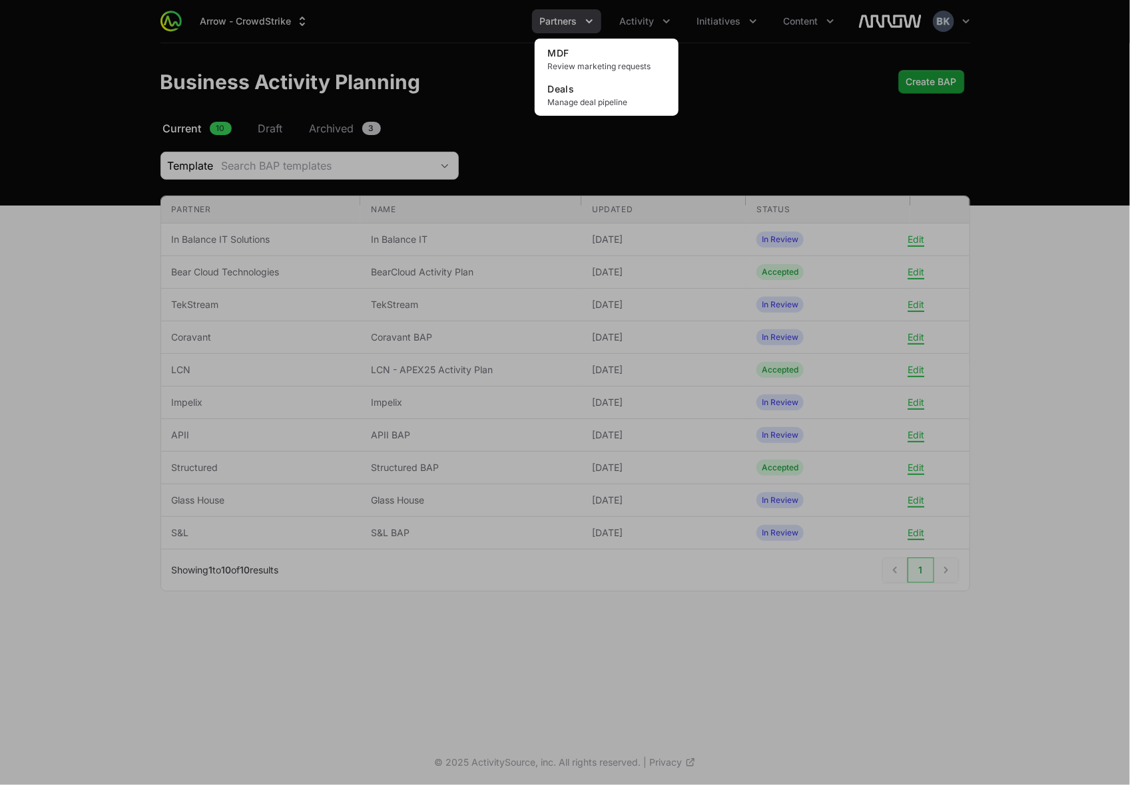
click at [752, 18] on div "Activity menu" at bounding box center [565, 392] width 1130 height 785
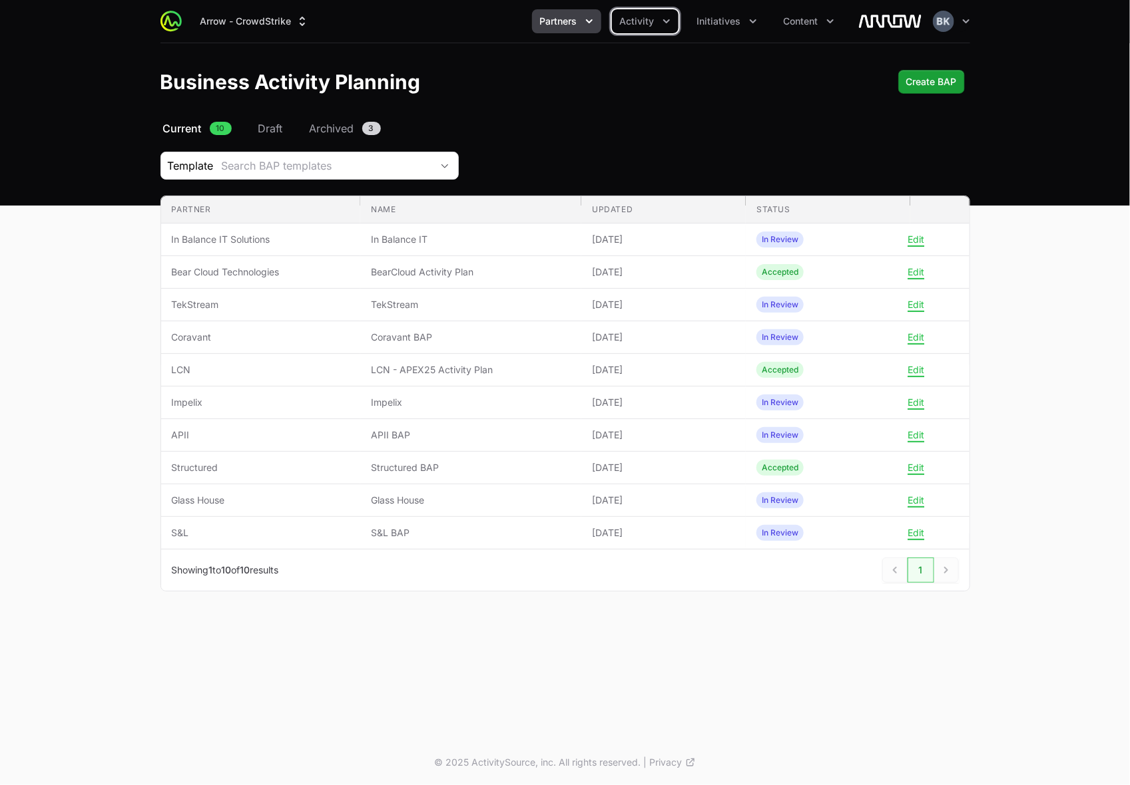
click at [752, 18] on icon "Initiatives menu" at bounding box center [752, 21] width 13 height 13
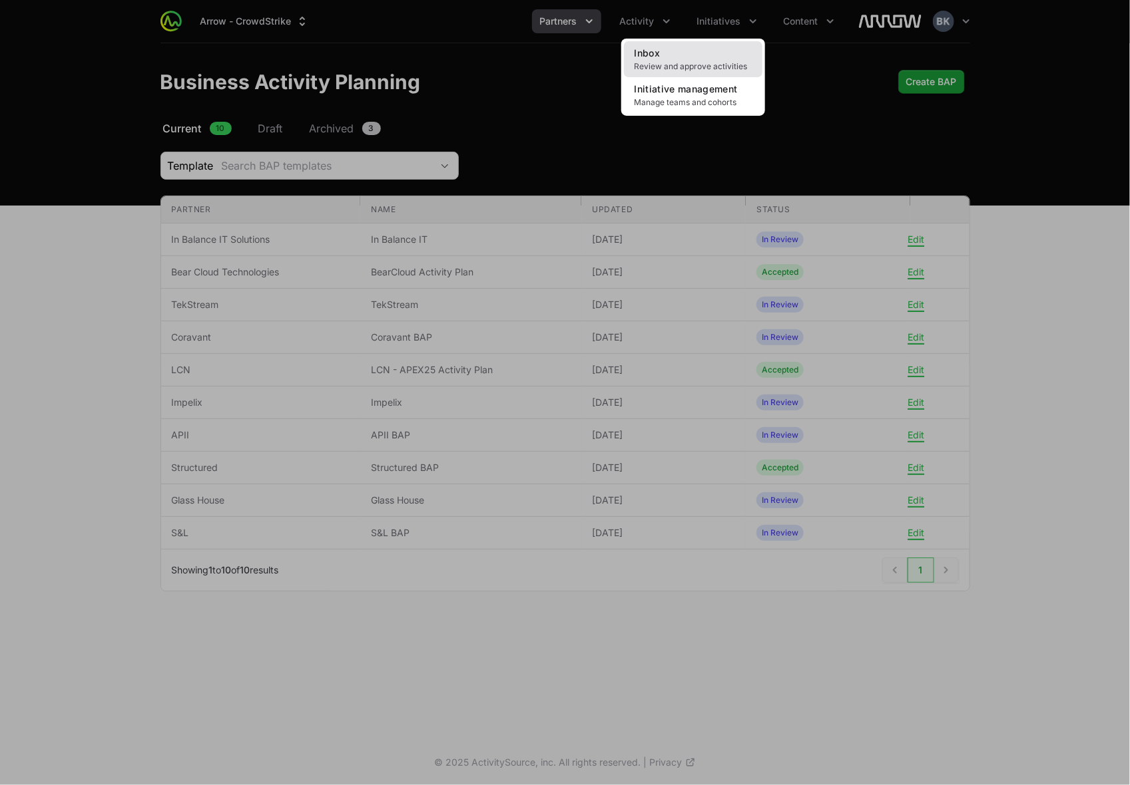
click at [684, 53] on link "Inbox Review and approve activities" at bounding box center [693, 59] width 138 height 36
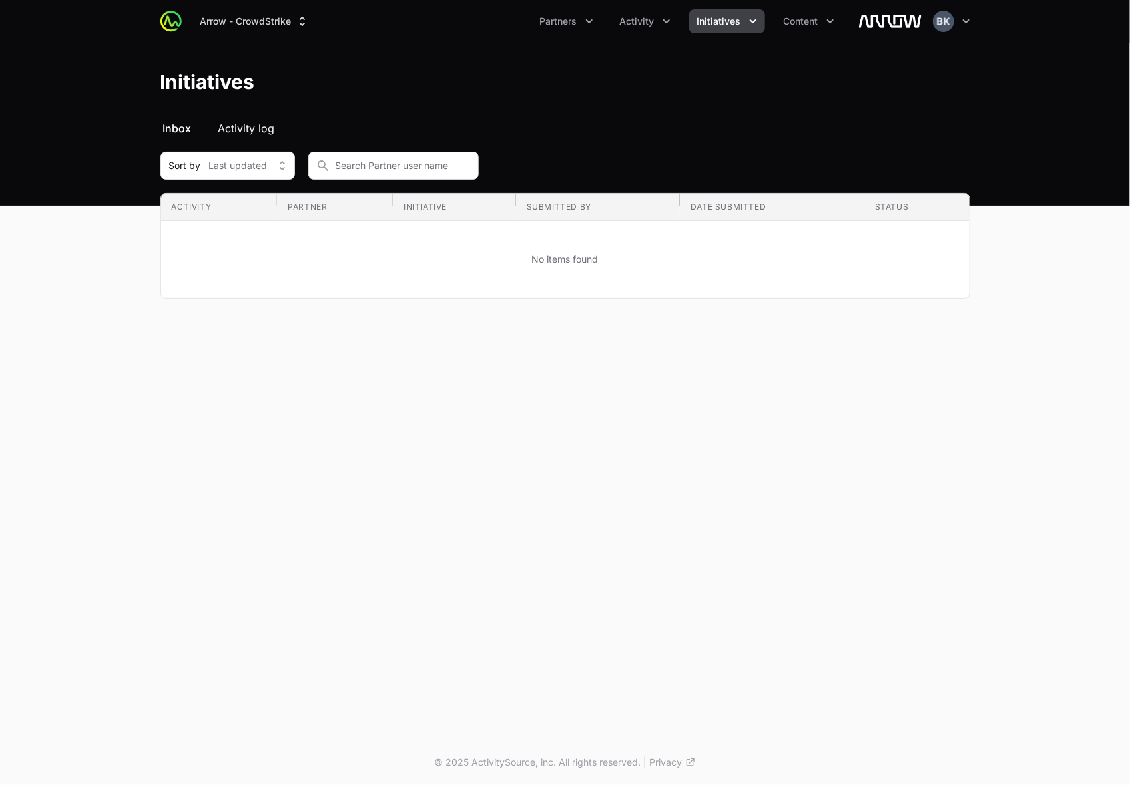
click at [244, 124] on span "Activity log" at bounding box center [246, 128] width 57 height 16
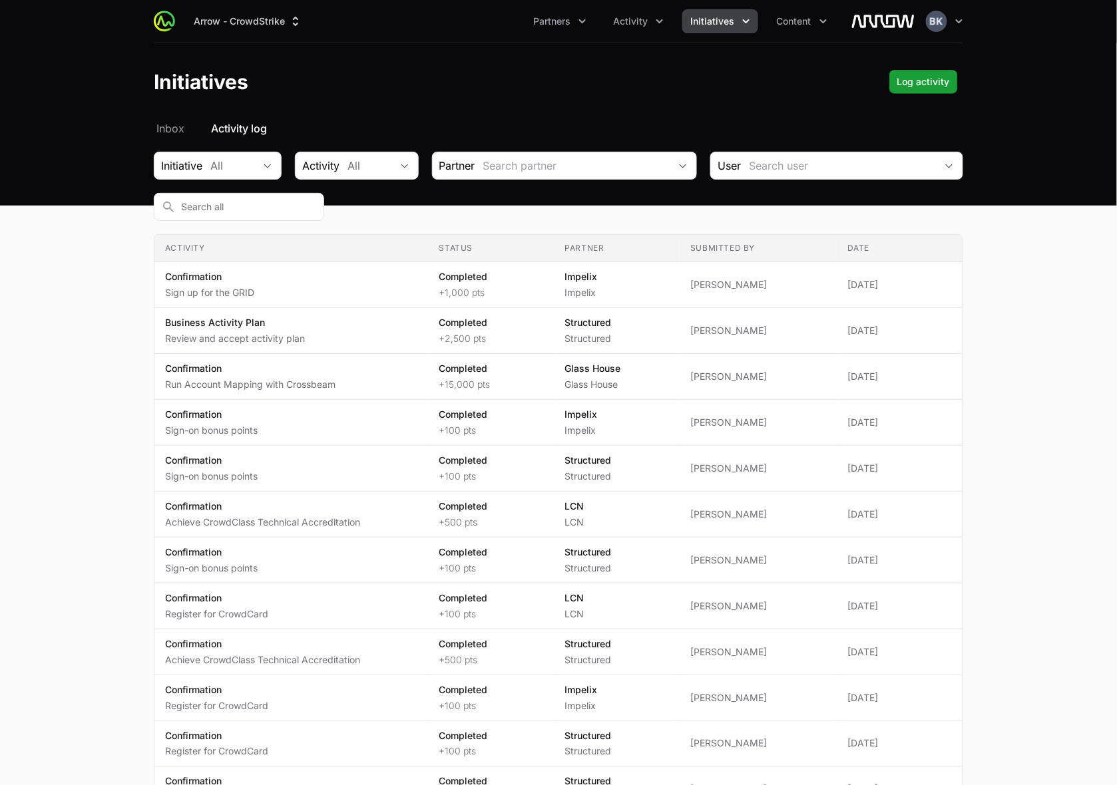
click at [659, 31] on button "Activity" at bounding box center [638, 21] width 67 height 24
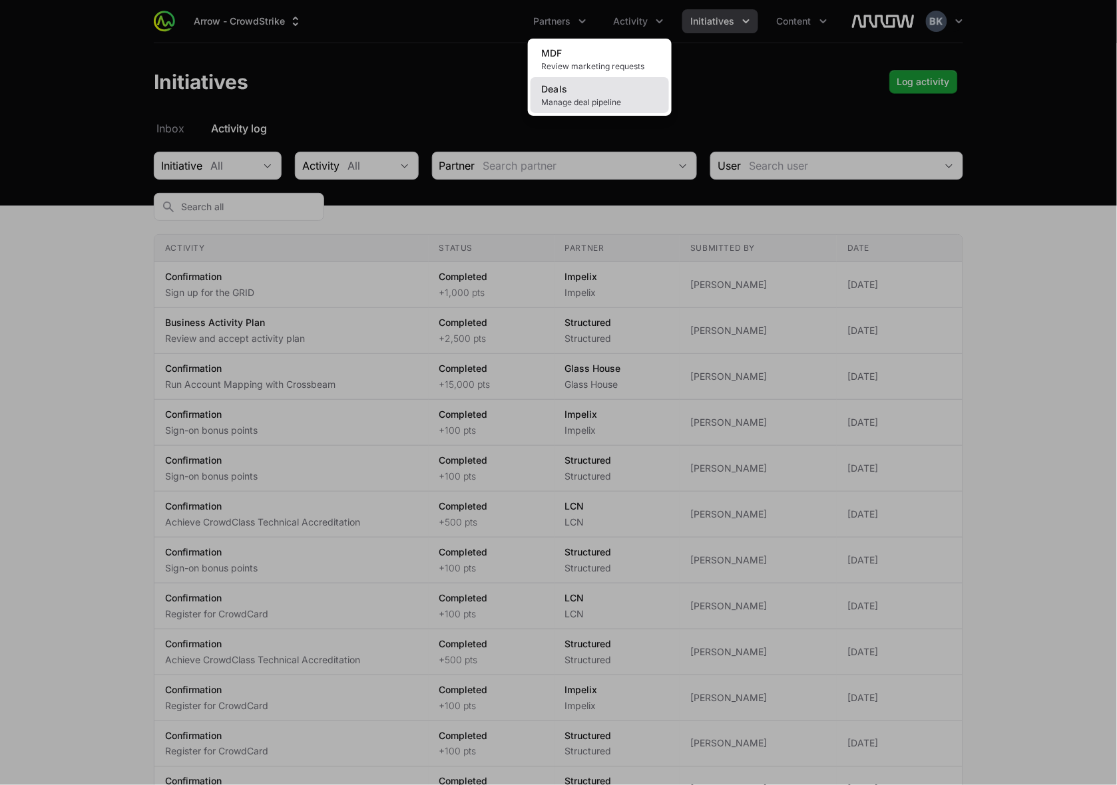
click at [624, 101] on span "Manage deal pipeline" at bounding box center [599, 102] width 117 height 11
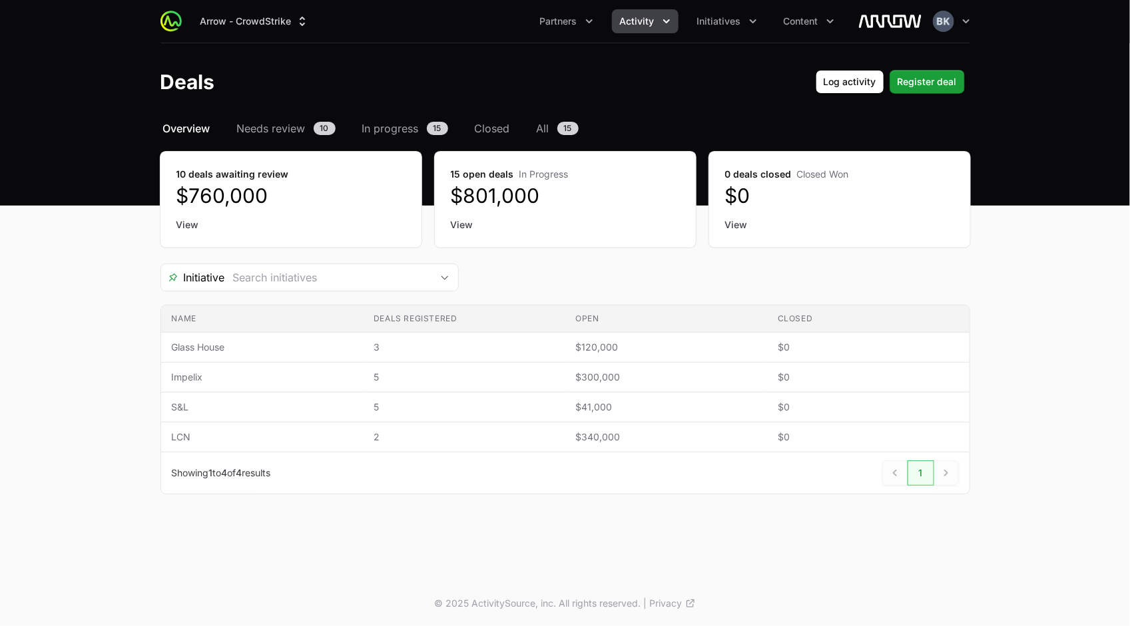
click at [800, 281] on div "Initiative" at bounding box center [564, 278] width 809 height 28
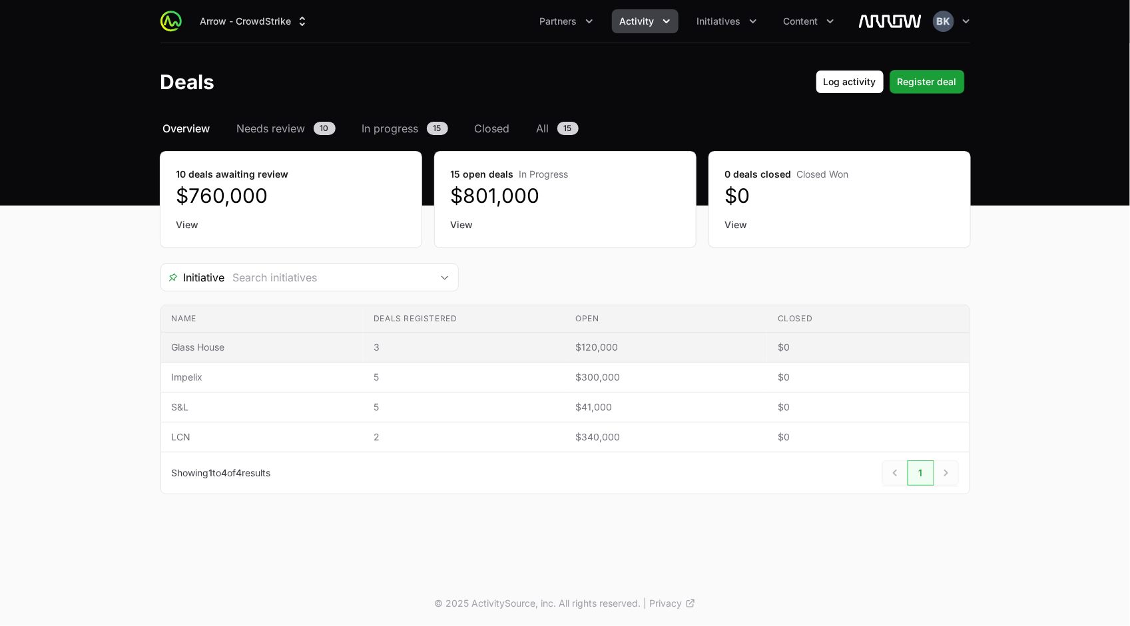
click at [200, 349] on span "Glass House" at bounding box center [262, 347] width 181 height 13
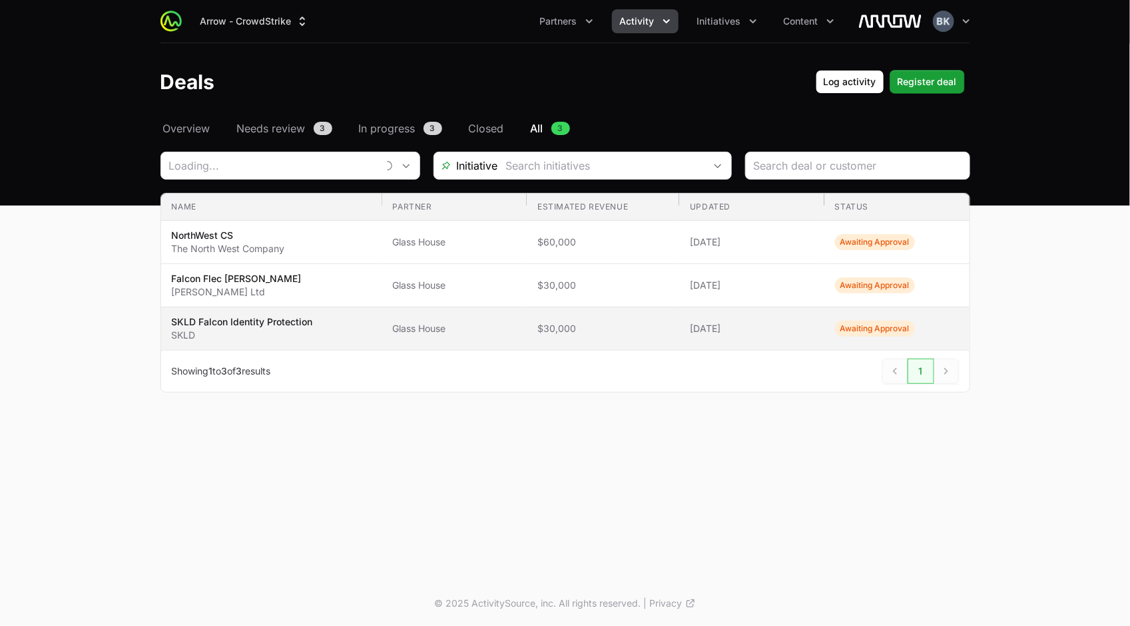
type input "Glass House"
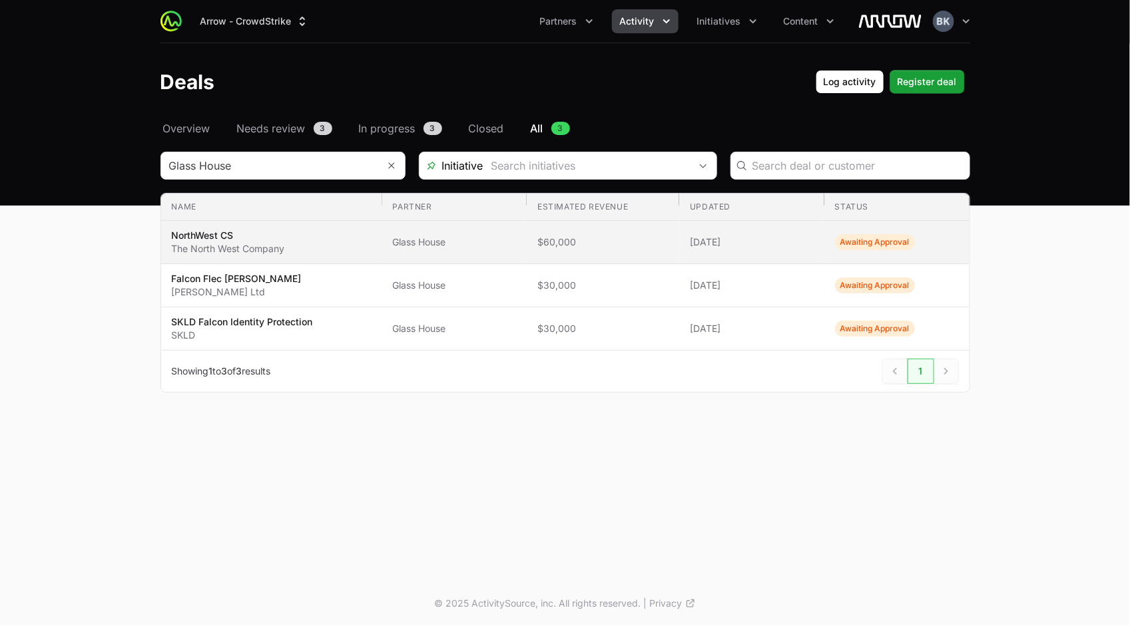
click at [863, 244] on span "Awaiting Approval" at bounding box center [875, 242] width 80 height 16
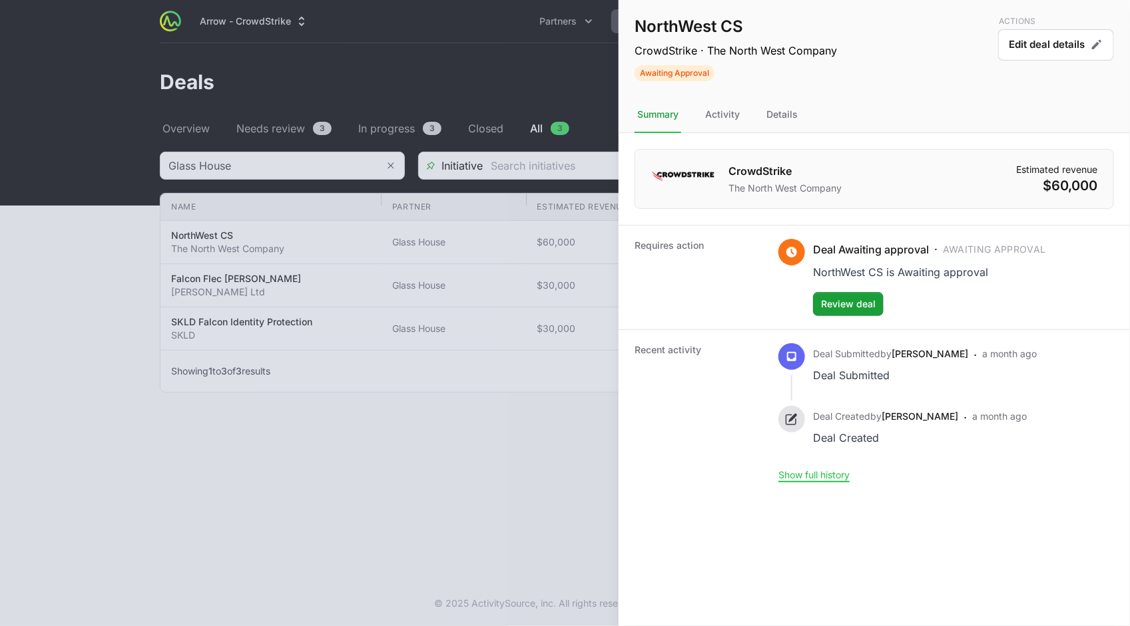
click at [414, 491] on div at bounding box center [565, 313] width 1130 height 626
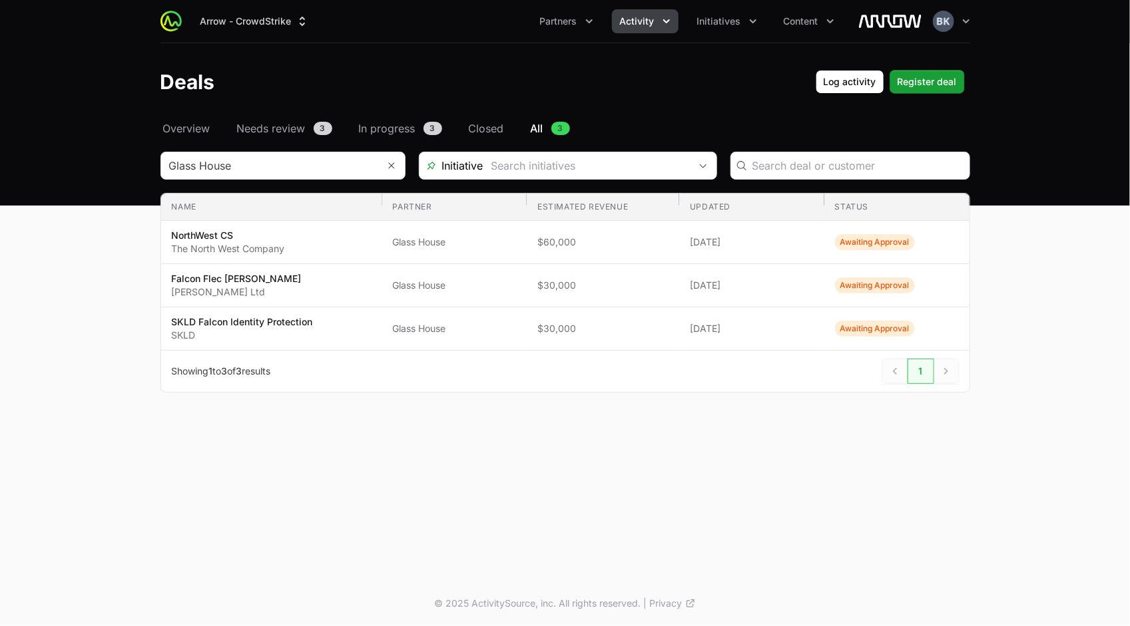
click at [945, 244] on main "Select a tab Overview Needs review In progress Closed All Overview Needs review…" at bounding box center [565, 272] width 1130 height 304
click at [568, 24] on span "Partners" at bounding box center [558, 21] width 37 height 13
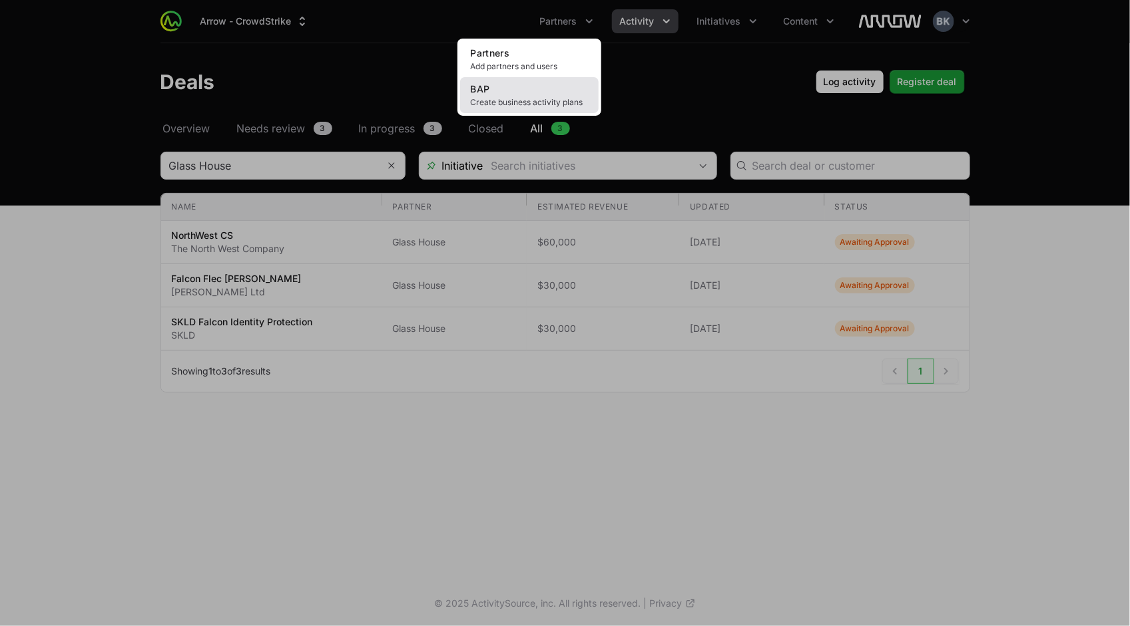
click at [534, 101] on span "Create business activity plans" at bounding box center [529, 102] width 117 height 11
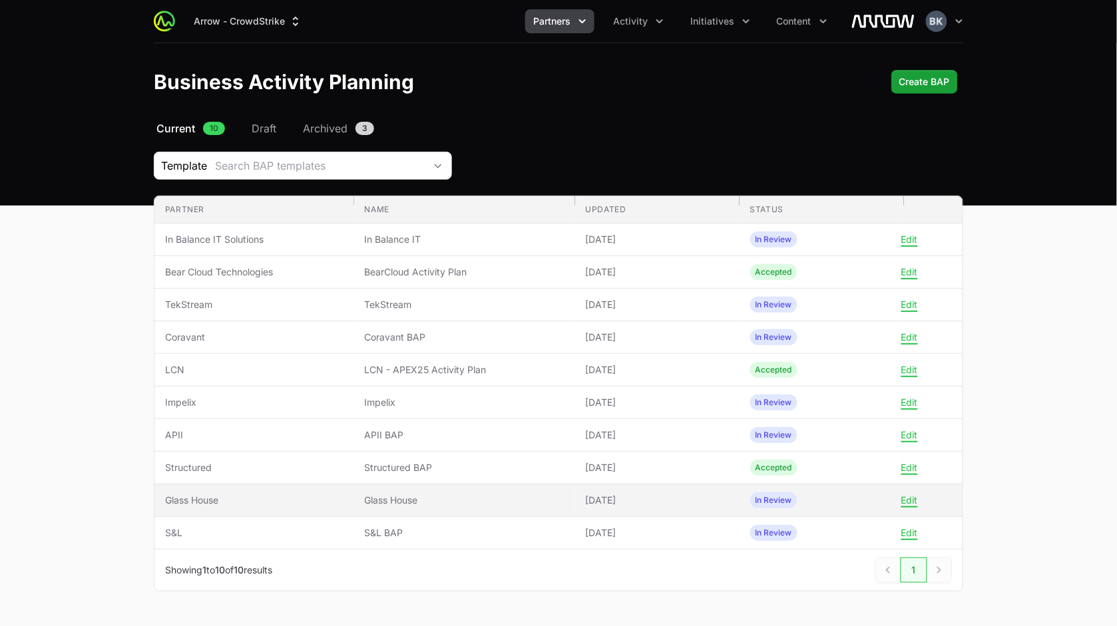
click at [215, 503] on span "Glass House" at bounding box center [254, 500] width 178 height 13
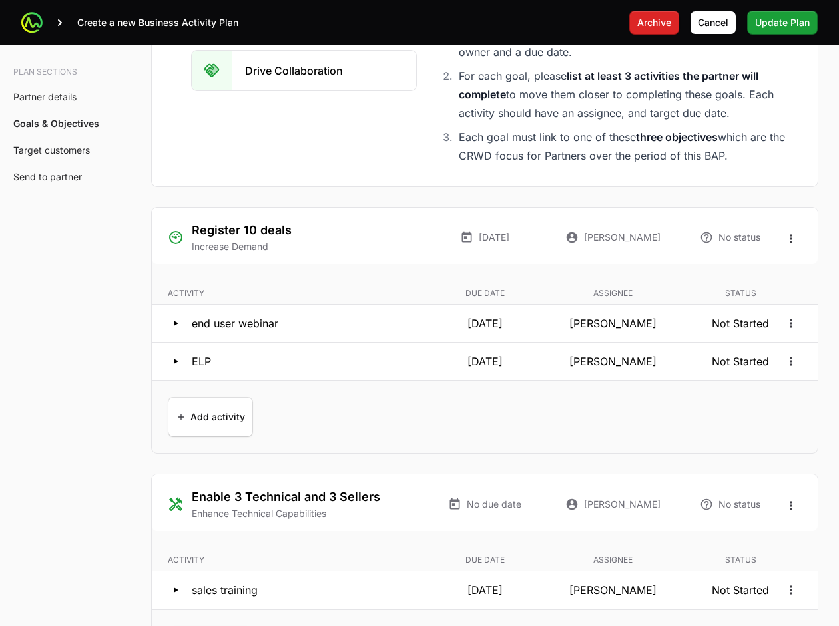
scroll to position [2413, 0]
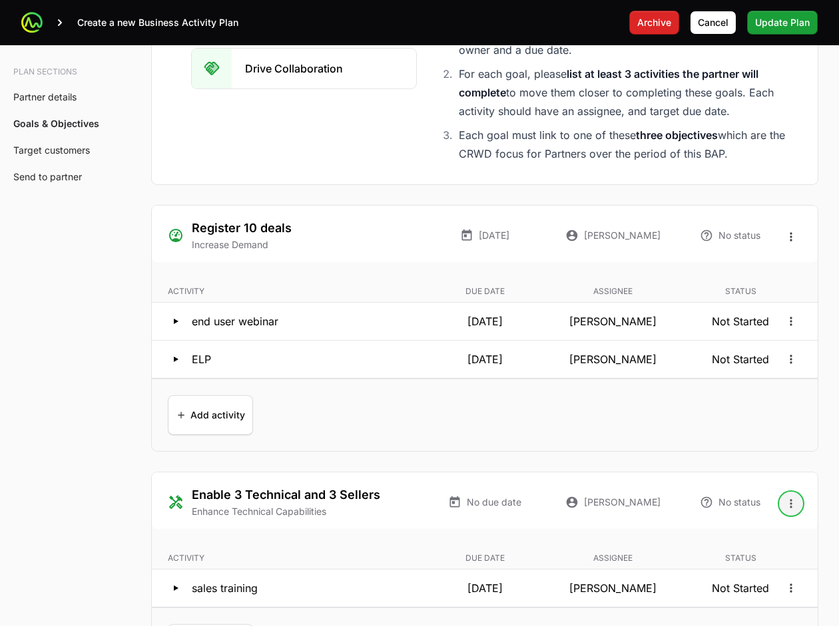
click at [784, 510] on icon "Open options" at bounding box center [790, 503] width 13 height 13
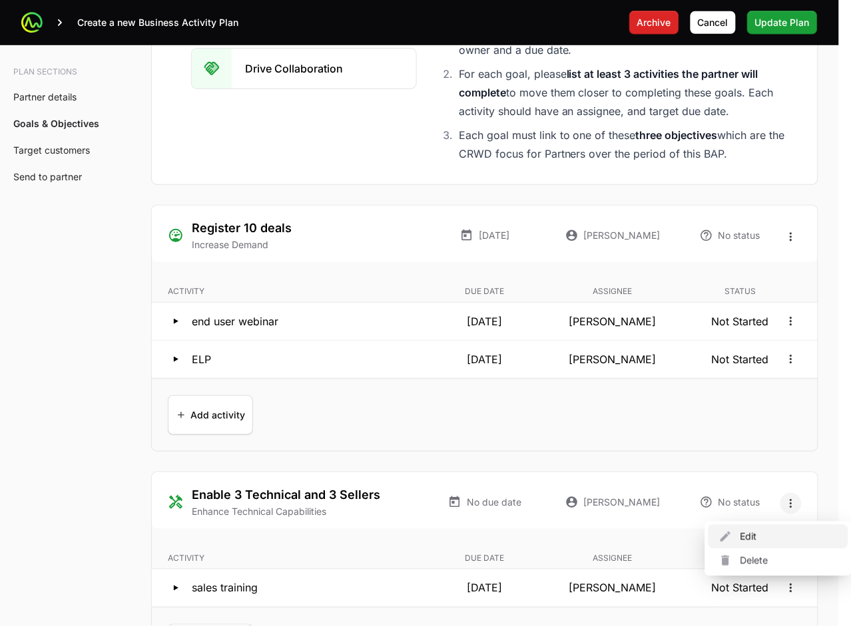
click at [760, 537] on div "Edit" at bounding box center [778, 537] width 140 height 24
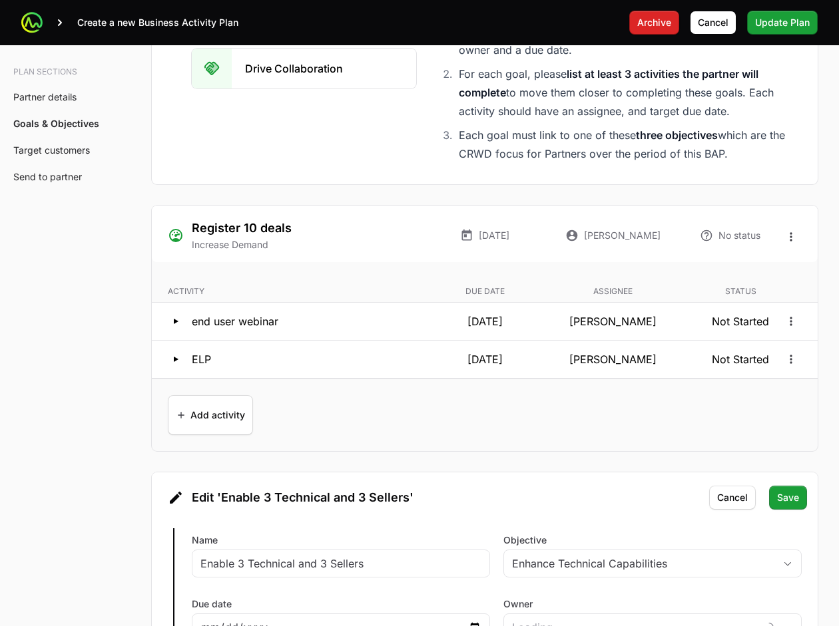
type input "[PERSON_NAME]"
click at [415, 496] on div "Edit 'Enable 3 Technical and 3 Sellers'" at bounding box center [485, 496] width 634 height 21
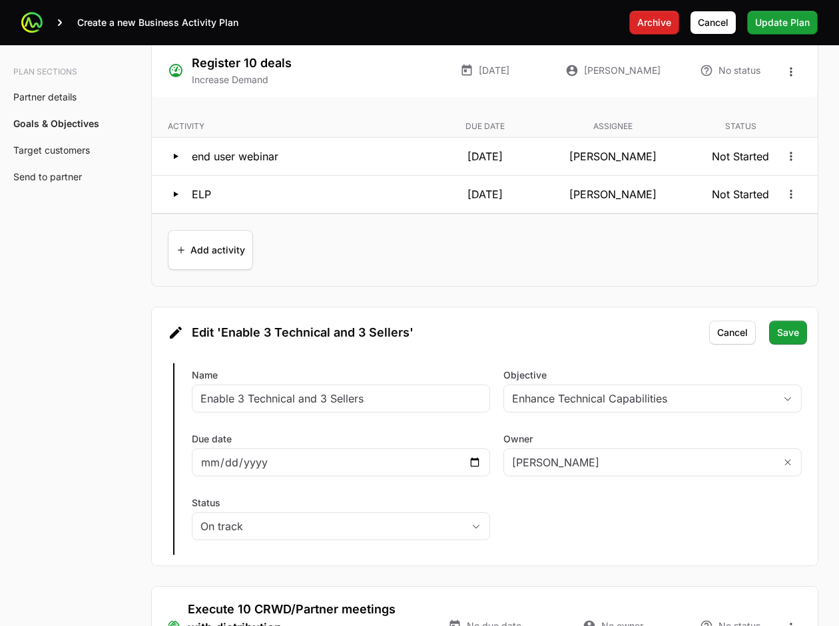
scroll to position [2579, 0]
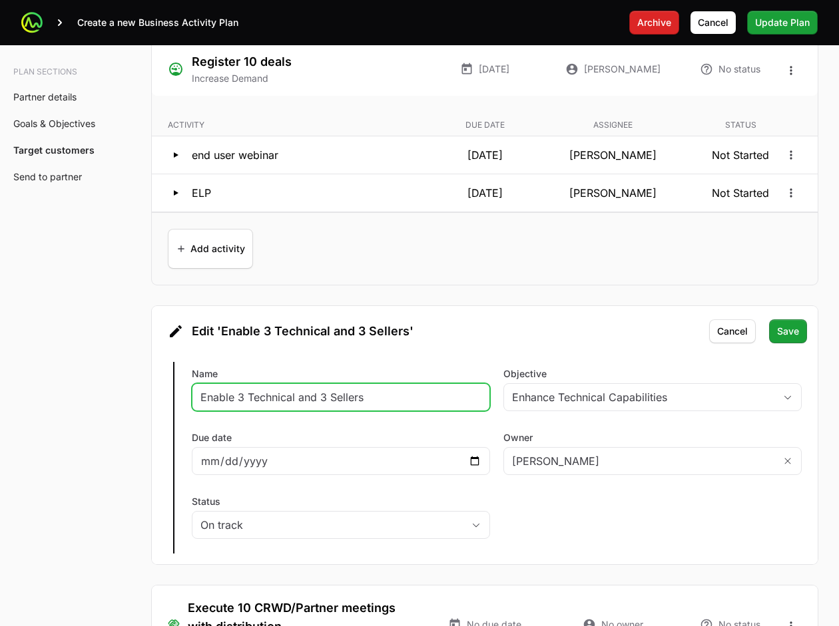
drag, startPoint x: 389, startPoint y: 400, endPoint x: 148, endPoint y: 397, distance: 241.0
type input "Sales and Technical Trainings"
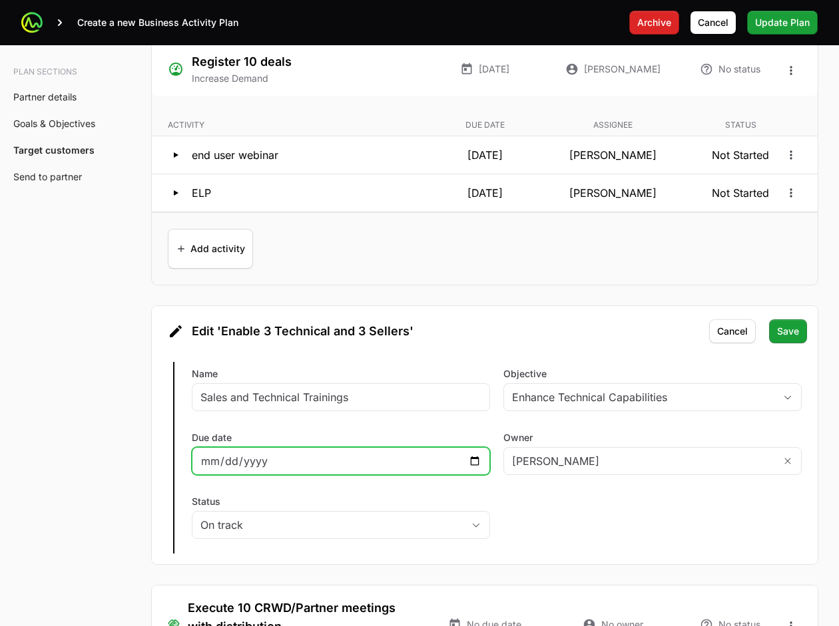
click at [475, 464] on input "Due date" at bounding box center [340, 461] width 281 height 16
type input "2026-01-31"
click at [687, 548] on div "Edit Enable 3 Technical and 3 Sellers Name Sales and Technical Trainings Object…" at bounding box center [485, 457] width 666 height 213
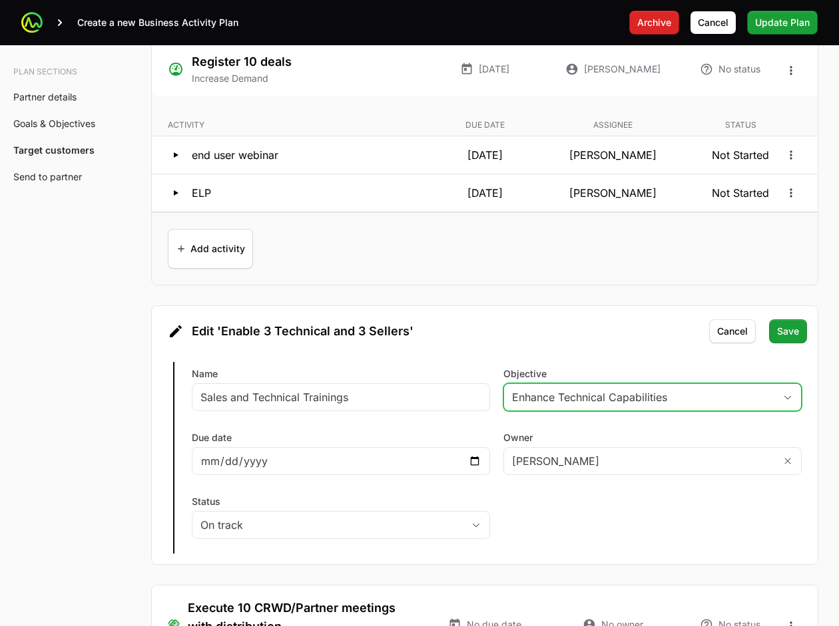
click at [616, 397] on div "Enhance Technical Capabilities" at bounding box center [643, 397] width 262 height 16
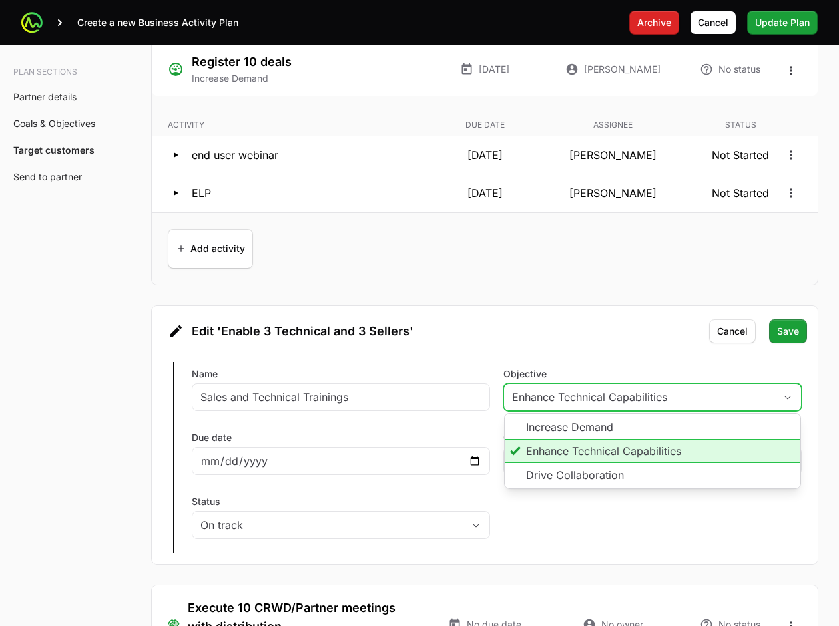
click at [636, 461] on li "Enhance Technical Capabilities" at bounding box center [653, 451] width 296 height 24
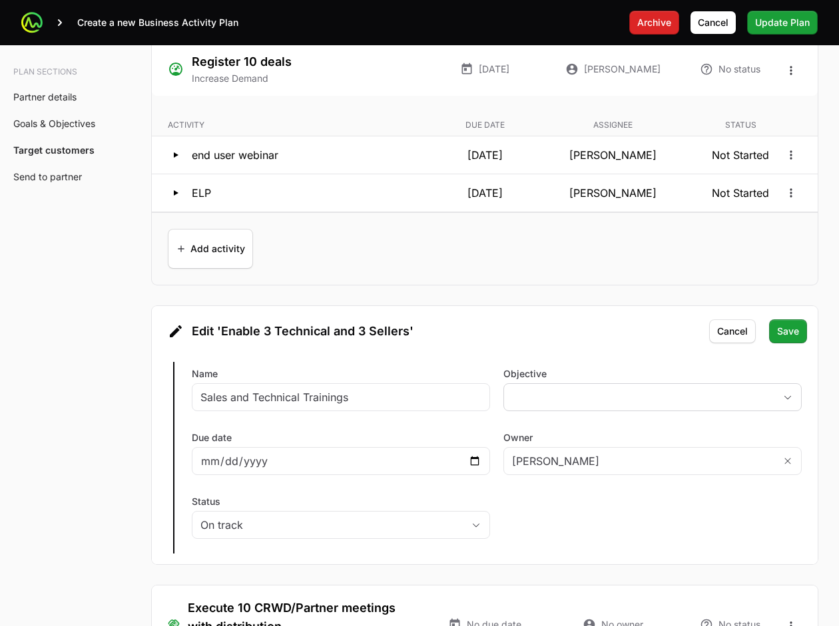
click at [598, 337] on div "Edit 'Enable 3 Technical and 3 Sellers'" at bounding box center [485, 330] width 634 height 21
click at [673, 463] on input "Owner" at bounding box center [639, 461] width 270 height 27
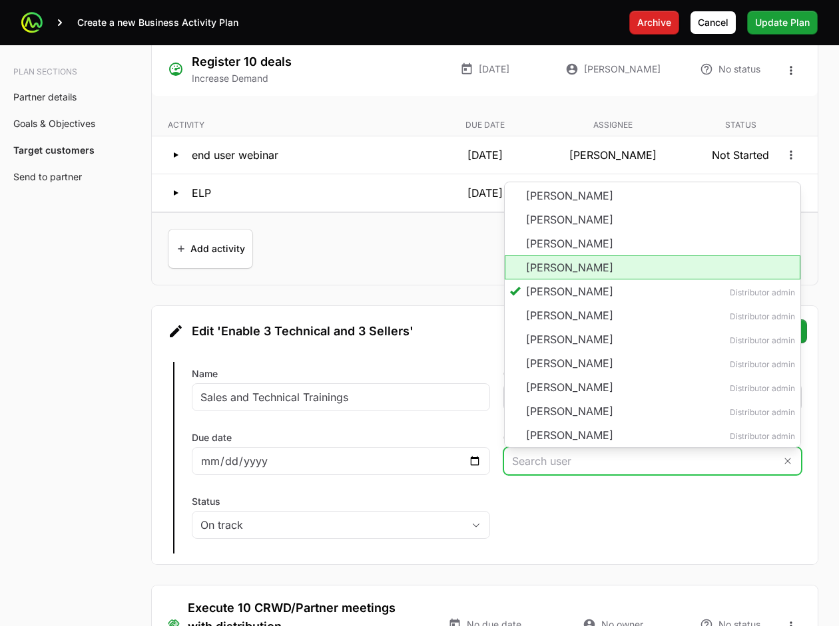
click at [591, 267] on li "Shawn Gershman" at bounding box center [653, 268] width 296 height 24
type input "Shawn Gershman"
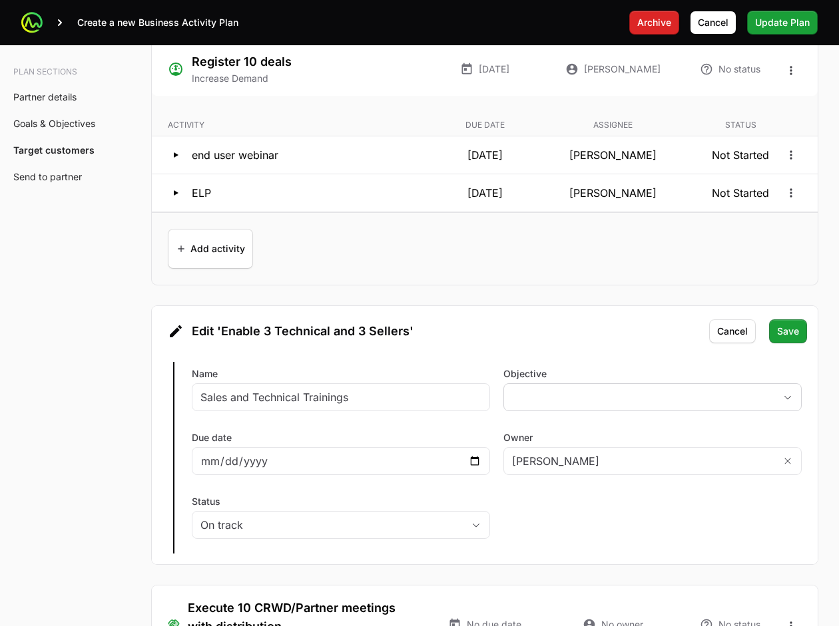
click at [579, 275] on div "Add activity Add activity" at bounding box center [485, 248] width 666 height 73
click at [779, 333] on span "Save" at bounding box center [788, 332] width 22 height 16
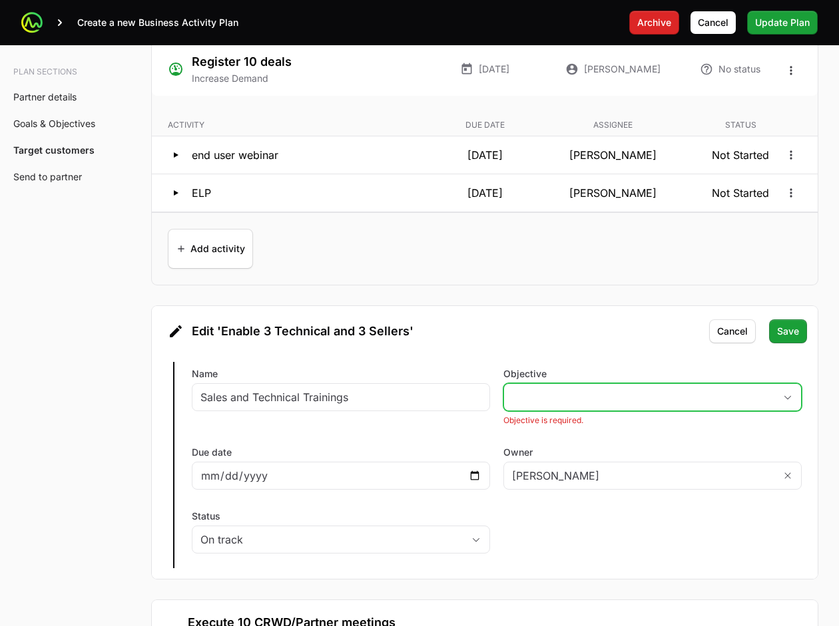
click at [717, 403] on button "placeholder" at bounding box center [652, 397] width 297 height 27
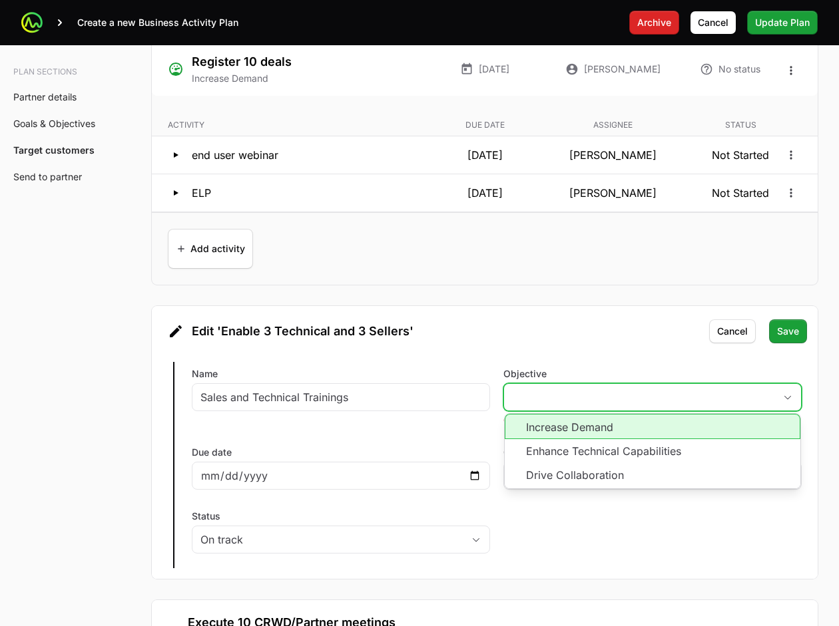
click at [663, 431] on li "Increase Demand" at bounding box center [653, 426] width 296 height 25
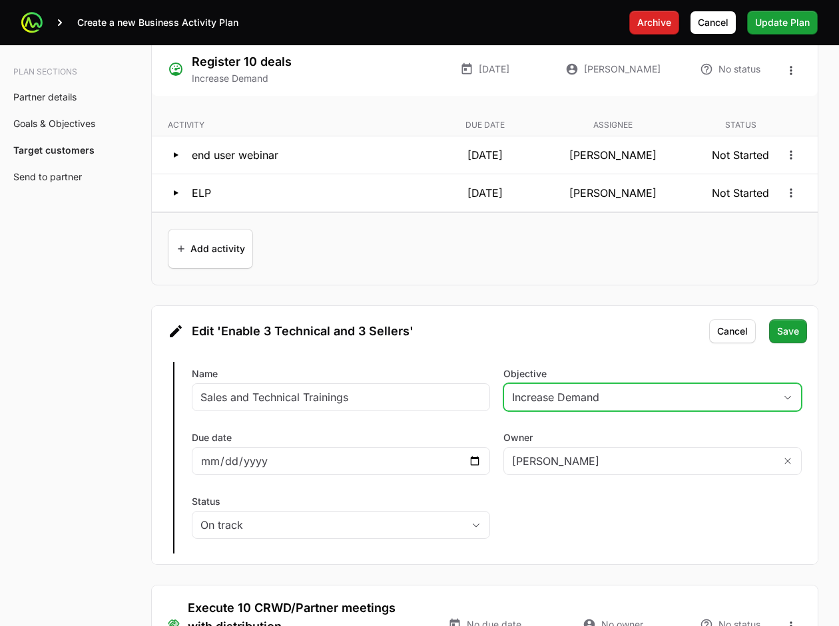
click at [663, 411] on button "Increase Demand" at bounding box center [652, 397] width 297 height 27
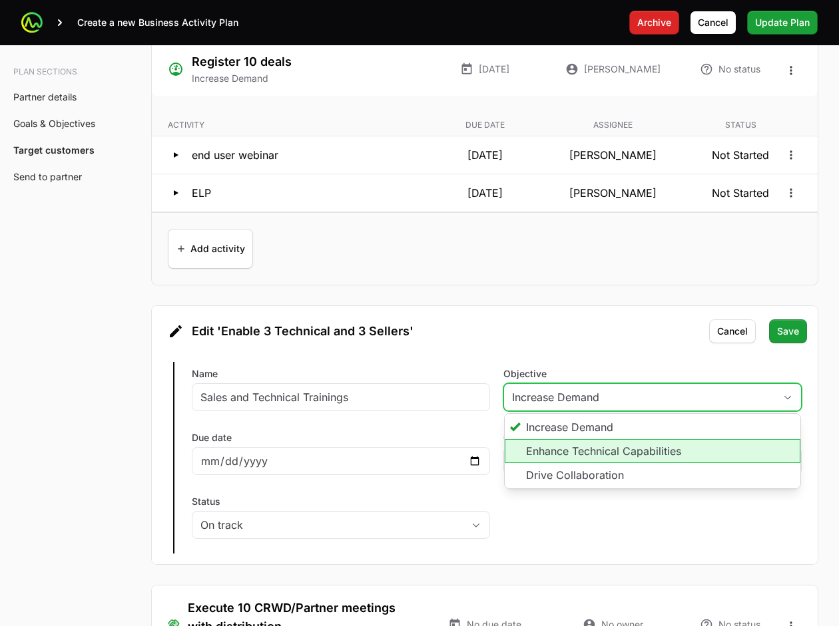
click at [637, 448] on li "Enhance Technical Capabilities" at bounding box center [653, 451] width 296 height 24
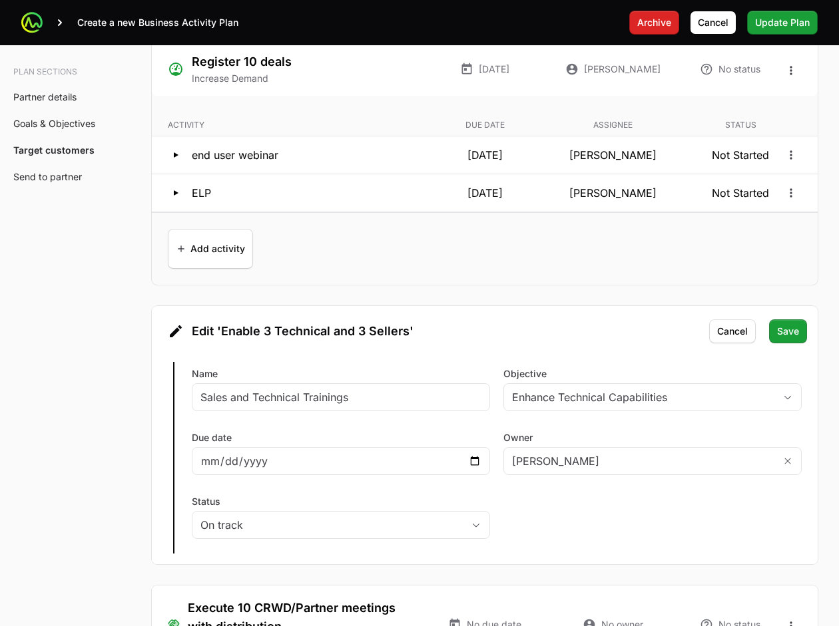
click at [597, 351] on div "Edit 'Enable 3 Technical and 3 Sellers'" at bounding box center [485, 328] width 666 height 45
click at [785, 337] on span "Save" at bounding box center [788, 332] width 22 height 16
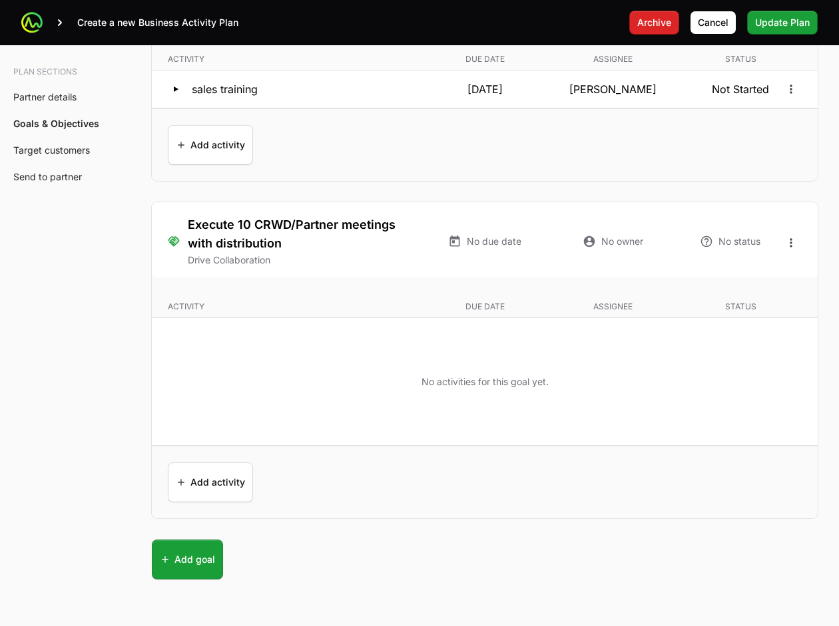
scroll to position [2496, 0]
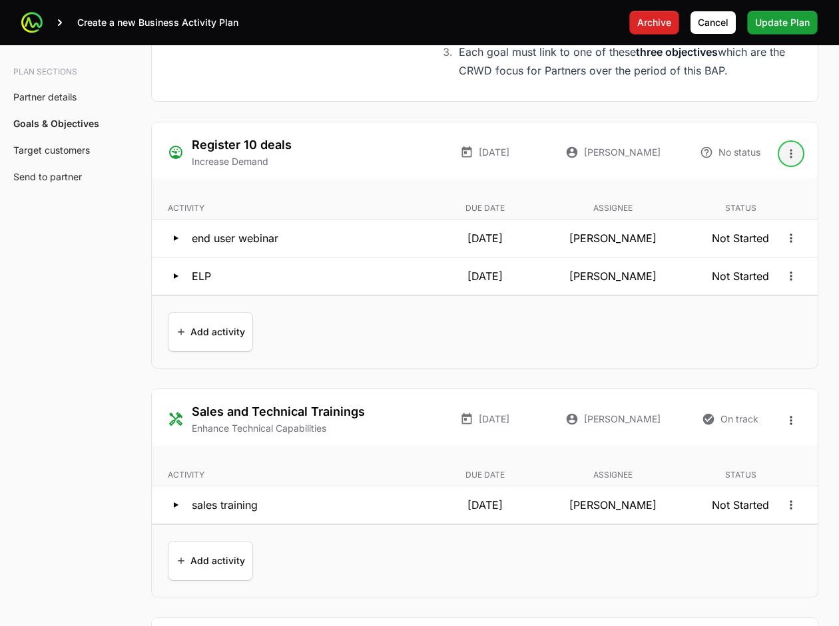
click at [786, 158] on icon "Open options" at bounding box center [790, 153] width 13 height 13
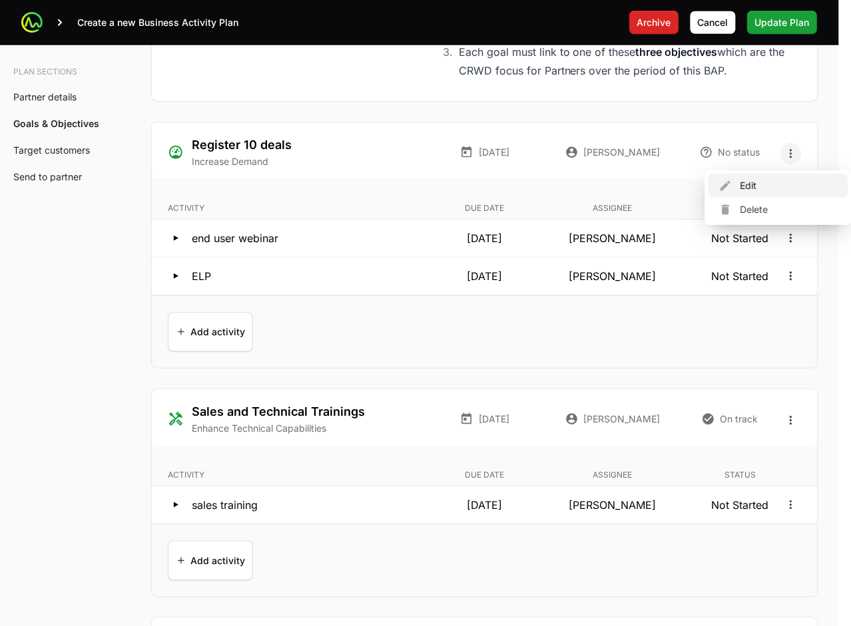
click at [780, 184] on div "Edit" at bounding box center [778, 186] width 140 height 24
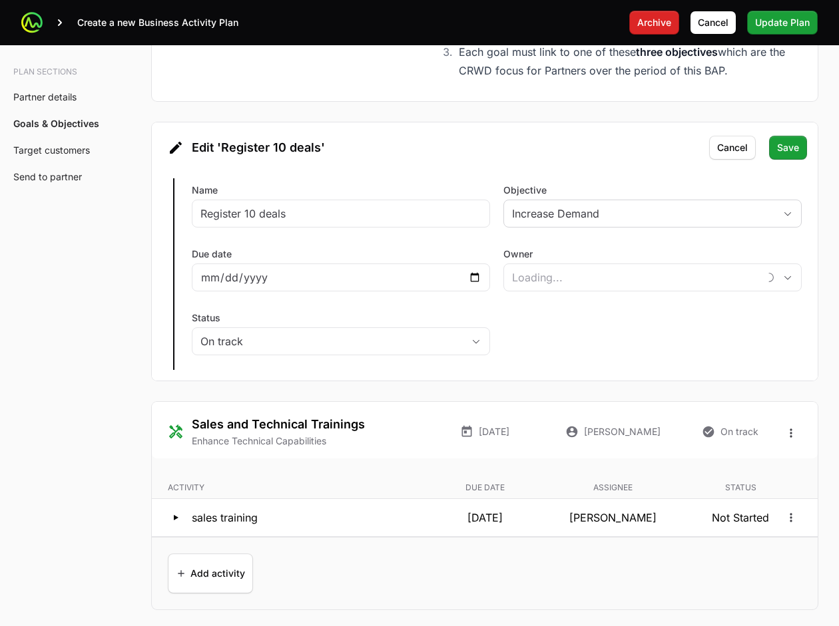
type input "Shawn Gershman"
click at [789, 154] on span "Save" at bounding box center [788, 148] width 22 height 16
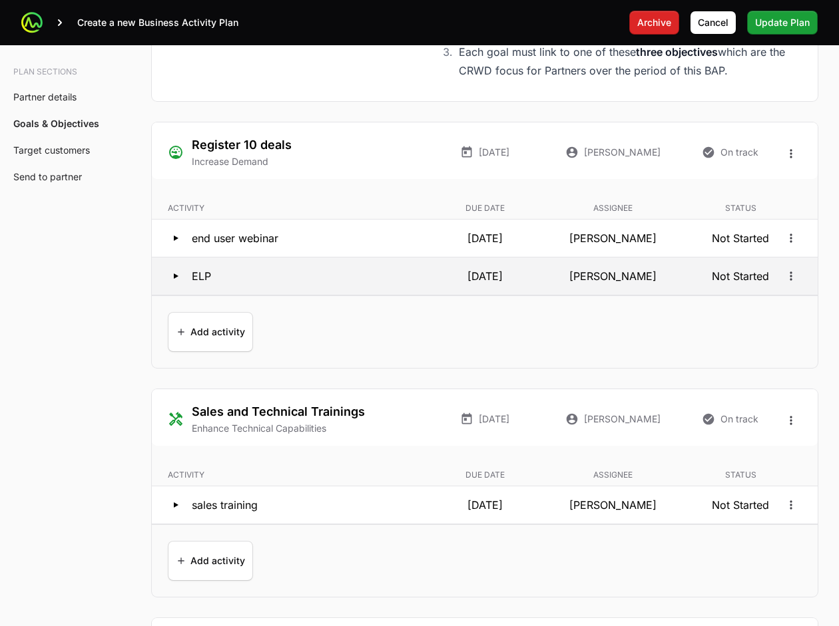
click at [174, 279] on icon at bounding box center [176, 276] width 5 height 5
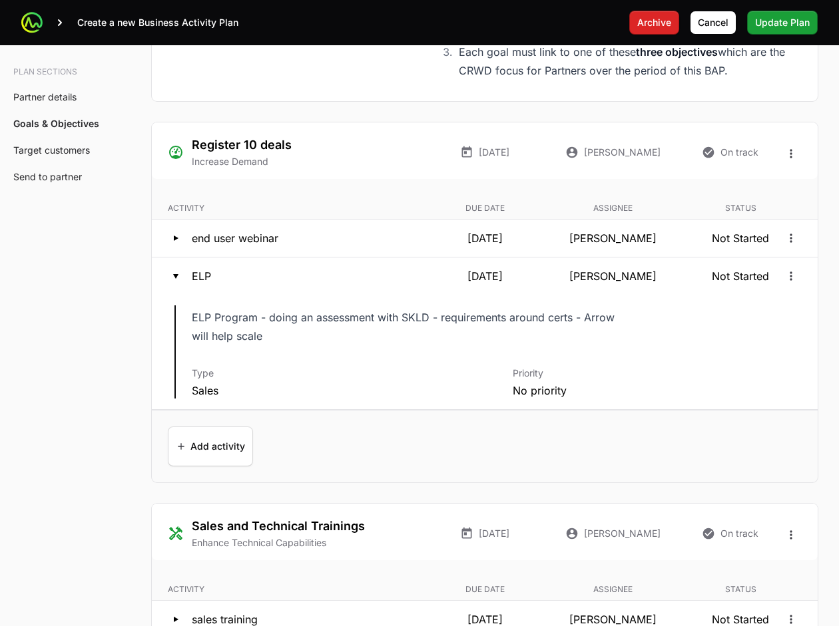
drag, startPoint x: 833, startPoint y: 320, endPoint x: 757, endPoint y: 4, distance: 325.2
